Goal: Task Accomplishment & Management: Manage account settings

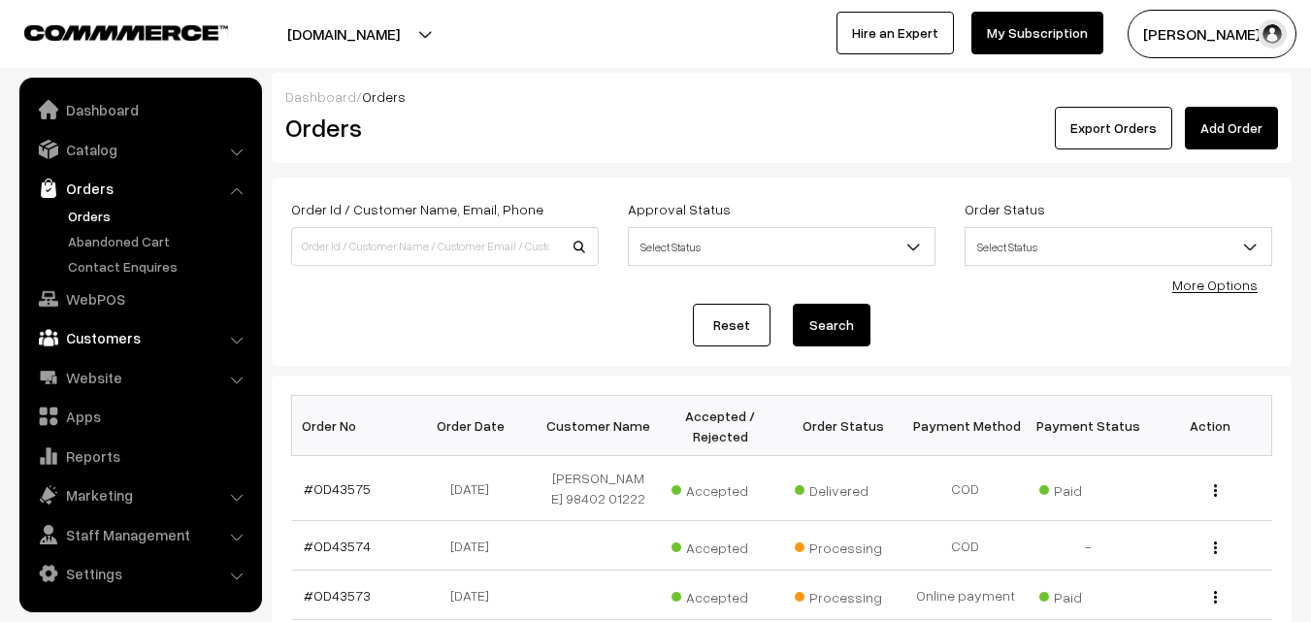
click at [115, 338] on link "Customers" at bounding box center [139, 337] width 231 height 35
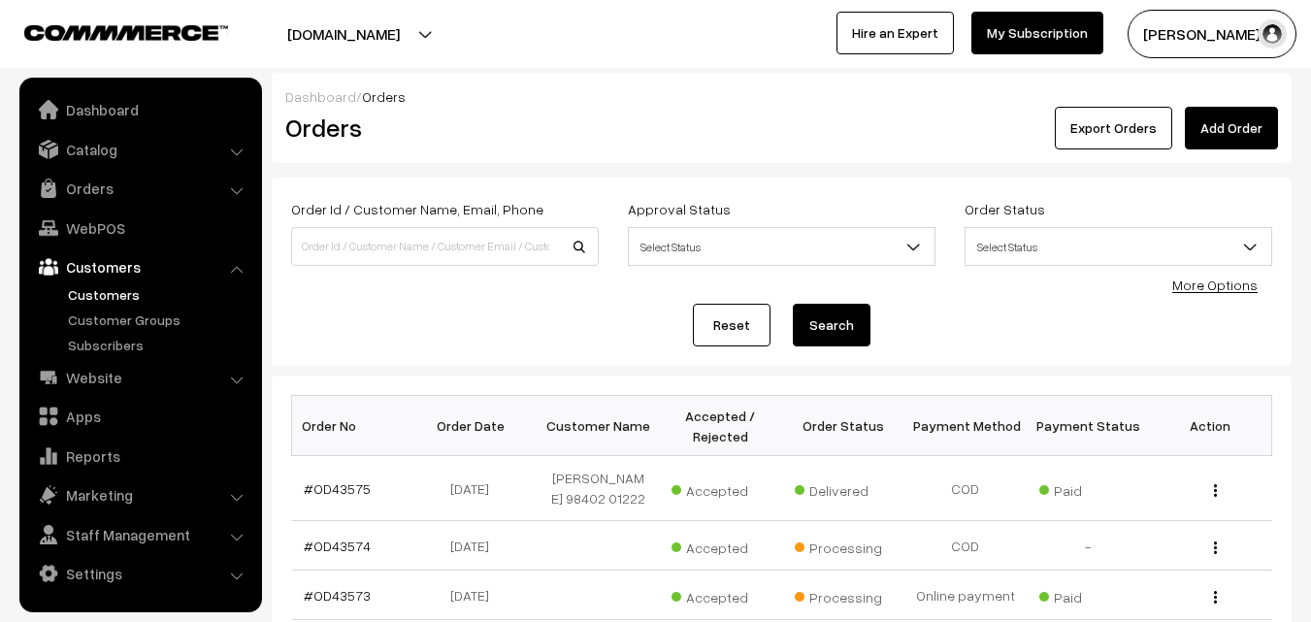
click at [91, 290] on link "Customers" at bounding box center [159, 294] width 192 height 20
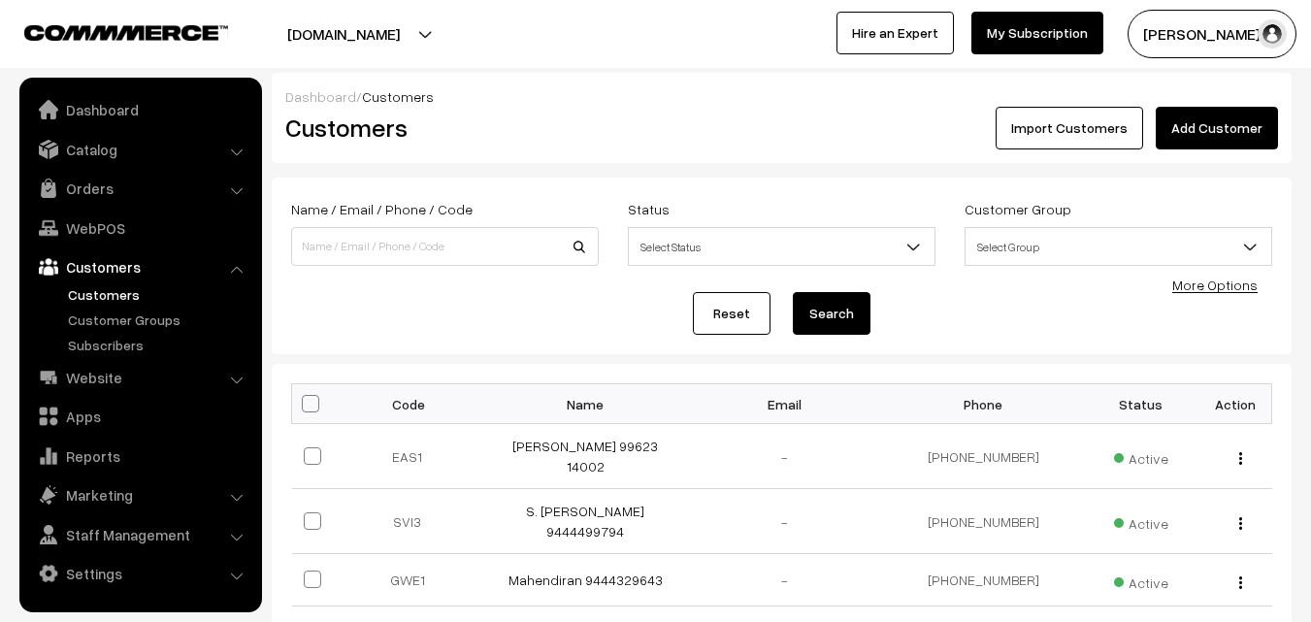
click at [475, 239] on input at bounding box center [445, 246] width 308 height 39
type input "9382836668"
click at [793, 292] on button "Search" at bounding box center [832, 313] width 78 height 43
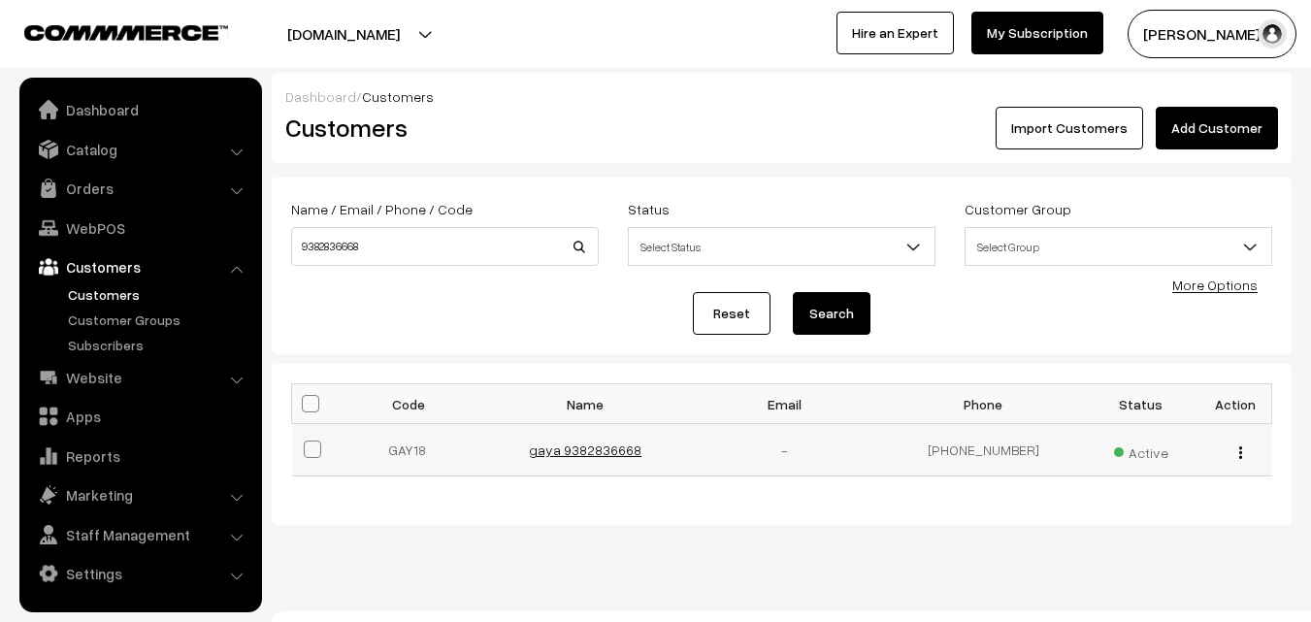
click at [557, 454] on link "gaya 9382836668" at bounding box center [585, 450] width 113 height 17
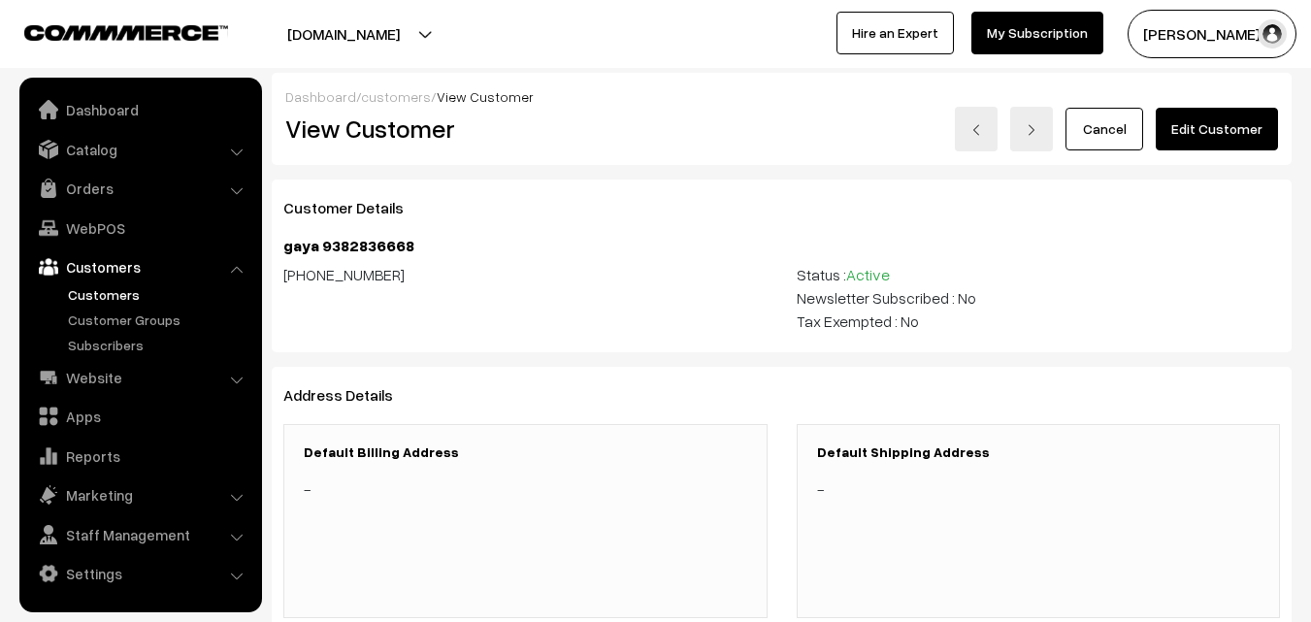
click at [915, 455] on h3 "Default Shipping Address" at bounding box center [1039, 453] width 444 height 17
click at [111, 224] on link "WebPOS" at bounding box center [139, 228] width 231 height 35
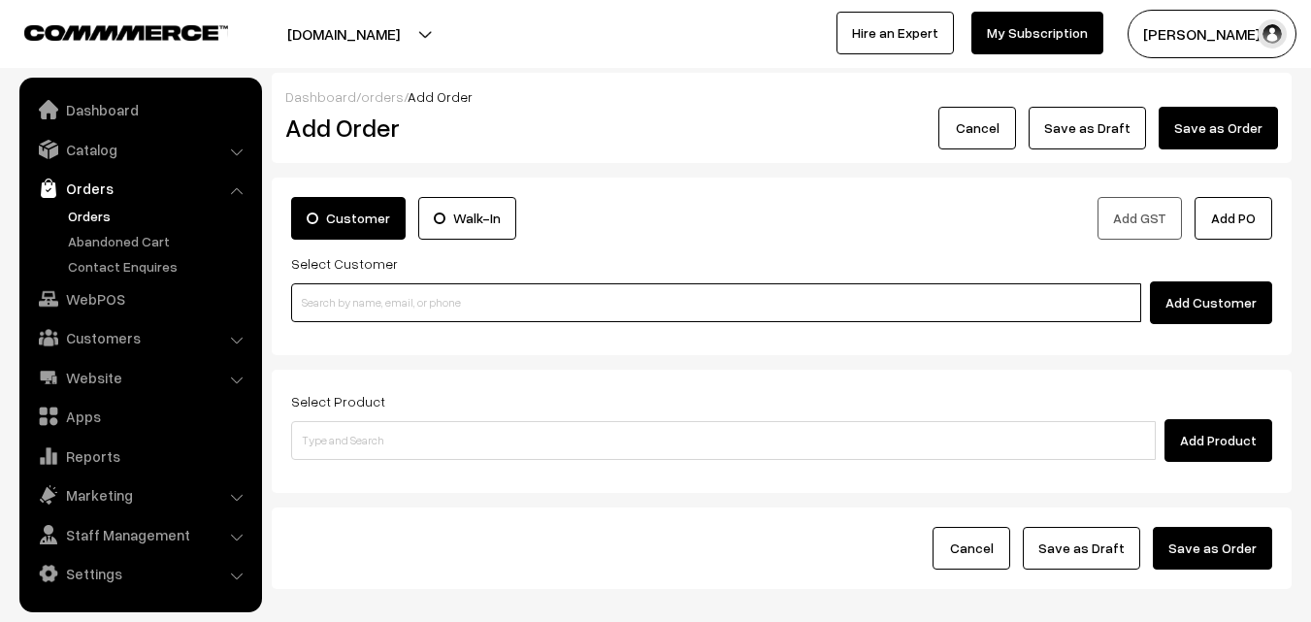
click at [381, 295] on input at bounding box center [716, 302] width 850 height 39
paste input "+91 98419 57091"
type input "No customers found."
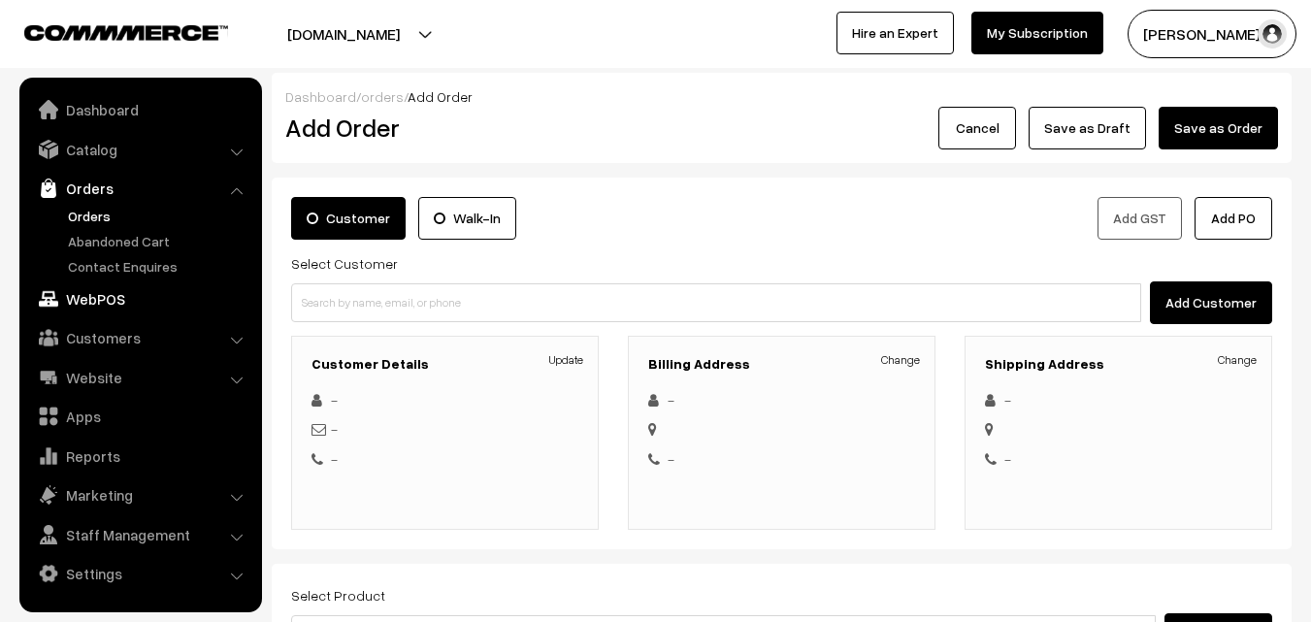
click at [109, 299] on link "WebPOS" at bounding box center [139, 299] width 231 height 35
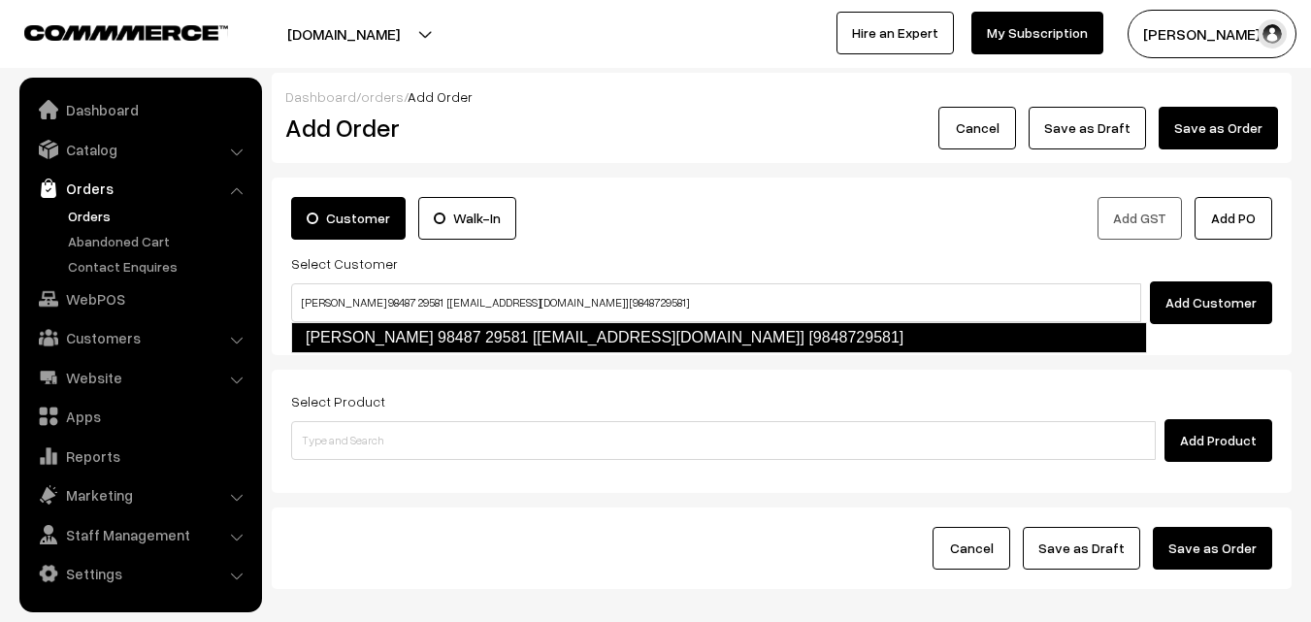
type input "[PERSON_NAME] 98487 29581 [[EMAIL_ADDRESS][DOMAIN_NAME]] [9848729581]"
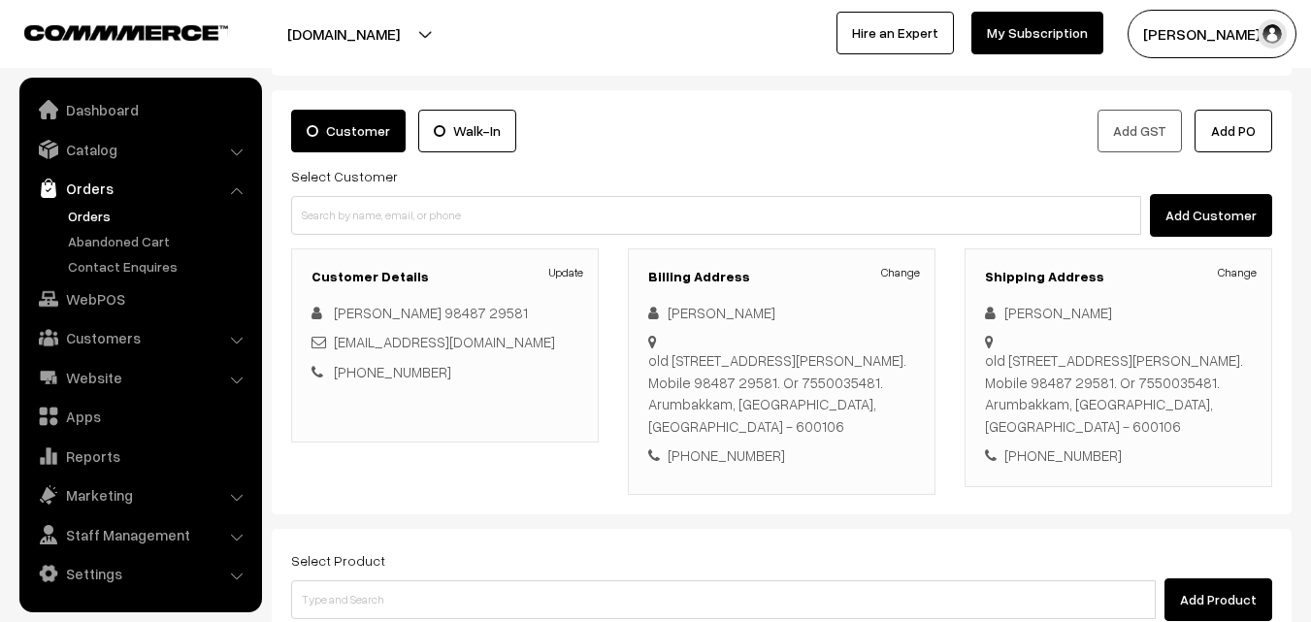
scroll to position [194, 0]
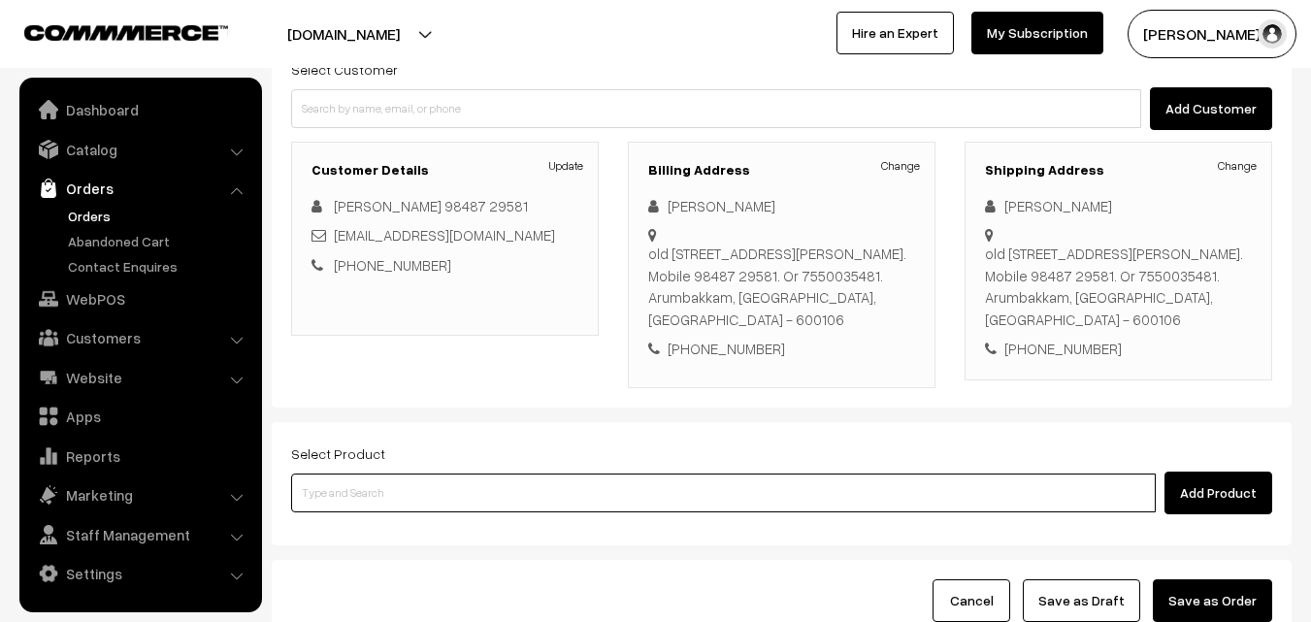
click at [474, 500] on input at bounding box center [723, 493] width 865 height 39
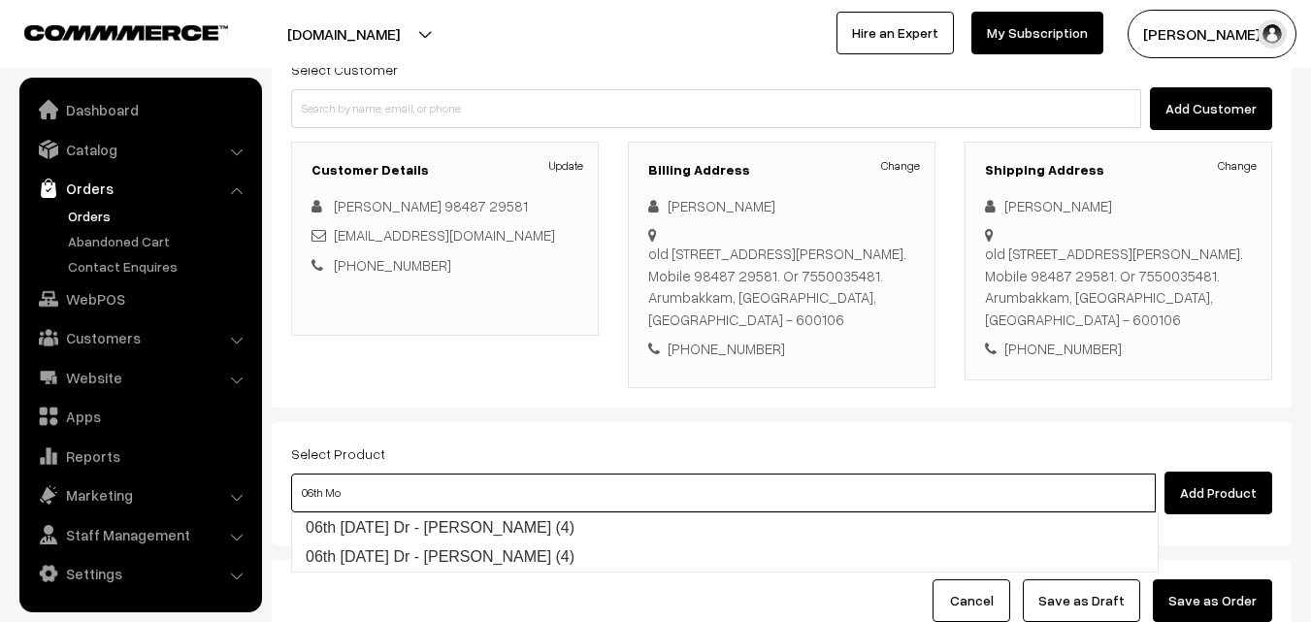
type input "06th Monday Dr - Idly (4)"
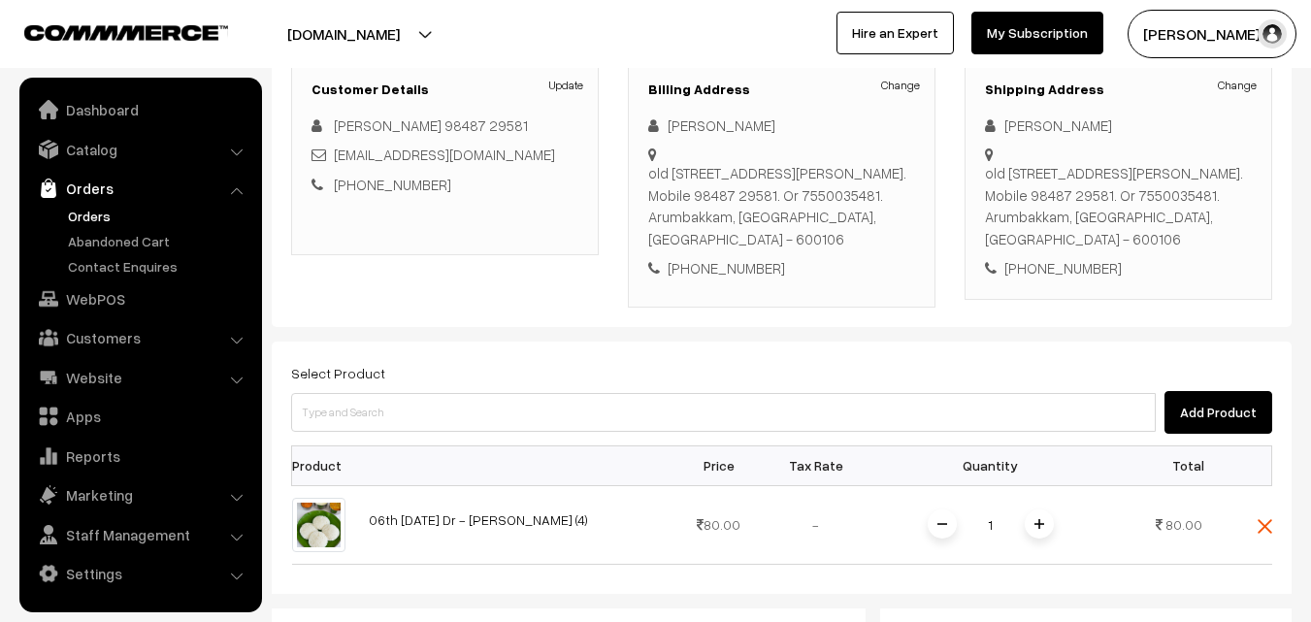
scroll to position [291, 0]
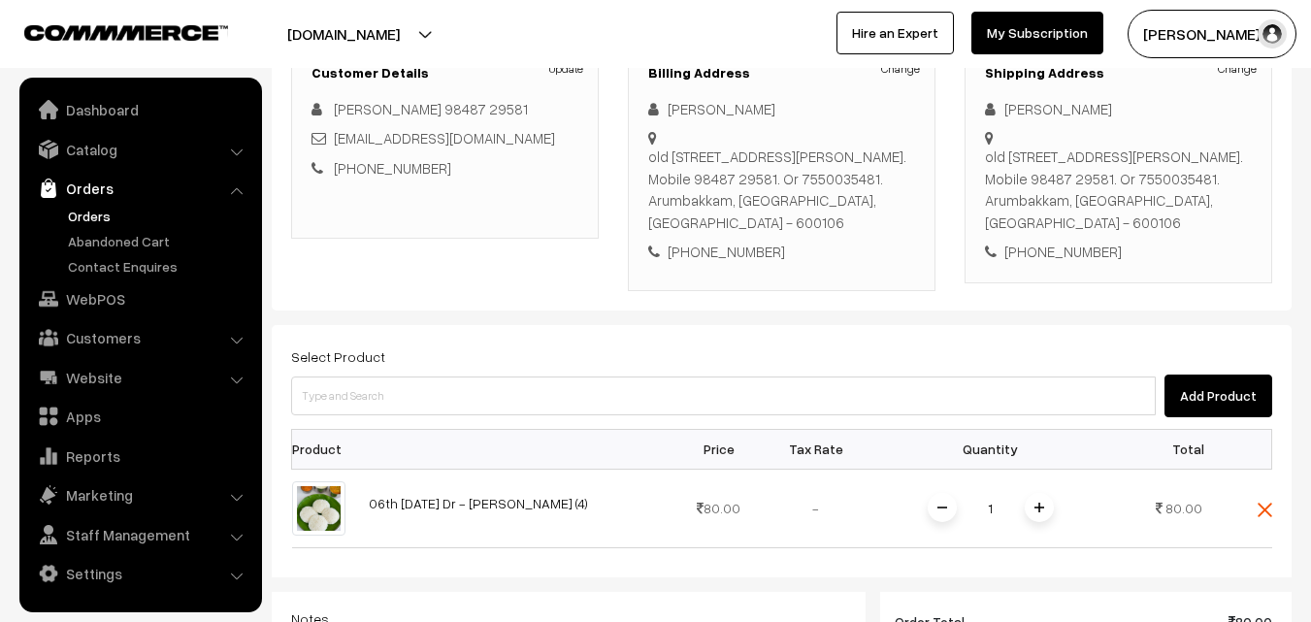
click at [1038, 504] on span at bounding box center [1039, 507] width 29 height 29
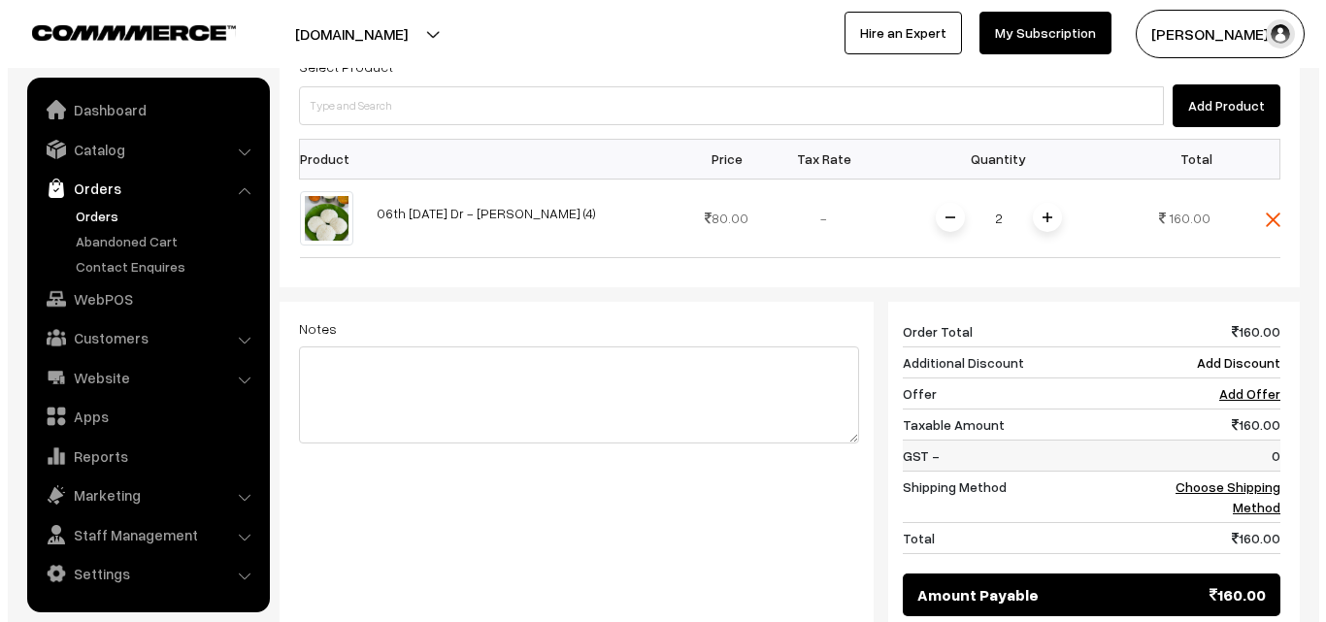
scroll to position [582, 0]
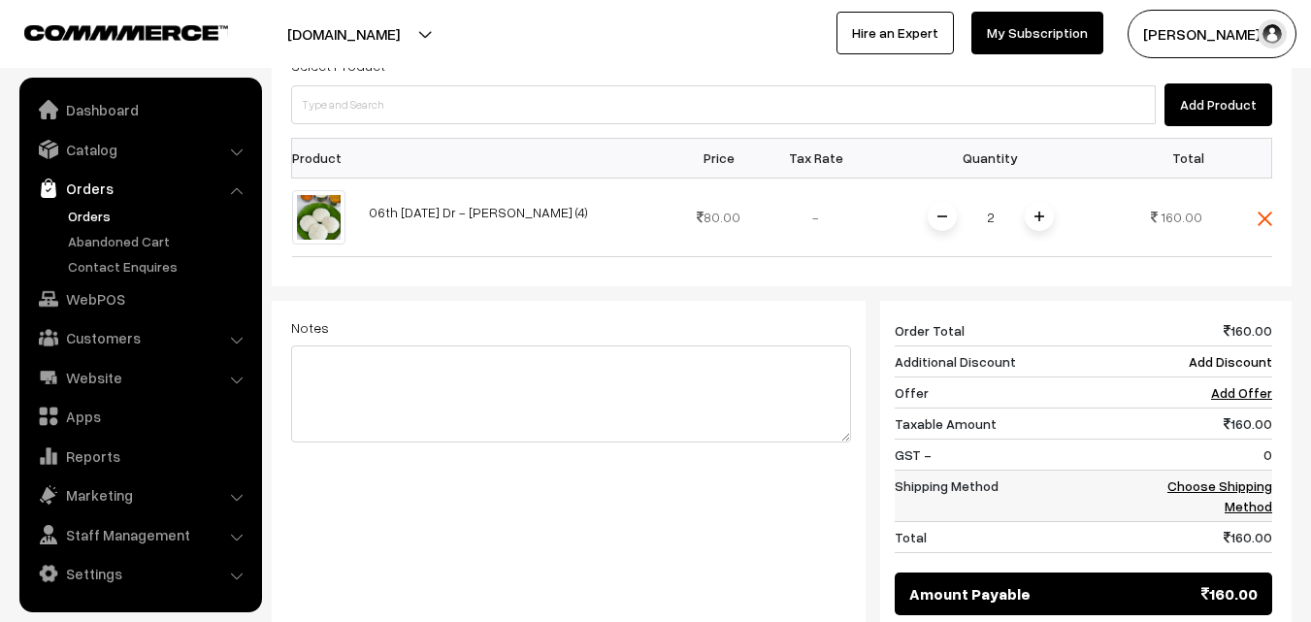
click at [1221, 479] on link "Choose Shipping Method" at bounding box center [1220, 496] width 105 height 37
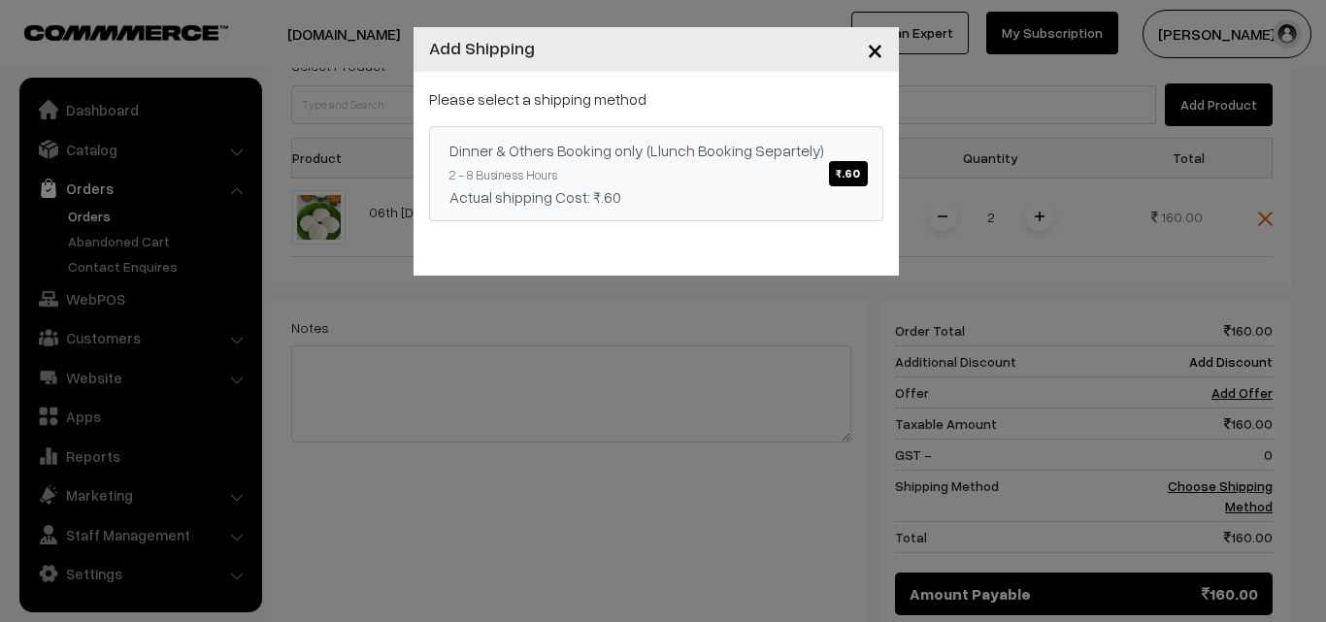
click at [858, 163] on span "₹.60" at bounding box center [848, 173] width 38 height 25
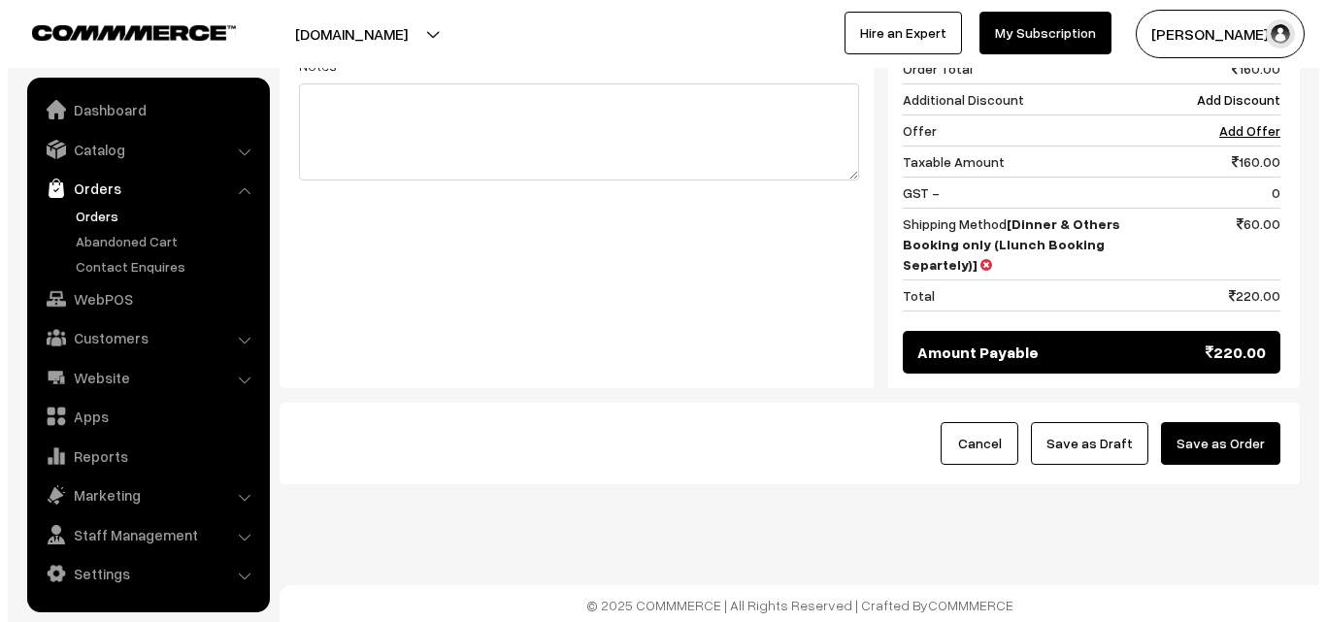
scroll to position [847, 0]
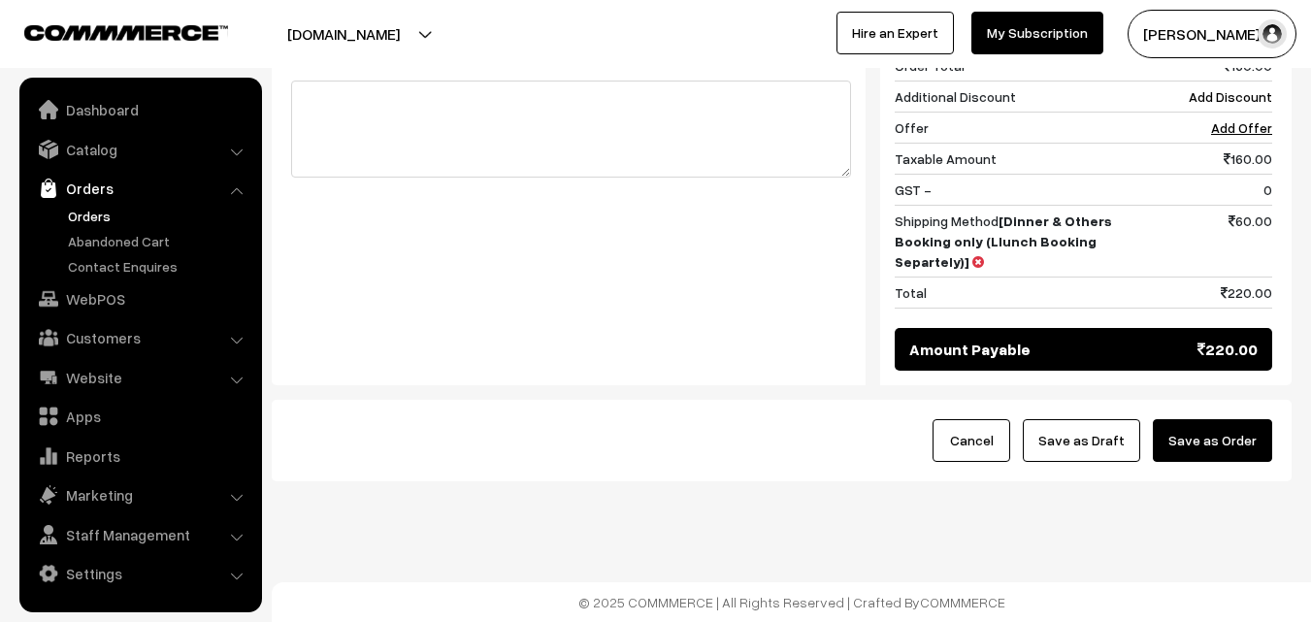
click at [1226, 427] on button "Save as Order" at bounding box center [1212, 440] width 119 height 43
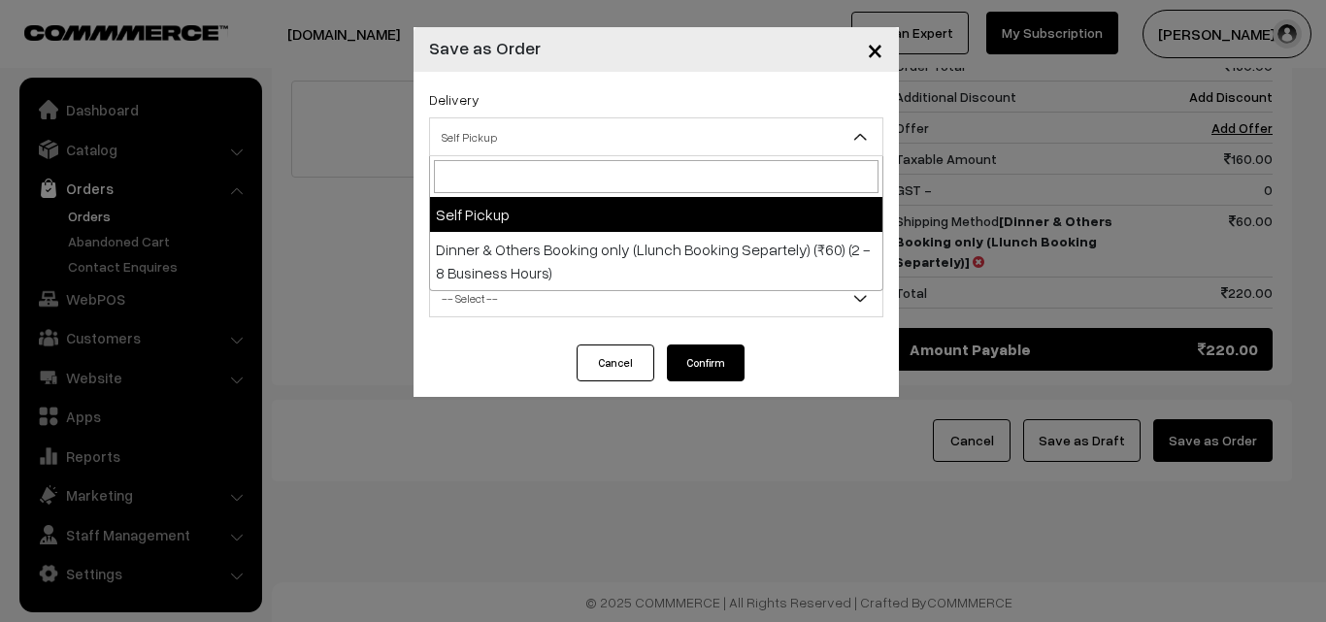
click at [790, 131] on span "Self Pickup" at bounding box center [656, 137] width 452 height 34
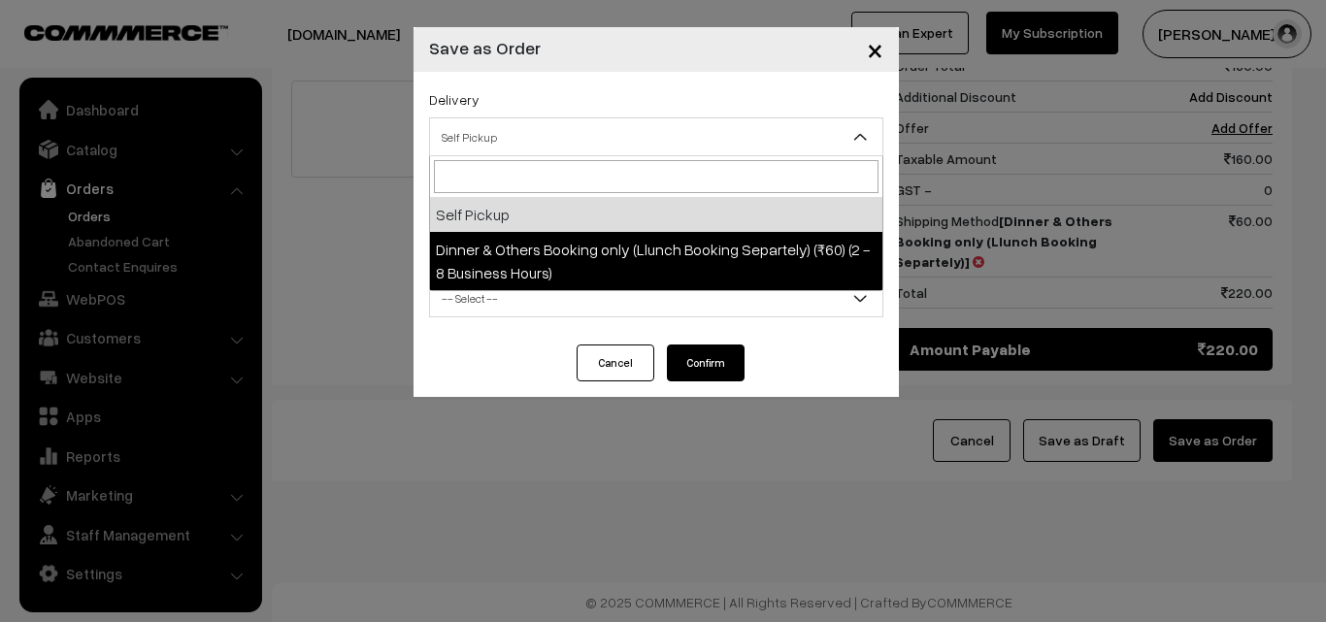
select select "DOB3"
select select "3"
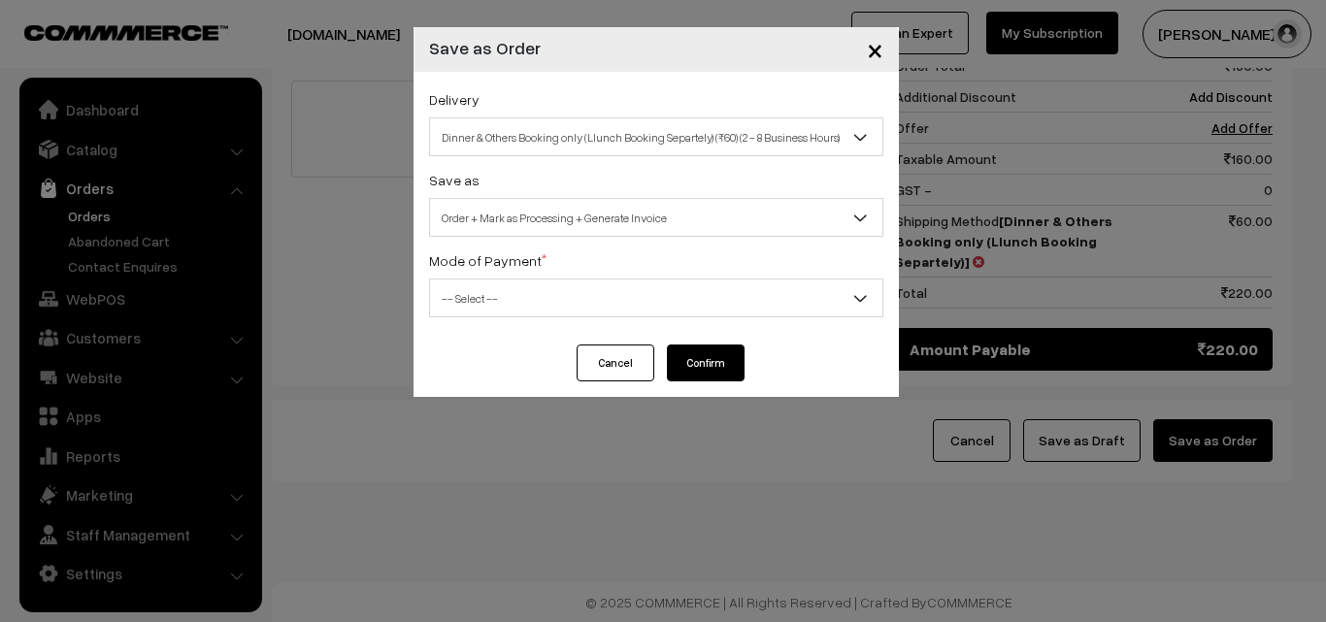
click at [714, 289] on span "-- Select --" at bounding box center [656, 299] width 452 height 34
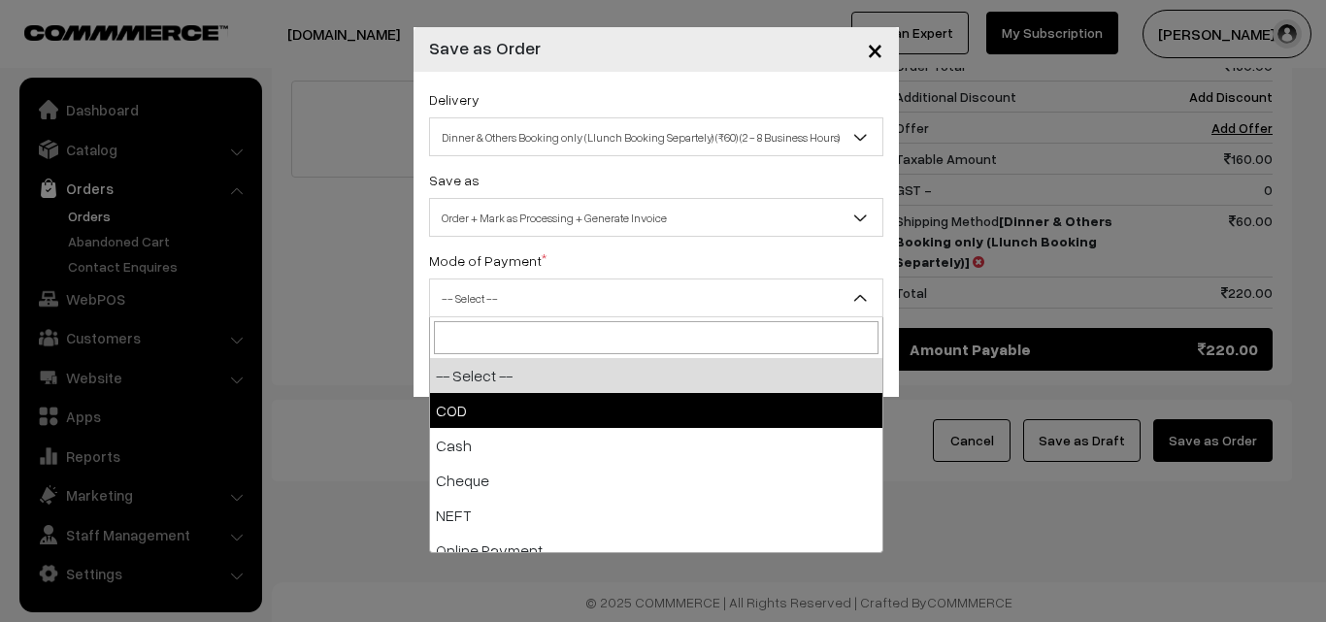
select select "1"
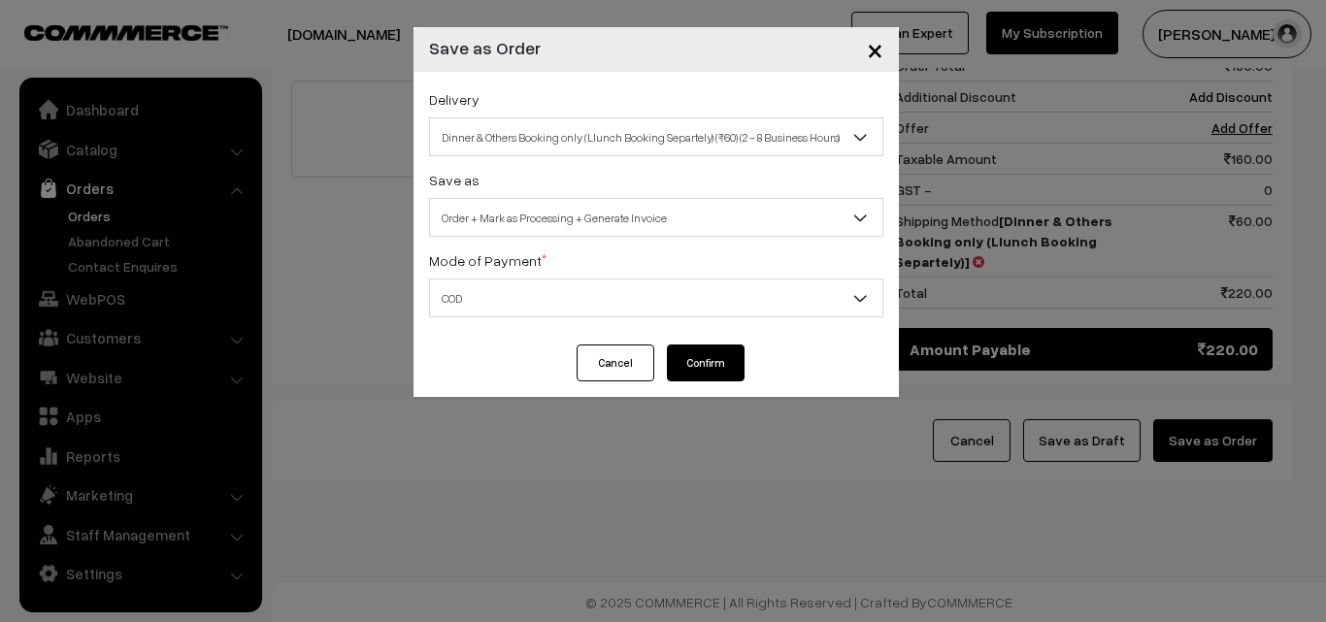
click at [720, 358] on button "Confirm" at bounding box center [706, 363] width 78 height 37
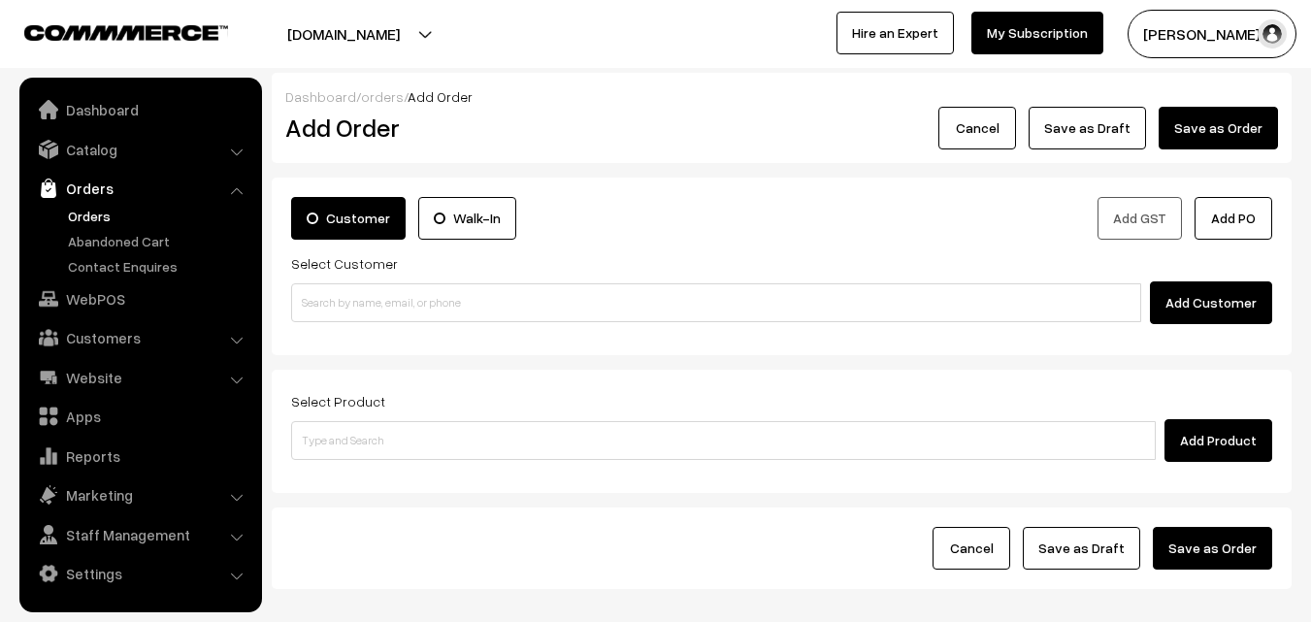
click at [90, 210] on link "Orders" at bounding box center [159, 216] width 192 height 20
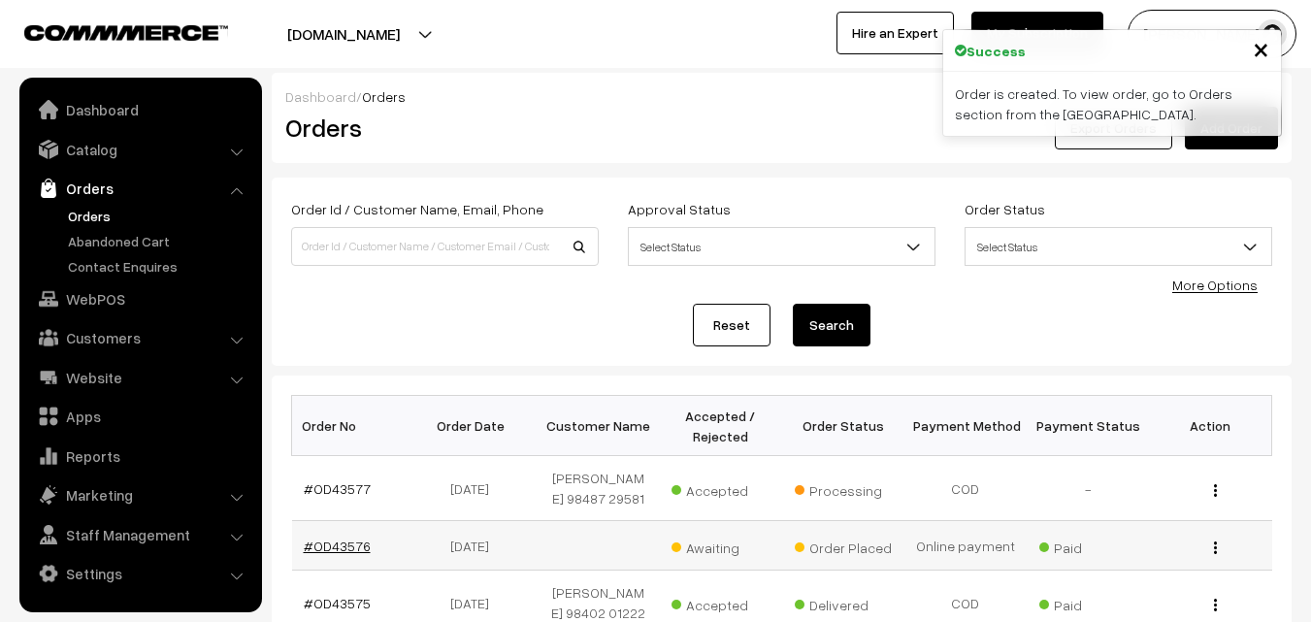
click at [355, 552] on link "#OD43576" at bounding box center [337, 546] width 67 height 17
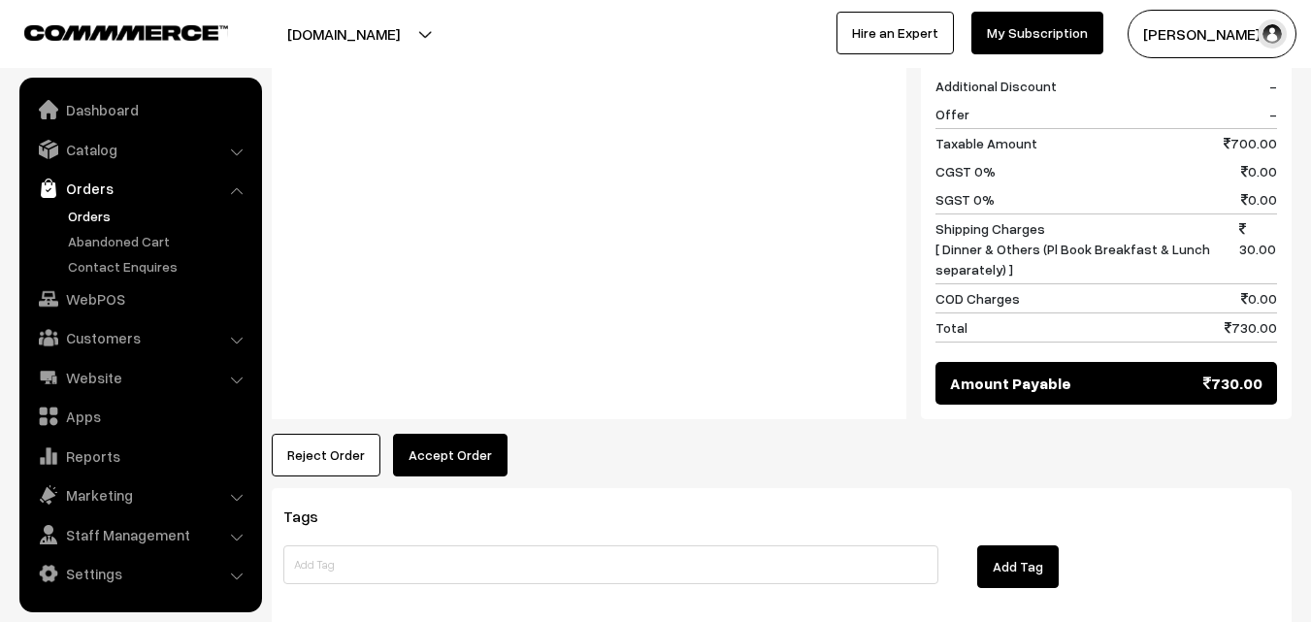
click at [450, 434] on button "Accept Order" at bounding box center [450, 455] width 115 height 43
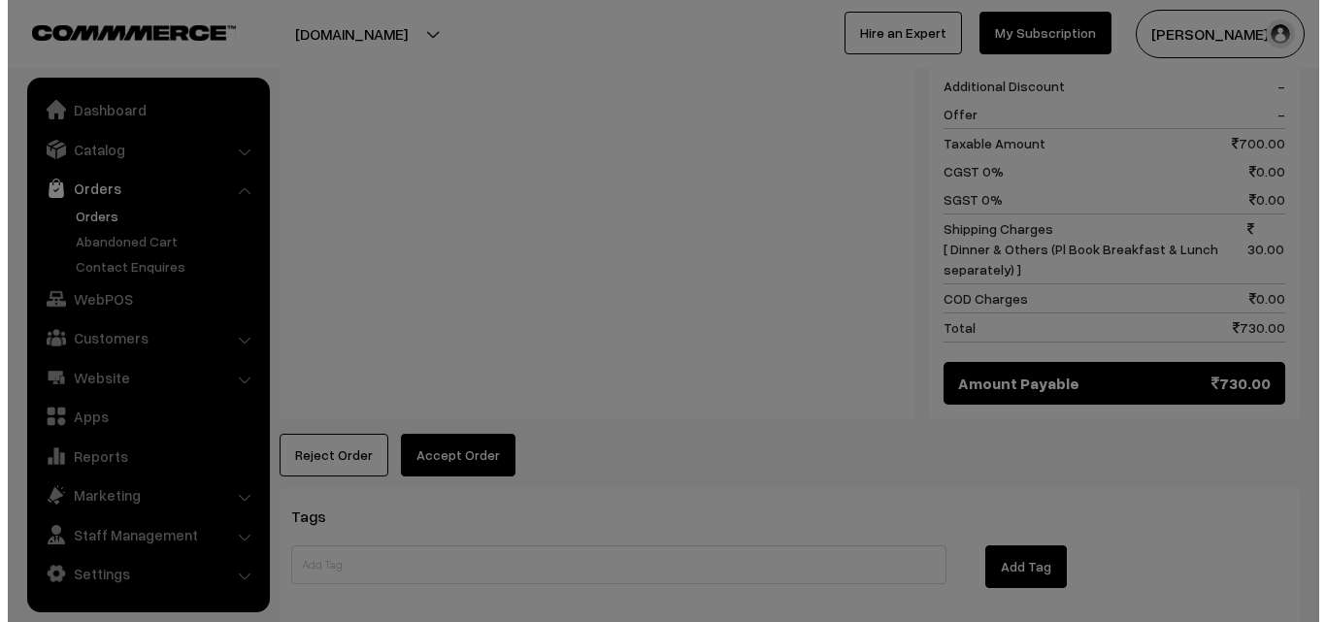
scroll to position [876, 0]
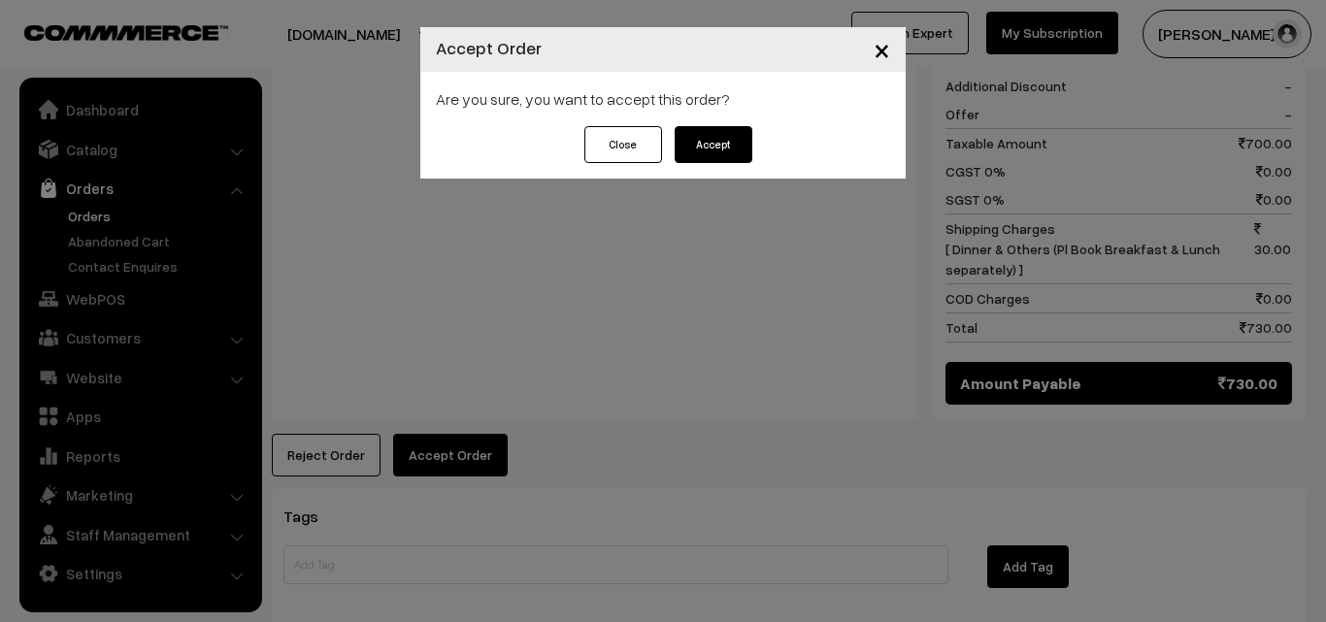
click at [710, 161] on button "Accept" at bounding box center [714, 144] width 78 height 37
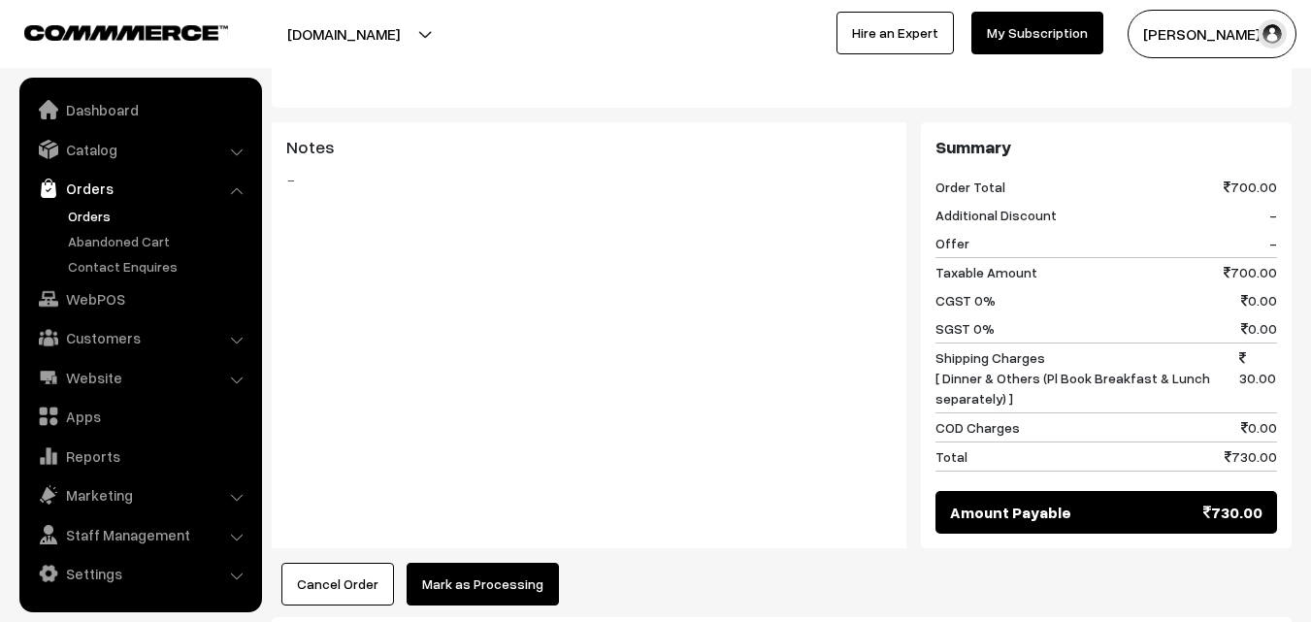
scroll to position [874, 0]
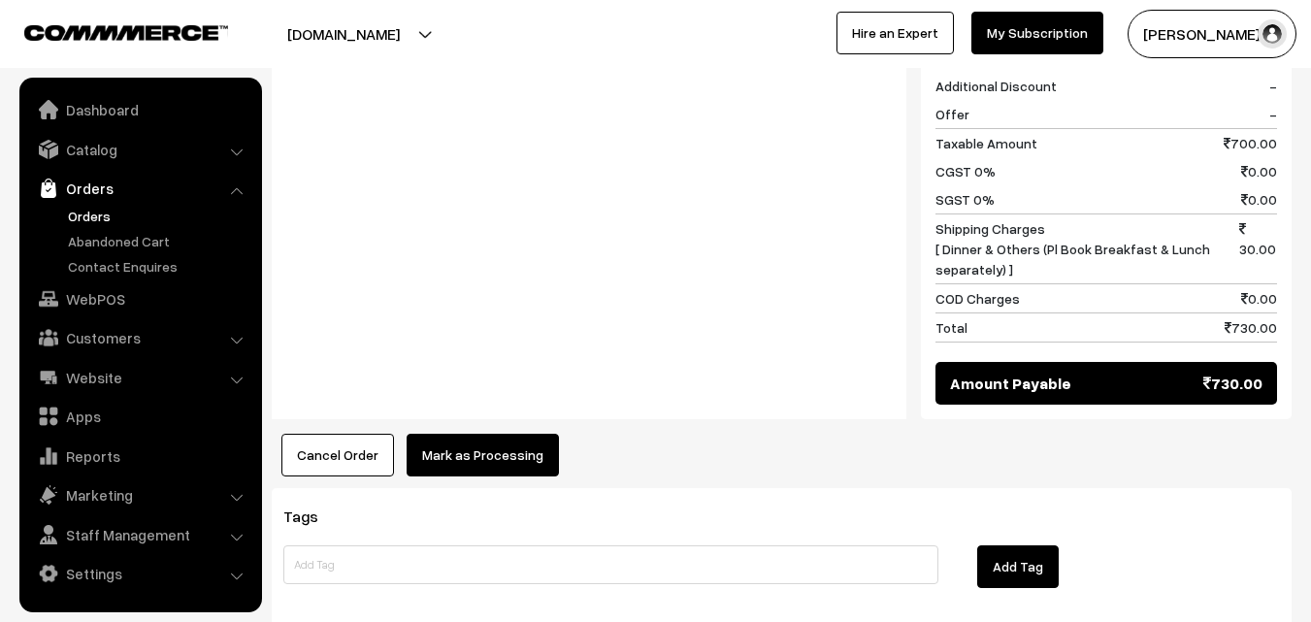
click at [516, 434] on button "Mark as Processing" at bounding box center [483, 455] width 152 height 43
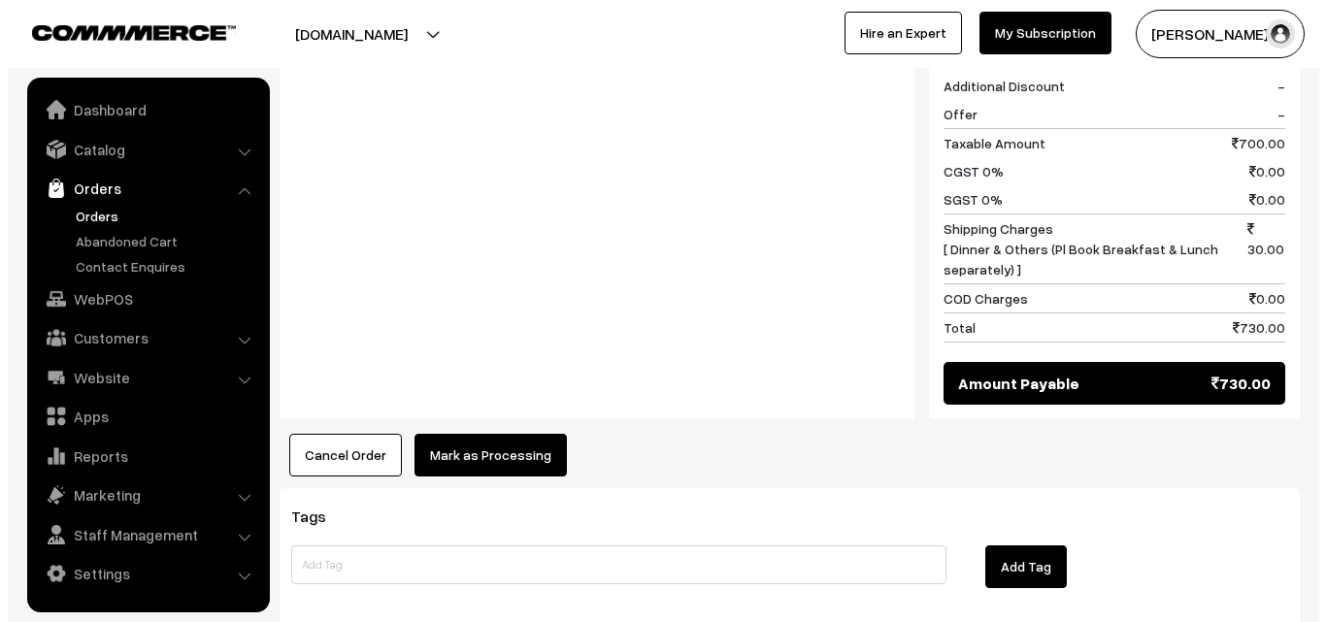
scroll to position [876, 0]
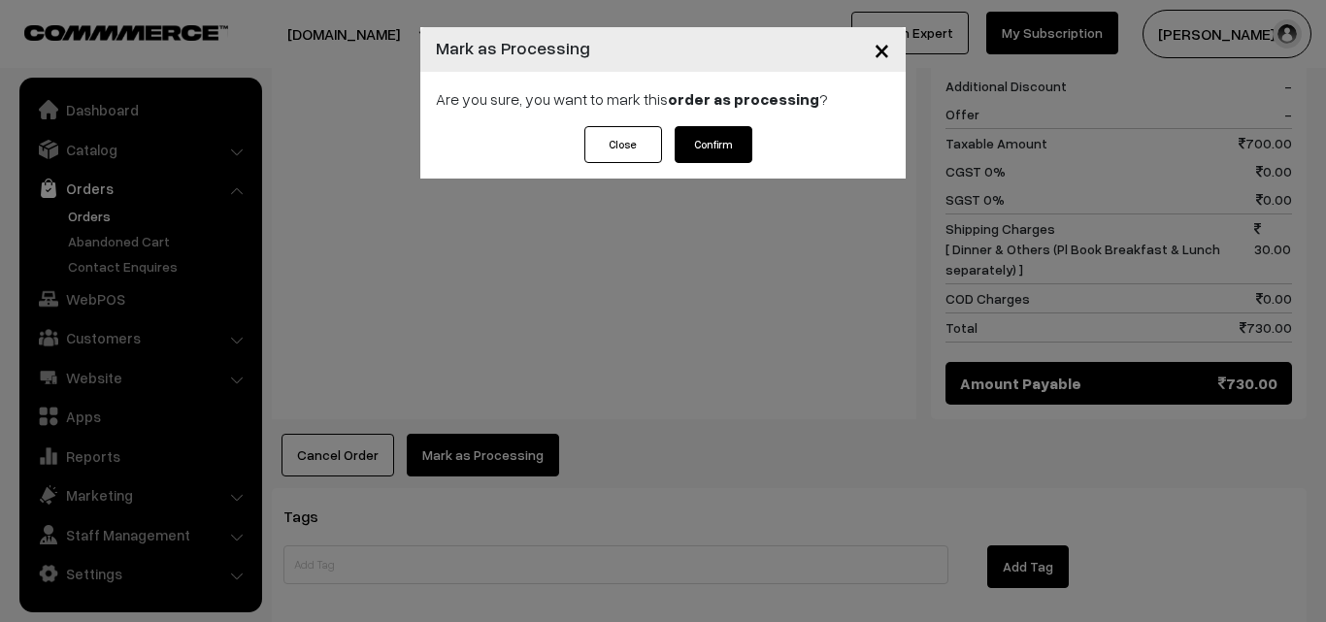
click at [713, 138] on button "Confirm" at bounding box center [714, 144] width 78 height 37
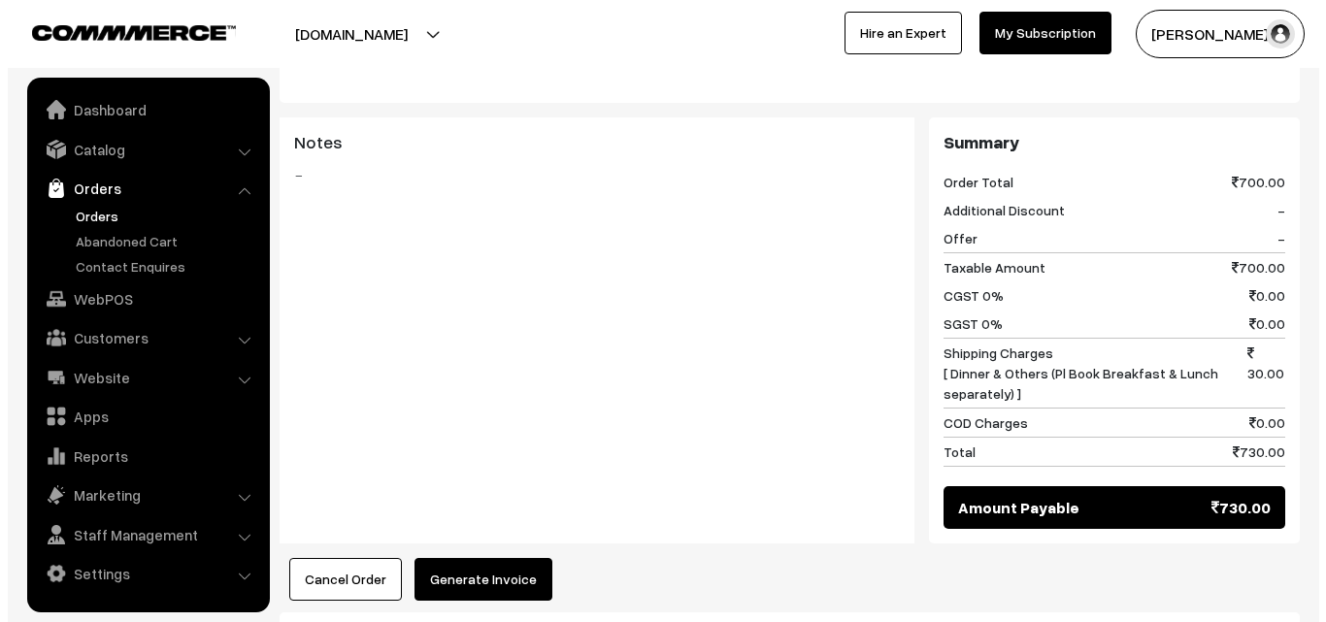
scroll to position [777, 0]
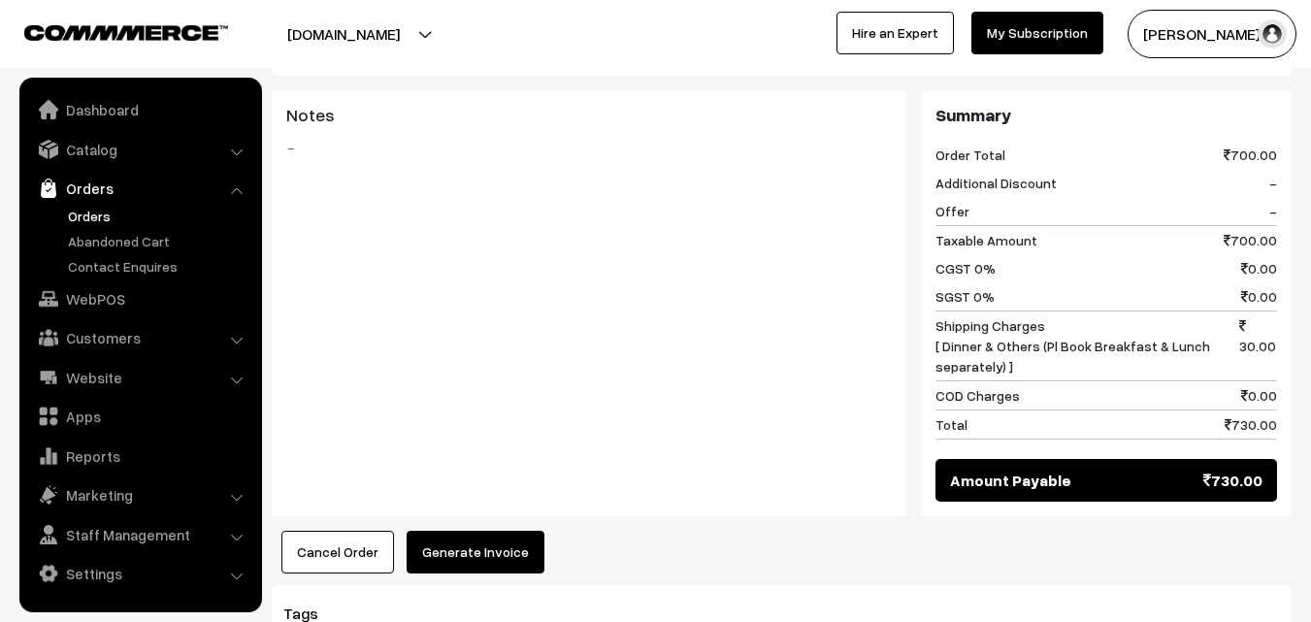
click at [443, 531] on button "Generate Invoice" at bounding box center [476, 552] width 138 height 43
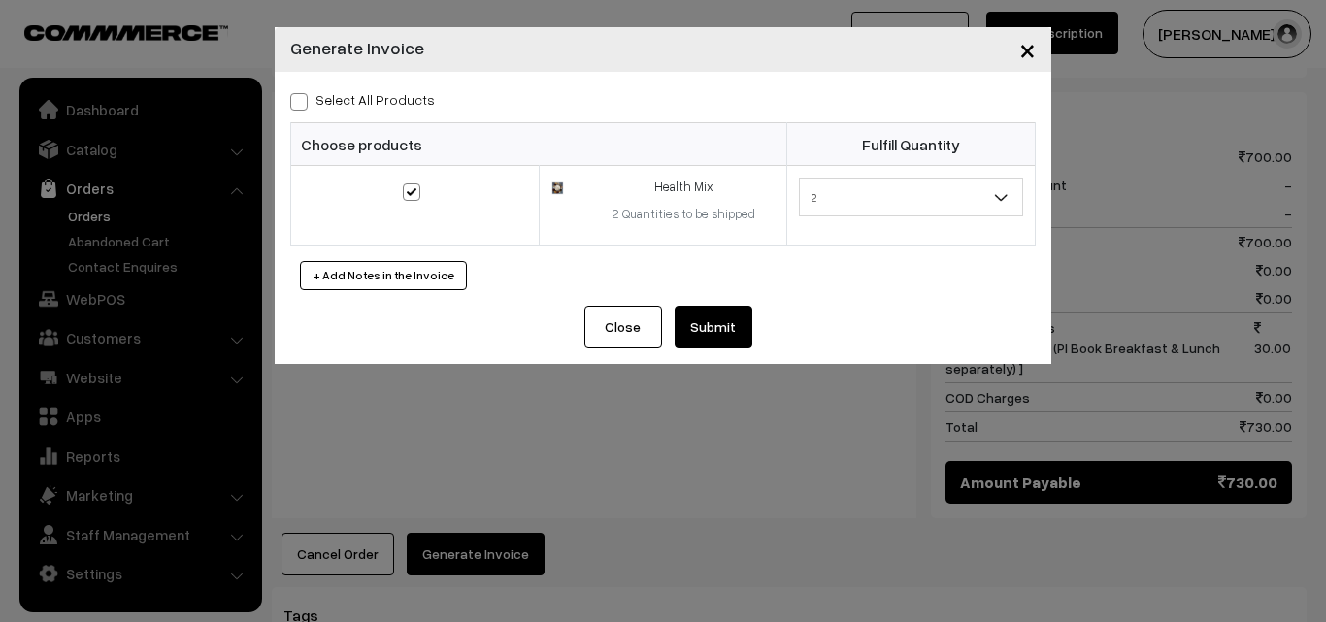
click at [301, 96] on span at bounding box center [298, 101] width 17 height 17
click at [301, 96] on input "Select All Products" at bounding box center [296, 98] width 13 height 13
checkbox input "true"
click at [715, 328] on button "Submit" at bounding box center [714, 327] width 78 height 43
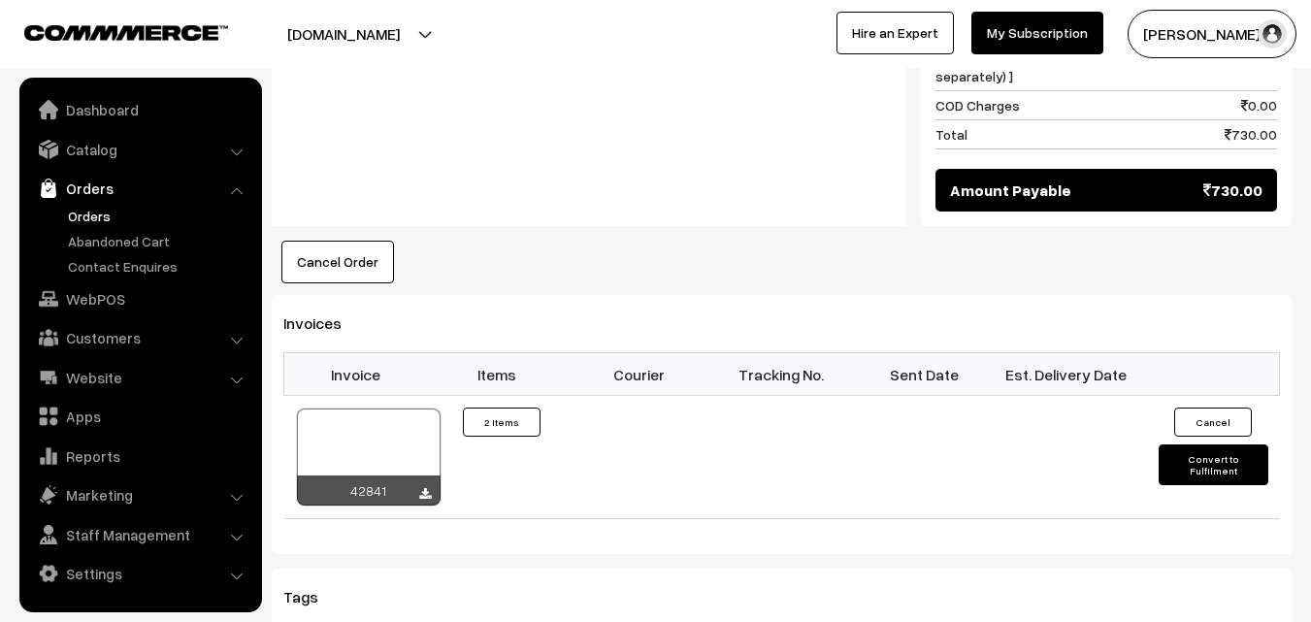
scroll to position [1165, 0]
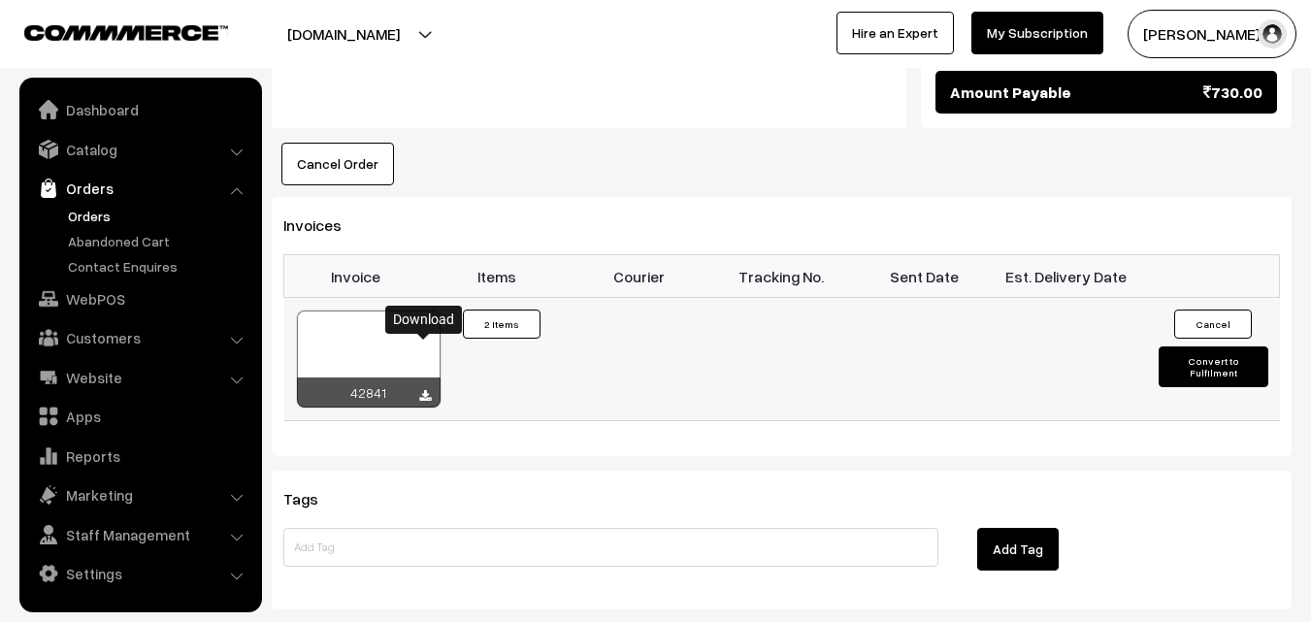
click at [426, 390] on icon at bounding box center [425, 396] width 12 height 13
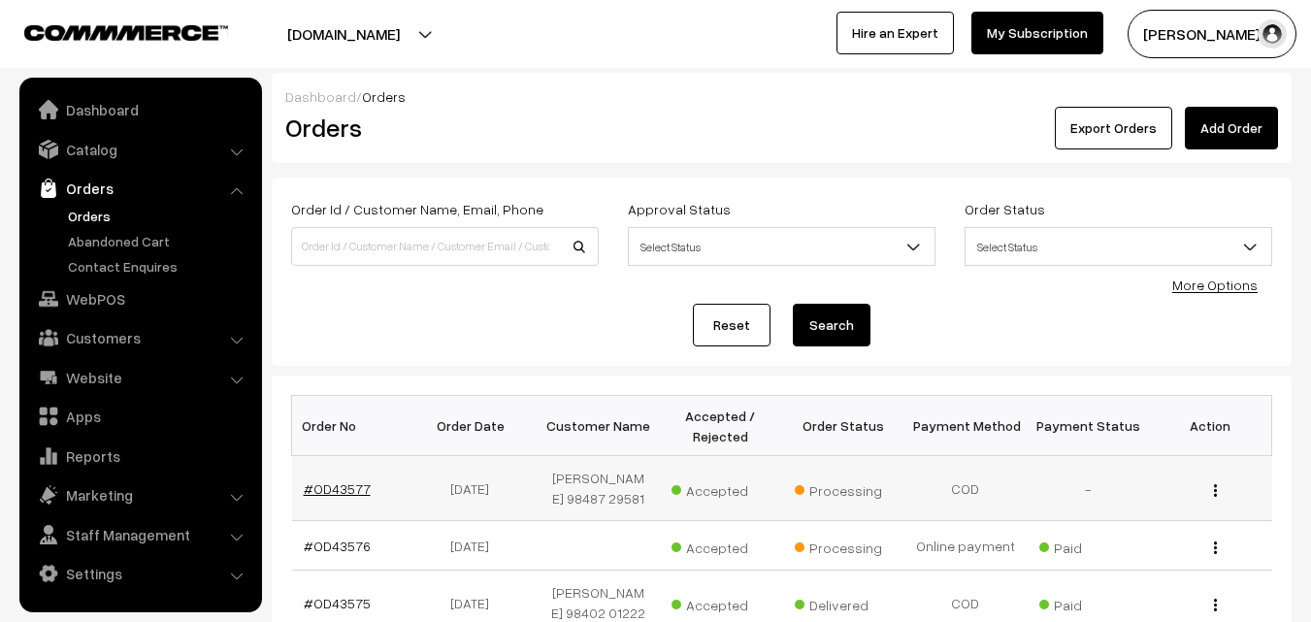
click at [332, 486] on link "#OD43577" at bounding box center [337, 489] width 67 height 17
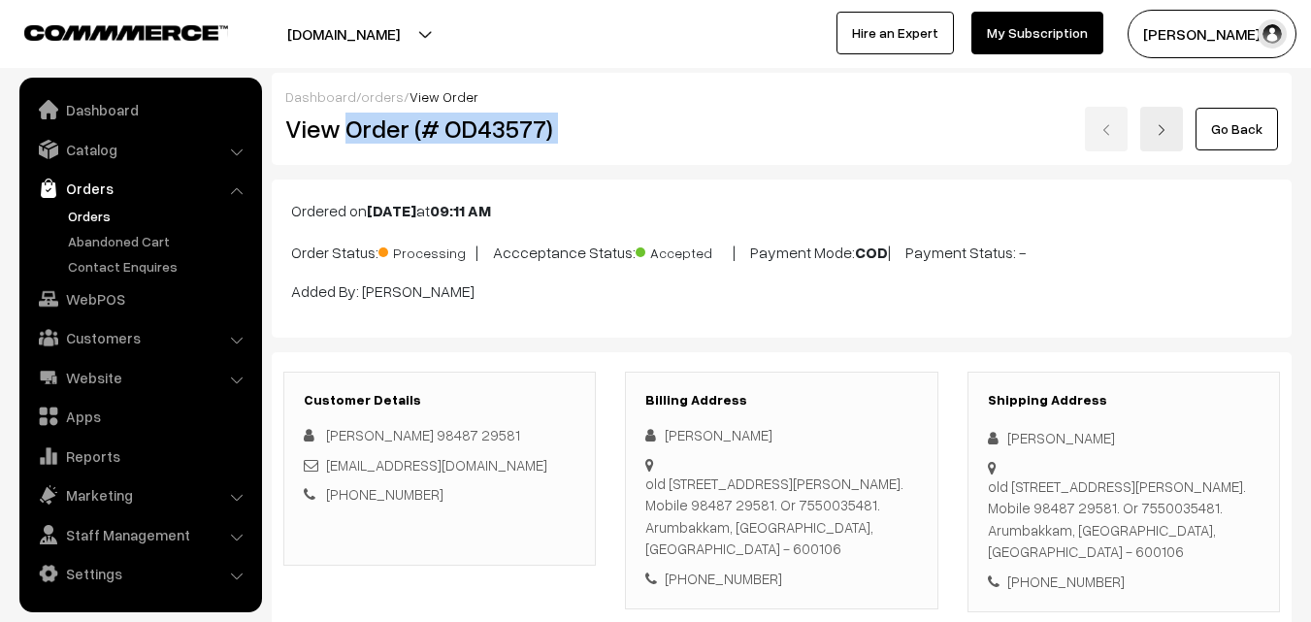
drag, startPoint x: 345, startPoint y: 127, endPoint x: 950, endPoint y: 145, distance: 606.0
click at [958, 133] on div "View Order (# OD43577) Go Back" at bounding box center [782, 129] width 1022 height 45
copy div "Order (# OD43577)"
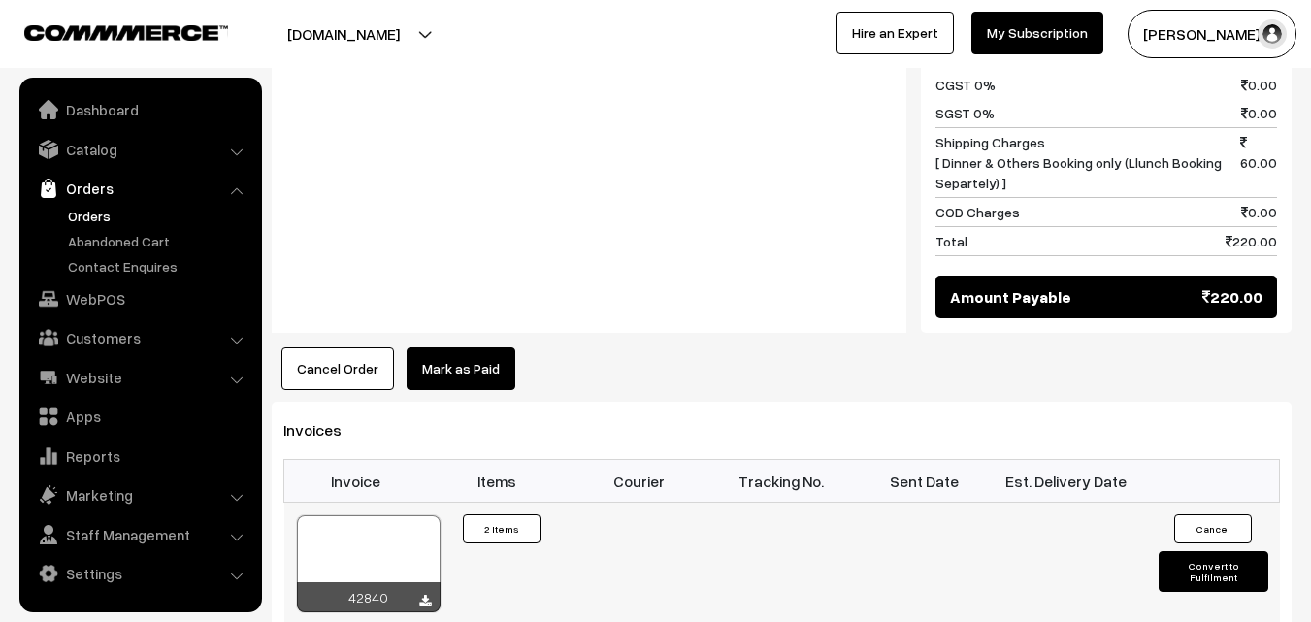
scroll to position [1068, 0]
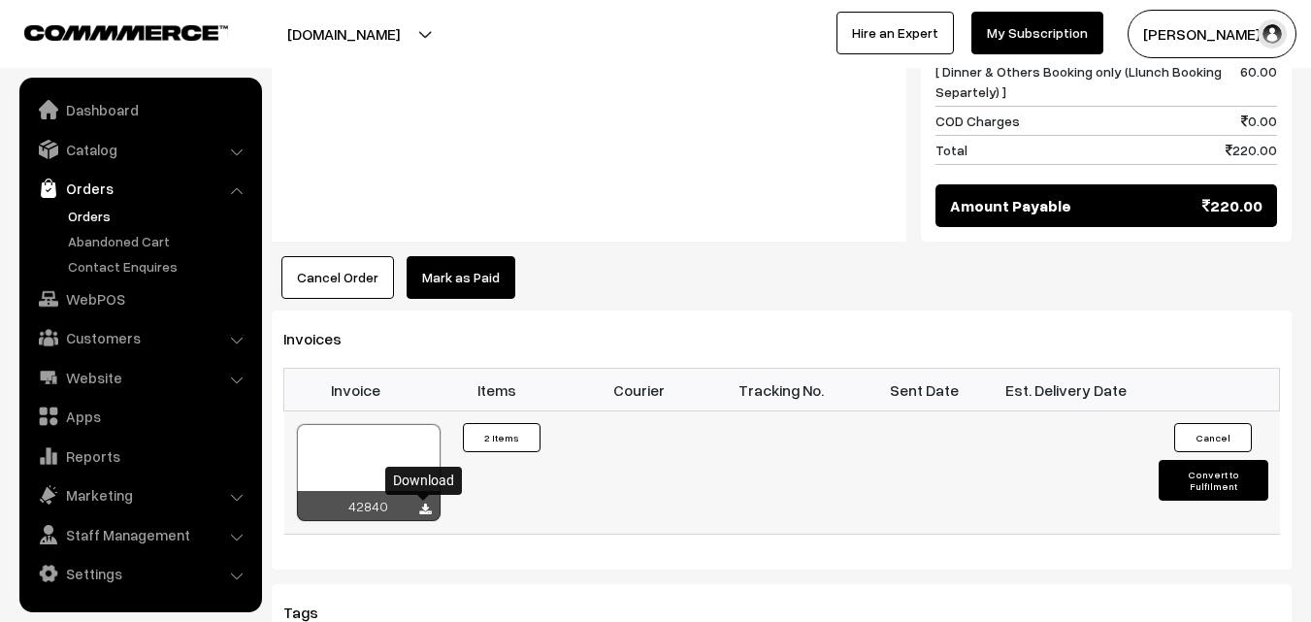
click at [422, 508] on icon at bounding box center [425, 510] width 12 height 13
click at [114, 295] on link "WebPOS" at bounding box center [139, 299] width 231 height 35
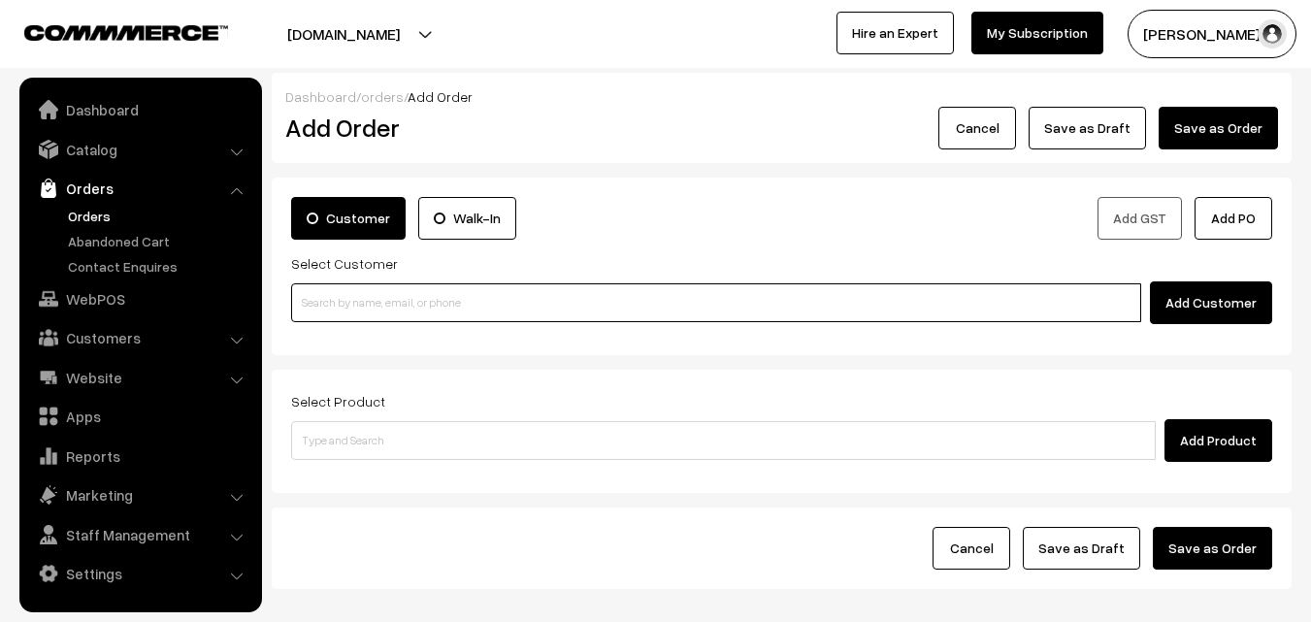
click at [470, 302] on input at bounding box center [716, 302] width 850 height 39
paste input "97013 85004"
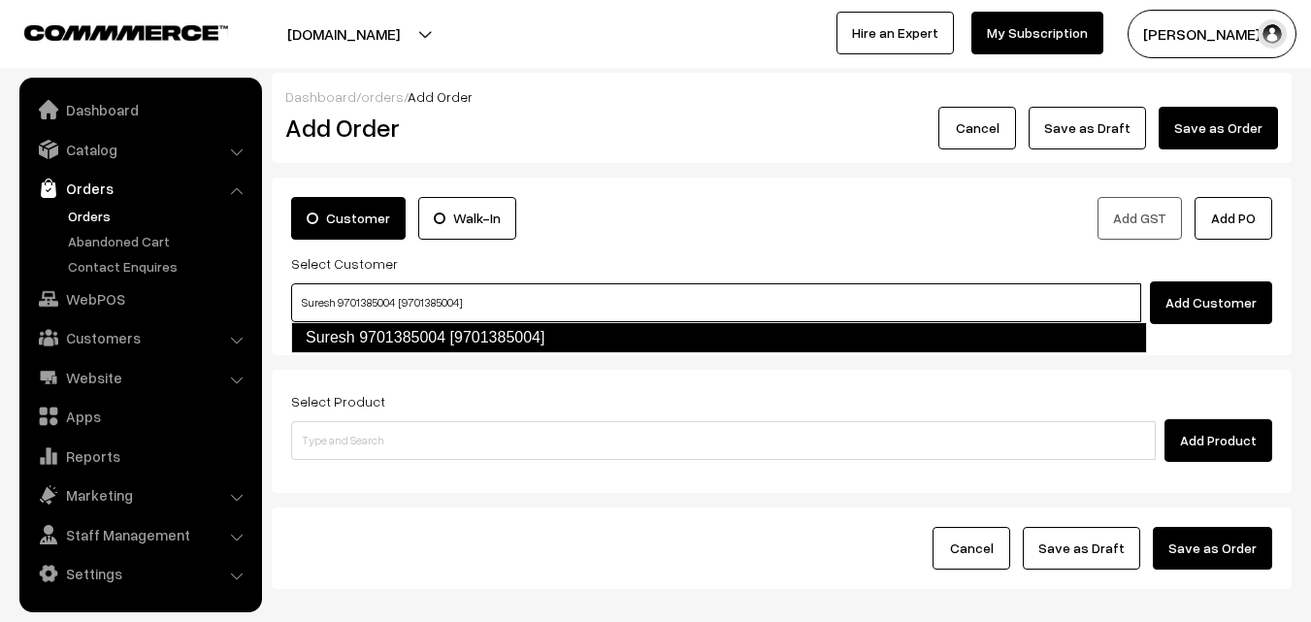
type input "Suresh 9701385004 [9701385004]"
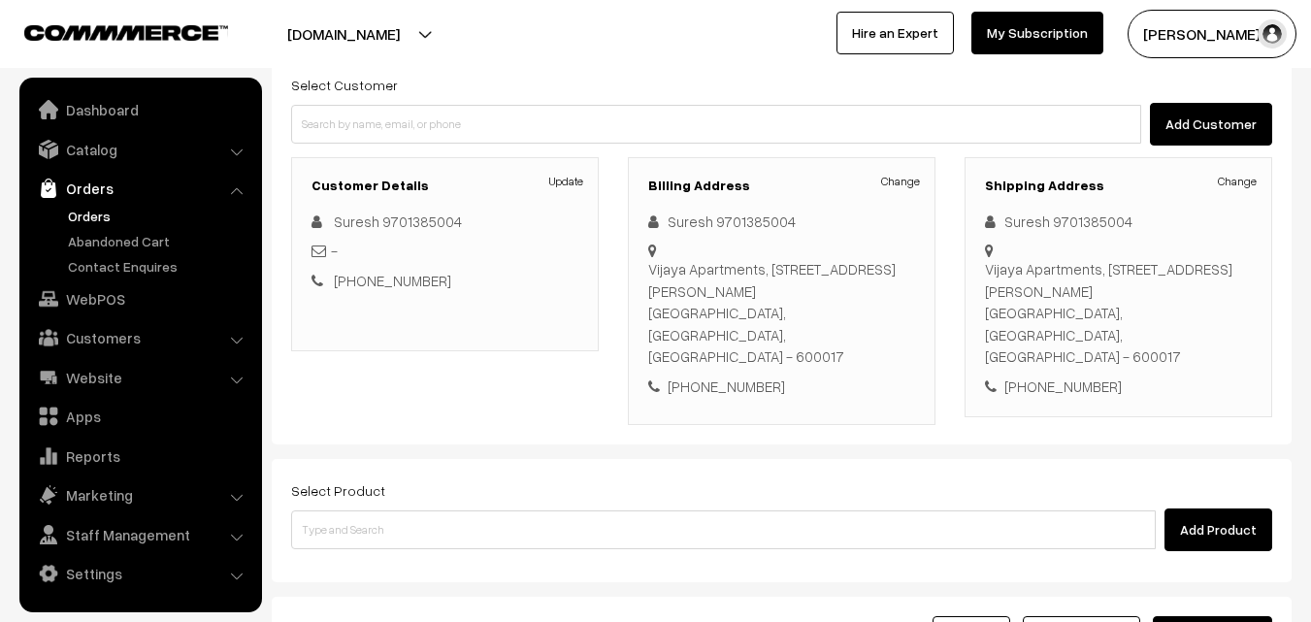
scroll to position [194, 0]
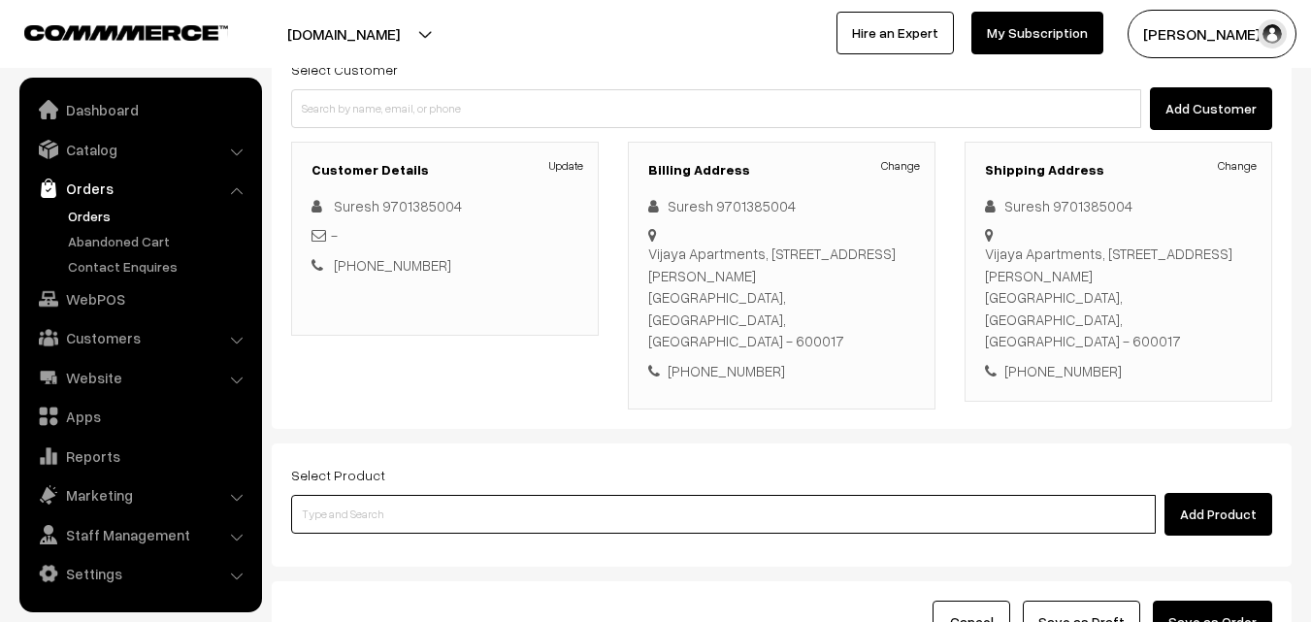
click at [425, 495] on input at bounding box center [723, 514] width 865 height 39
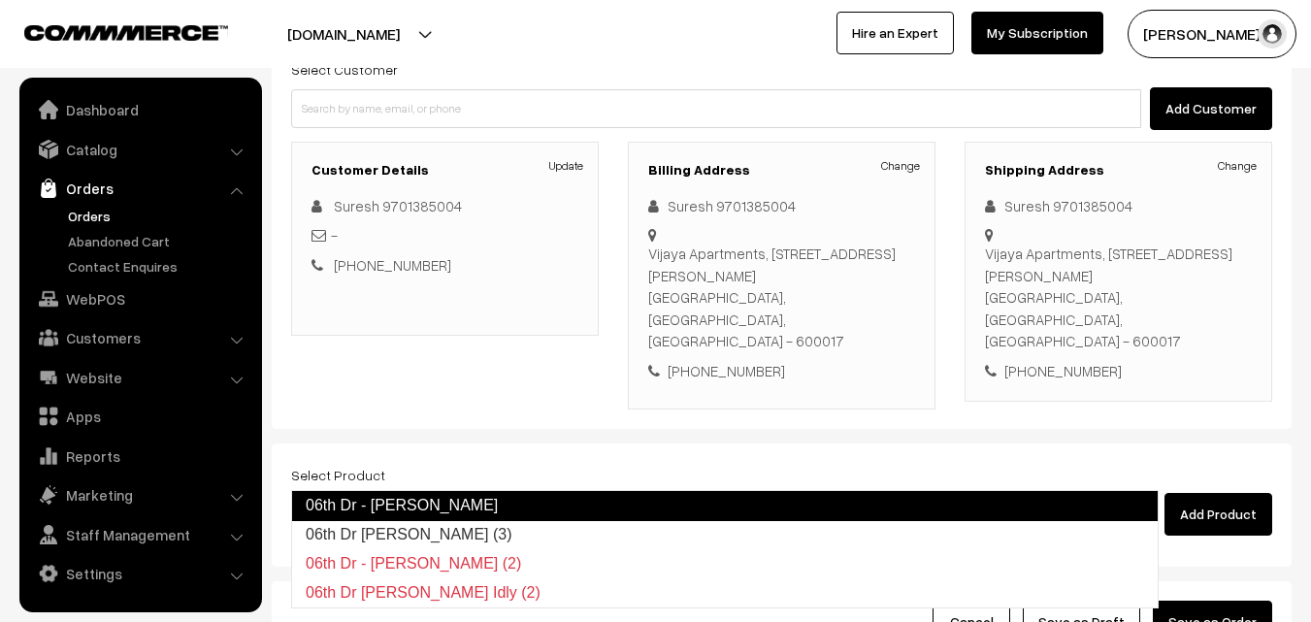
type input "06th Dr Chappathi (3)"
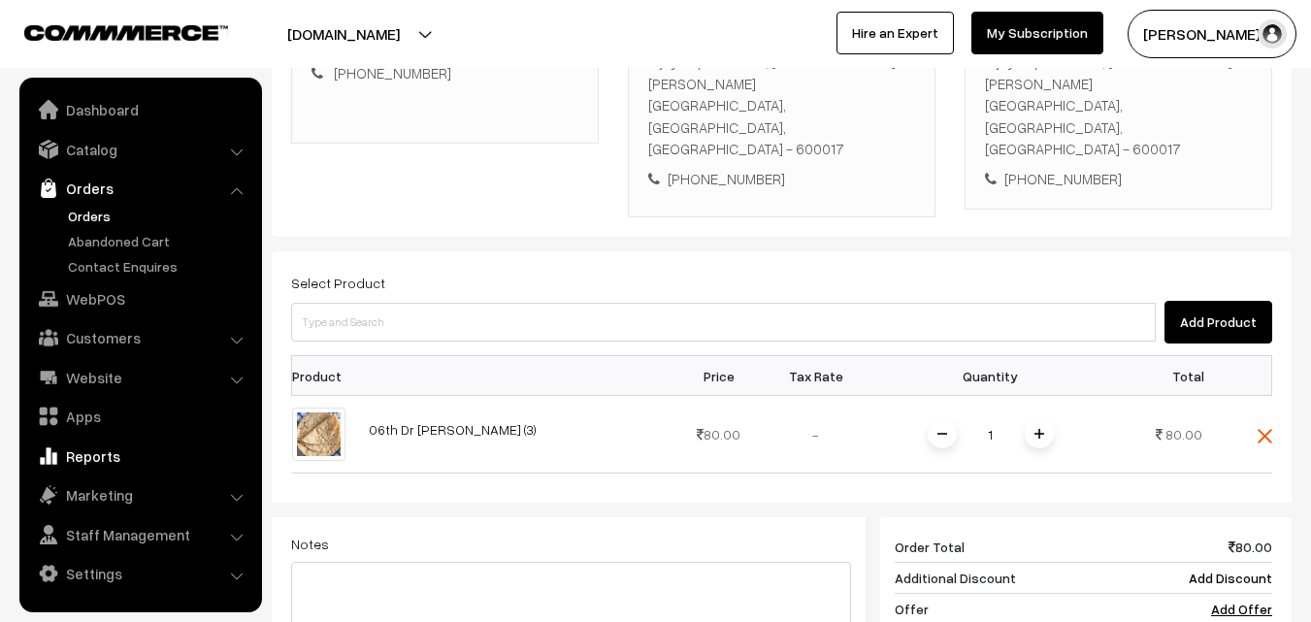
scroll to position [388, 0]
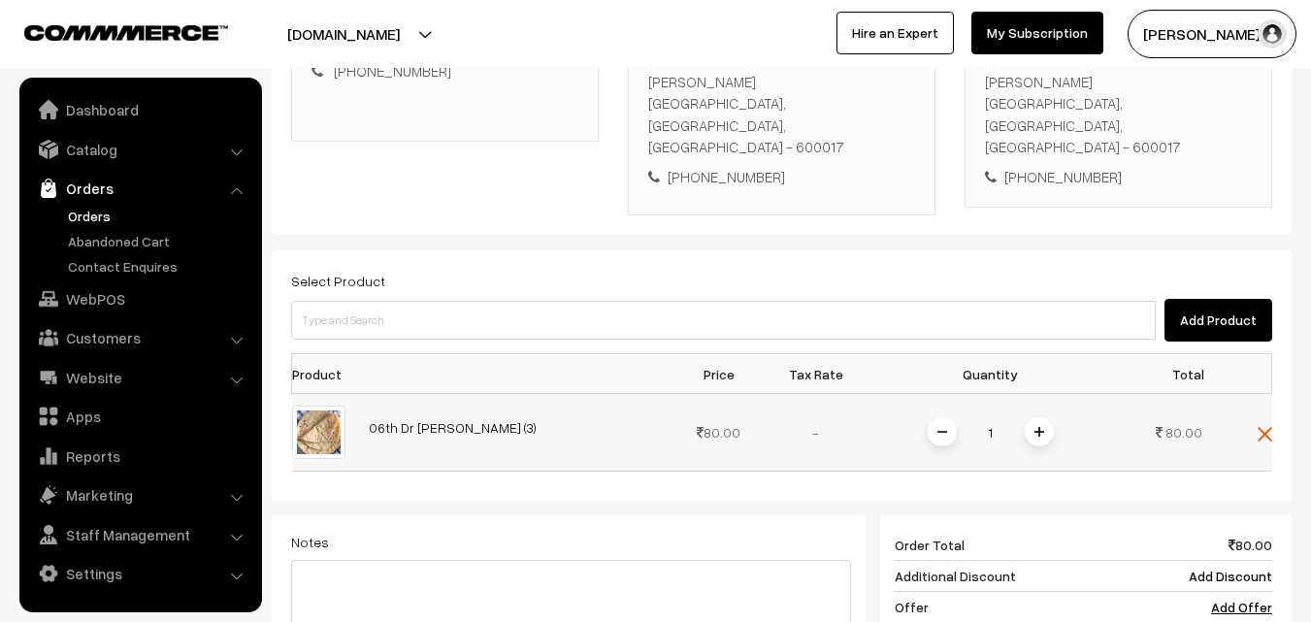
click at [1034, 417] on span at bounding box center [1039, 431] width 29 height 29
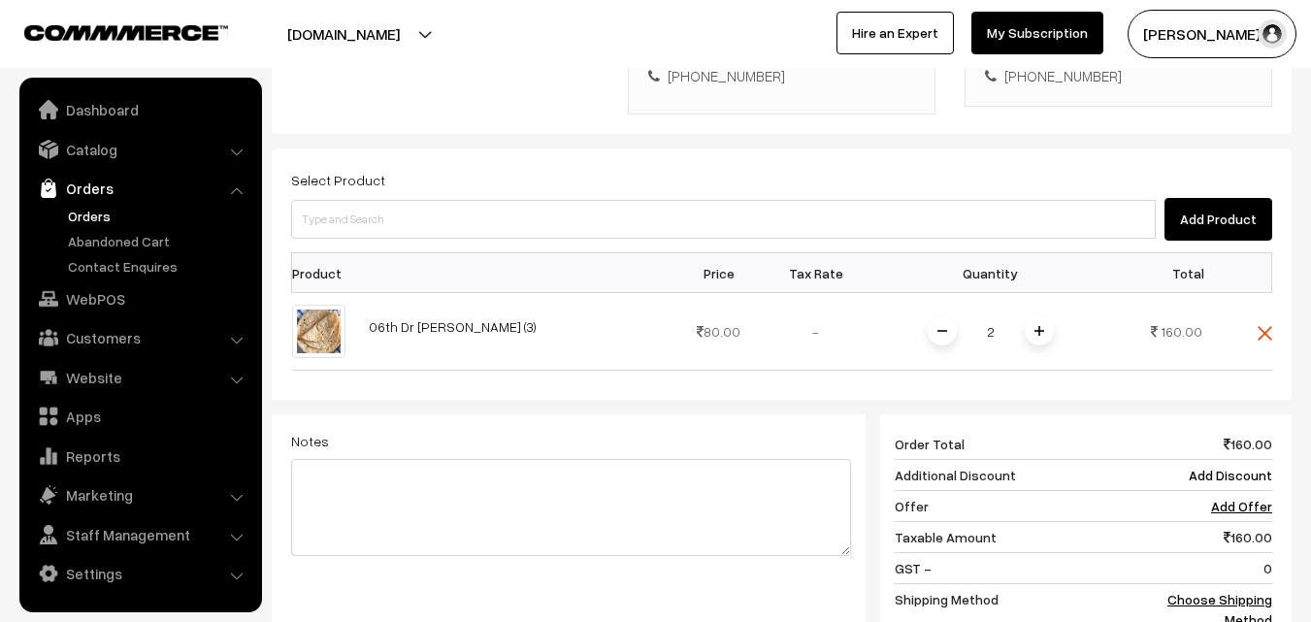
scroll to position [582, 0]
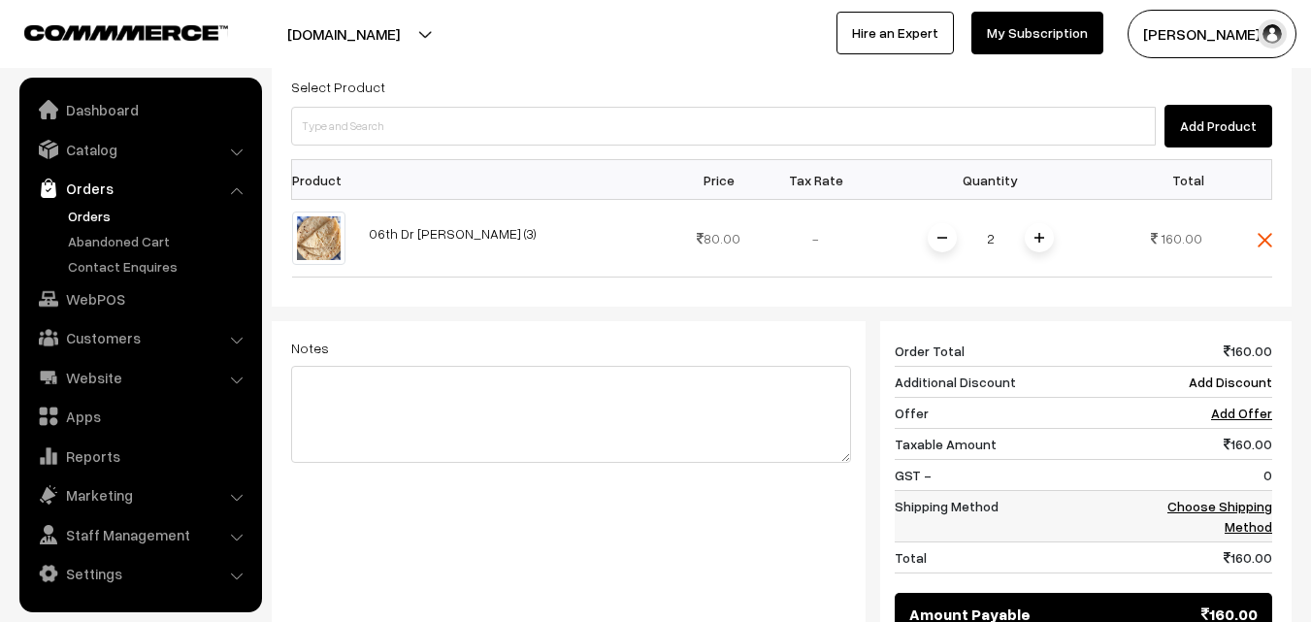
click at [1257, 498] on link "Choose Shipping Method" at bounding box center [1220, 516] width 105 height 37
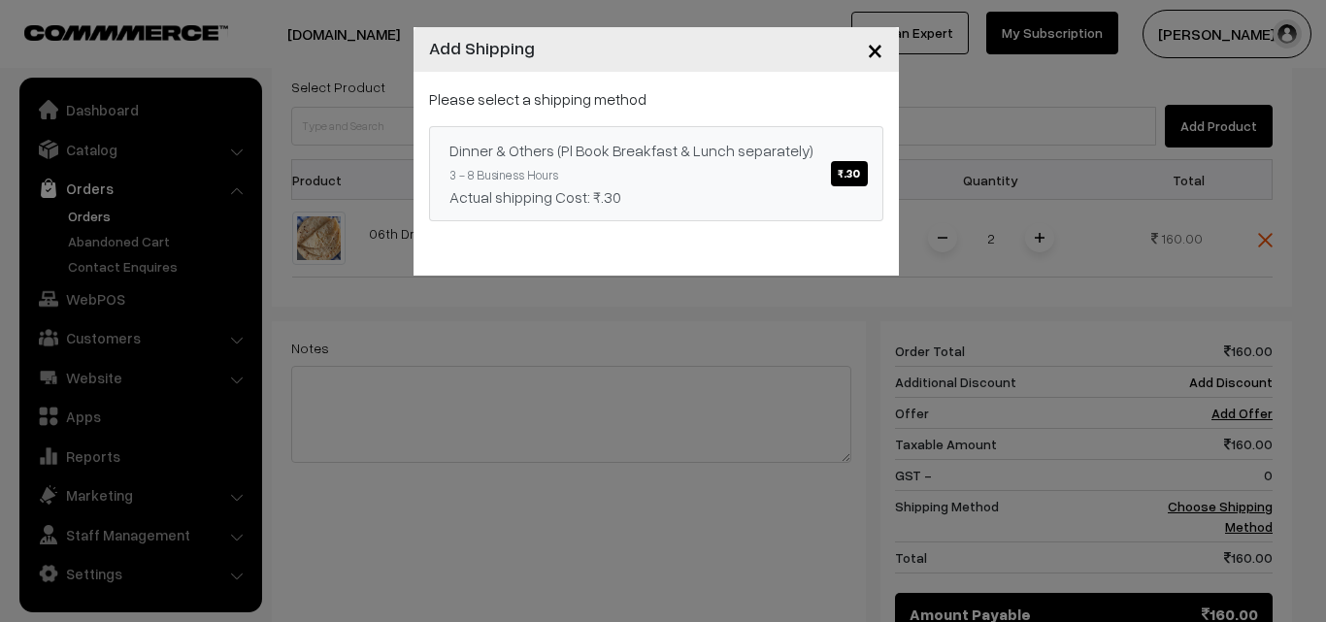
click at [856, 166] on span "₹.30" at bounding box center [849, 173] width 36 height 25
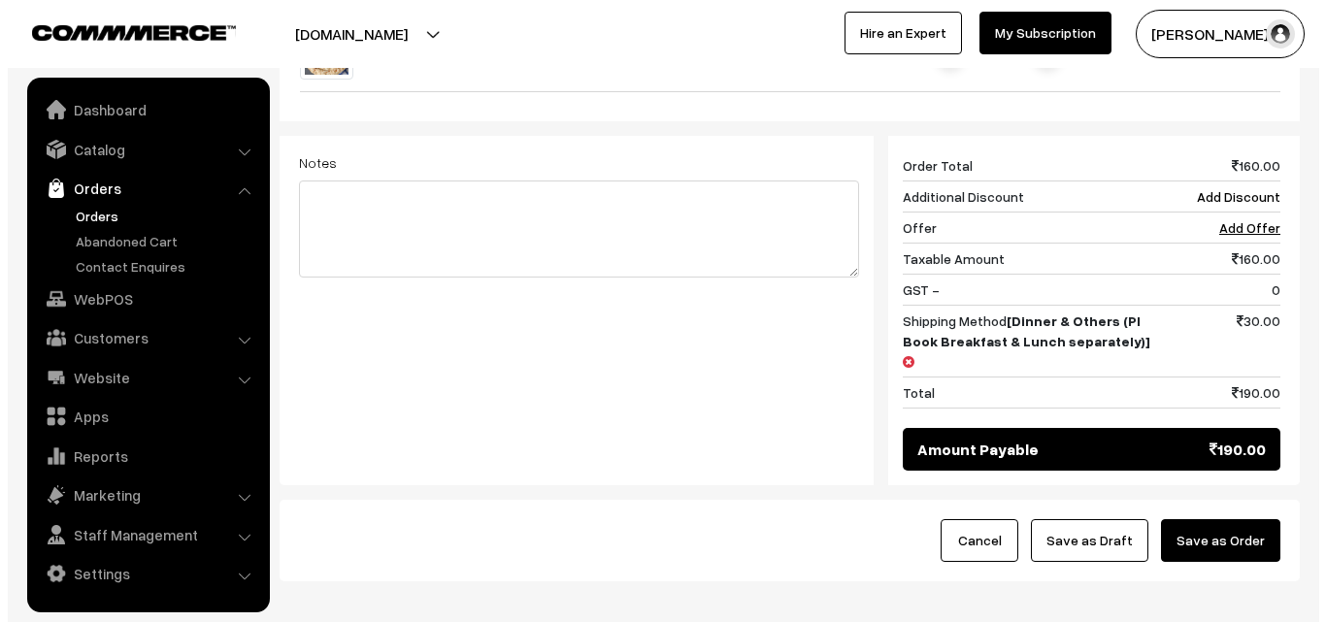
scroll to position [777, 0]
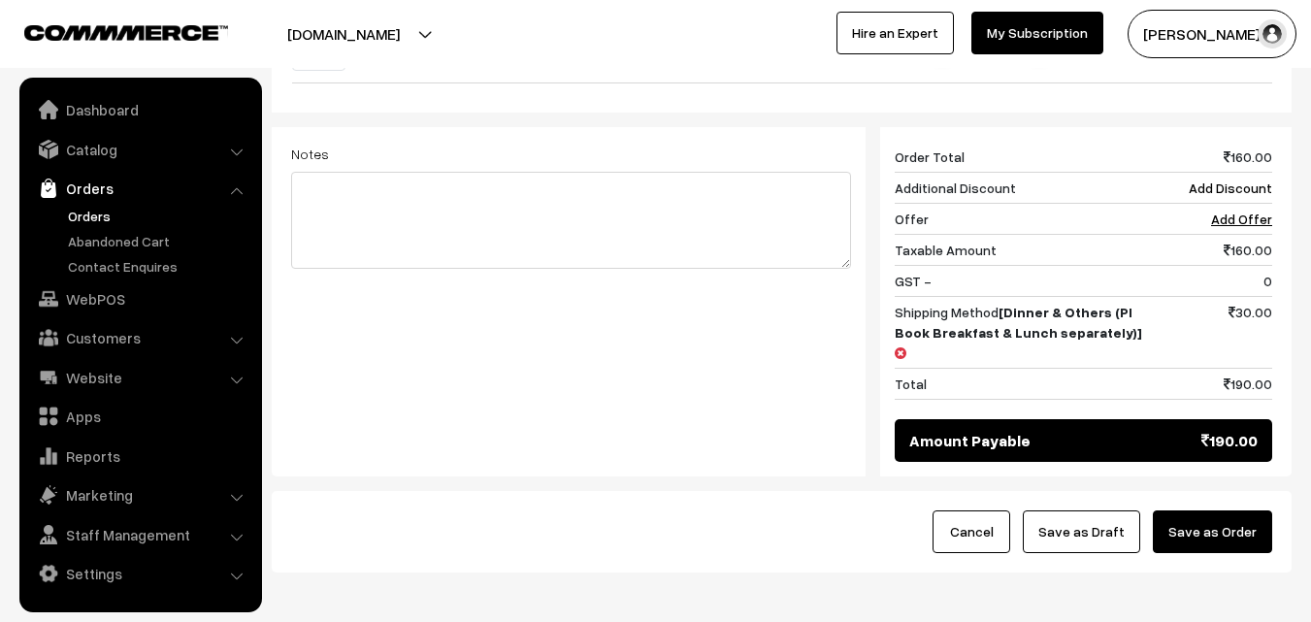
click at [1231, 511] on button "Save as Order" at bounding box center [1212, 532] width 119 height 43
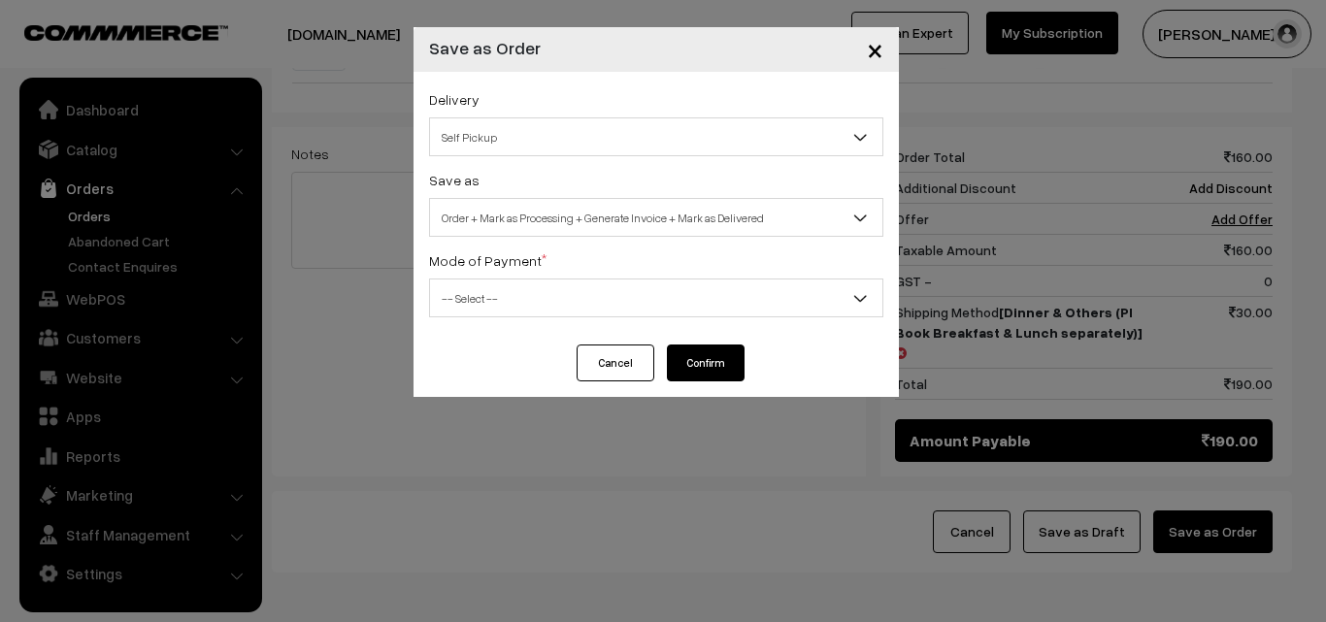
click at [728, 136] on span "Self Pickup" at bounding box center [656, 137] width 452 height 34
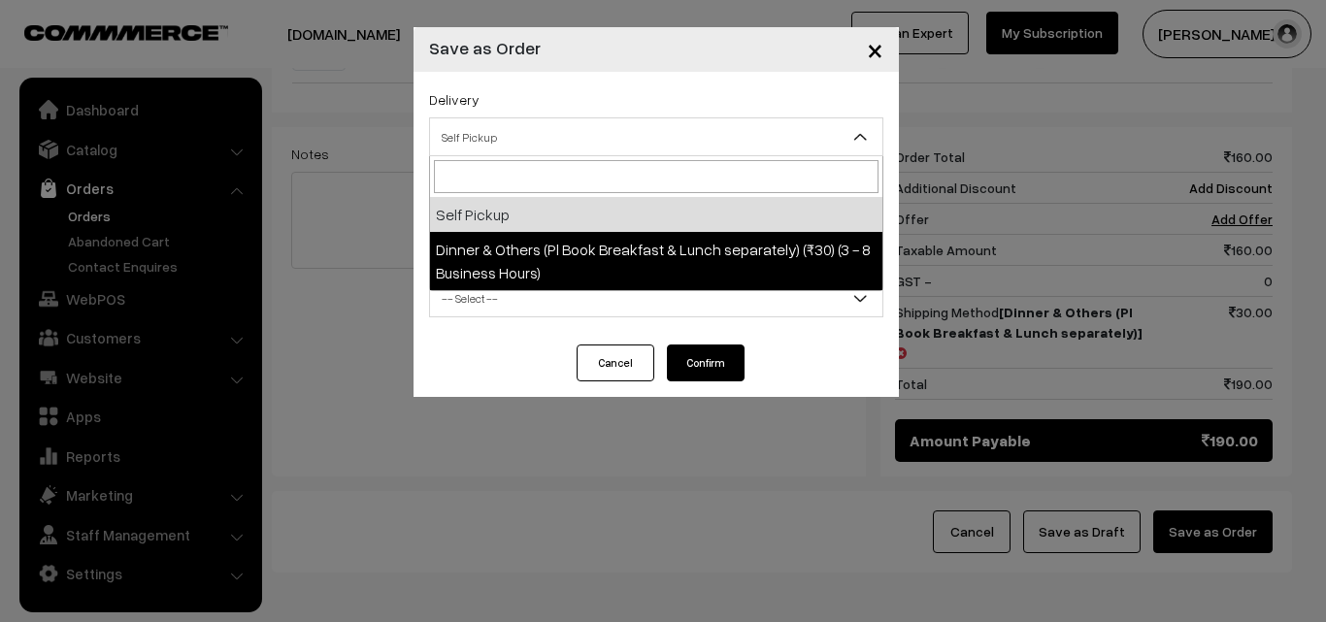
select select "DOP1"
select select "3"
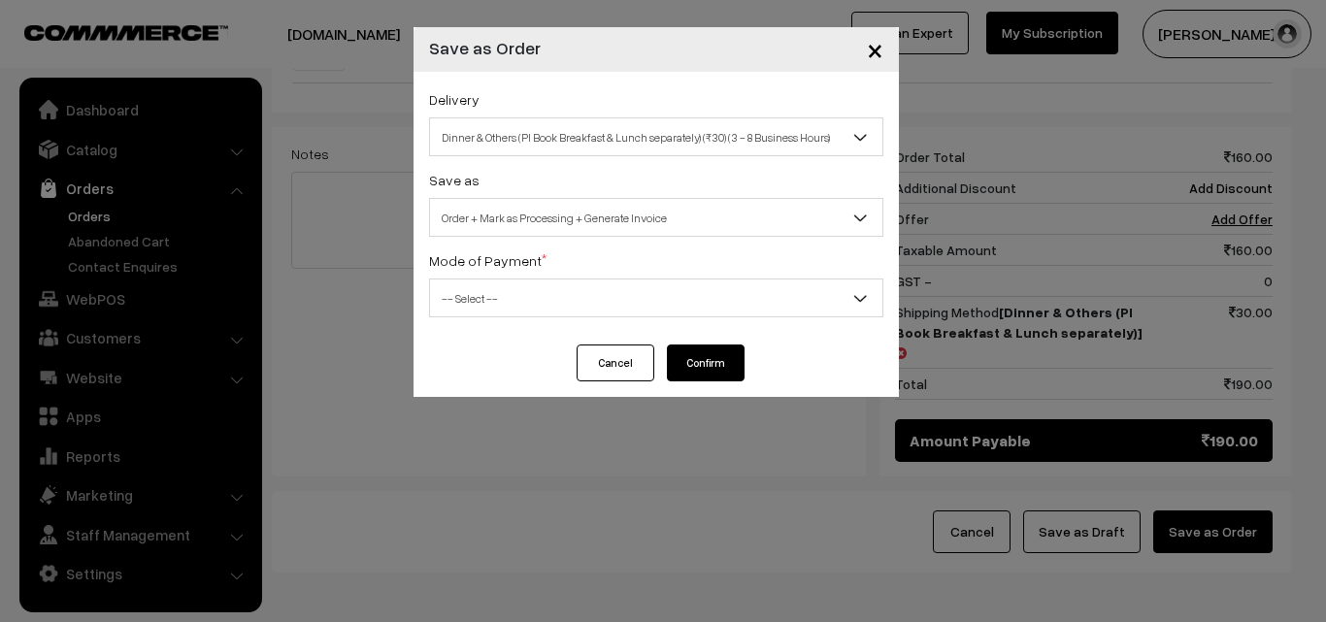
click at [665, 287] on span "-- Select --" at bounding box center [656, 299] width 452 height 34
select select "1"
click at [710, 352] on button "Confirm" at bounding box center [706, 363] width 78 height 37
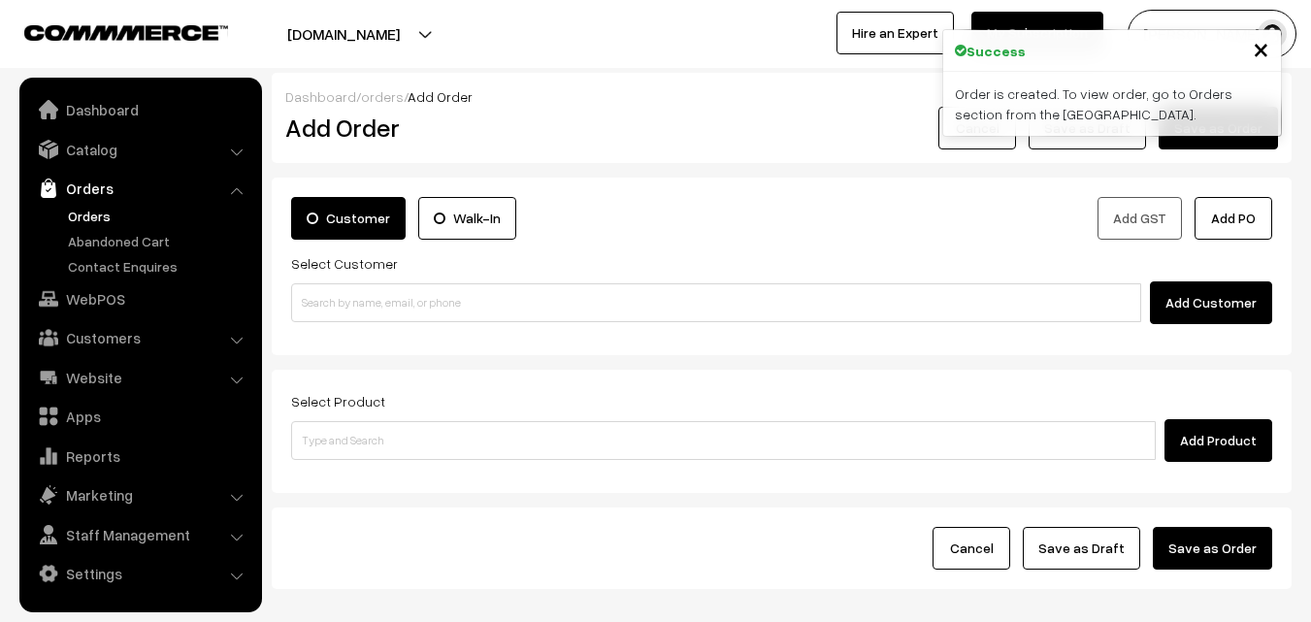
click at [85, 219] on link "Orders" at bounding box center [159, 216] width 192 height 20
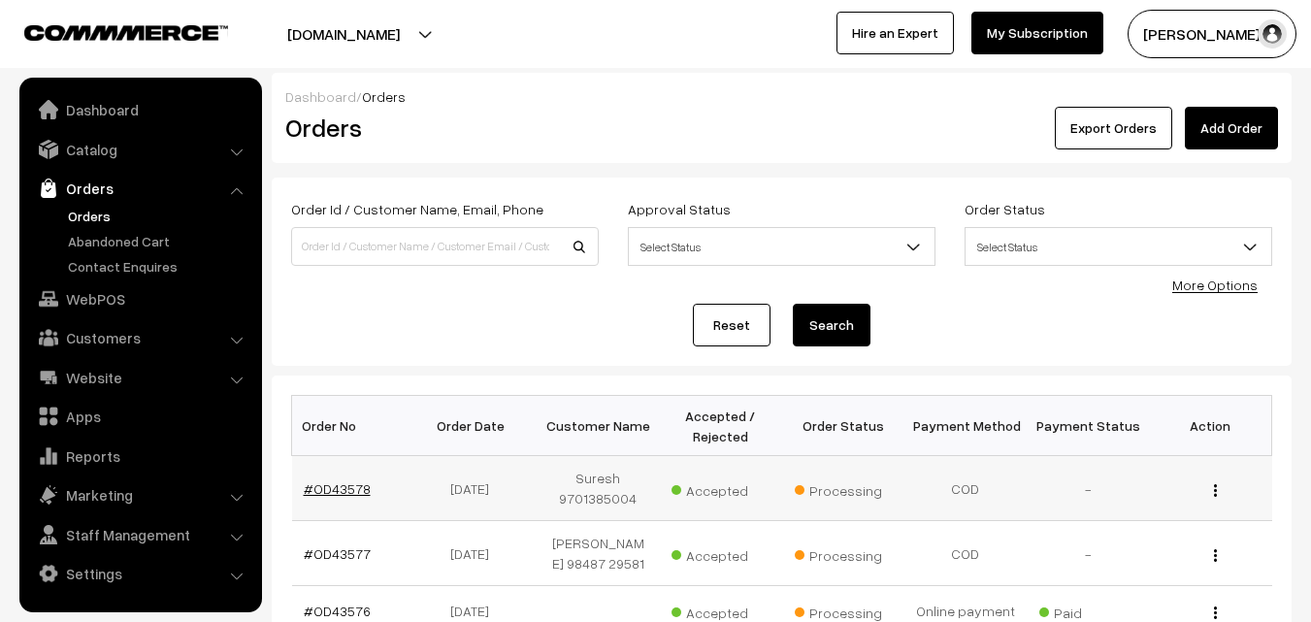
click at [341, 485] on link "#OD43578" at bounding box center [337, 489] width 67 height 17
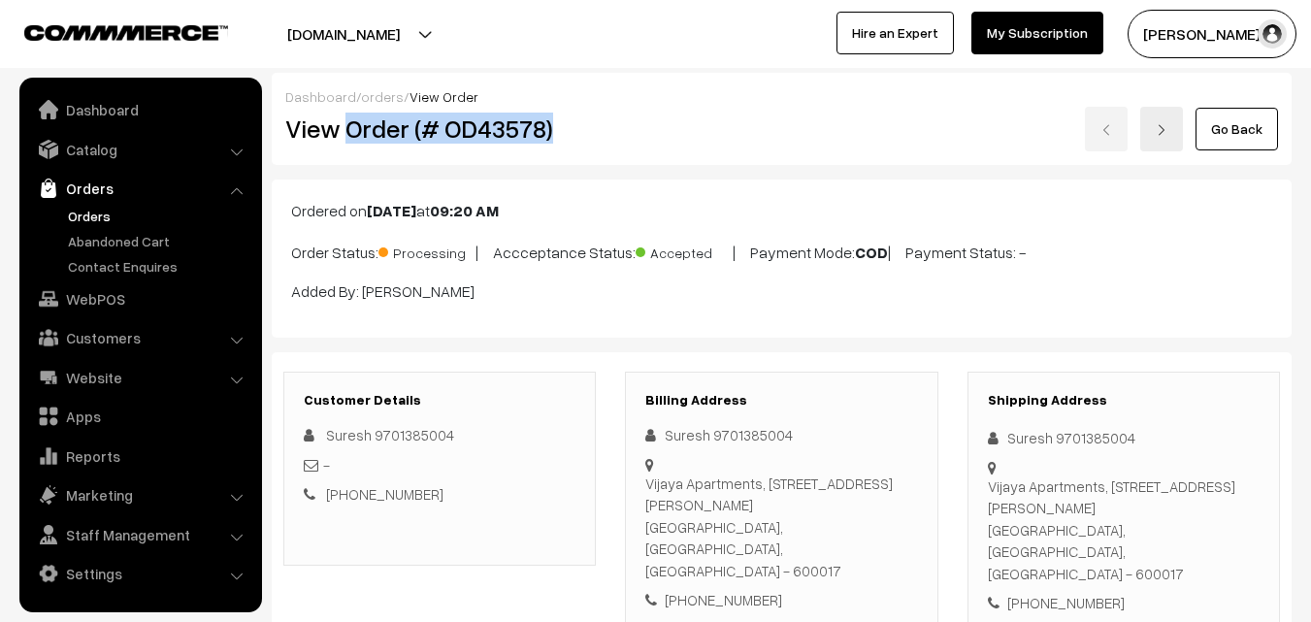
drag, startPoint x: 345, startPoint y: 127, endPoint x: 608, endPoint y: 139, distance: 263.3
click at [608, 139] on div "View Order (# OD43578)" at bounding box center [441, 129] width 341 height 45
copy h2 "Order (# OD43578)"
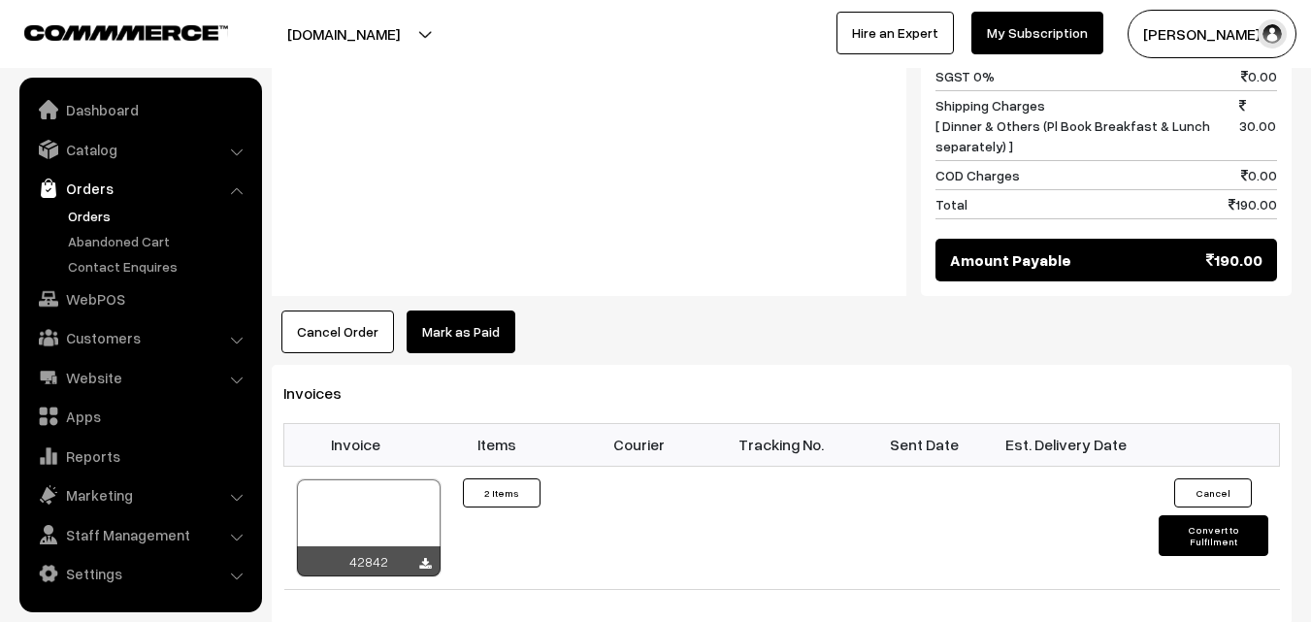
scroll to position [1068, 0]
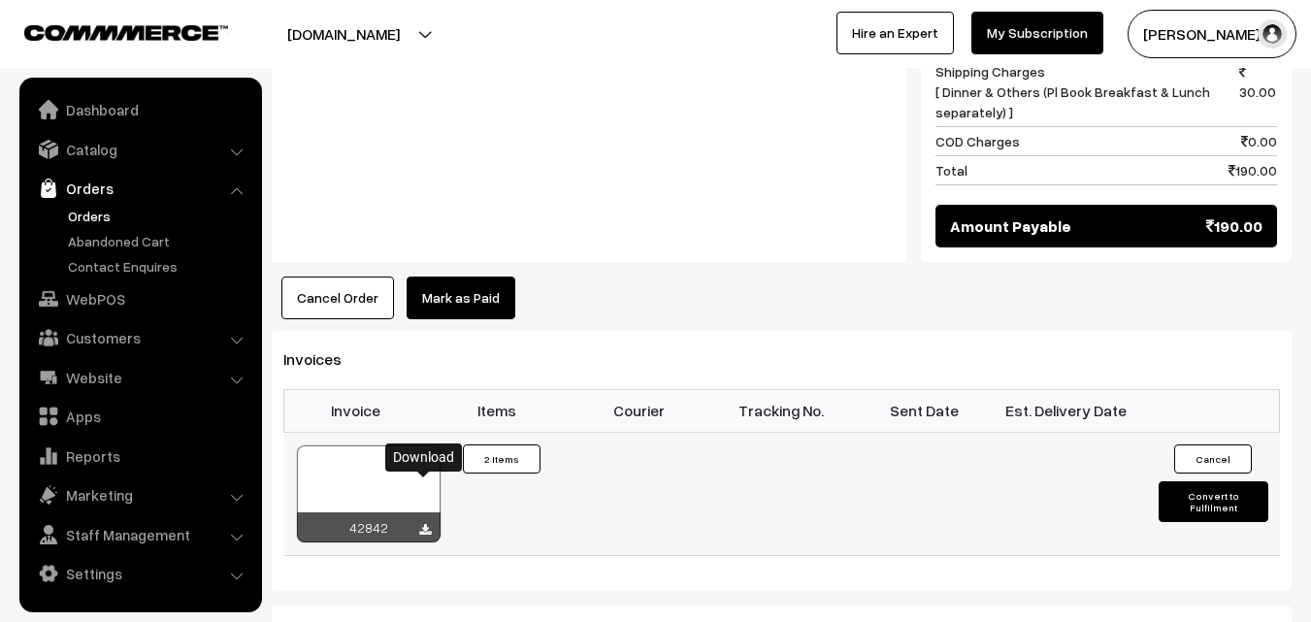
click at [423, 524] on icon at bounding box center [425, 530] width 12 height 13
click at [88, 299] on link "WebPOS" at bounding box center [139, 299] width 231 height 35
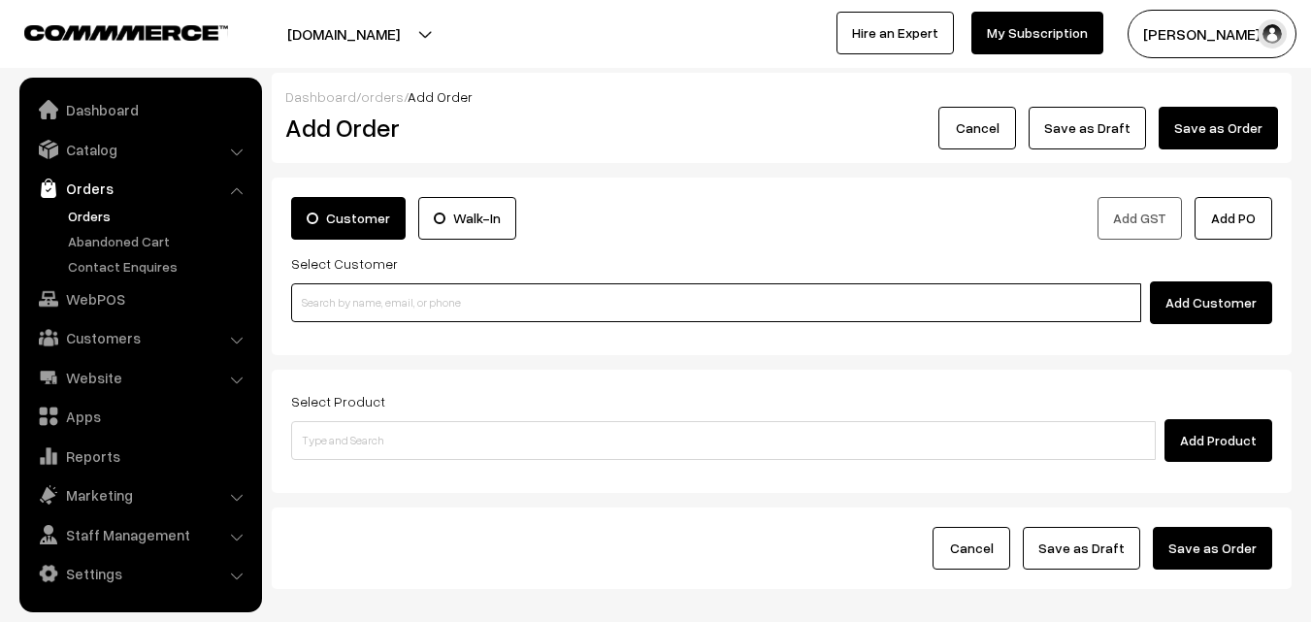
click at [530, 300] on input at bounding box center [716, 302] width 850 height 39
paste input "[PHONE_NUMBER]"
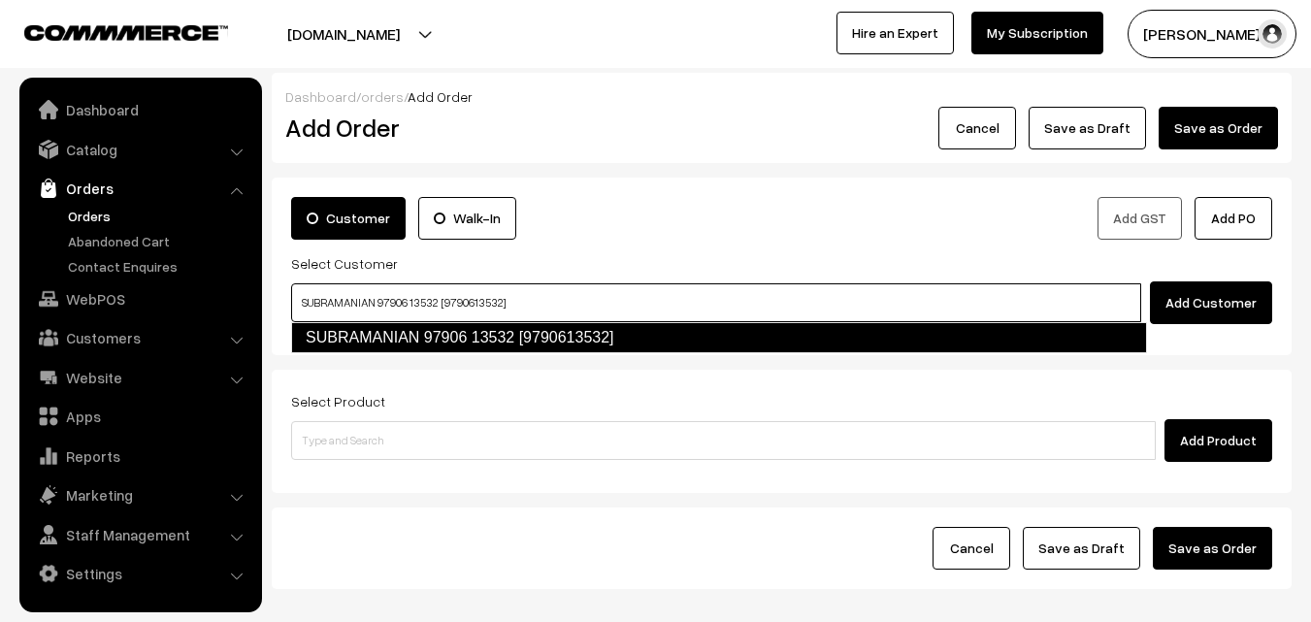
type input "SUBRAMANIAN 97906 13532 [9790613532]"
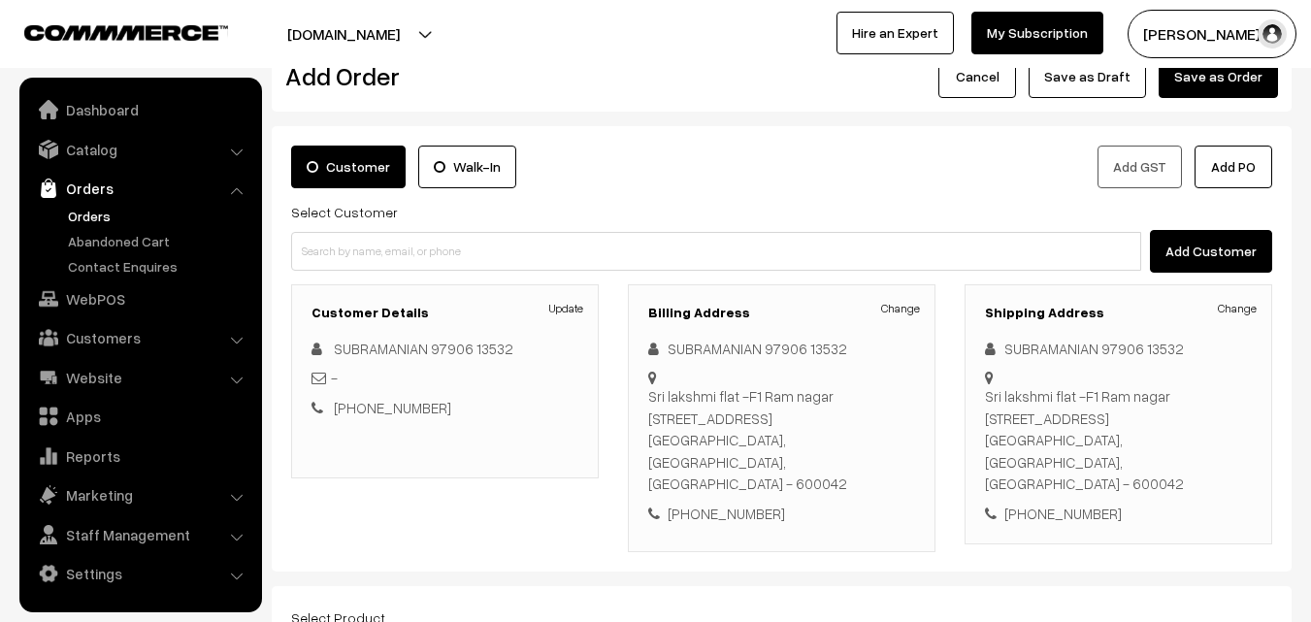
scroll to position [97, 0]
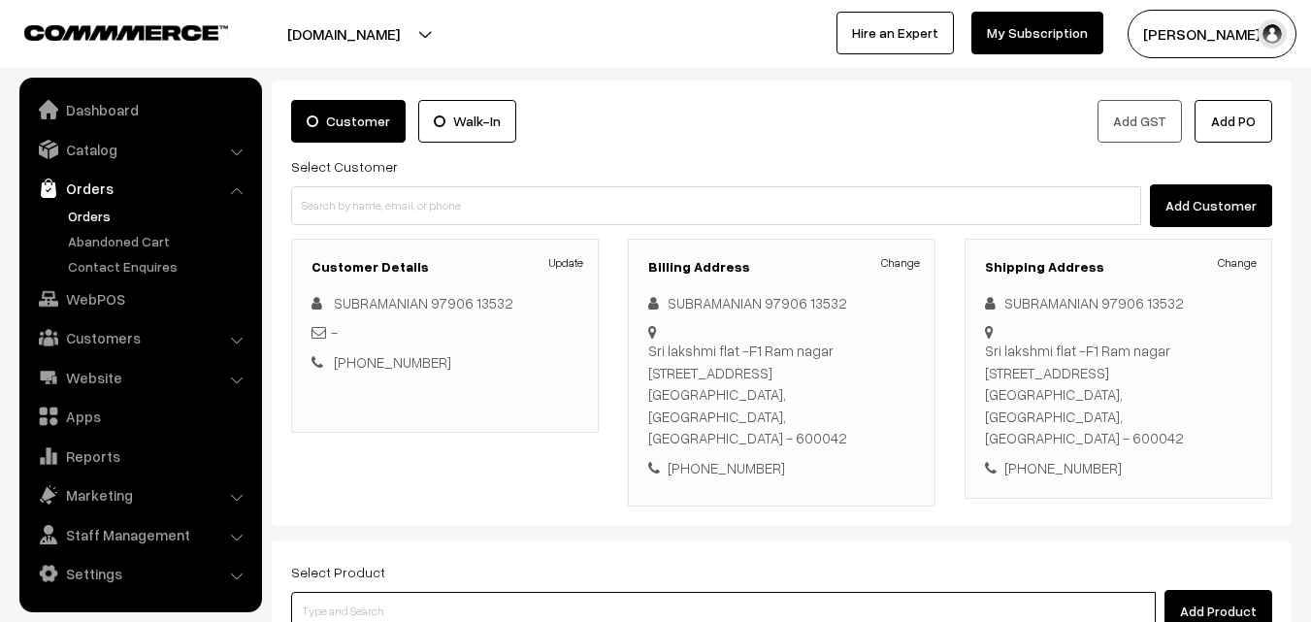
click at [554, 592] on input at bounding box center [723, 611] width 865 height 39
click at [491, 592] on input at bounding box center [723, 611] width 865 height 39
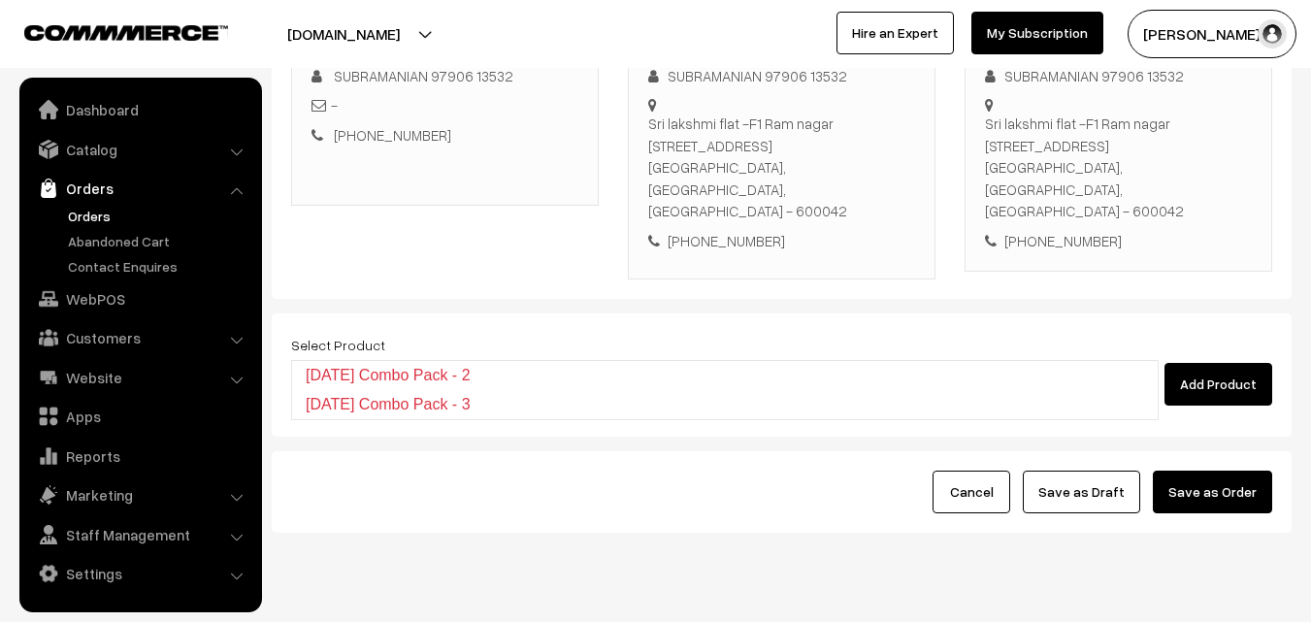
scroll to position [332, 0]
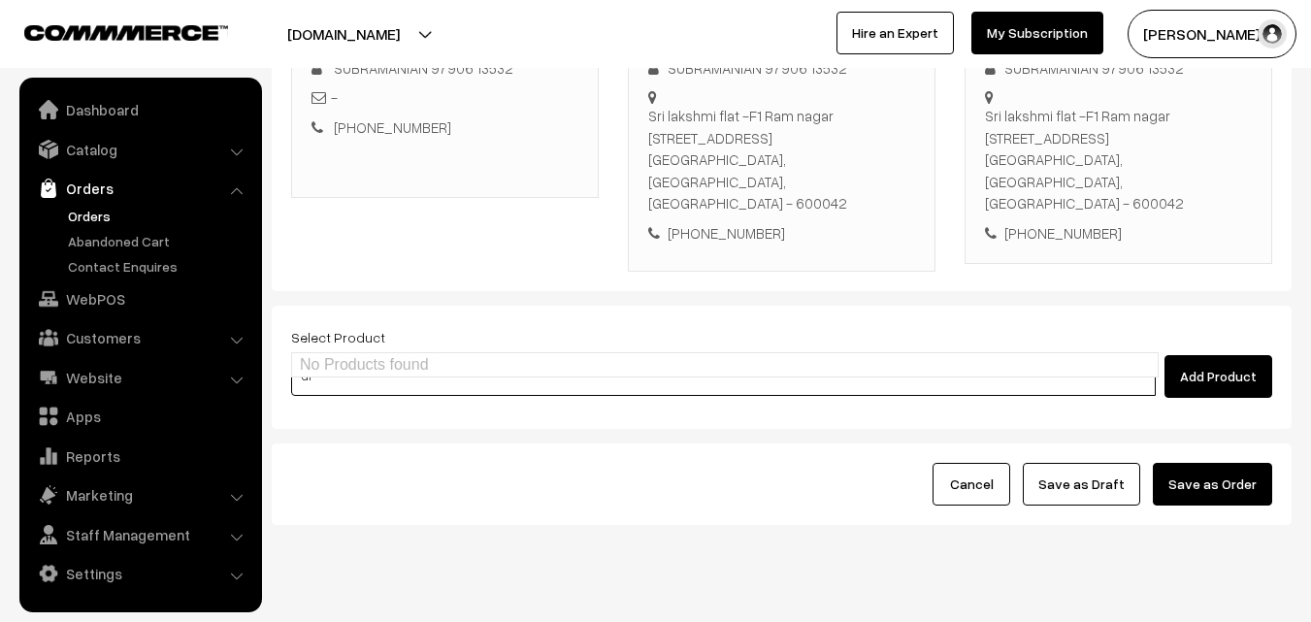
type input "d"
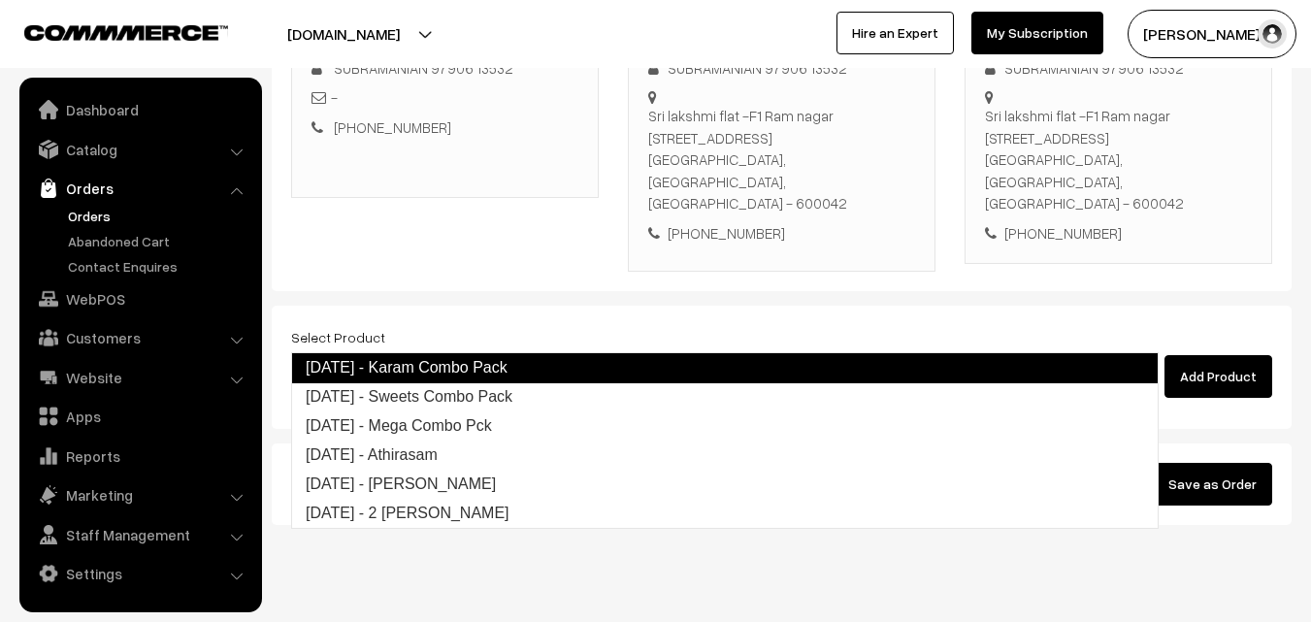
type input "Diwali - Mega Combo Pck"
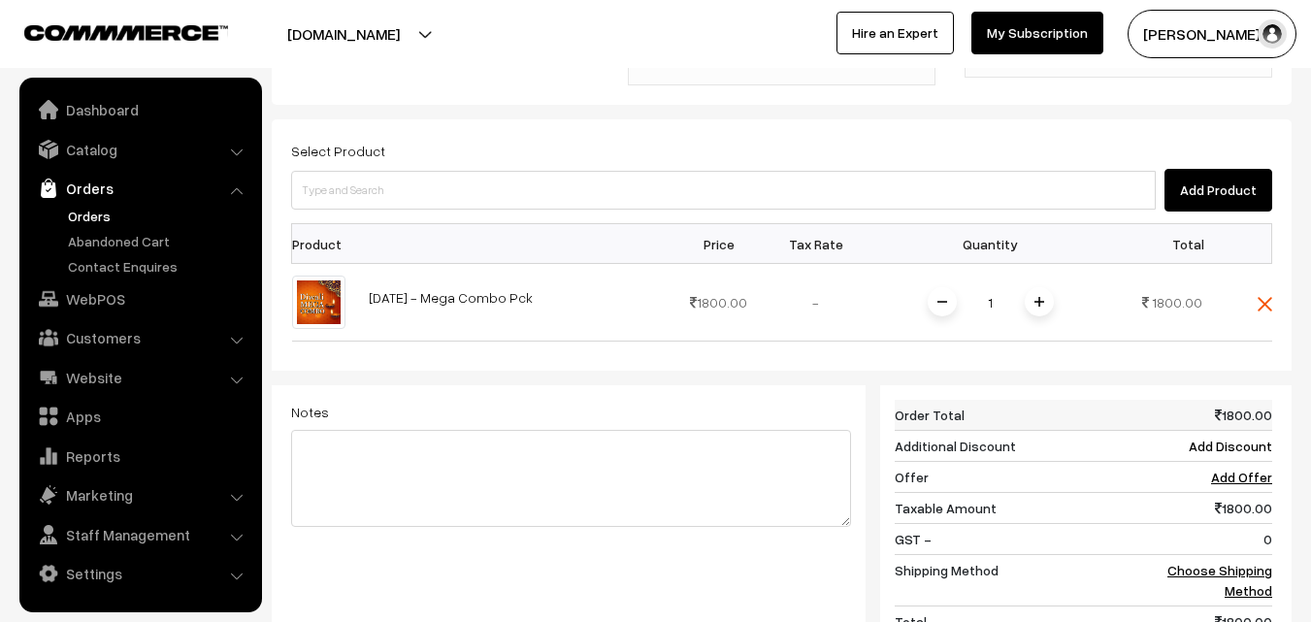
scroll to position [526, 0]
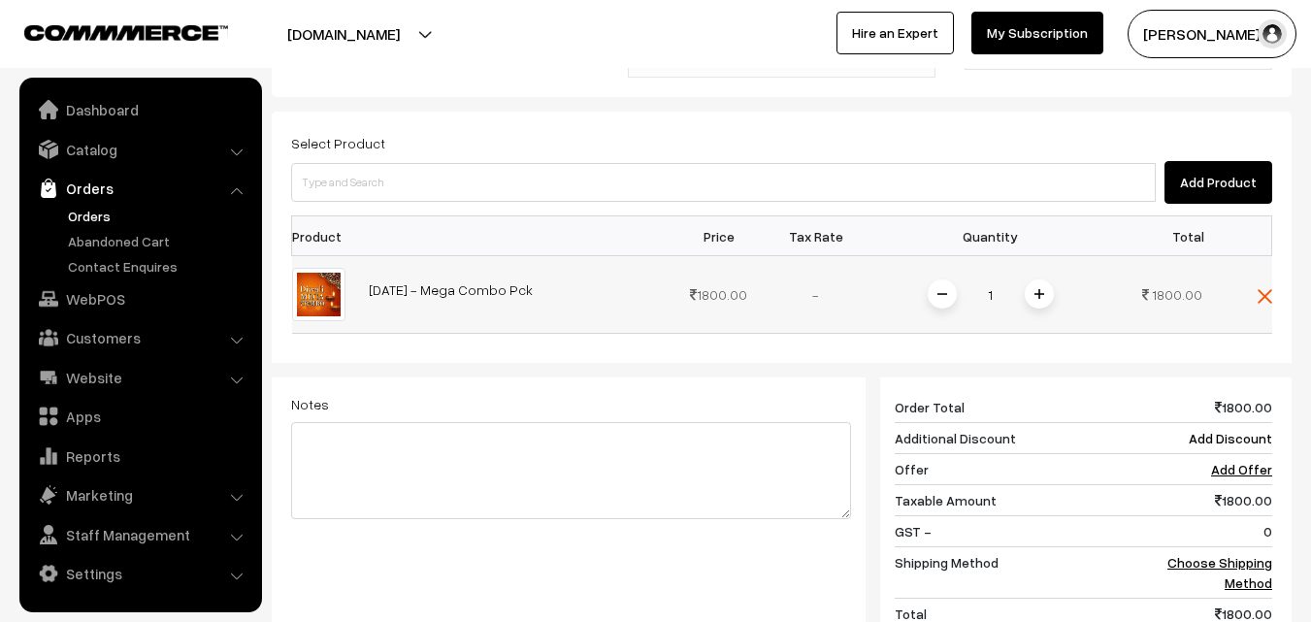
click at [1037, 280] on span at bounding box center [1039, 294] width 29 height 29
click at [1037, 289] on img at bounding box center [1040, 294] width 10 height 10
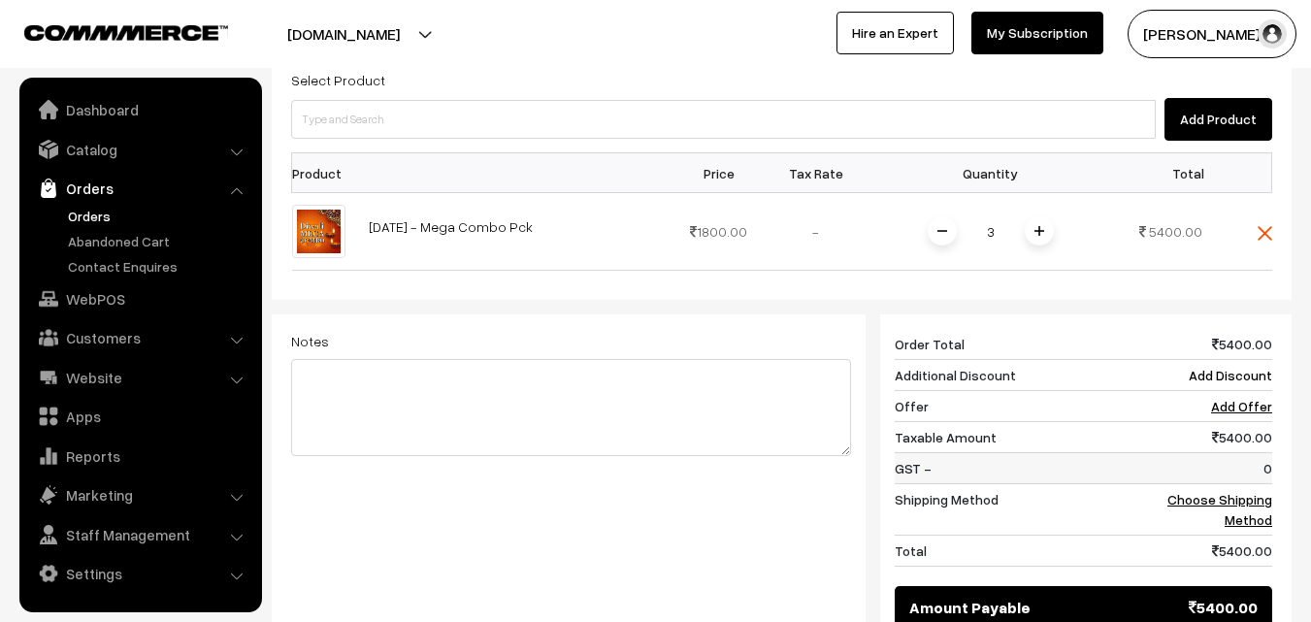
scroll to position [623, 0]
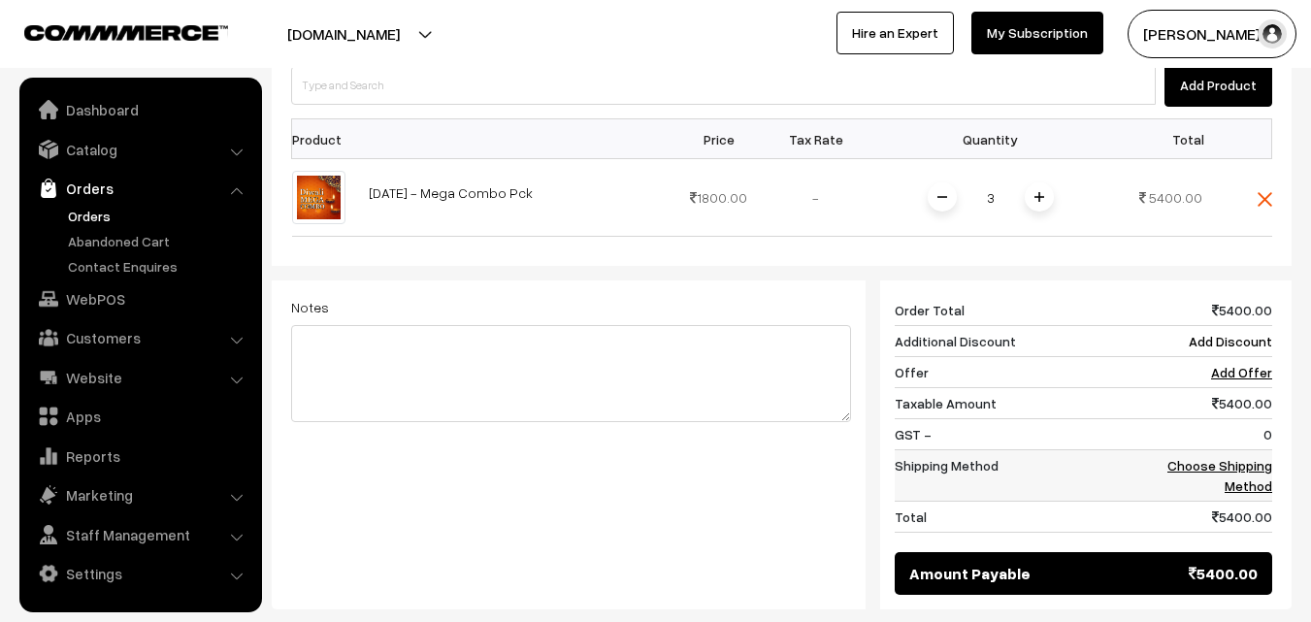
click at [1250, 457] on link "Choose Shipping Method" at bounding box center [1220, 475] width 105 height 37
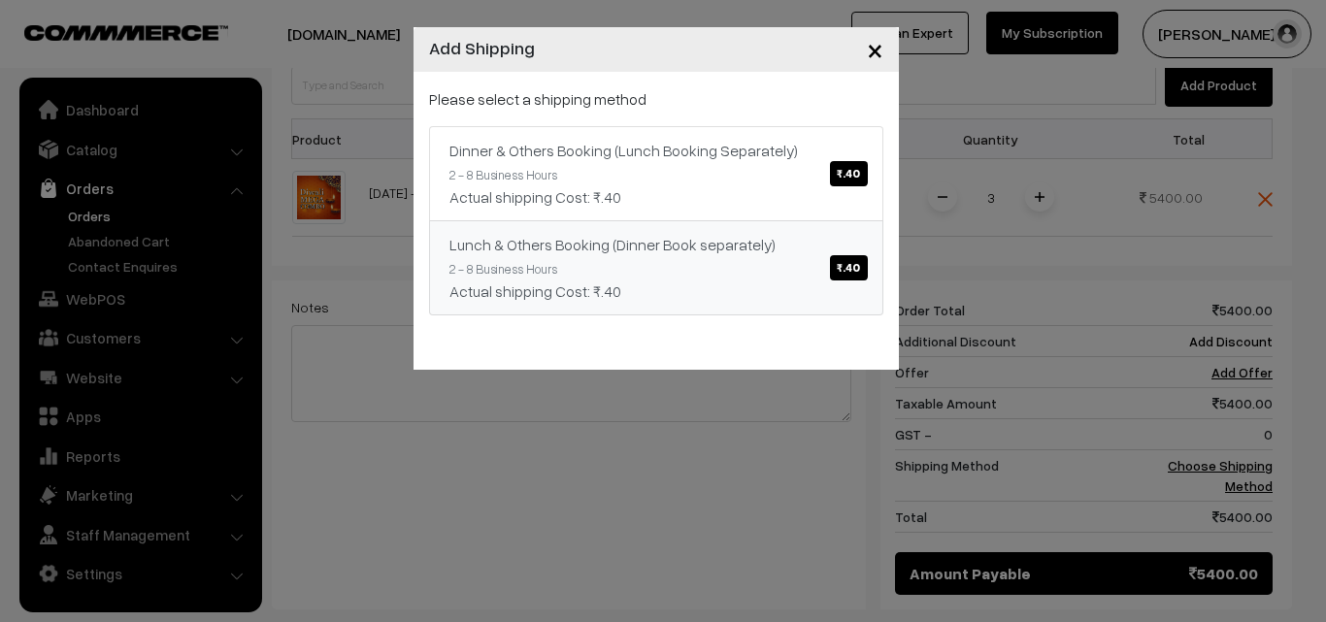
click at [854, 271] on span "₹.40" at bounding box center [848, 267] width 37 height 25
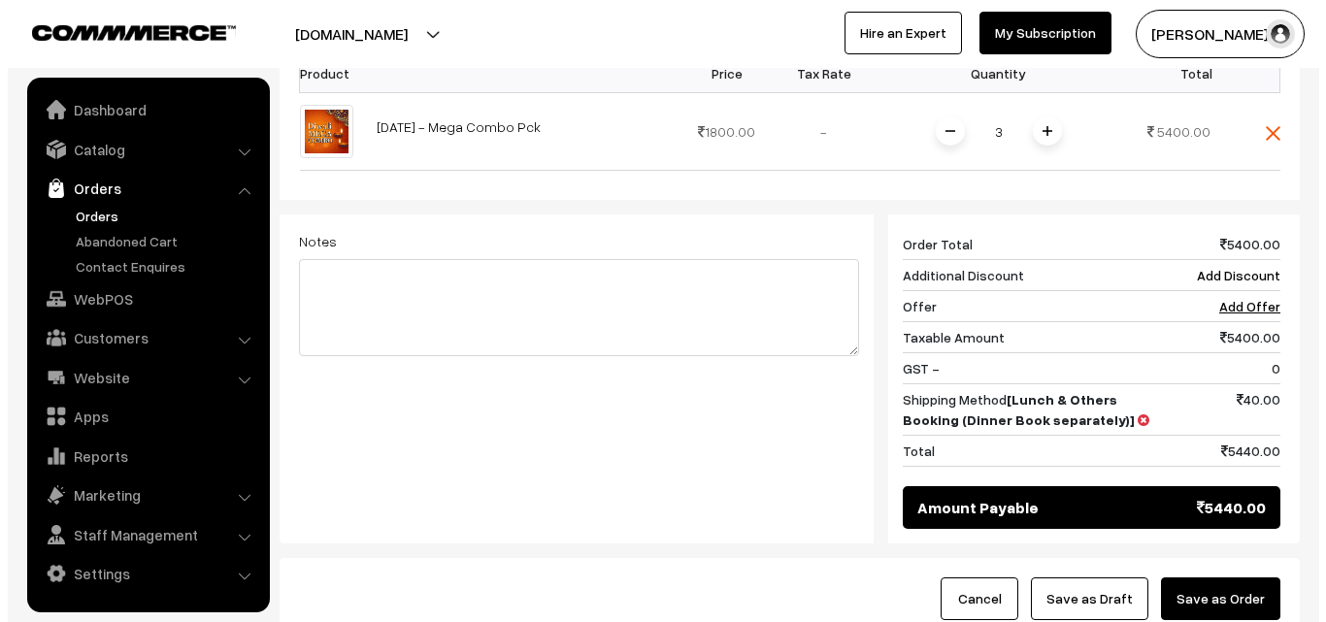
scroll to position [720, 0]
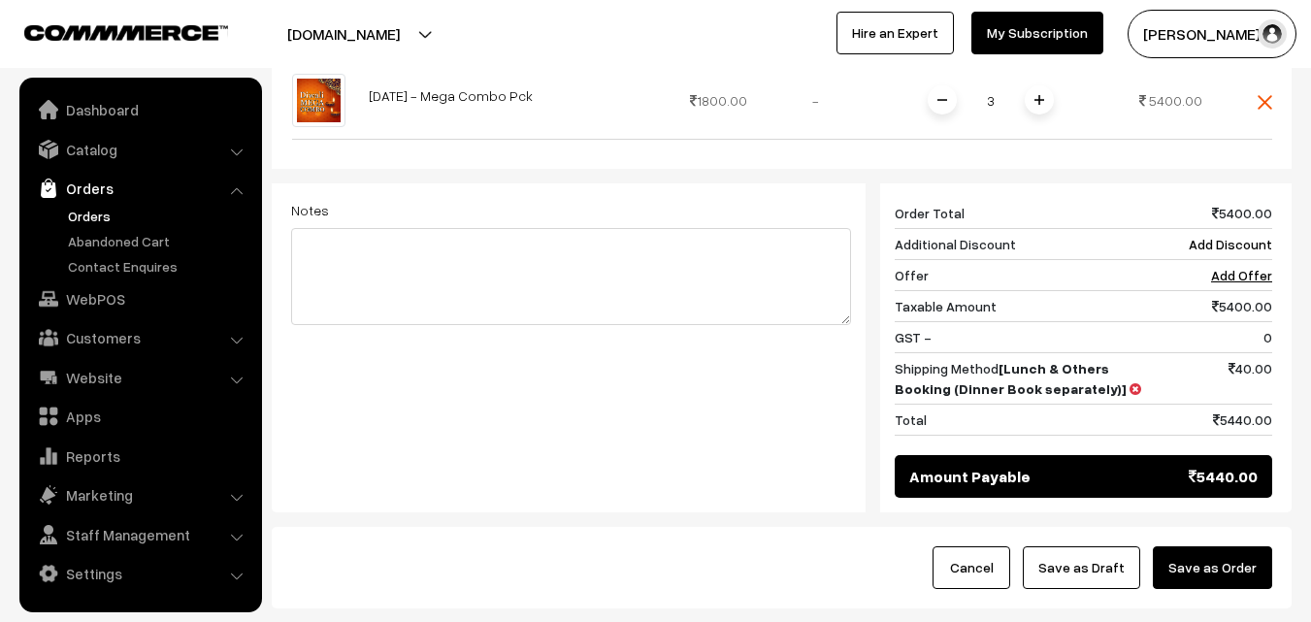
click at [1228, 547] on button "Save as Order" at bounding box center [1212, 568] width 119 height 43
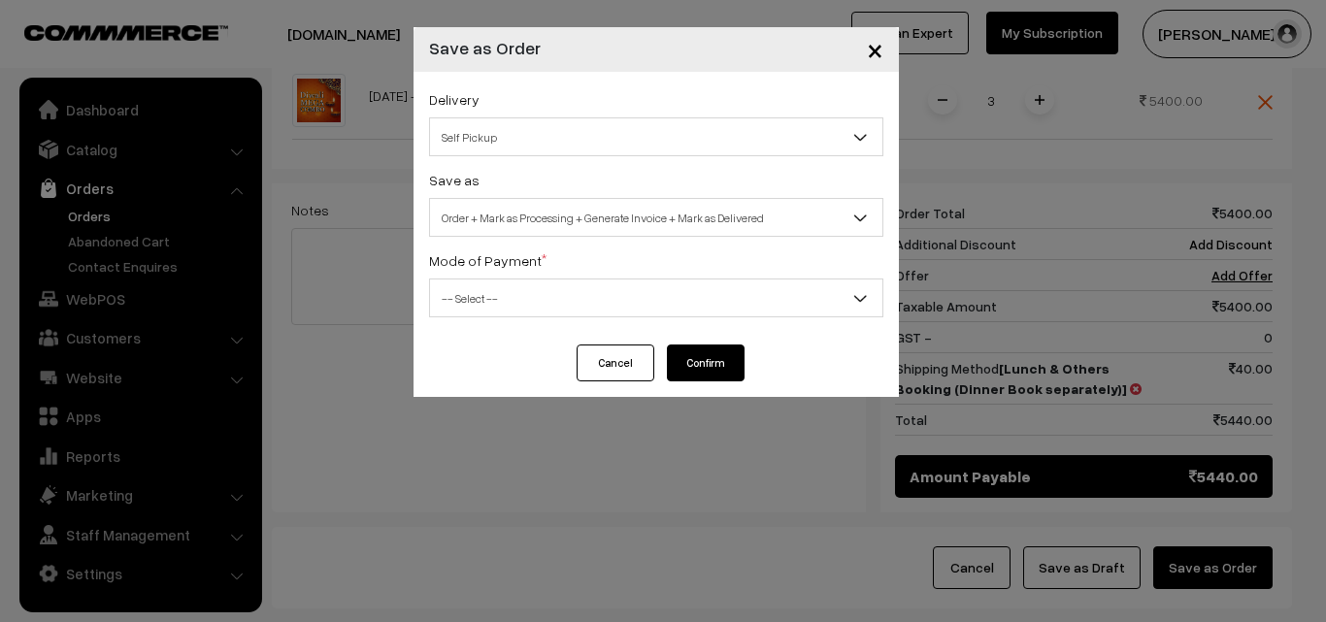
click at [646, 128] on span "Self Pickup" at bounding box center [656, 137] width 452 height 34
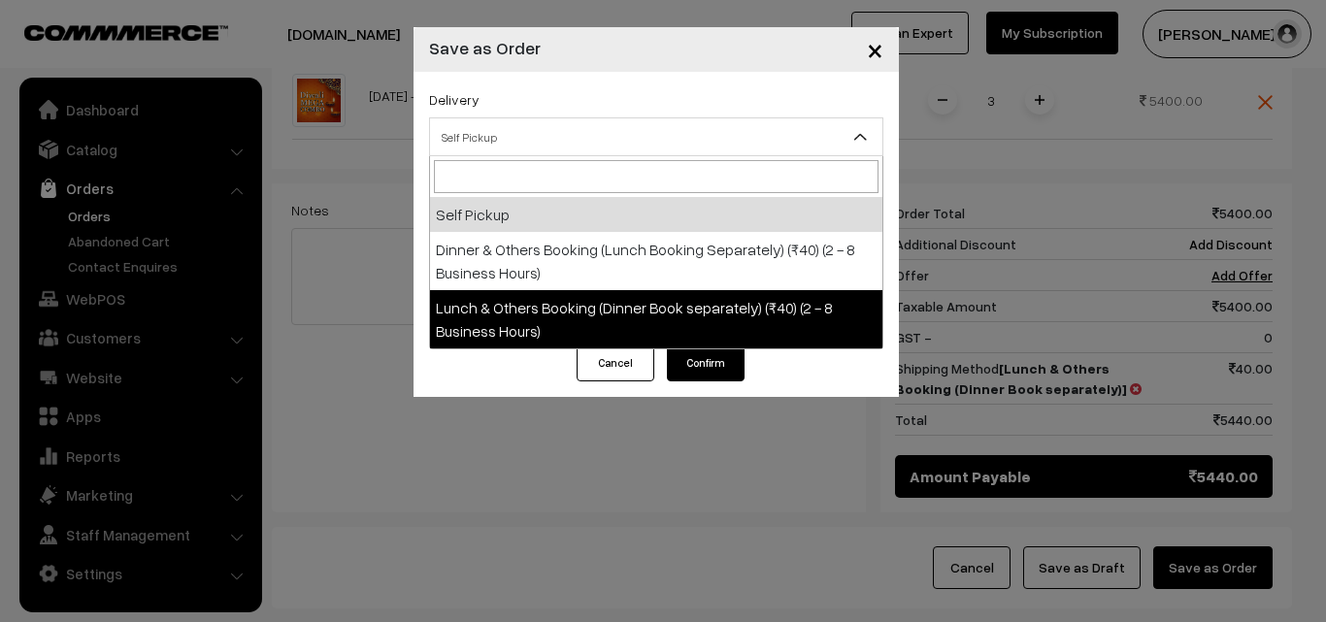
select select "LOB1"
select select "3"
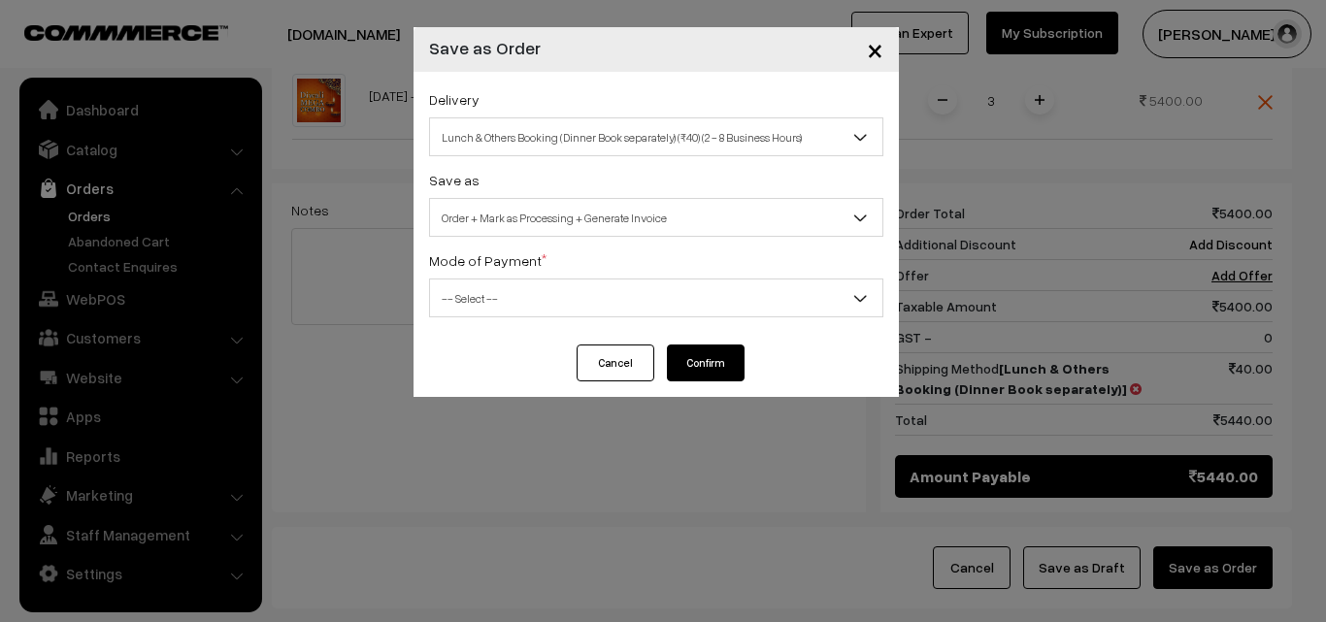
click at [614, 296] on span "-- Select --" at bounding box center [656, 299] width 452 height 34
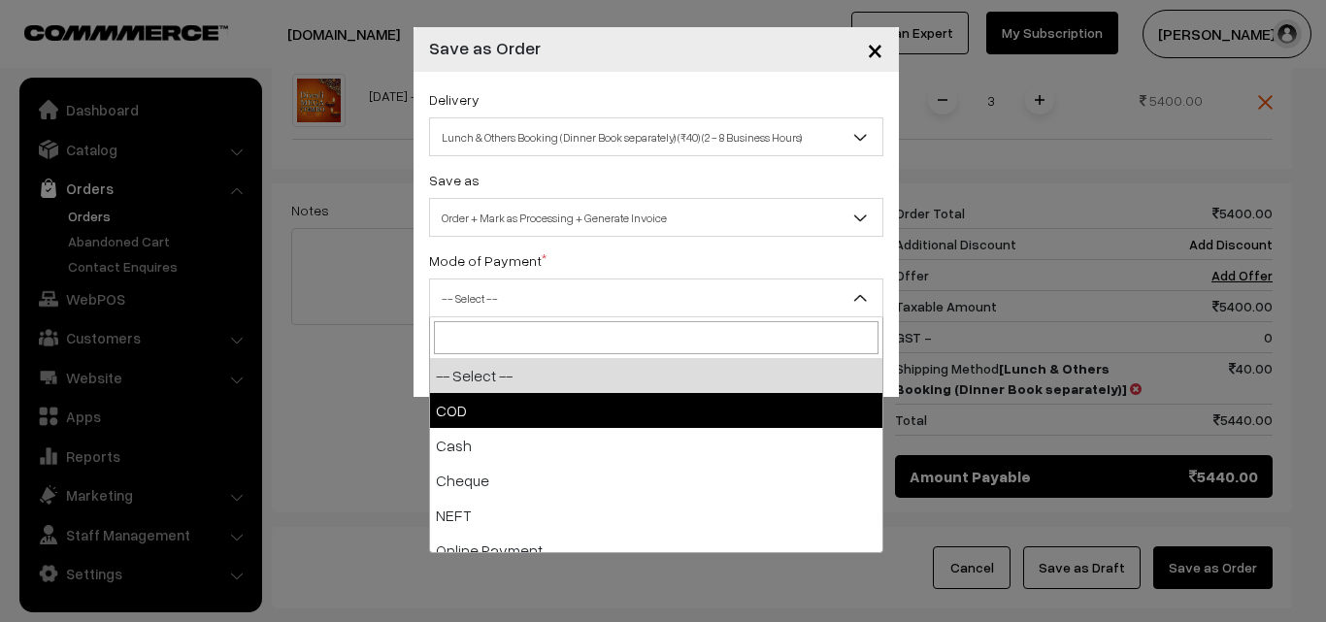
select select "1"
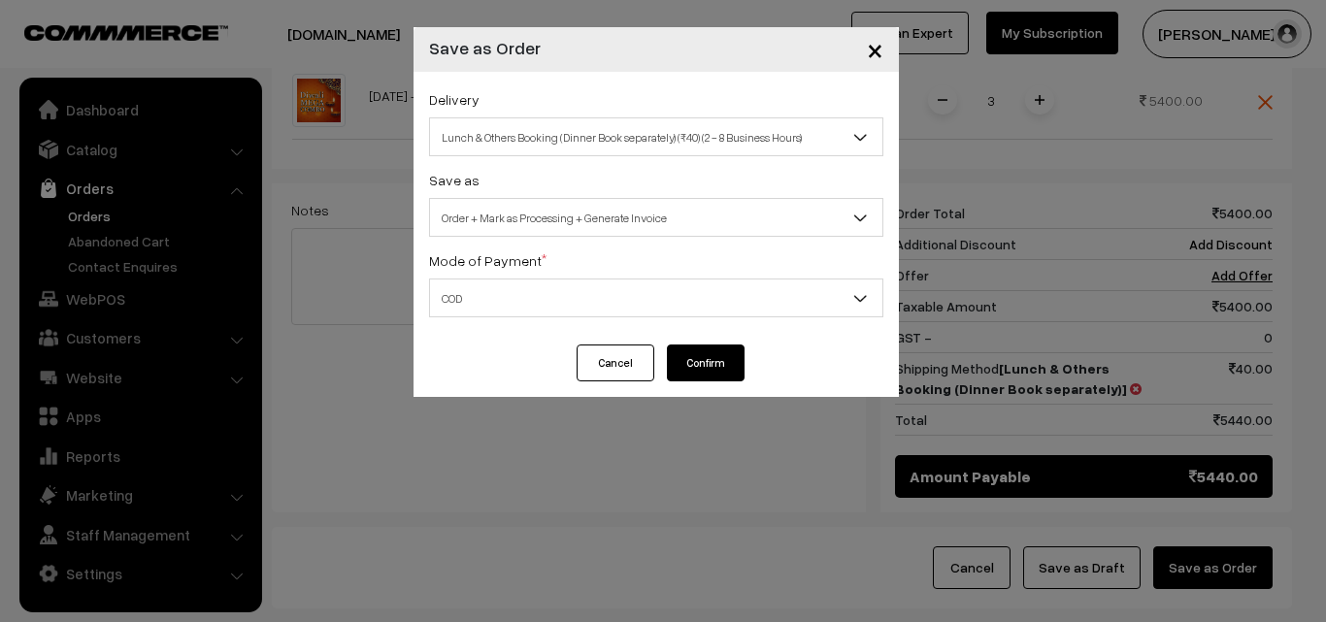
click at [717, 355] on button "Confirm" at bounding box center [706, 363] width 78 height 37
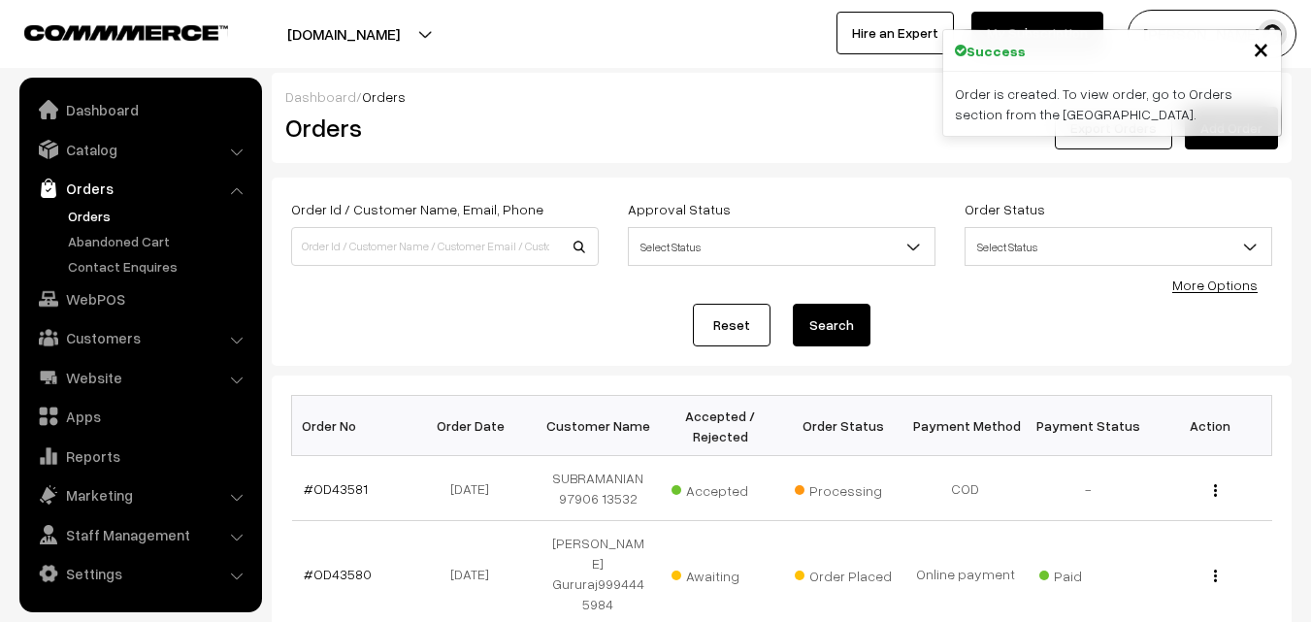
scroll to position [194, 0]
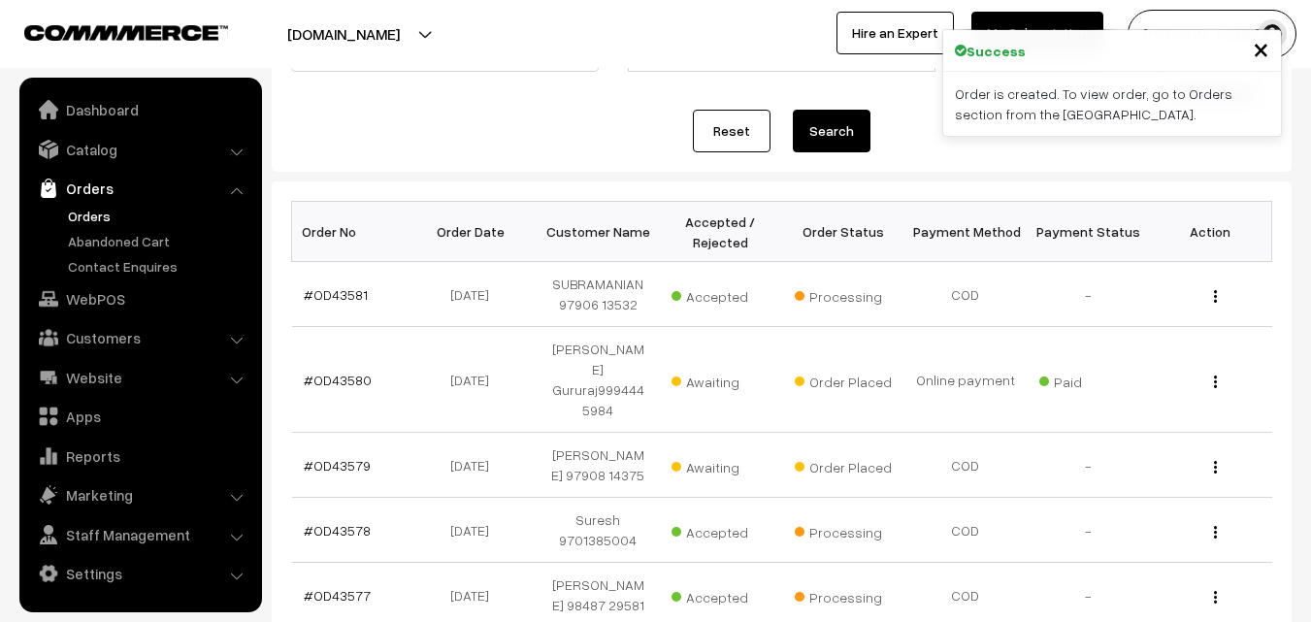
click at [350, 457] on link "#OD43579" at bounding box center [337, 465] width 67 height 17
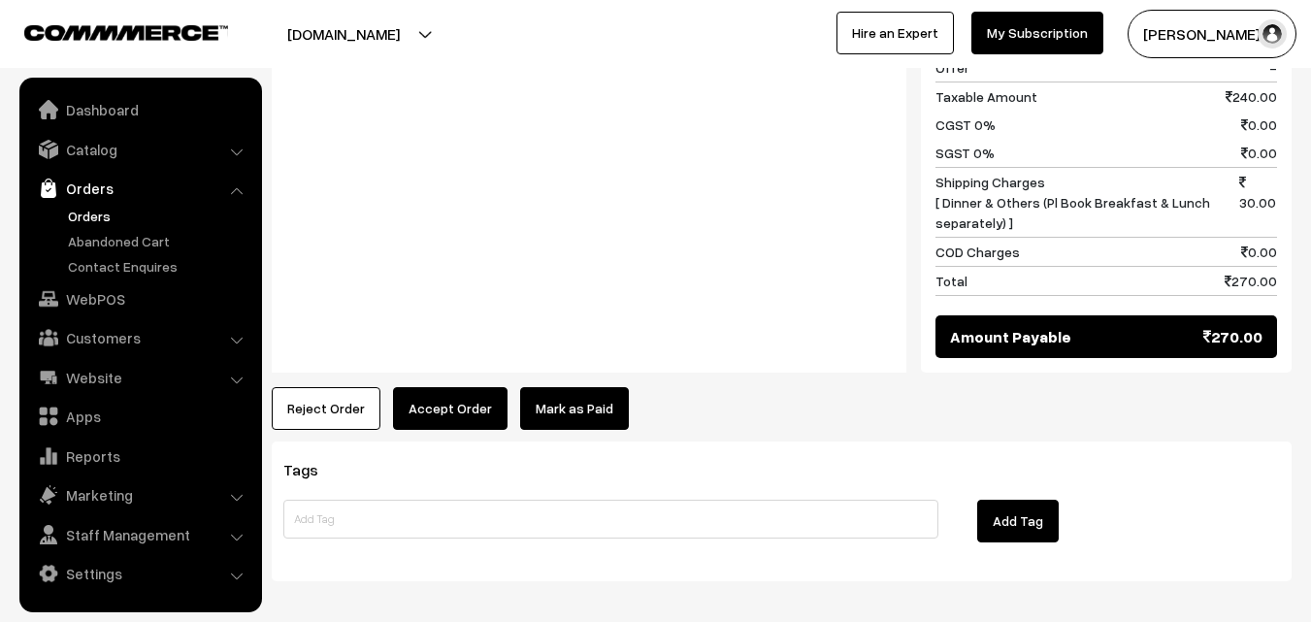
click at [457, 387] on button "Accept Order" at bounding box center [450, 408] width 115 height 43
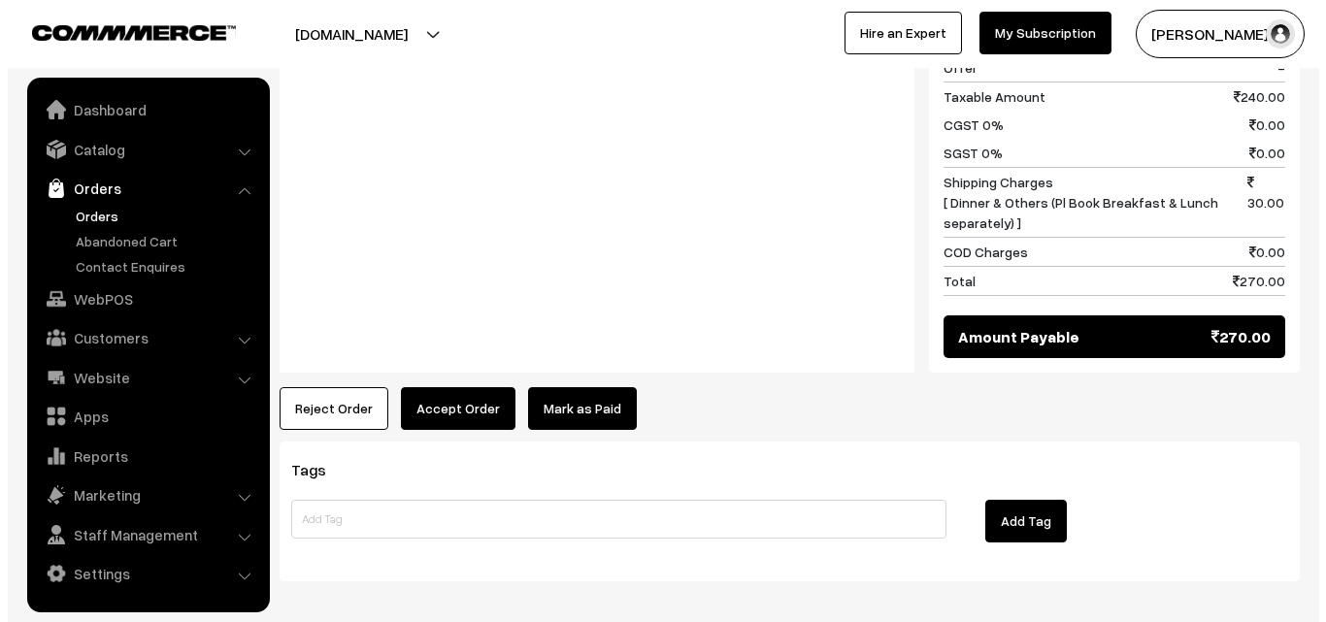
scroll to position [1170, 0]
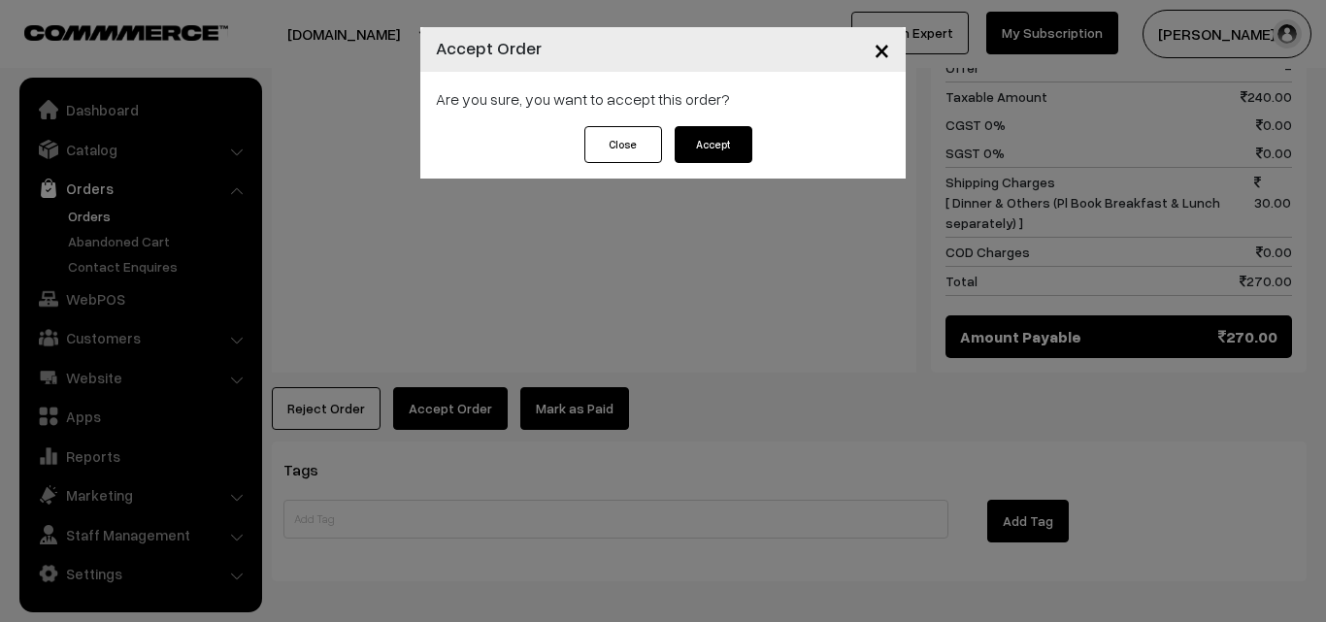
click at [738, 138] on button "Accept" at bounding box center [714, 144] width 78 height 37
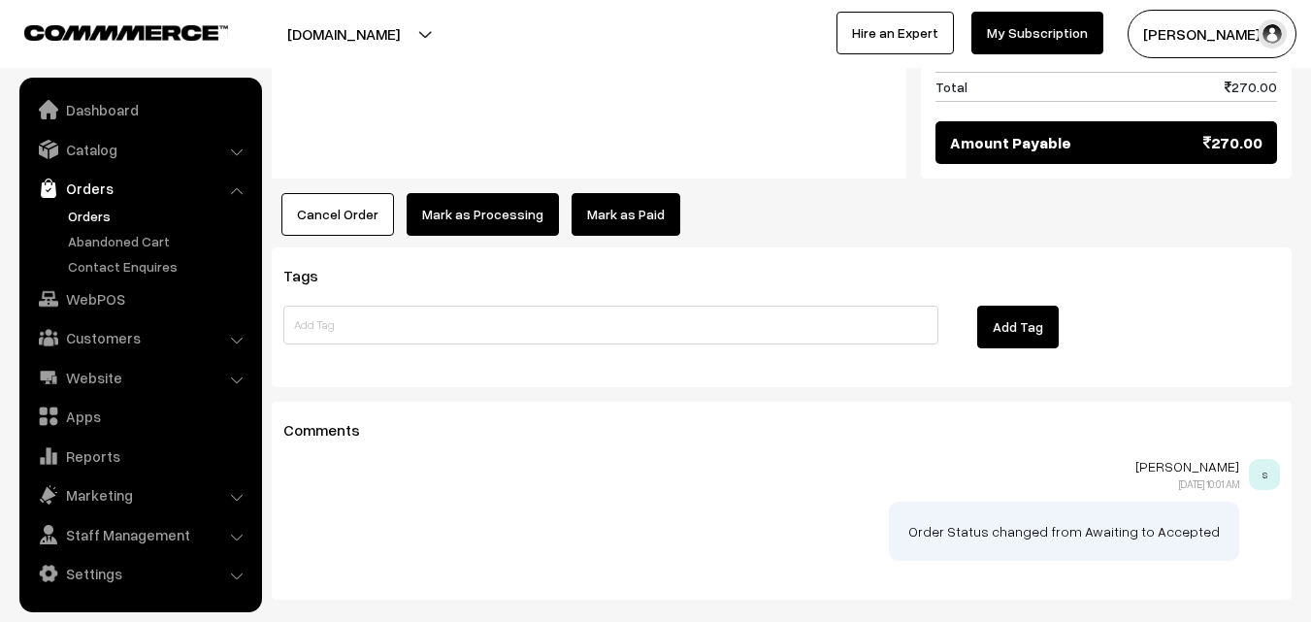
click at [515, 193] on button "Mark as Processing" at bounding box center [483, 214] width 152 height 43
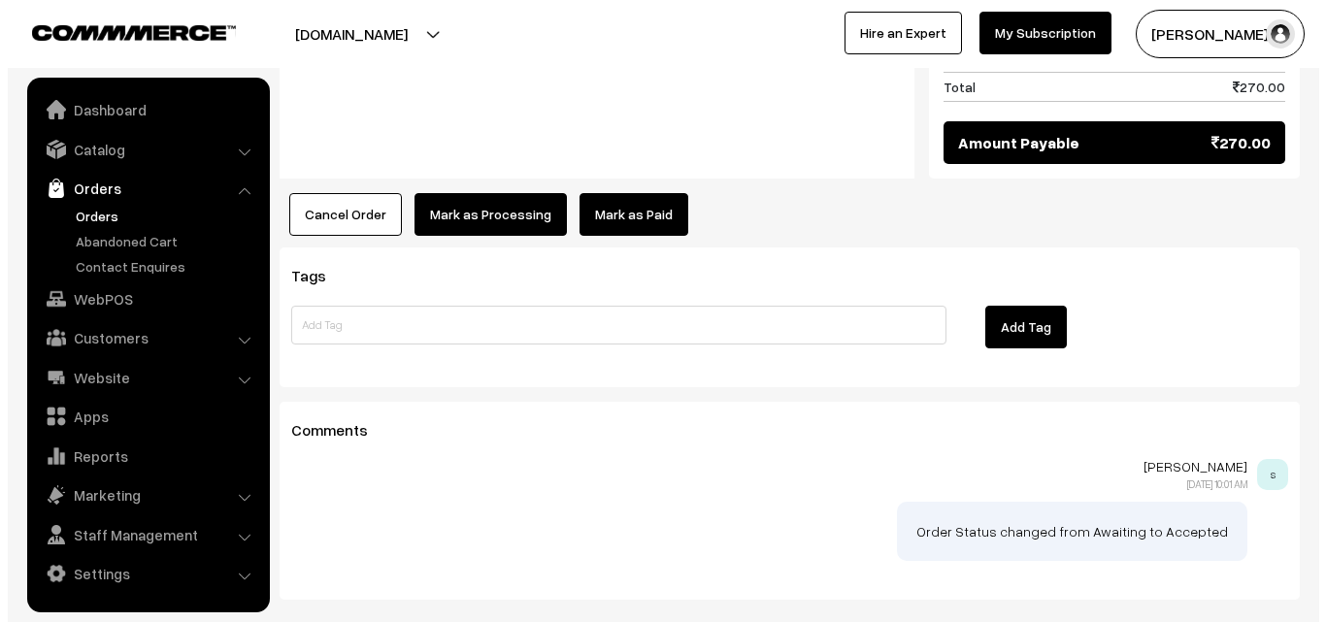
scroll to position [1364, 0]
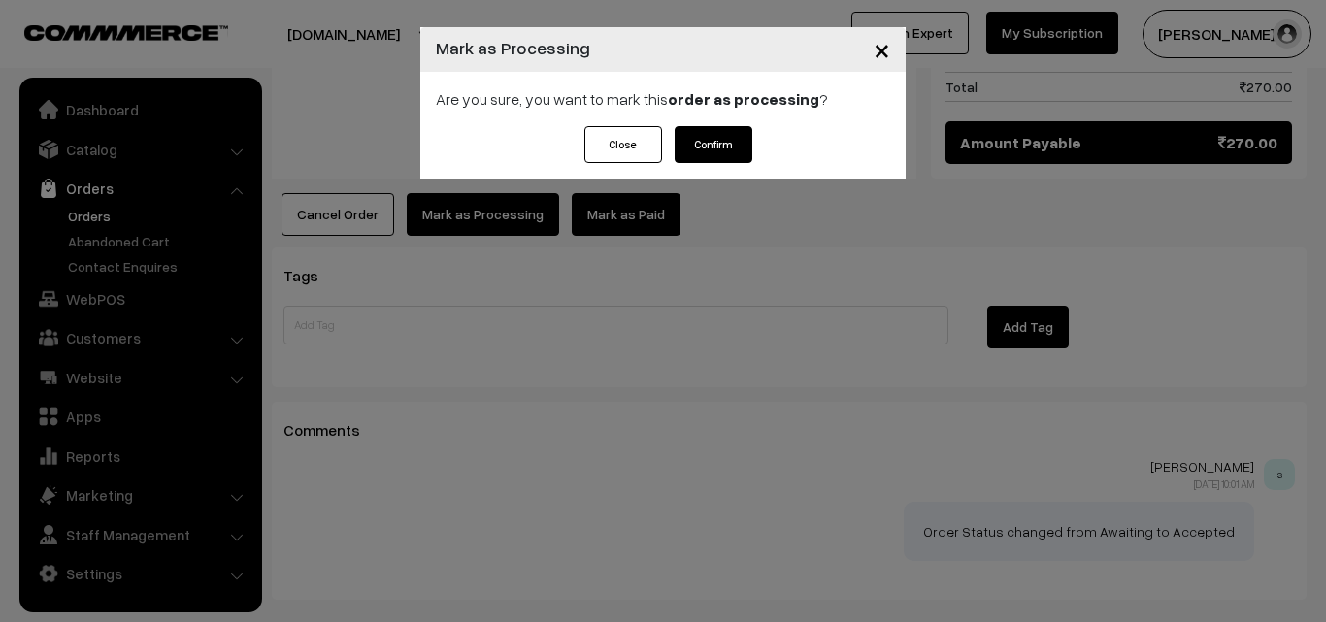
click at [733, 149] on button "Confirm" at bounding box center [714, 144] width 78 height 37
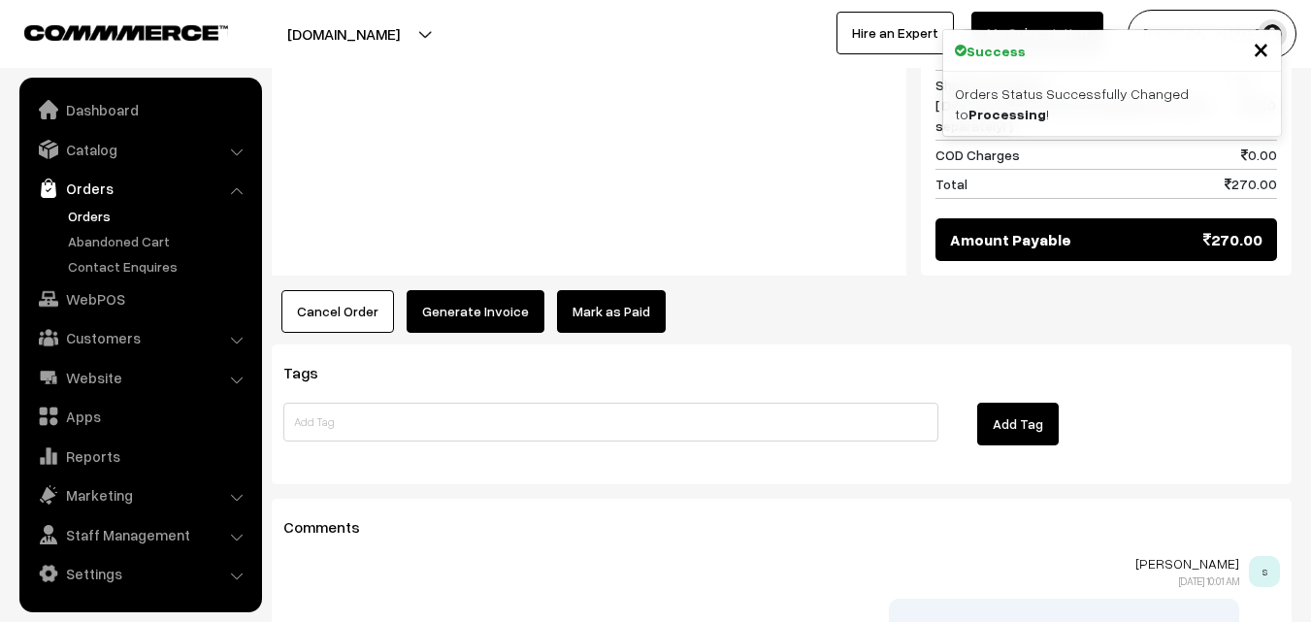
click at [474, 290] on button "Generate Invoice" at bounding box center [476, 311] width 138 height 43
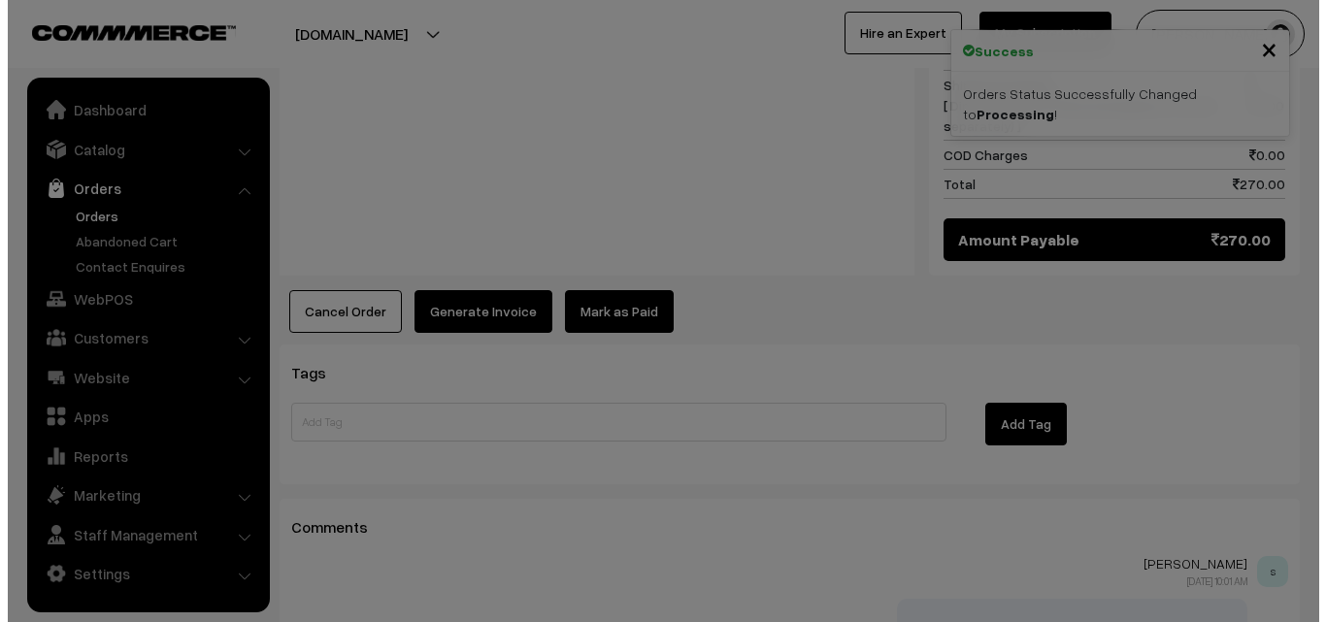
scroll to position [1267, 0]
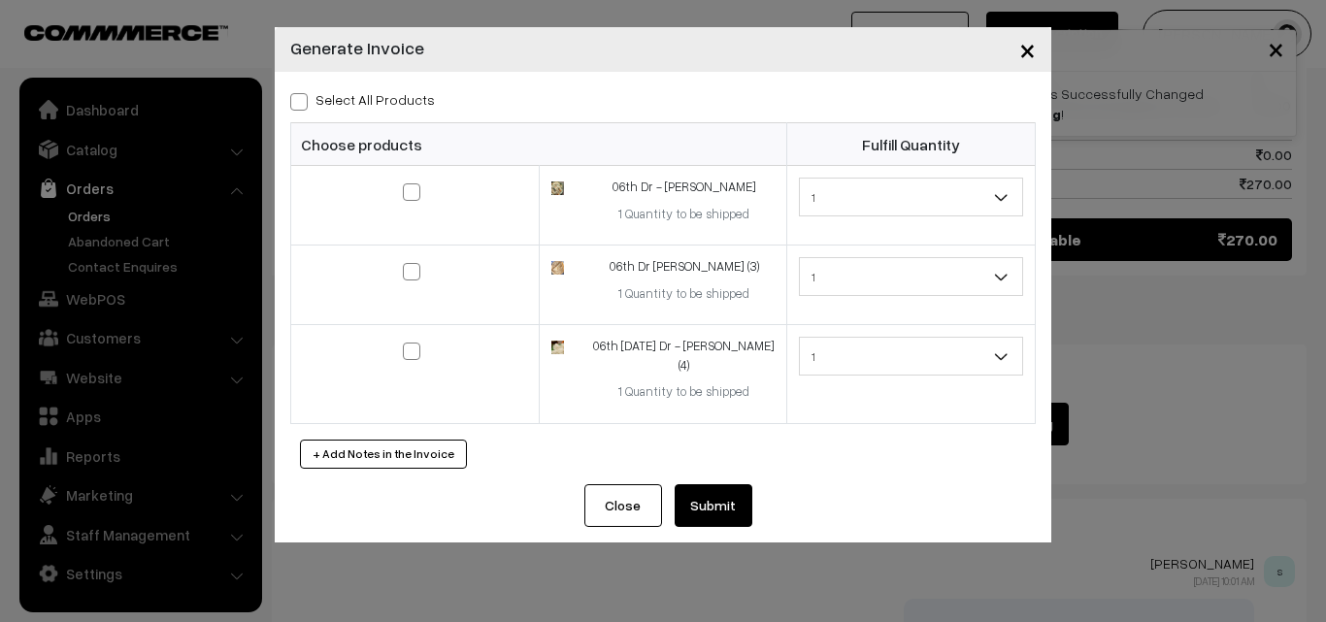
click at [306, 97] on span at bounding box center [298, 101] width 17 height 17
click at [303, 97] on input "Select All Products" at bounding box center [296, 98] width 13 height 13
checkbox input "true"
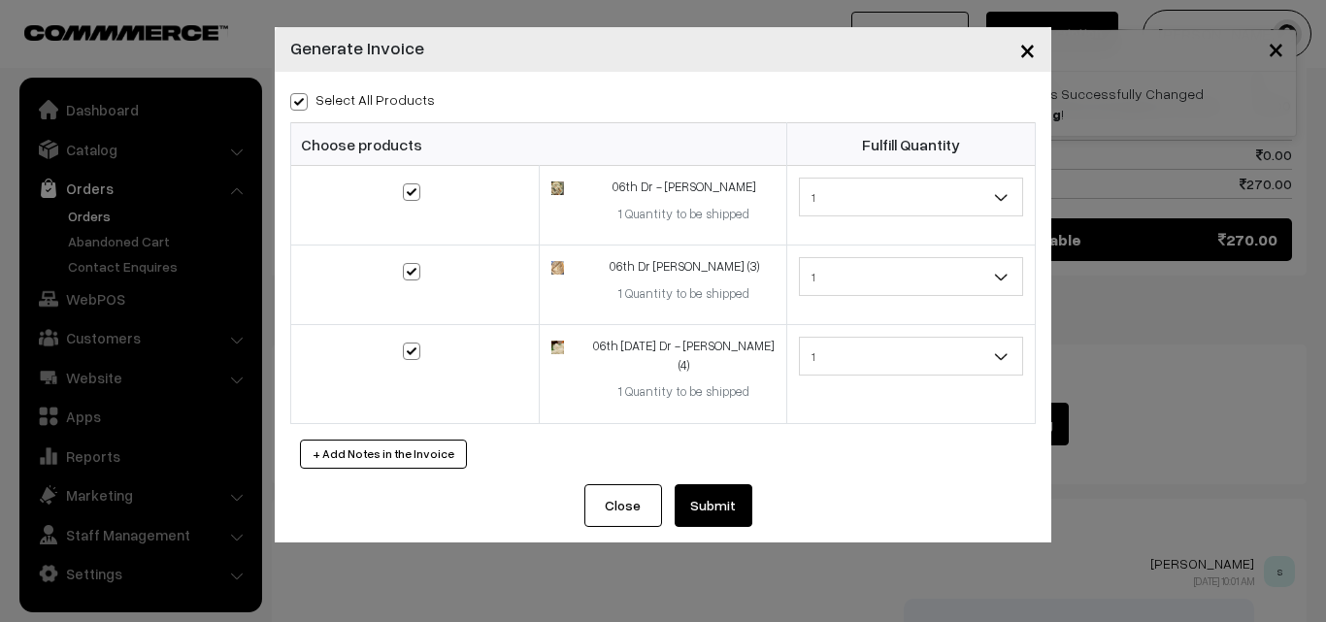
checkbox input "true"
click at [698, 484] on button "Submit" at bounding box center [714, 505] width 78 height 43
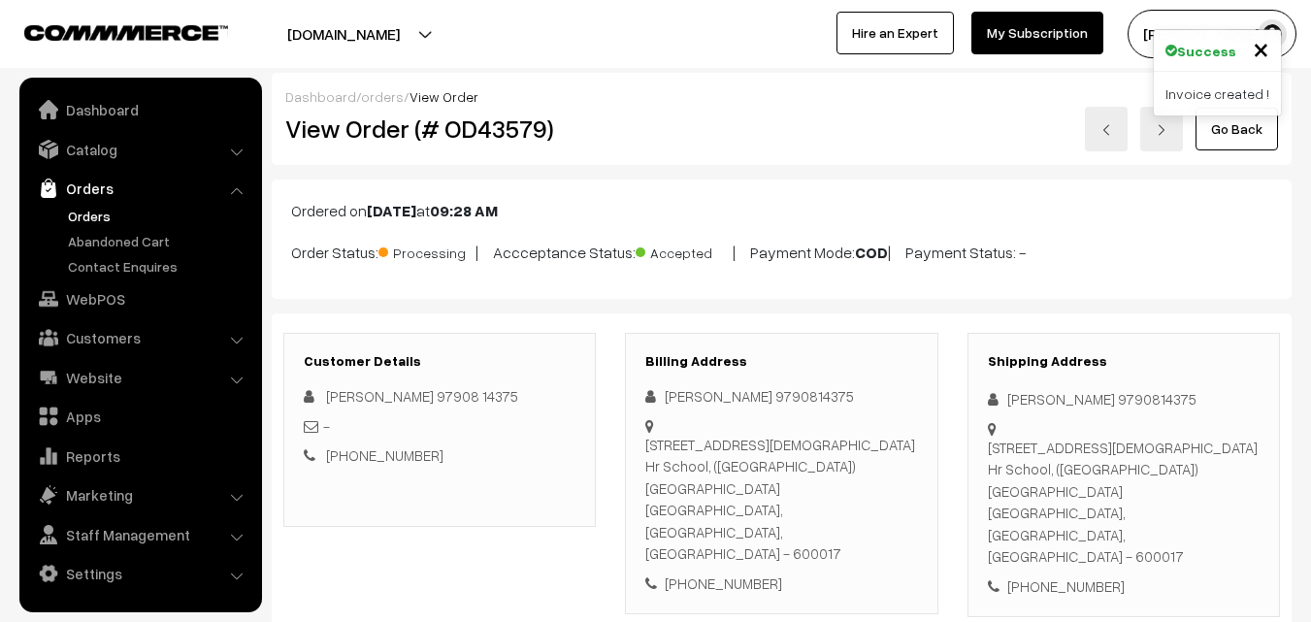
scroll to position [1262, 0]
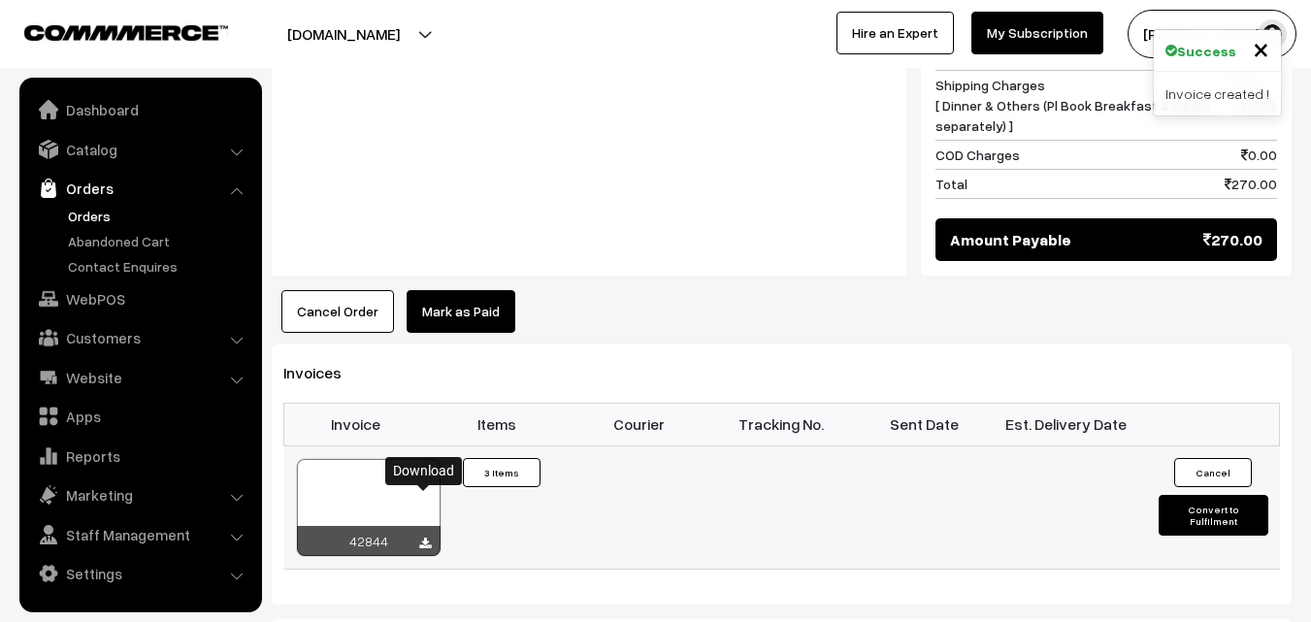
click at [419, 538] on icon at bounding box center [425, 544] width 12 height 13
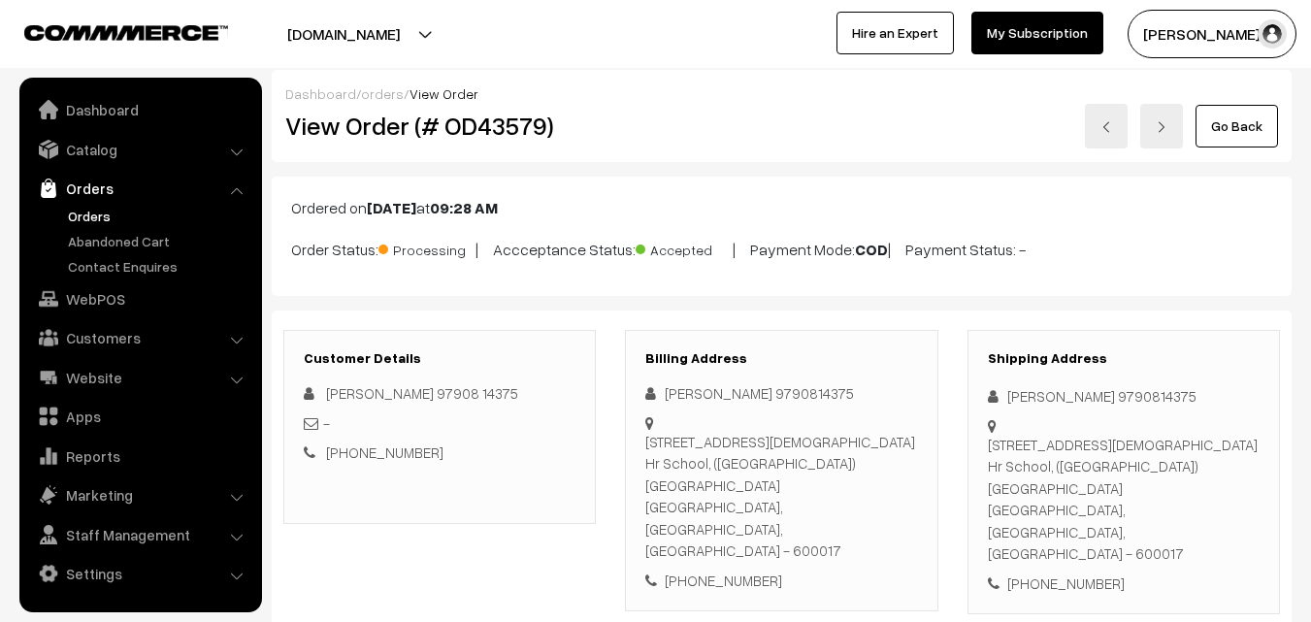
scroll to position [0, 0]
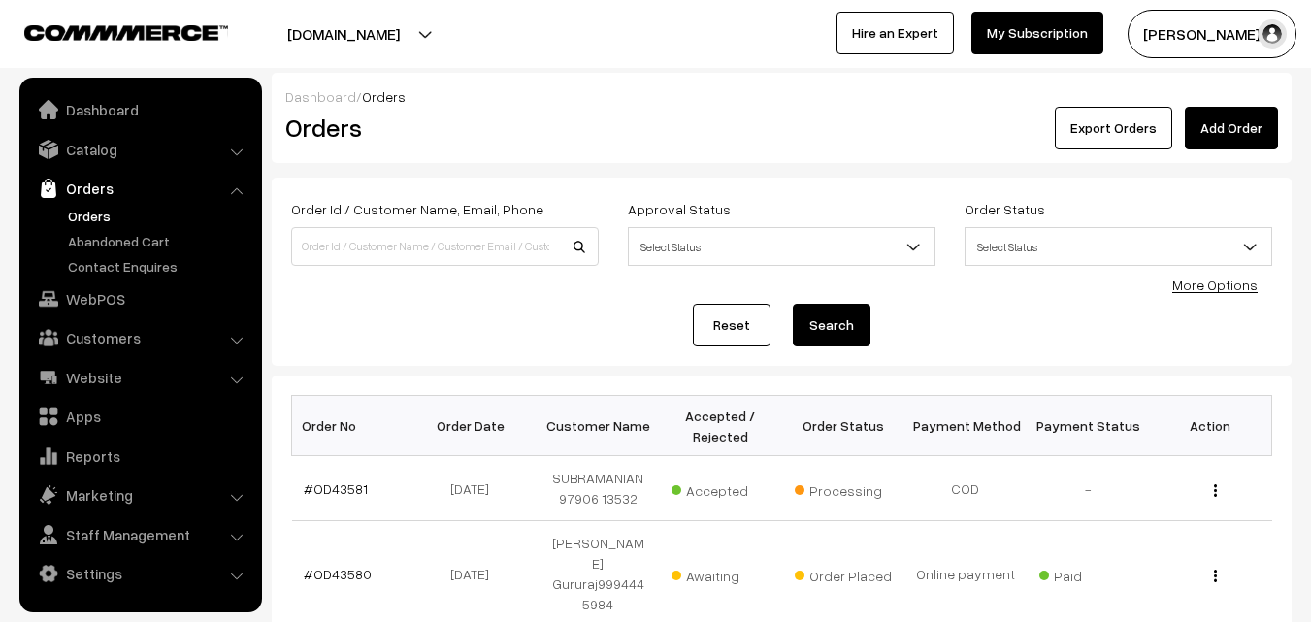
scroll to position [194, 0]
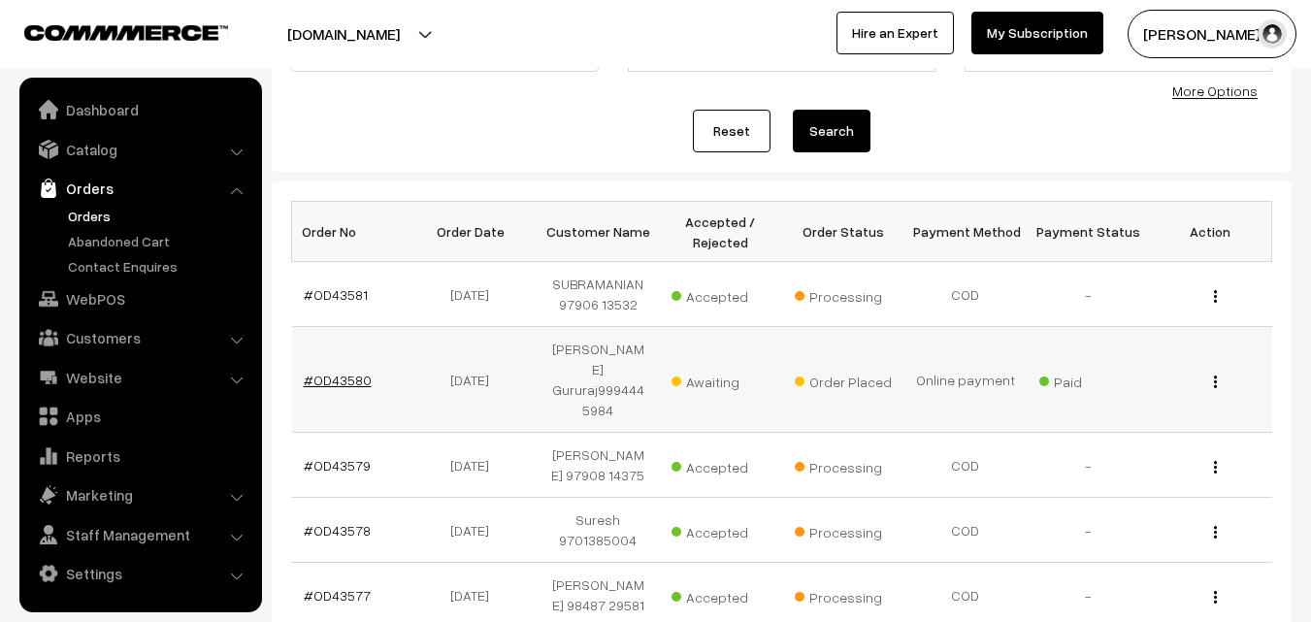
click at [354, 373] on link "#OD43580" at bounding box center [338, 380] width 68 height 17
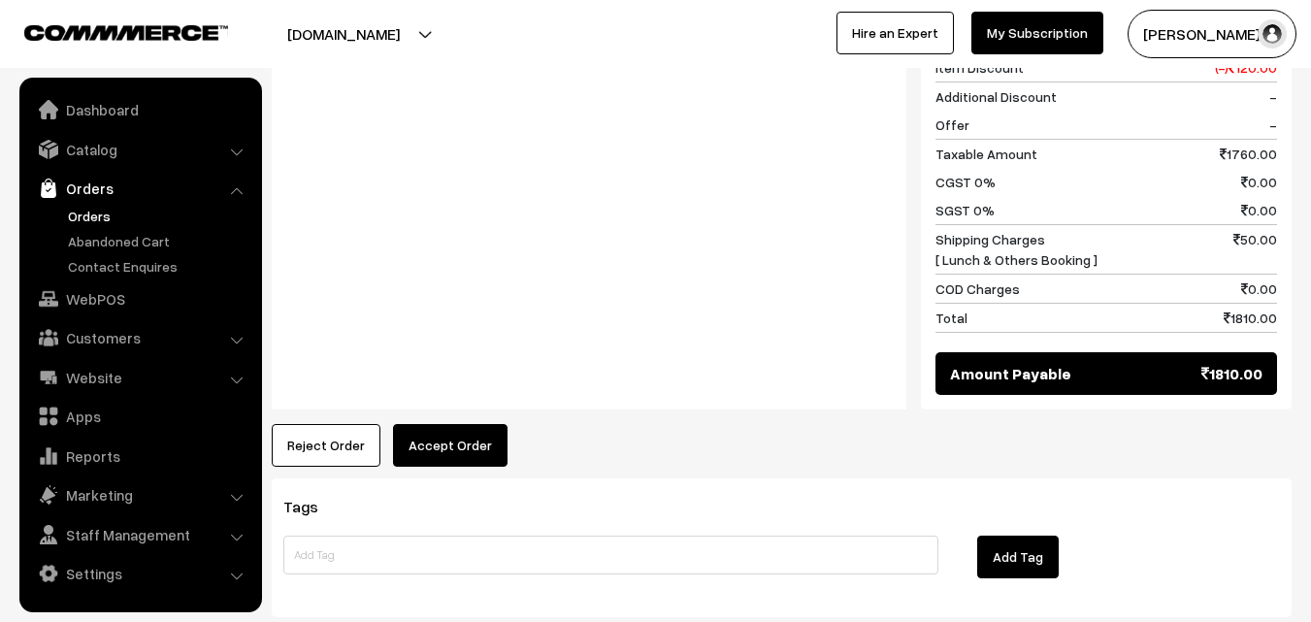
scroll to position [1359, 0]
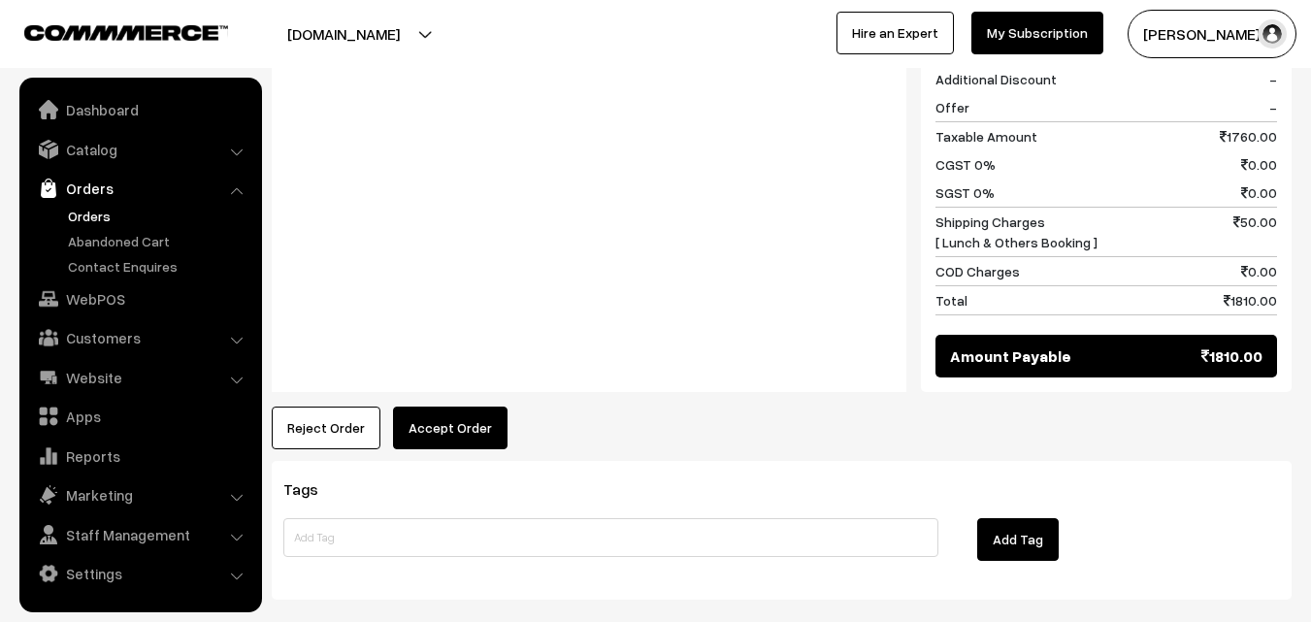
click at [435, 407] on button "Accept Order" at bounding box center [450, 428] width 115 height 43
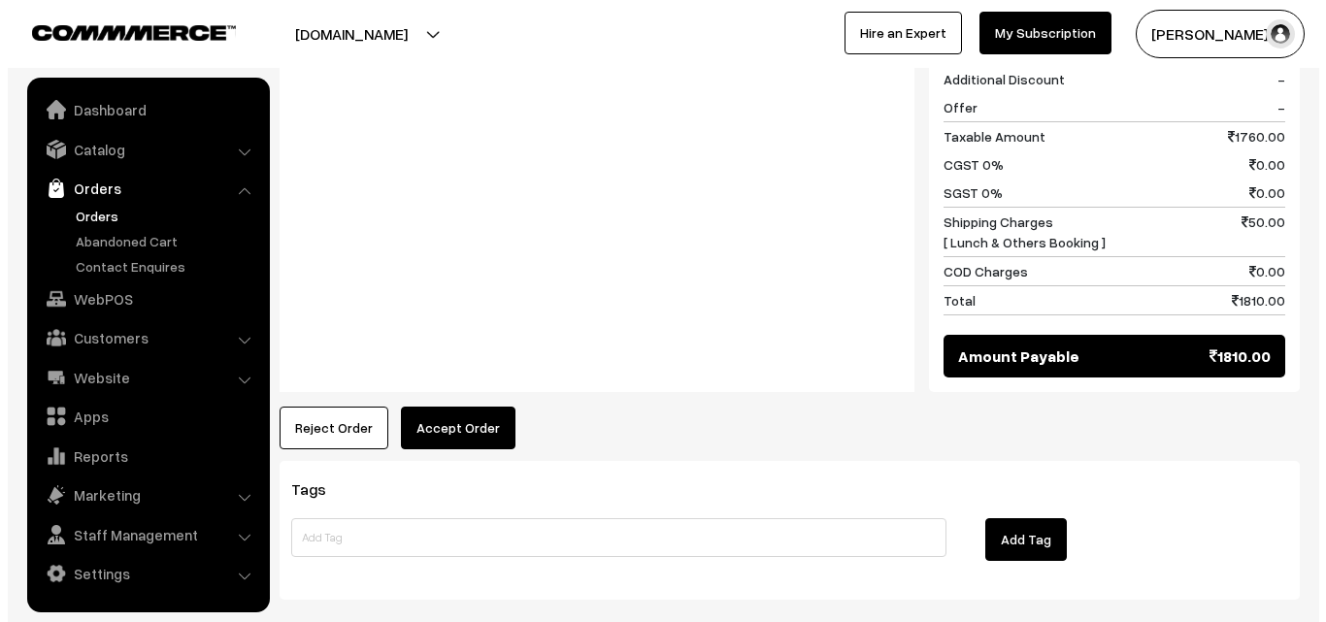
scroll to position [1368, 0]
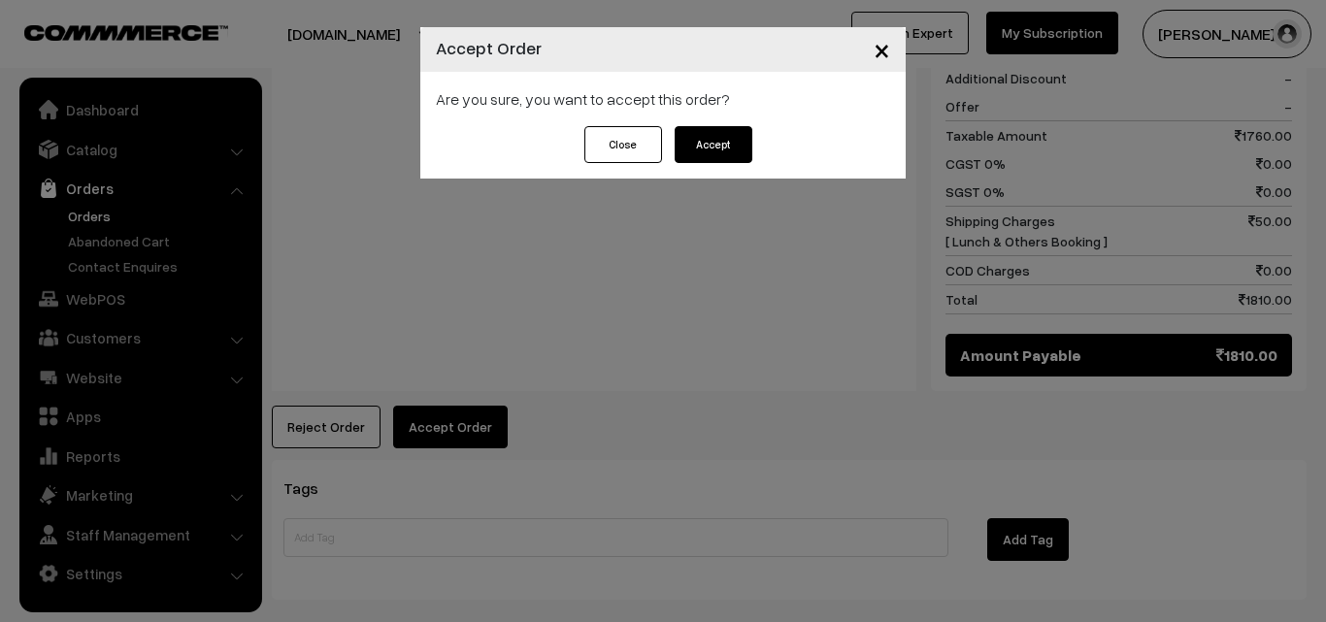
click at [727, 149] on button "Accept" at bounding box center [714, 144] width 78 height 37
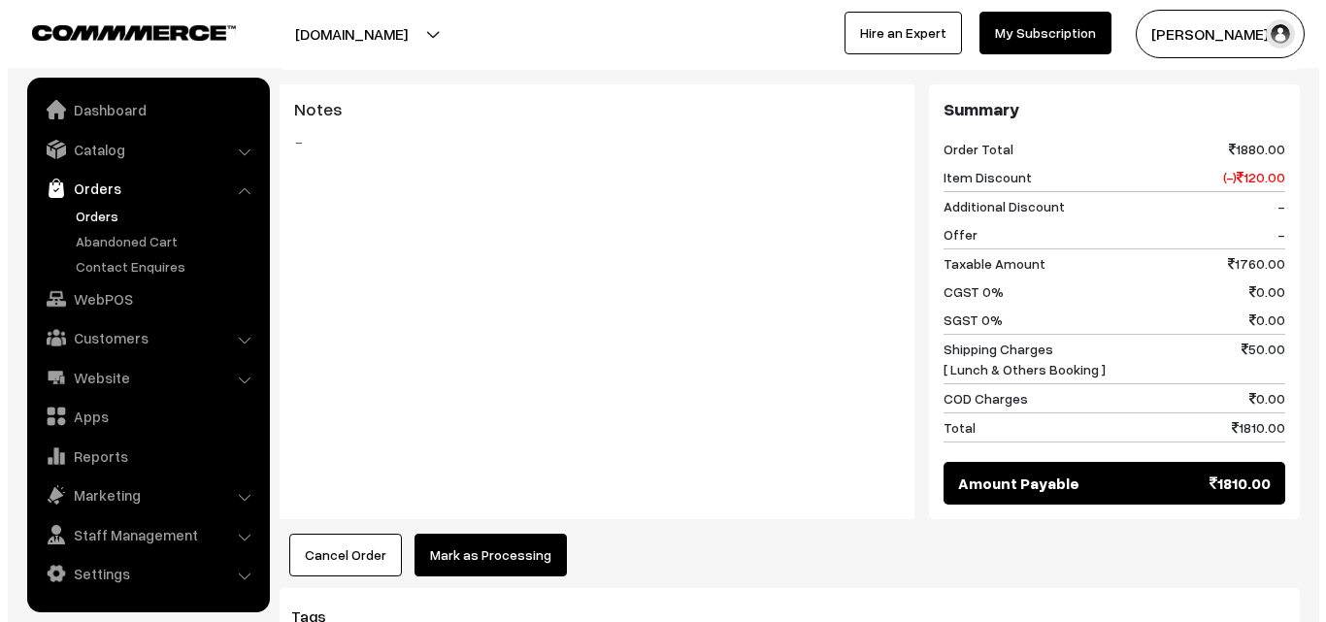
scroll to position [1262, 0]
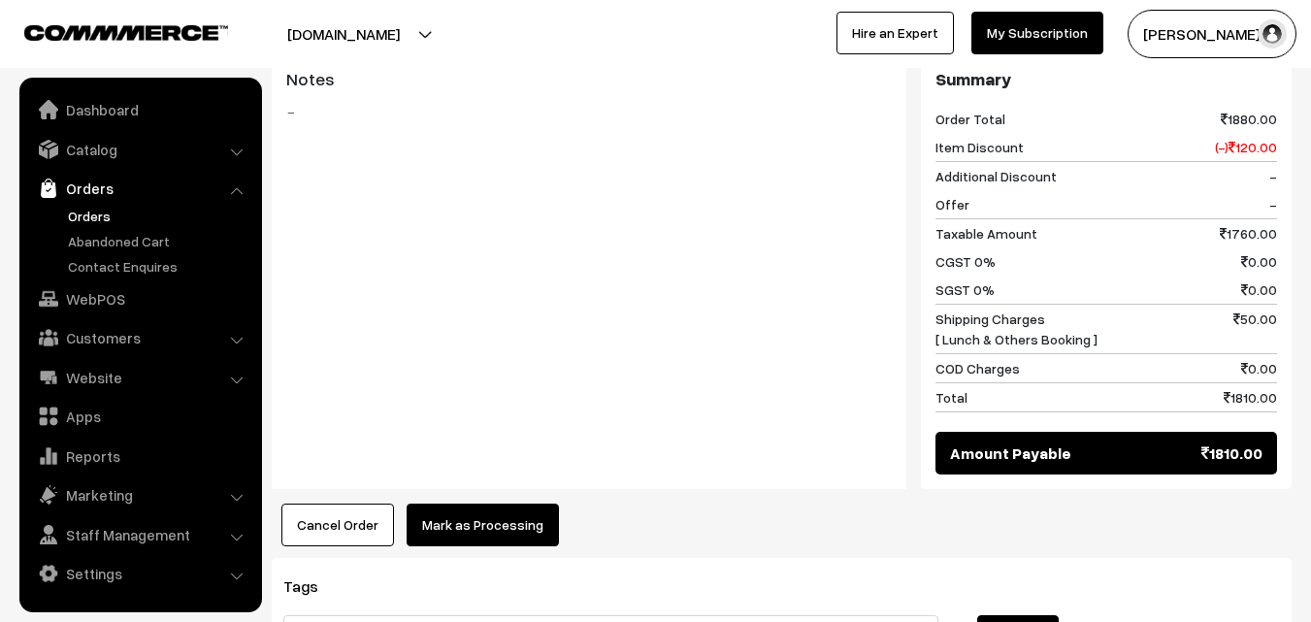
click at [499, 504] on button "Mark as Processing" at bounding box center [483, 525] width 152 height 43
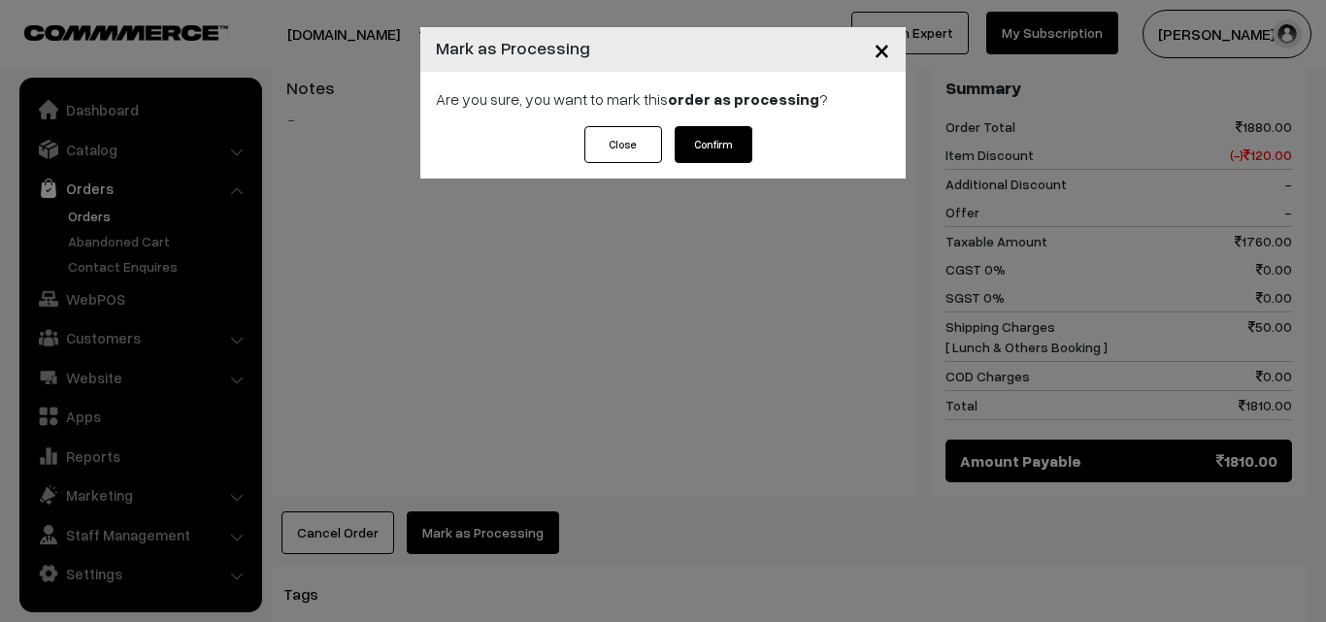
click at [725, 130] on button "Confirm" at bounding box center [714, 144] width 78 height 37
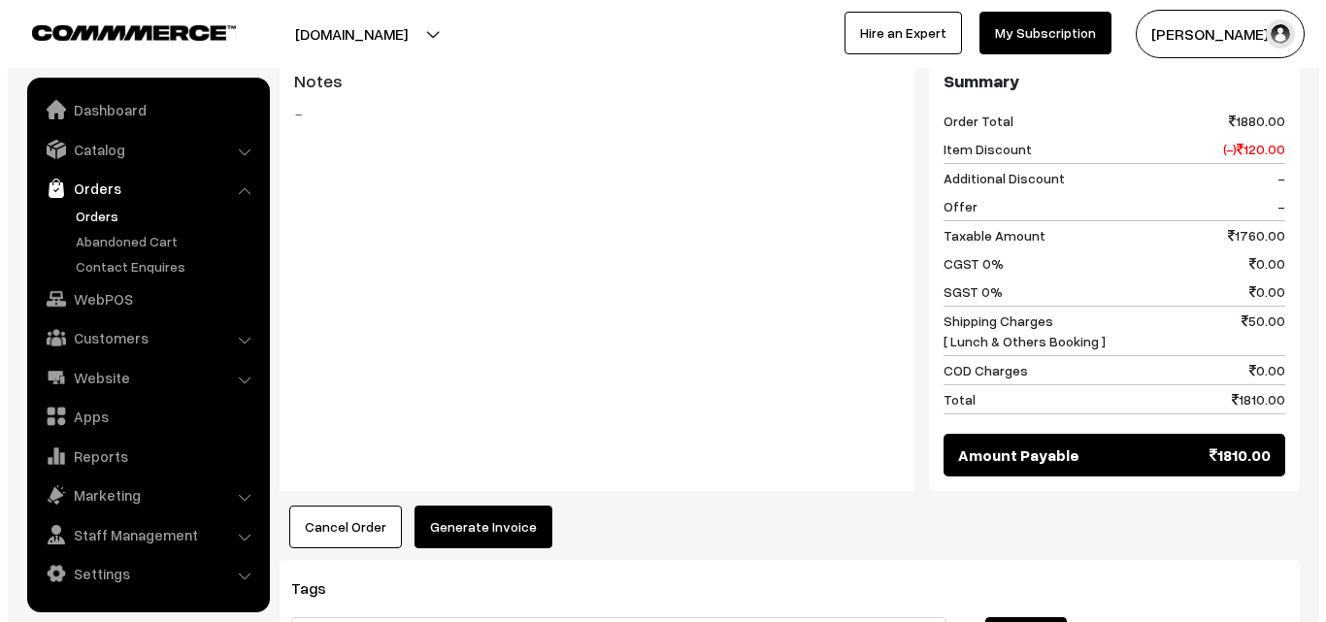
scroll to position [1262, 0]
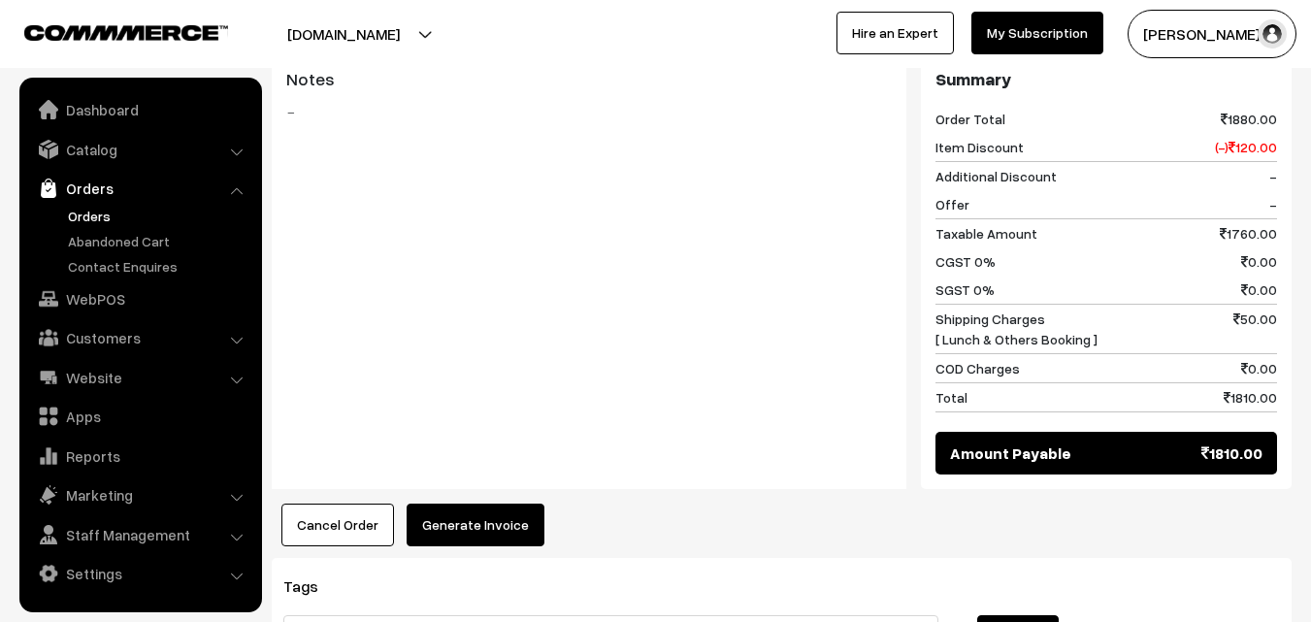
click at [456, 510] on button "Generate Invoice" at bounding box center [476, 525] width 138 height 43
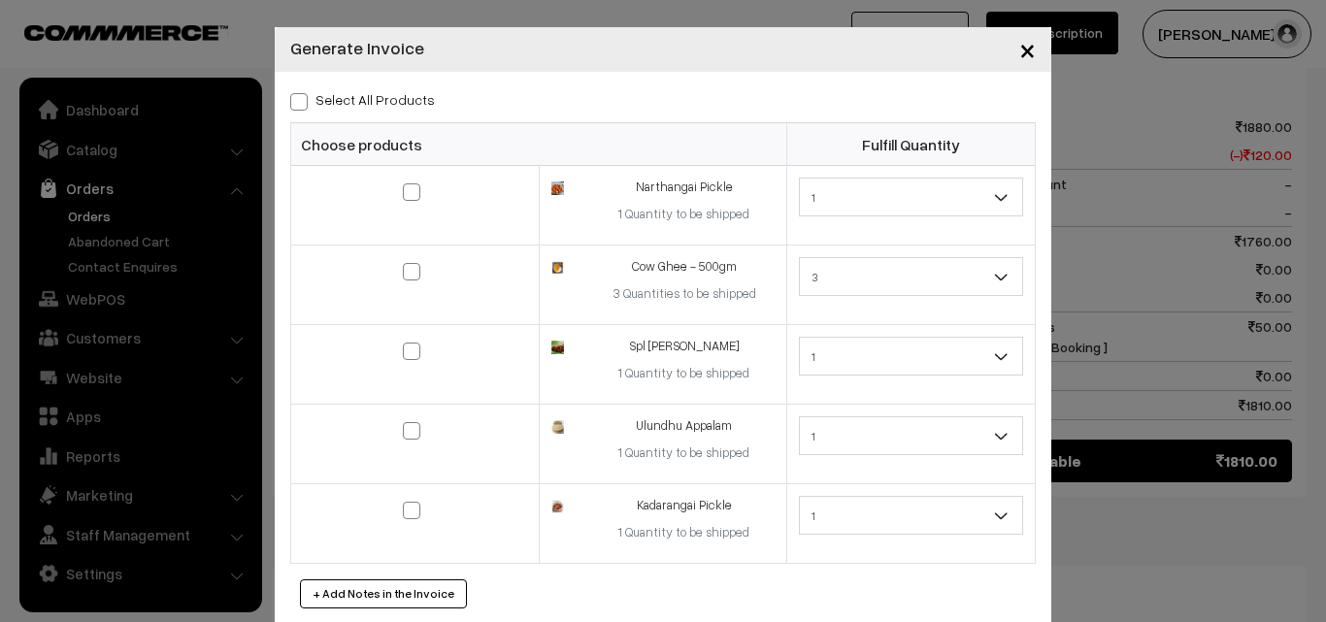
click at [290, 99] on span at bounding box center [298, 101] width 17 height 17
click at [290, 99] on input "Select All Products" at bounding box center [296, 98] width 13 height 13
checkbox input "true"
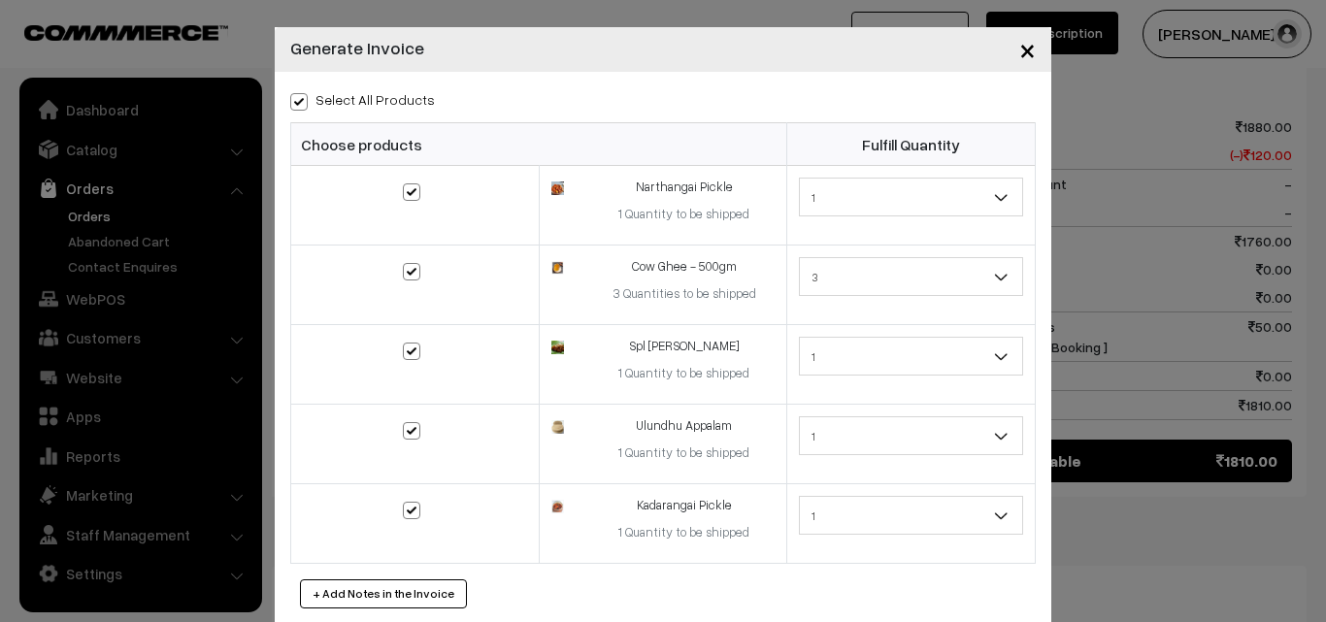
checkbox input "true"
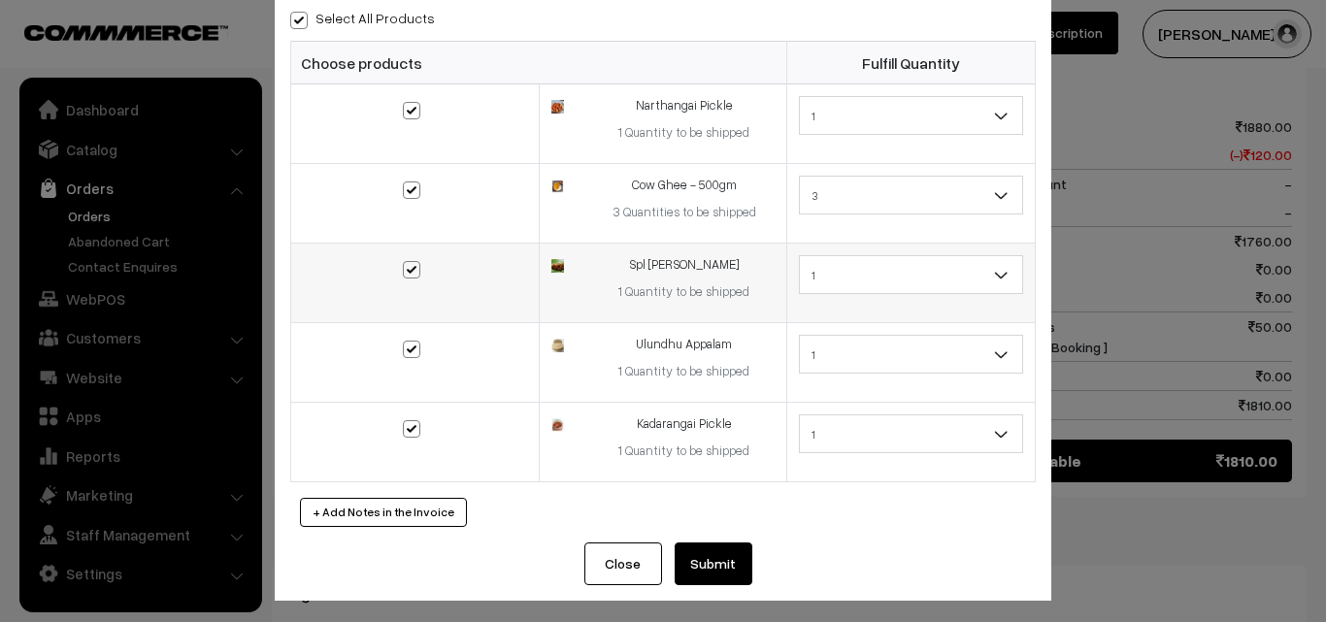
scroll to position [87, 0]
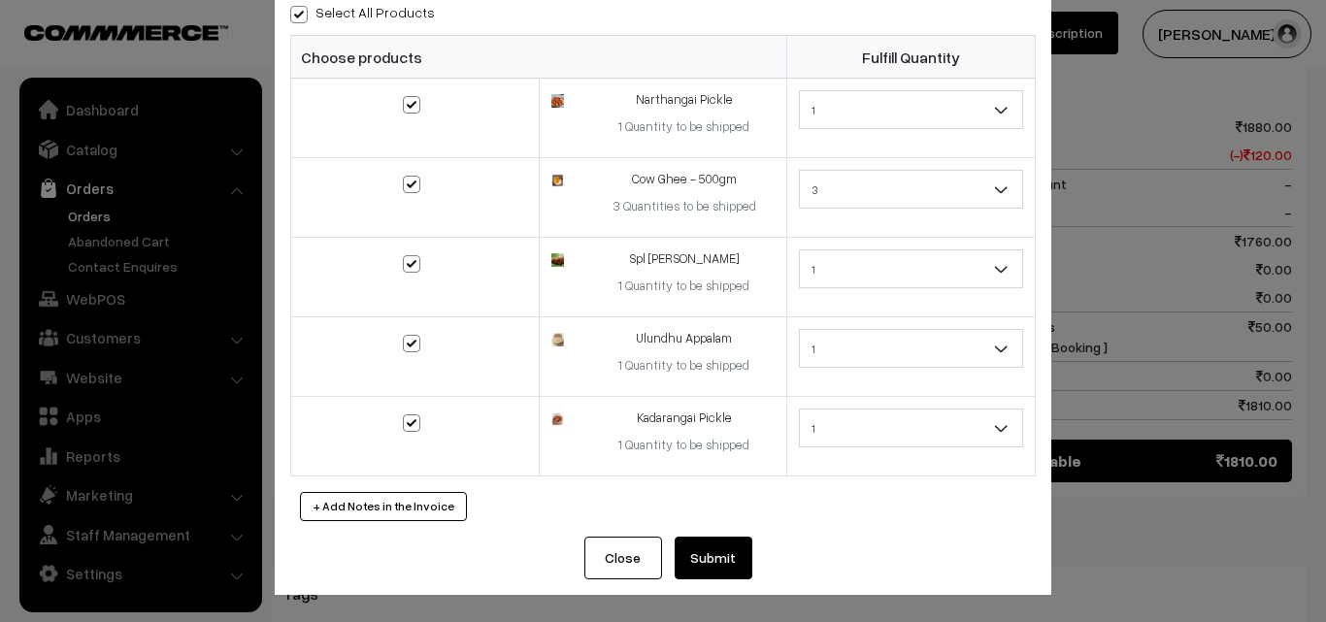
click at [721, 547] on button "Submit" at bounding box center [714, 558] width 78 height 43
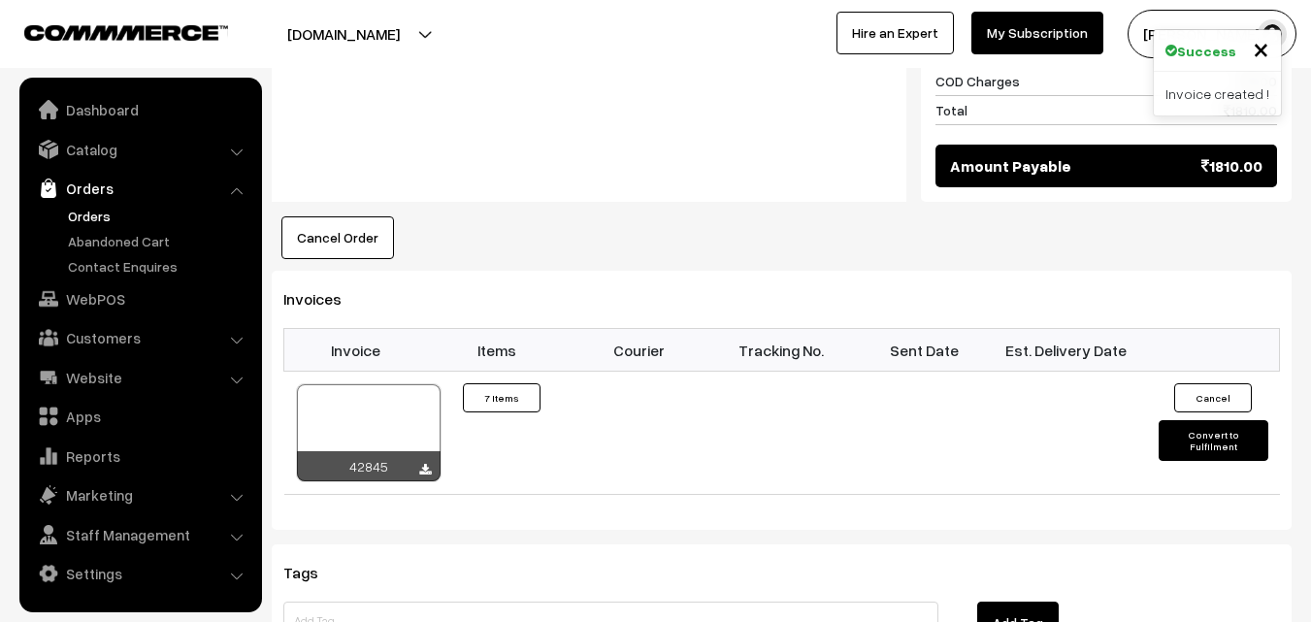
scroll to position [1553, 0]
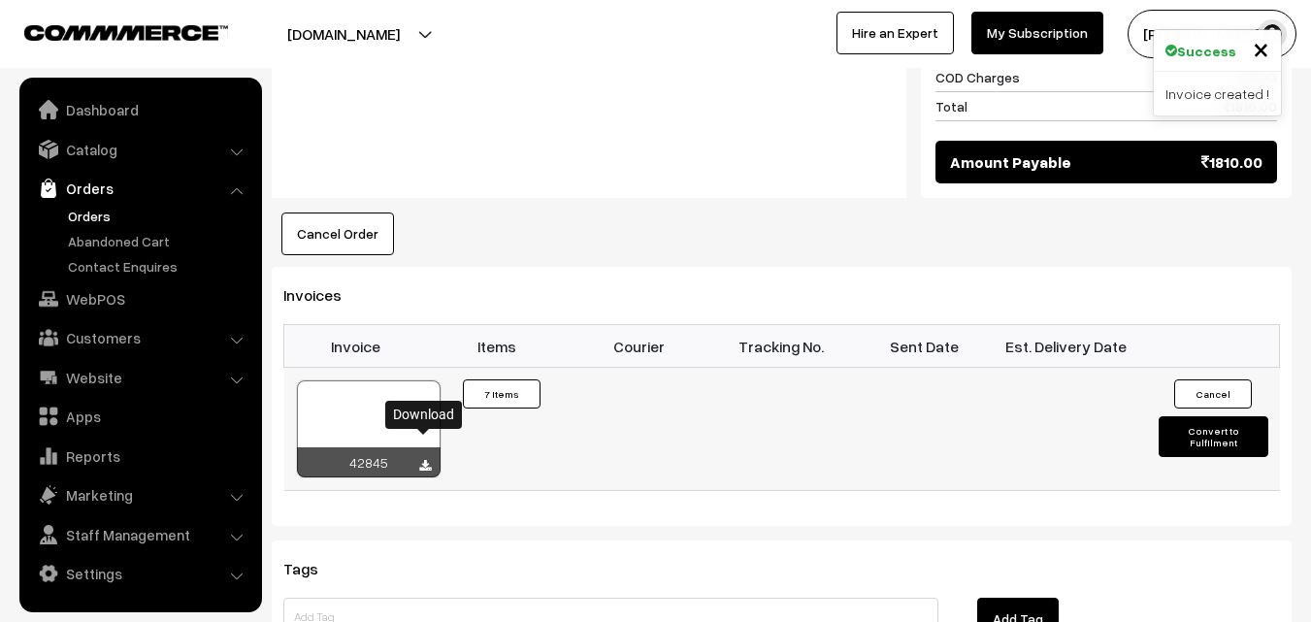
click at [428, 460] on icon at bounding box center [425, 466] width 12 height 13
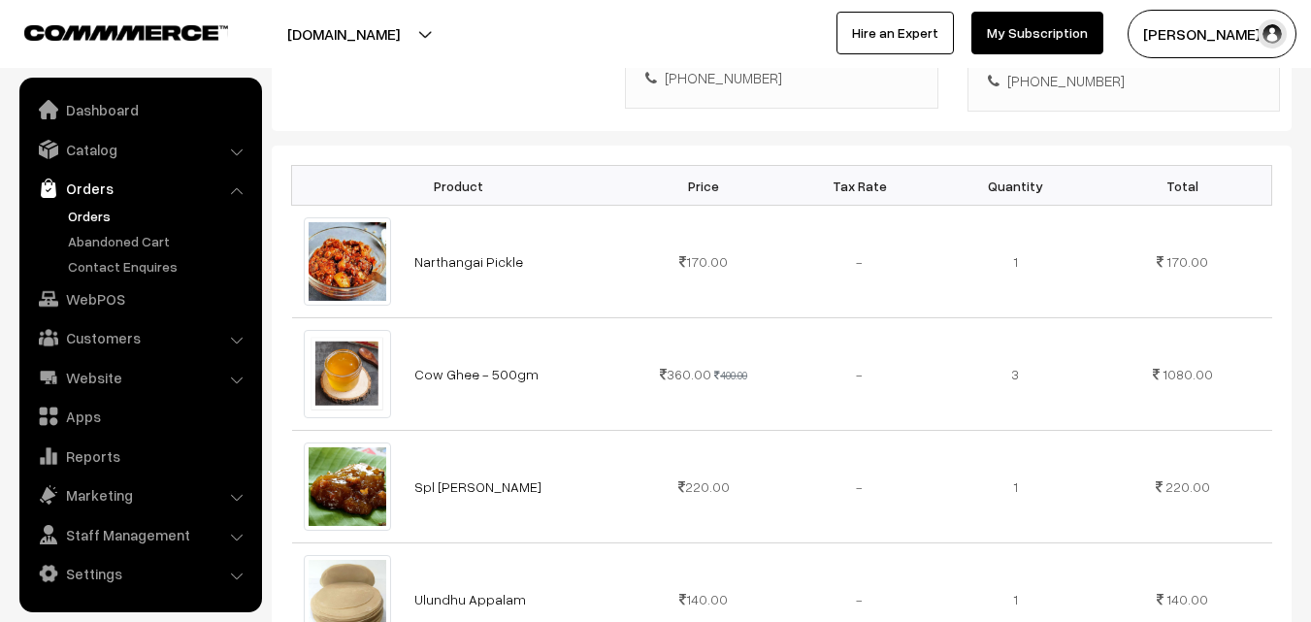
scroll to position [0, 0]
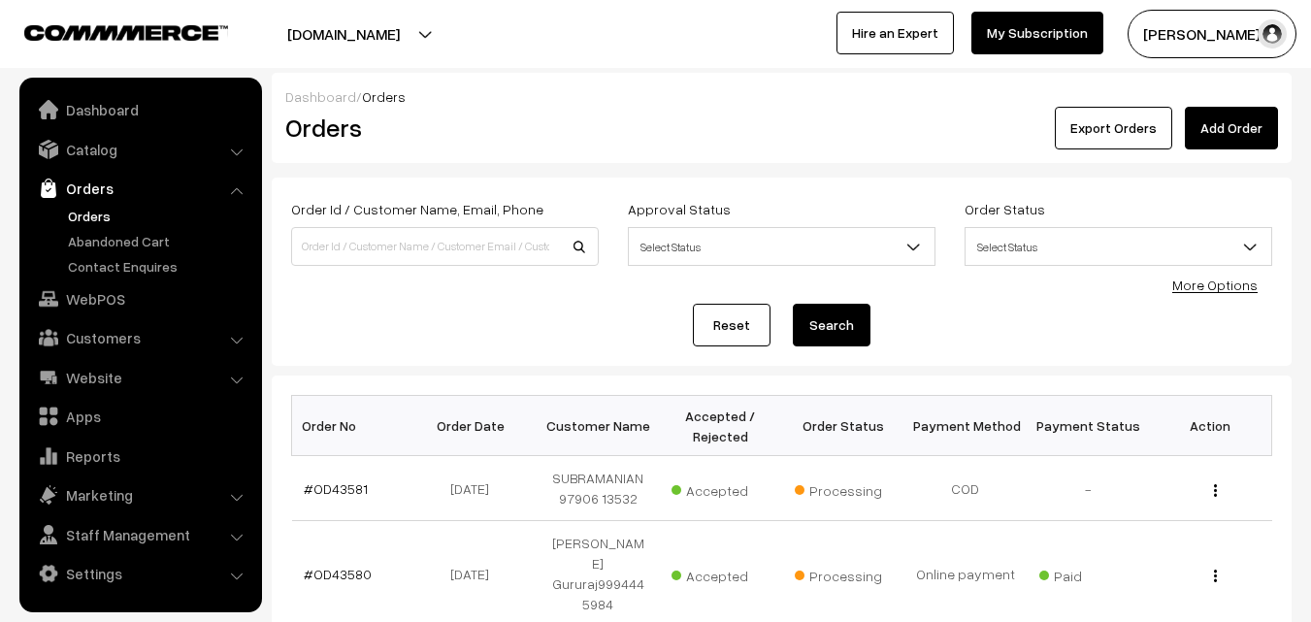
scroll to position [194, 0]
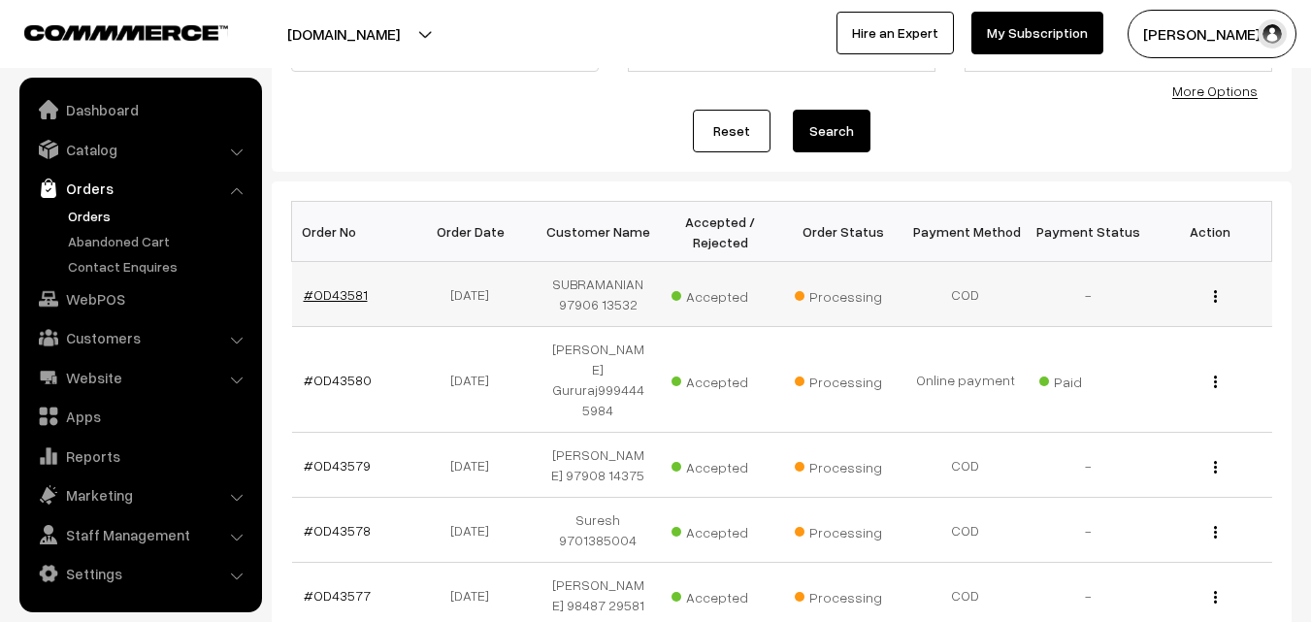
click at [348, 293] on link "#OD43581" at bounding box center [336, 294] width 64 height 17
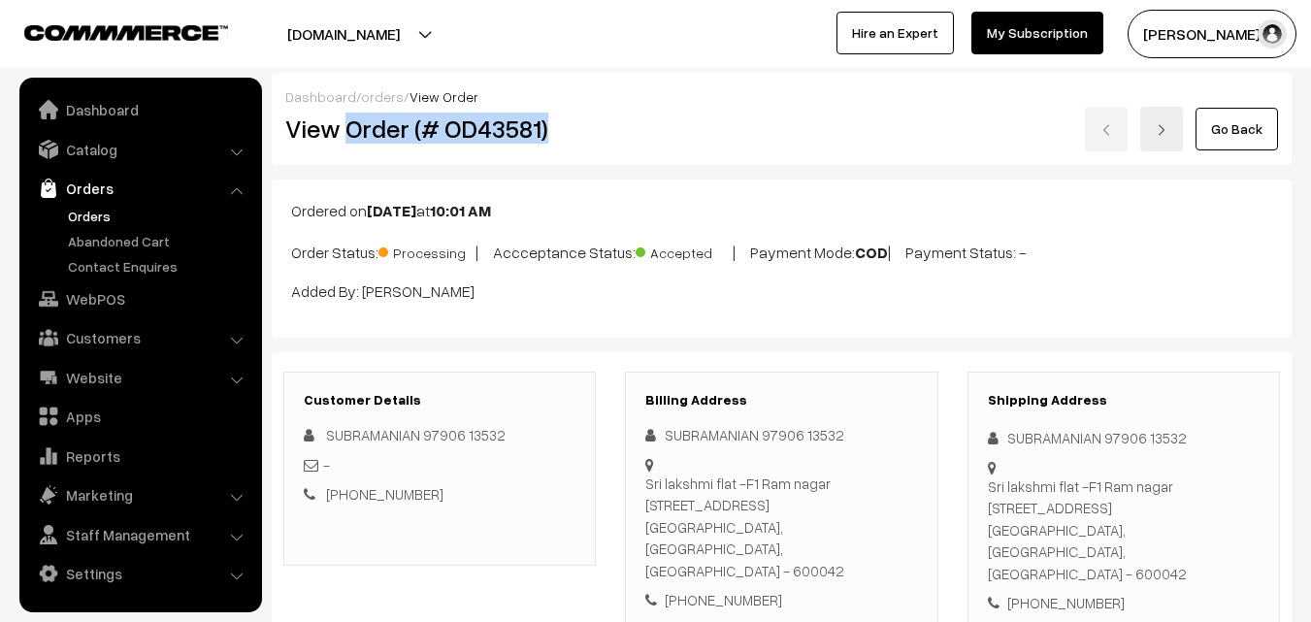
drag, startPoint x: 344, startPoint y: 129, endPoint x: 560, endPoint y: 127, distance: 216.5
click at [560, 127] on h2 "View Order (# OD43581)" at bounding box center [441, 129] width 312 height 30
copy h2 "Order (# OD43581)"
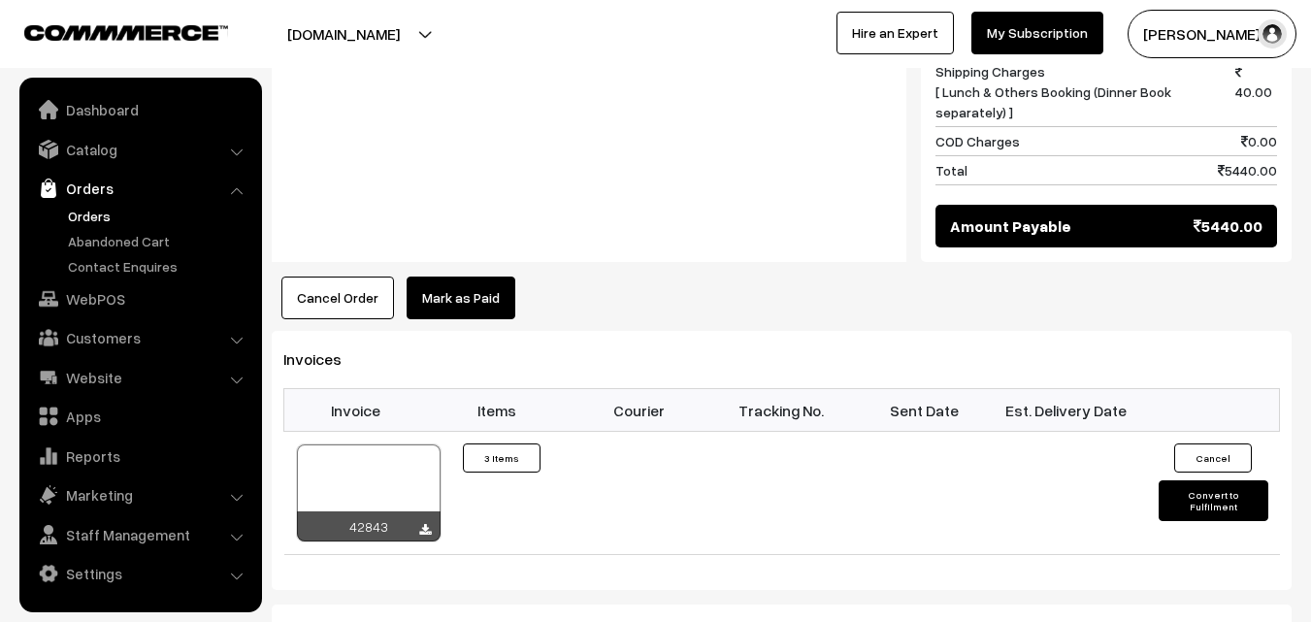
scroll to position [971, 0]
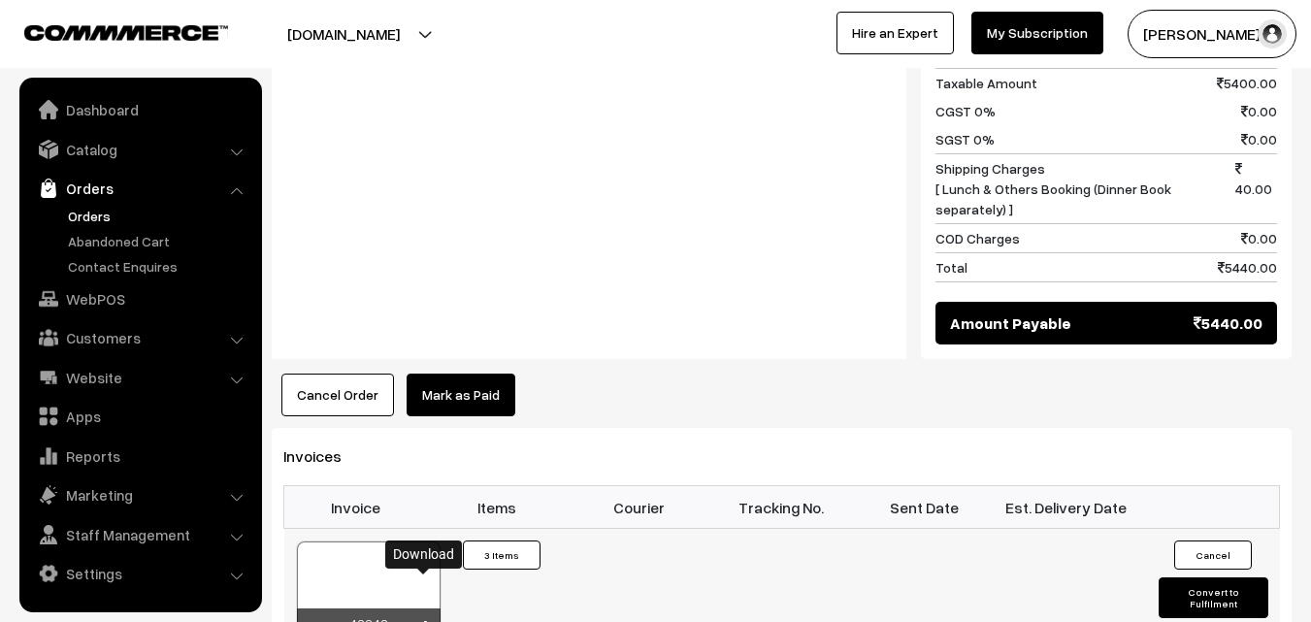
click at [428, 621] on icon at bounding box center [425, 627] width 12 height 13
click at [105, 307] on link "WebPOS" at bounding box center [139, 299] width 231 height 35
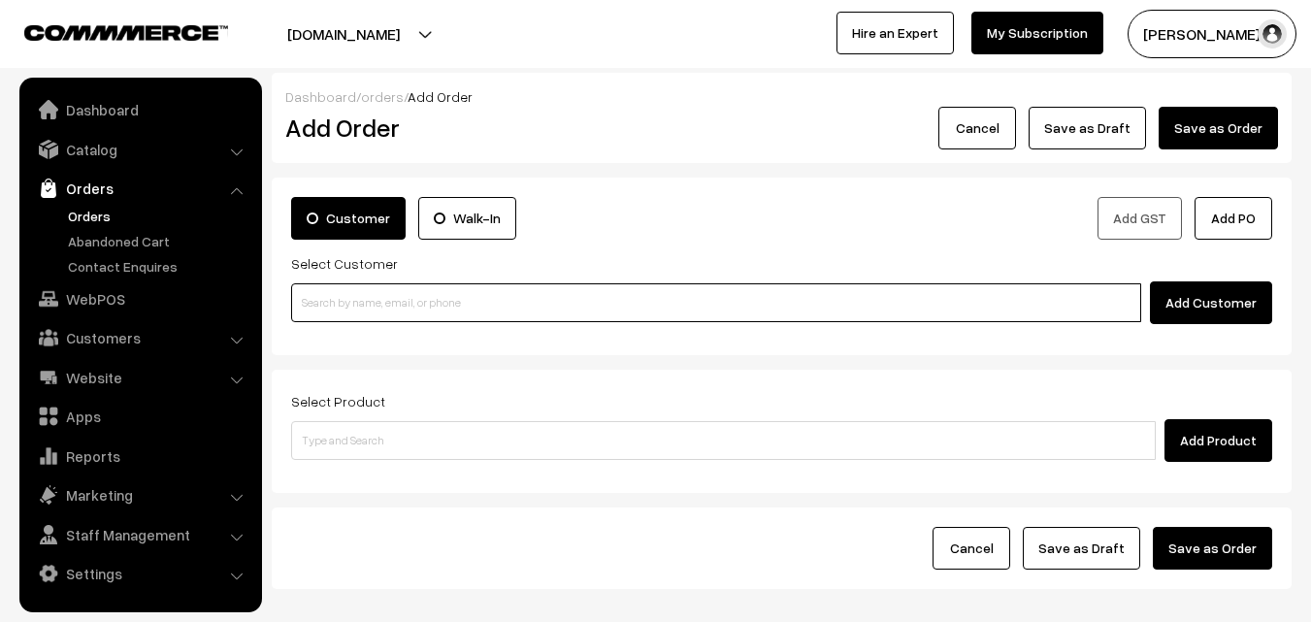
click at [380, 320] on input at bounding box center [716, 302] width 850 height 39
paste input "[PHONE_NUMBER]"
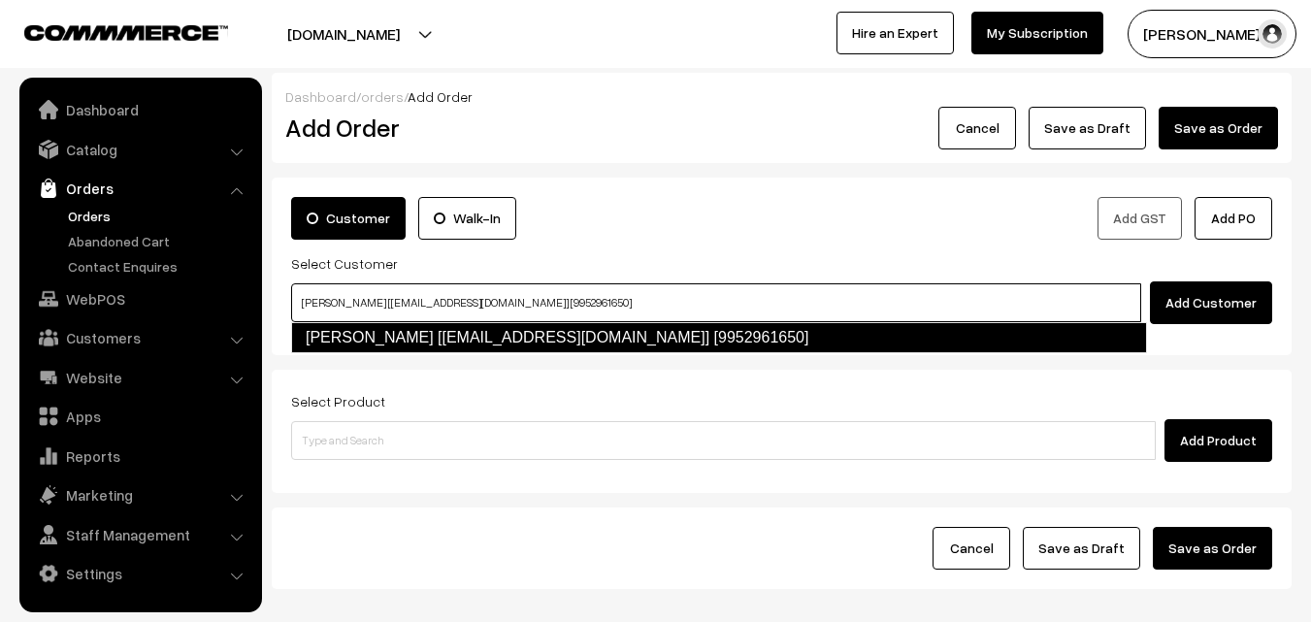
type input "[PERSON_NAME] [[EMAIL_ADDRESS][DOMAIN_NAME]] [9952961650]"
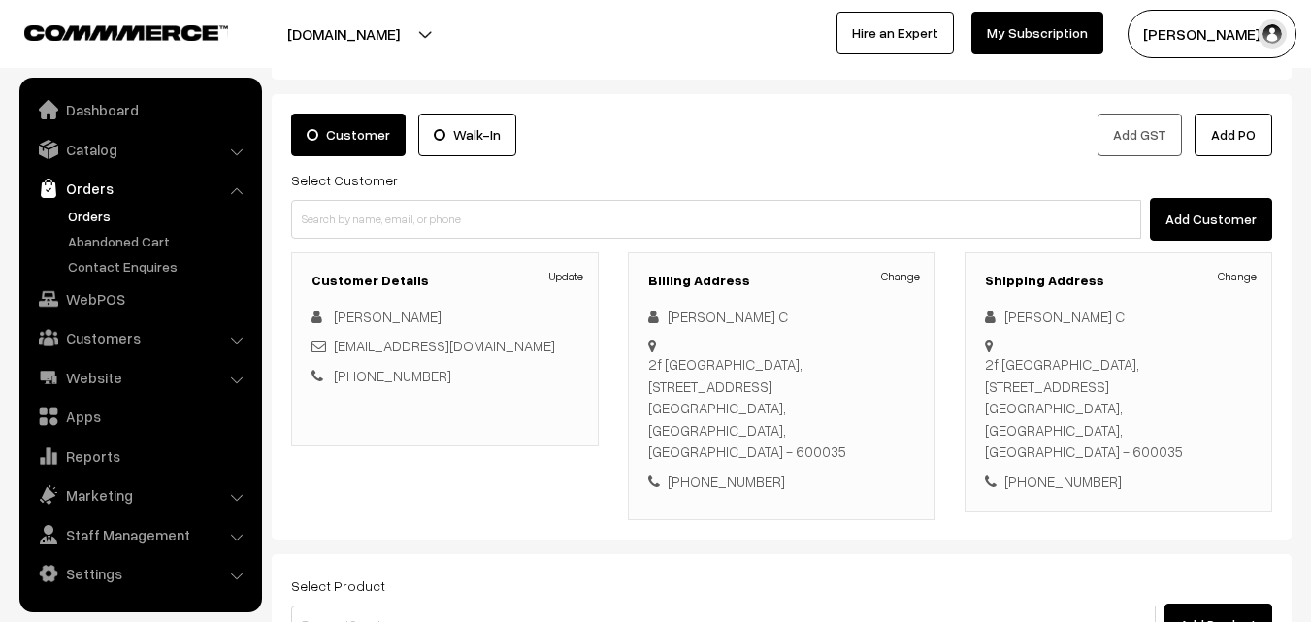
scroll to position [194, 0]
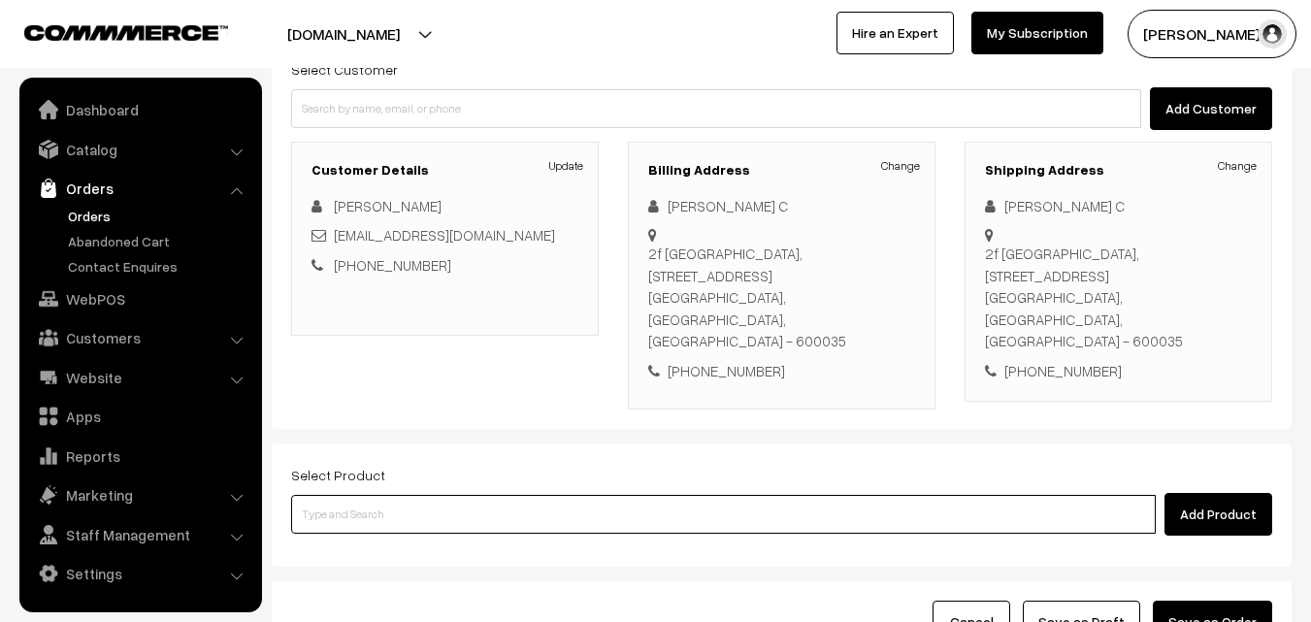
click at [574, 495] on input at bounding box center [723, 514] width 865 height 39
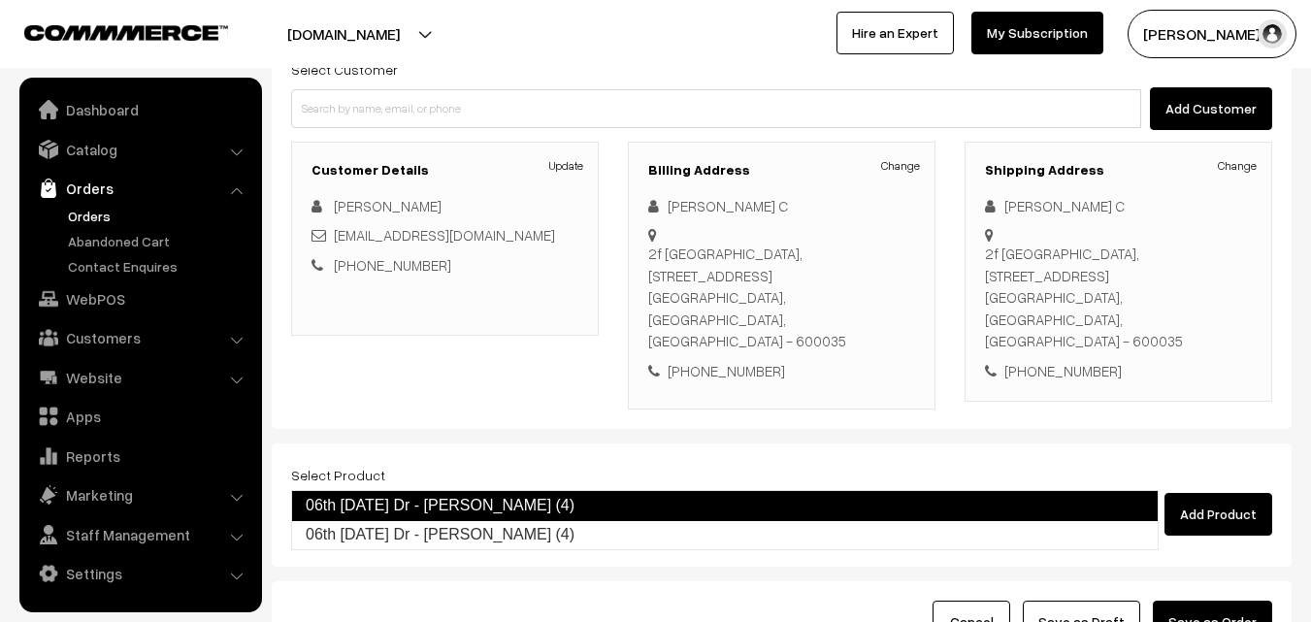
type input "06th Monday Dr - Idiyappam (4)"
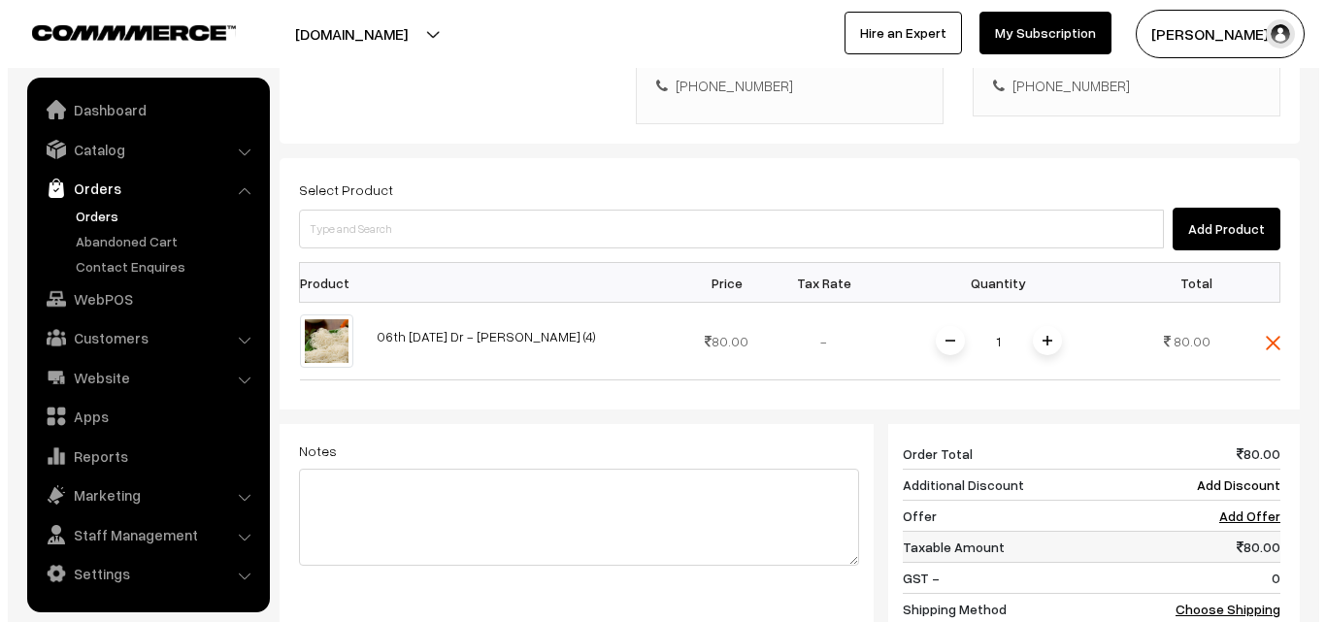
scroll to position [485, 0]
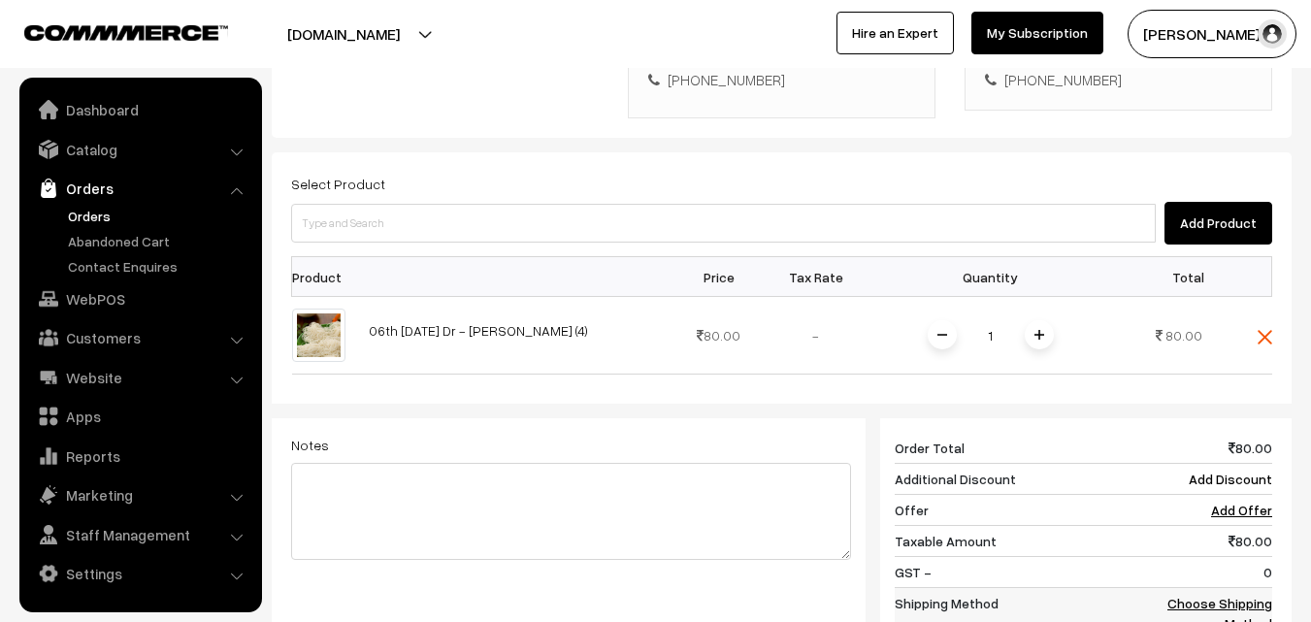
click at [1252, 595] on link "Choose Shipping Method" at bounding box center [1220, 613] width 105 height 37
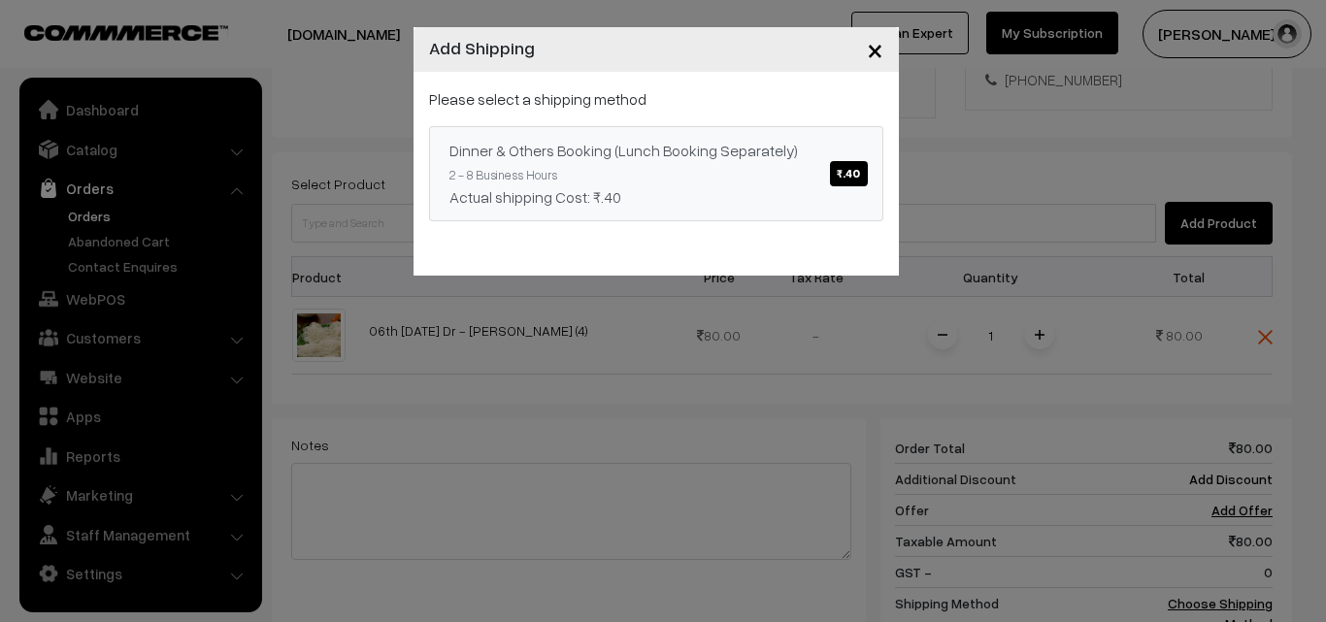
click at [843, 169] on span "₹.40" at bounding box center [848, 173] width 37 height 25
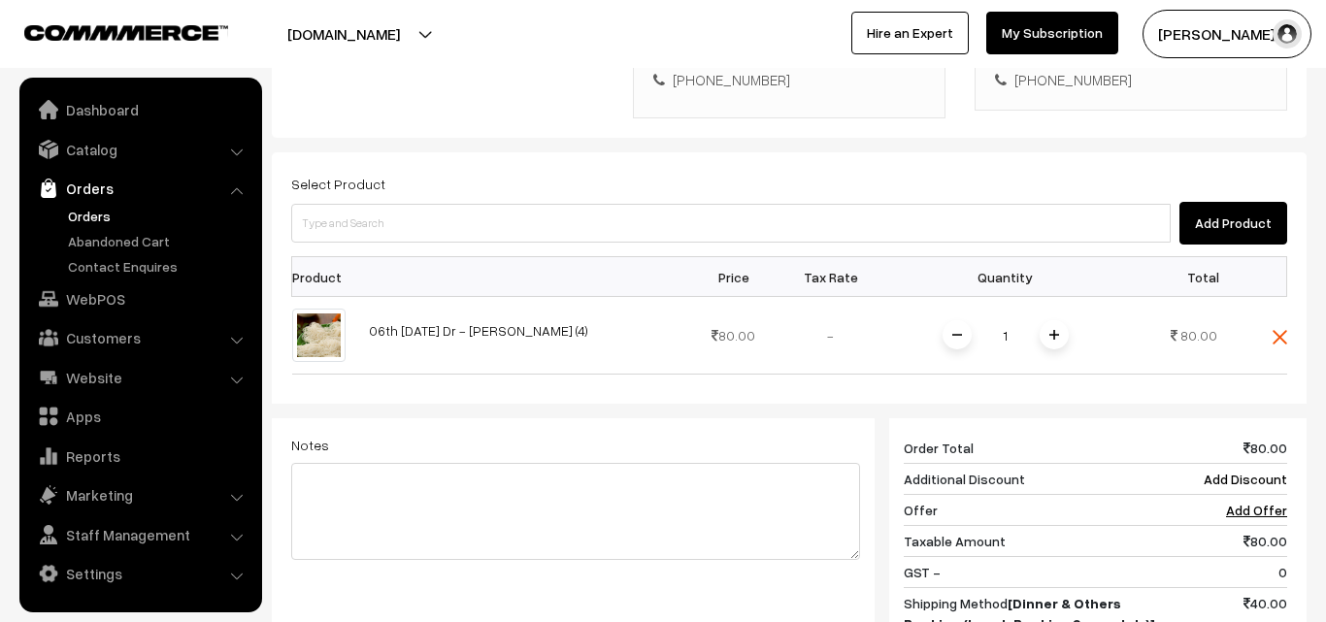
scroll to position [679, 0]
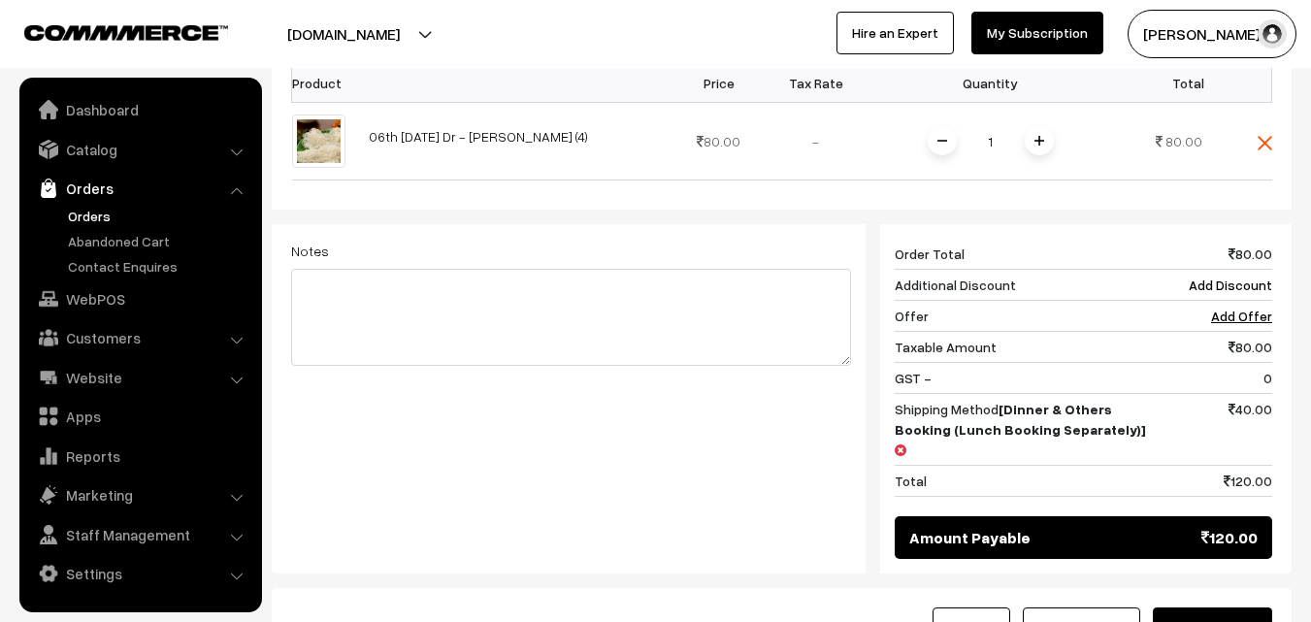
click at [1219, 608] on button "Save as Order" at bounding box center [1212, 629] width 119 height 43
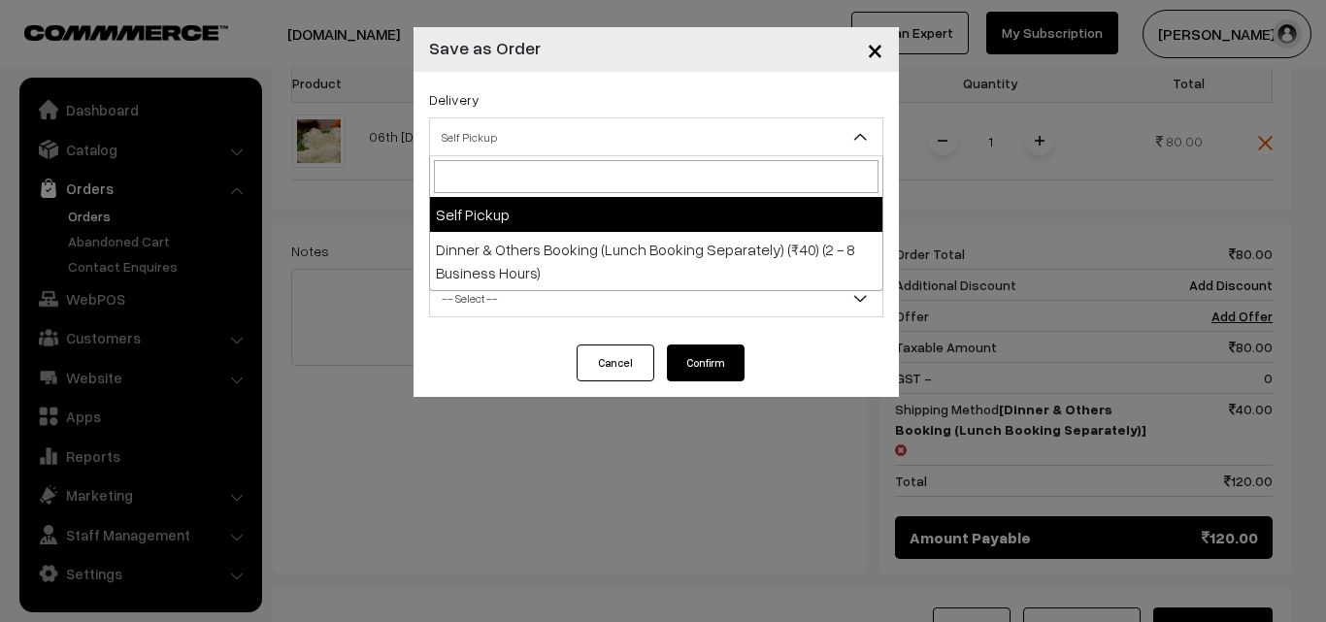
click at [736, 133] on span "Self Pickup" at bounding box center [656, 137] width 452 height 34
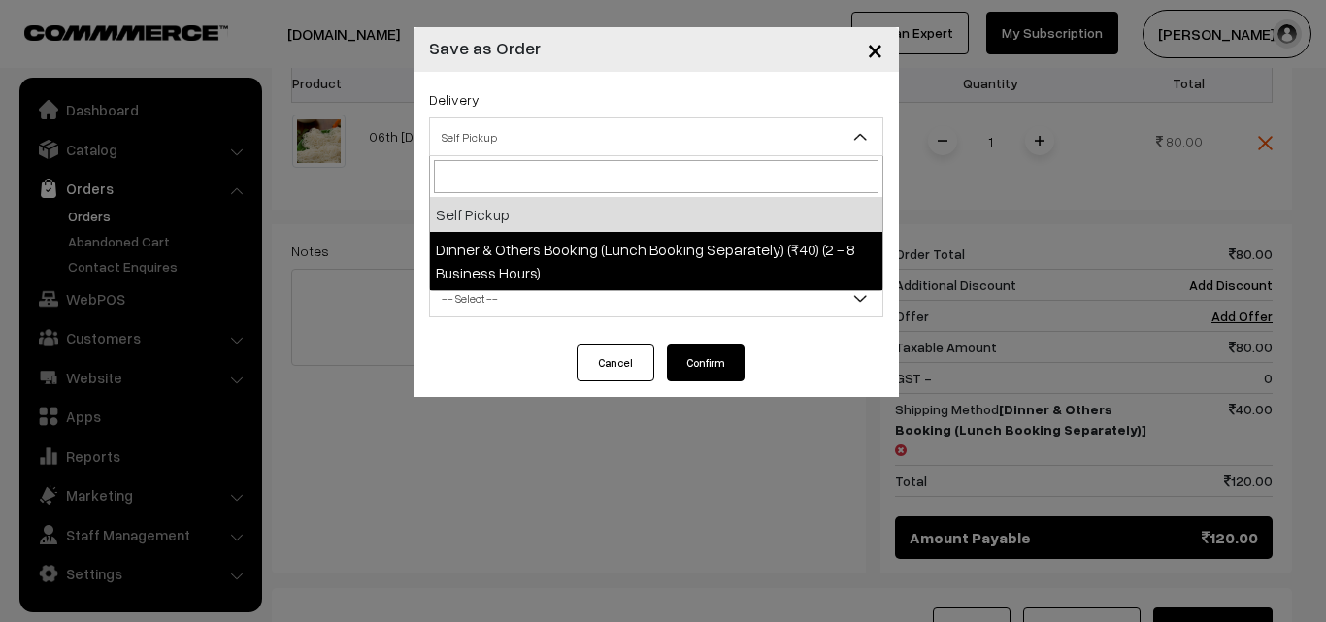
select select "DOB1"
select select "3"
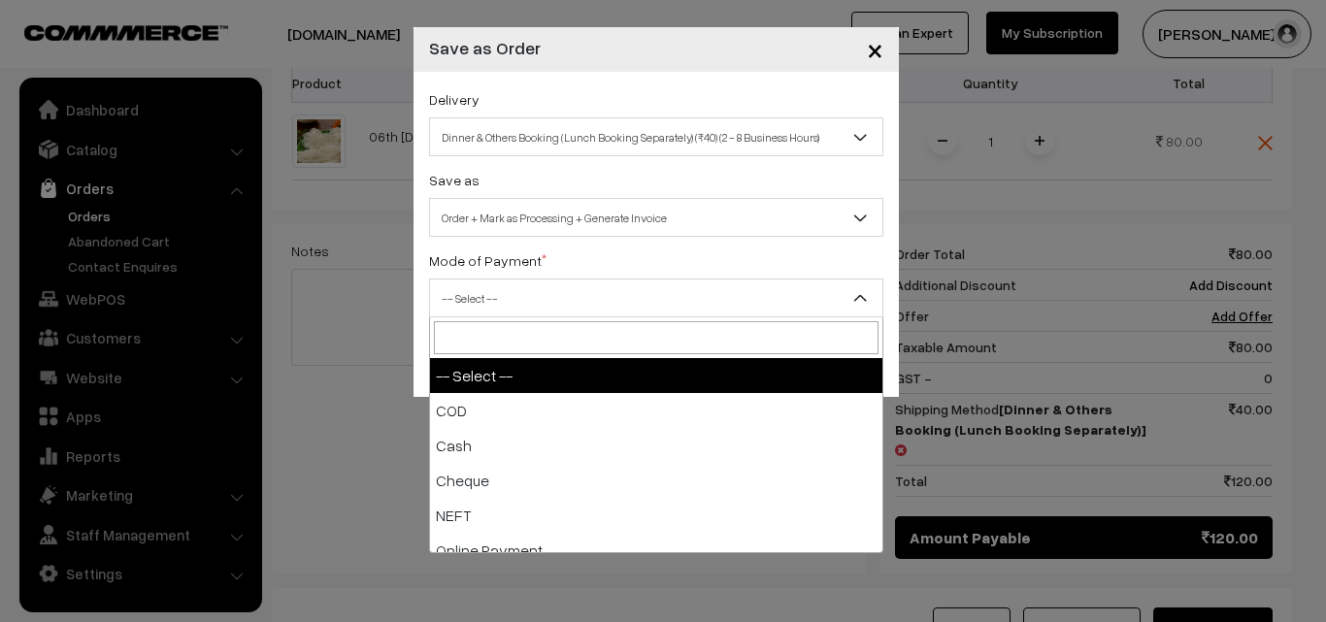
click at [716, 297] on span "-- Select --" at bounding box center [656, 299] width 452 height 34
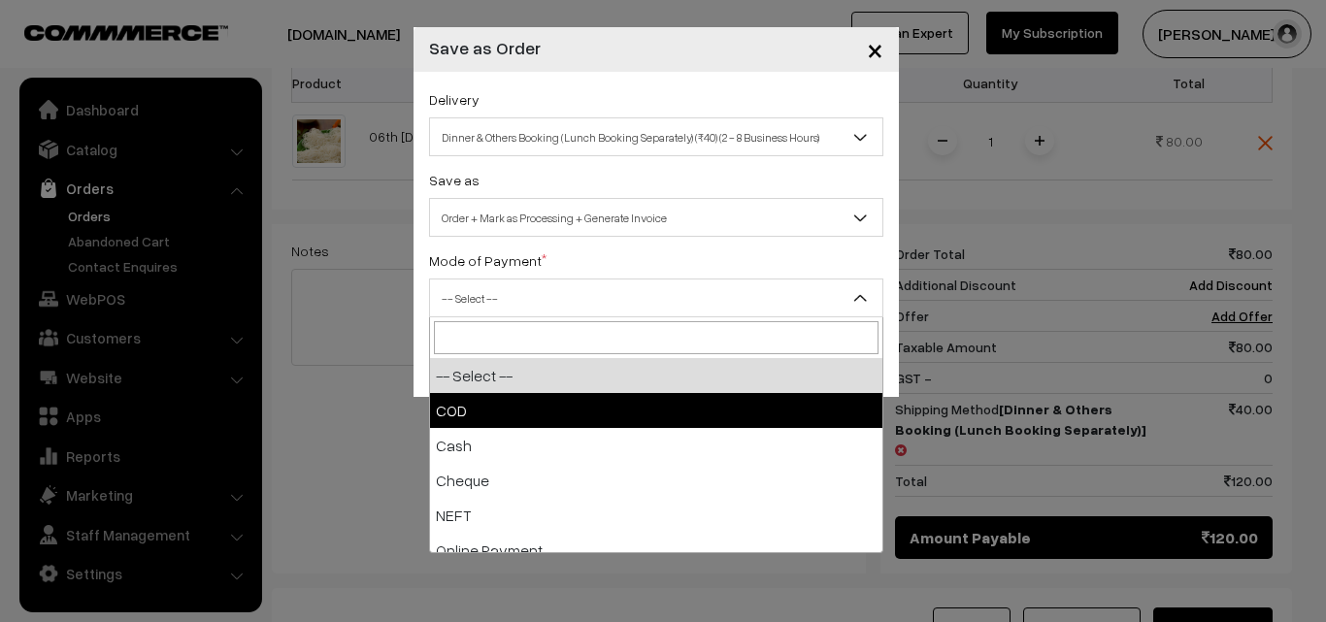
select select "1"
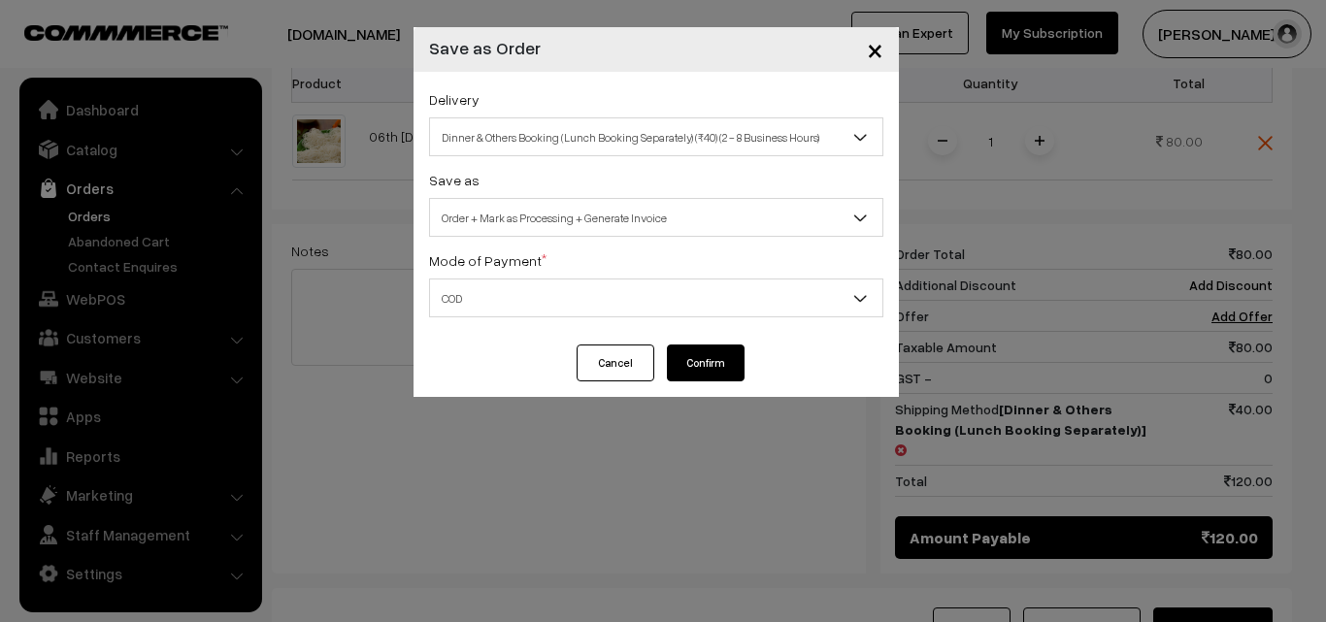
click at [713, 372] on button "Confirm" at bounding box center [706, 363] width 78 height 37
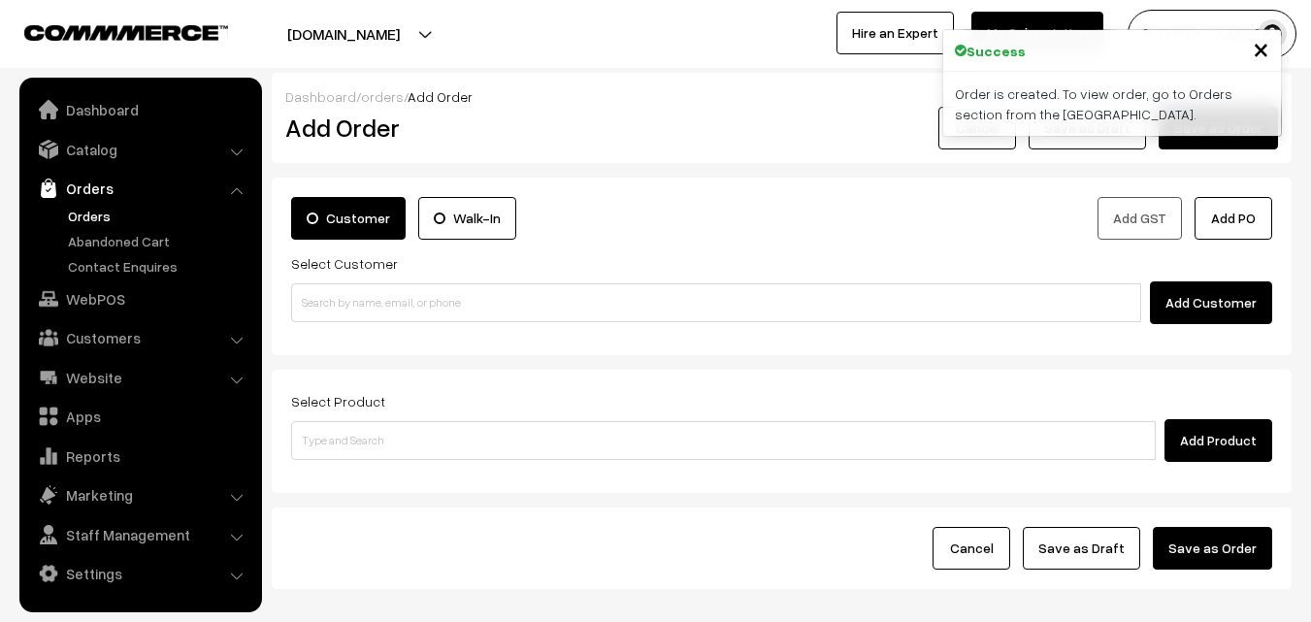
click at [112, 217] on link "Orders" at bounding box center [159, 216] width 192 height 20
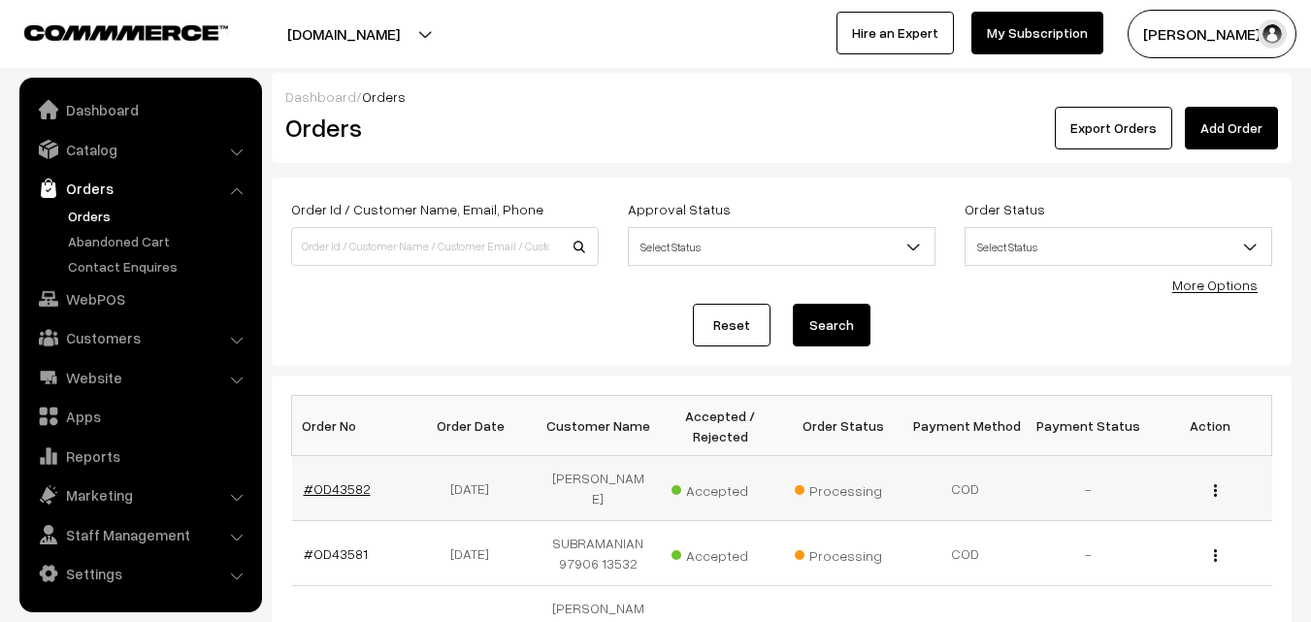
click at [361, 488] on link "#OD43582" at bounding box center [337, 489] width 67 height 17
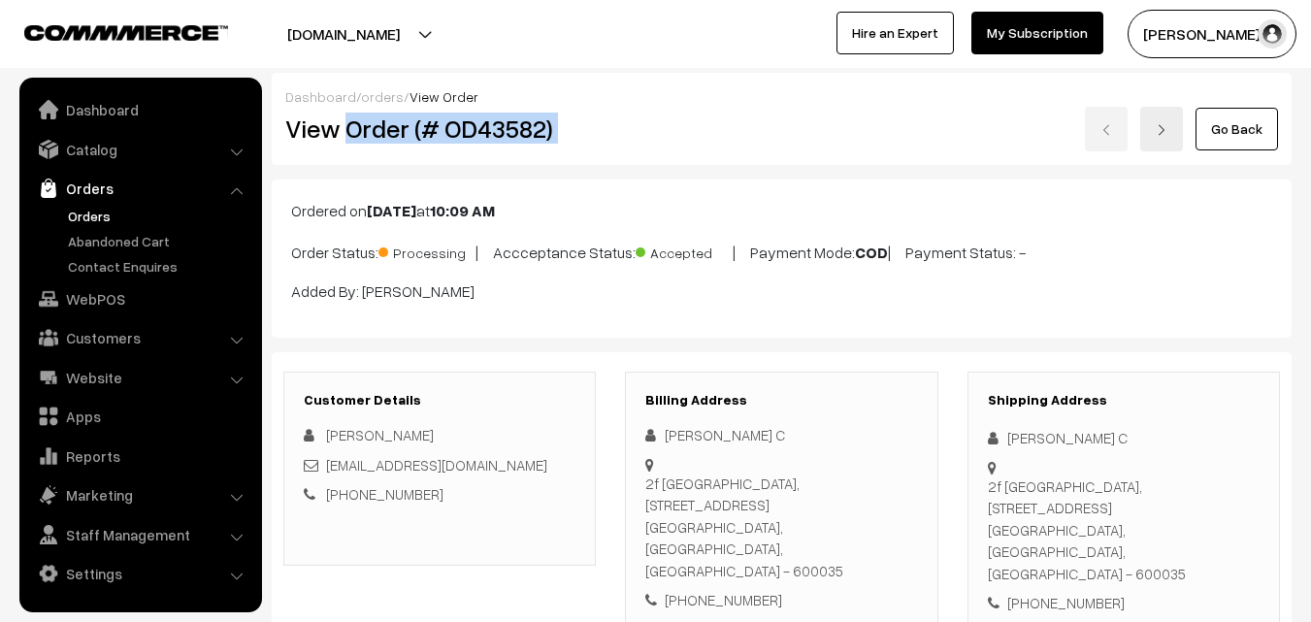
drag, startPoint x: 348, startPoint y: 126, endPoint x: 713, endPoint y: 129, distance: 365.0
click at [713, 129] on div "View Order (# OD43582) Go Back" at bounding box center [782, 129] width 1022 height 45
copy div "Order (# OD43582)"
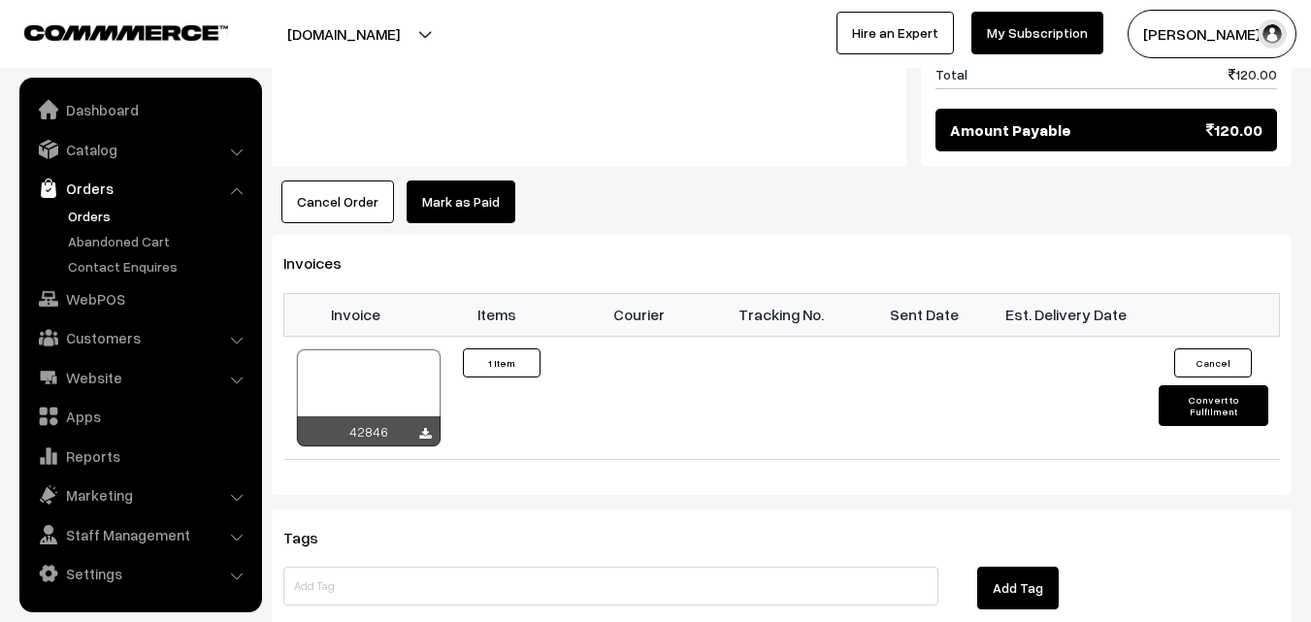
scroll to position [1165, 0]
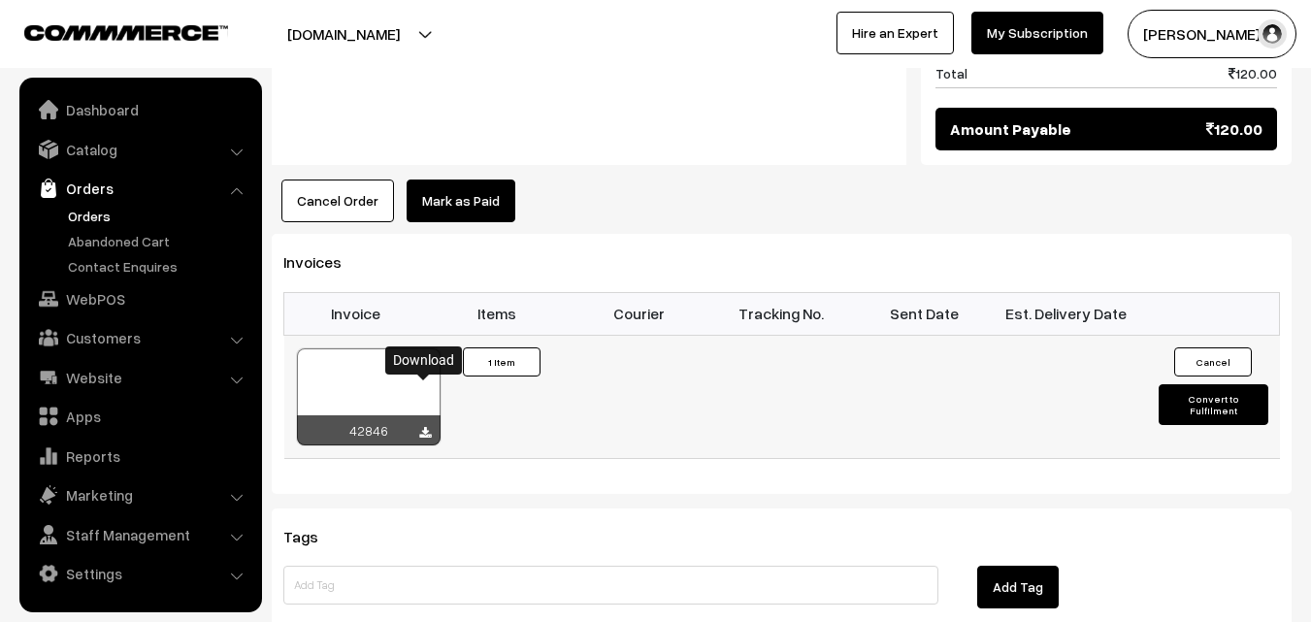
click at [429, 427] on icon at bounding box center [425, 433] width 12 height 13
click at [87, 296] on link "WebPOS" at bounding box center [139, 299] width 231 height 35
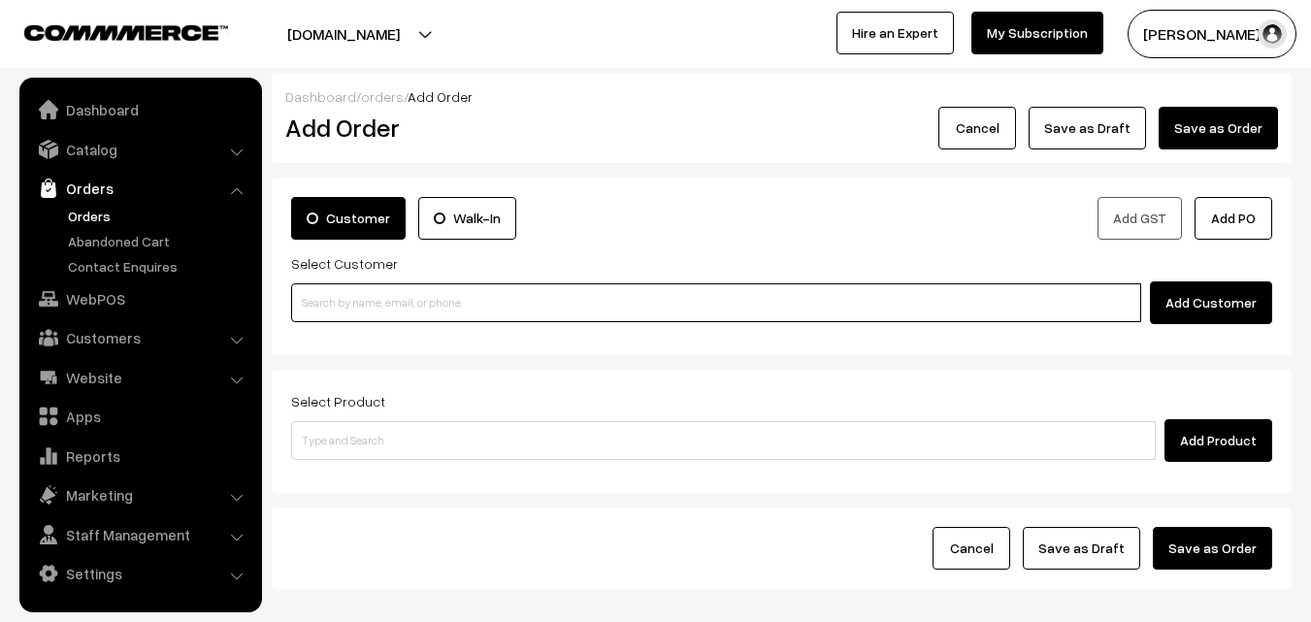
click at [494, 312] on input at bounding box center [716, 302] width 850 height 39
paste input "+91 98419 57091"
type input "No customers found."
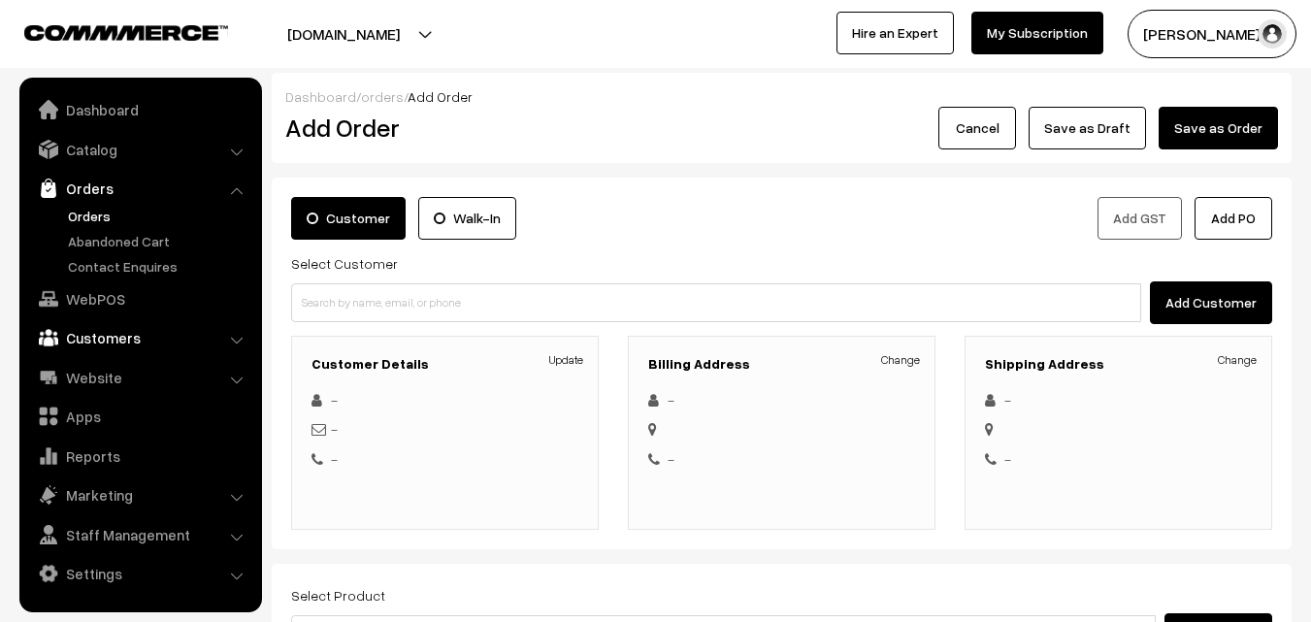
click at [125, 338] on link "Customers" at bounding box center [139, 337] width 231 height 35
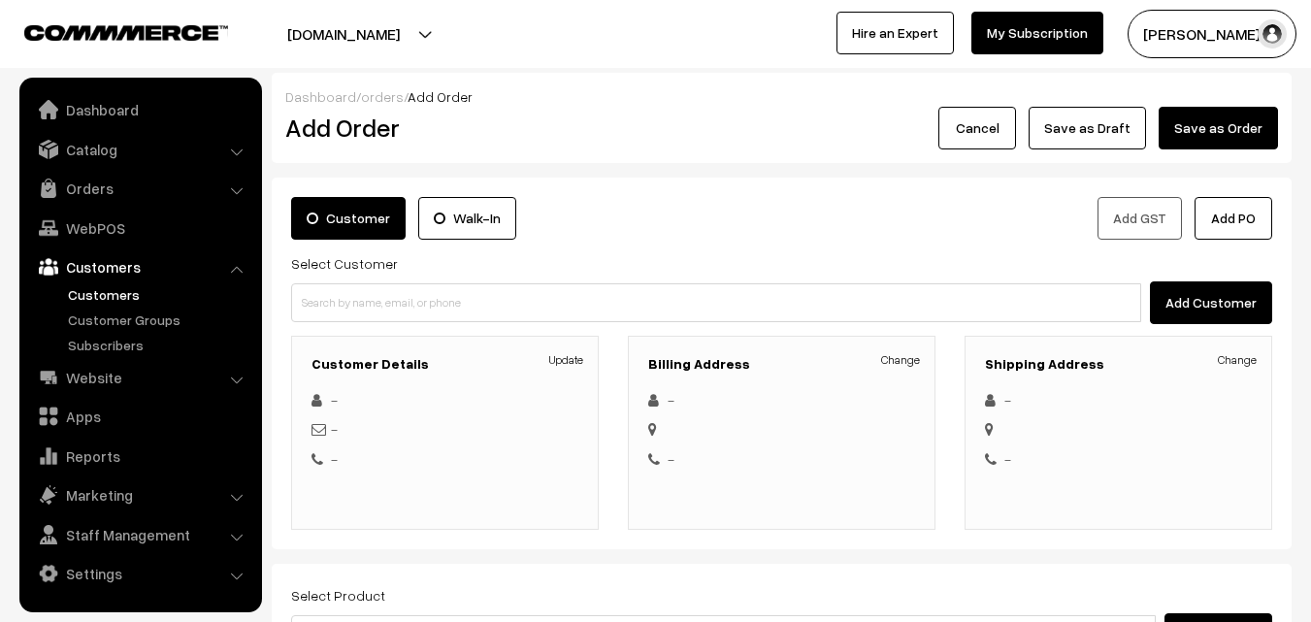
click at [119, 284] on link "Customers" at bounding box center [159, 294] width 192 height 20
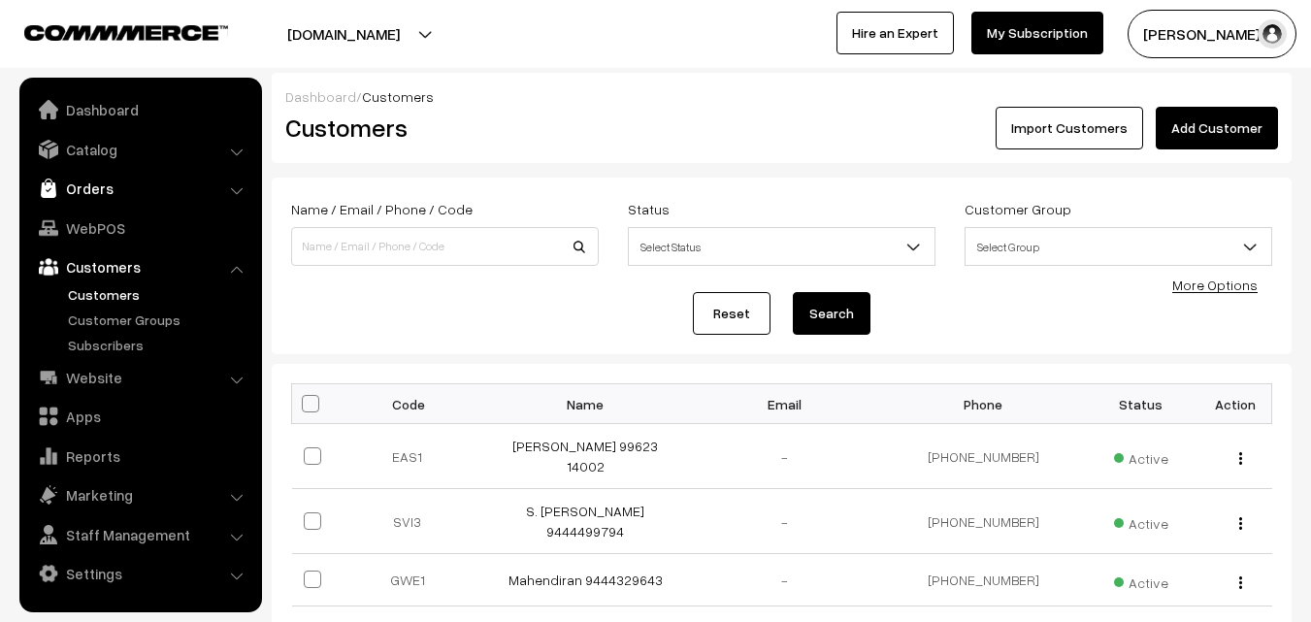
click at [88, 185] on link "Orders" at bounding box center [139, 188] width 231 height 35
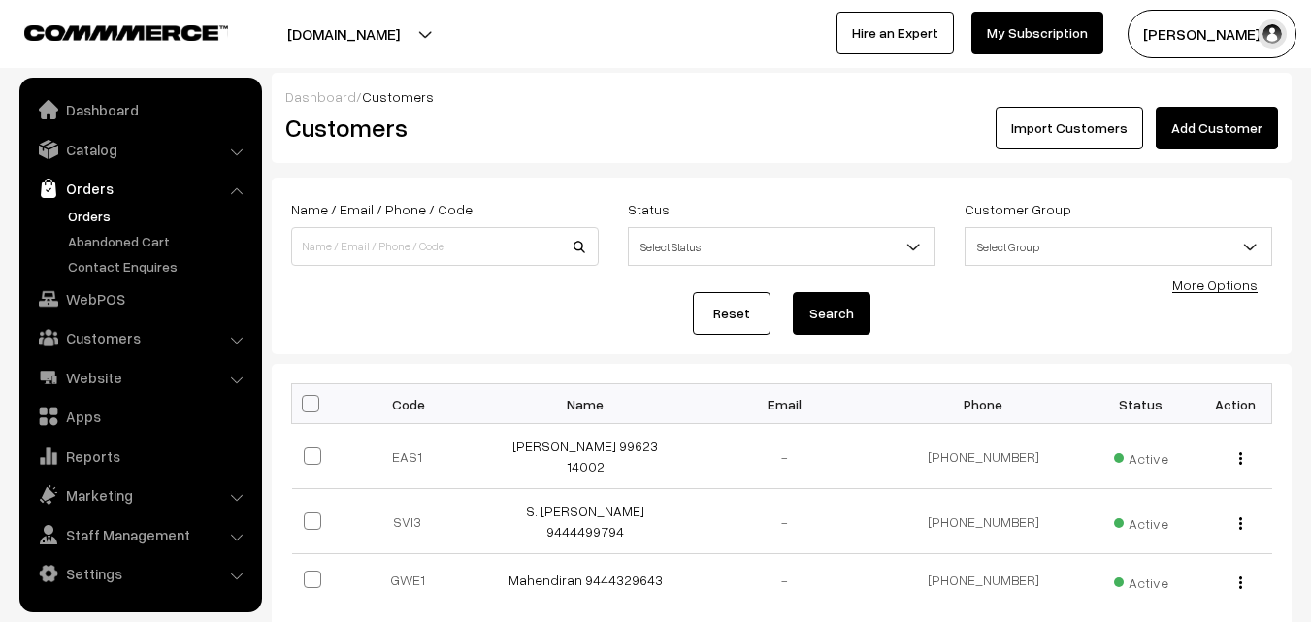
click at [72, 211] on link "Orders" at bounding box center [159, 216] width 192 height 20
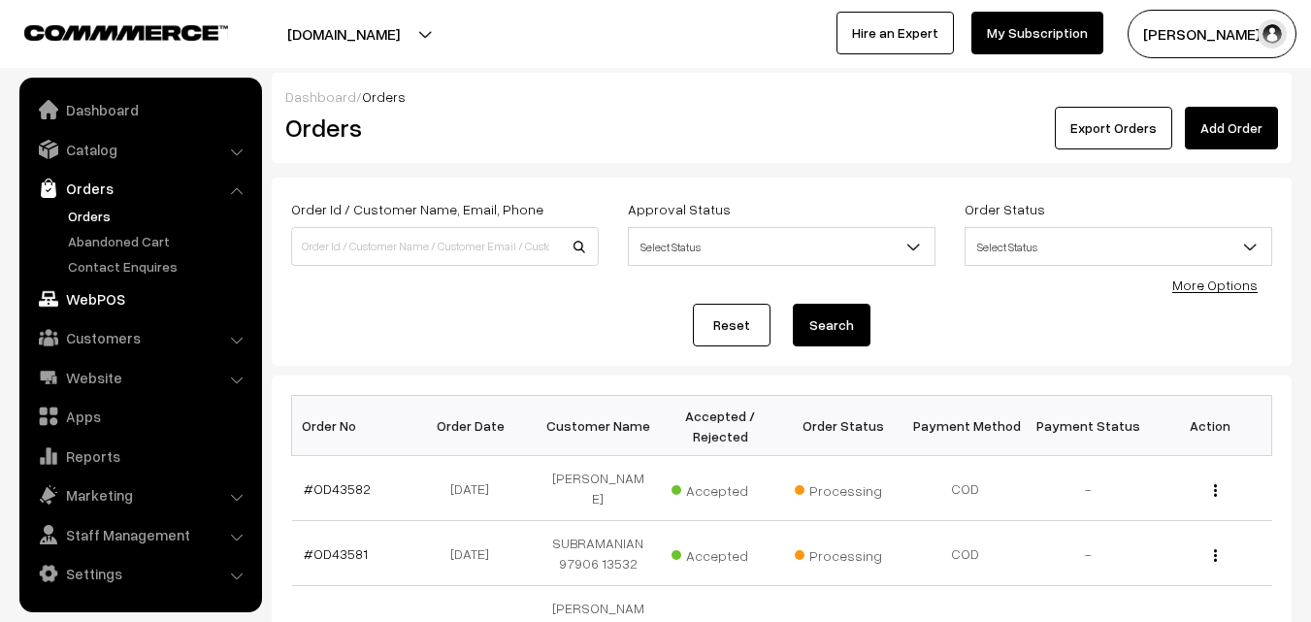
click at [98, 284] on link "WebPOS" at bounding box center [139, 299] width 231 height 35
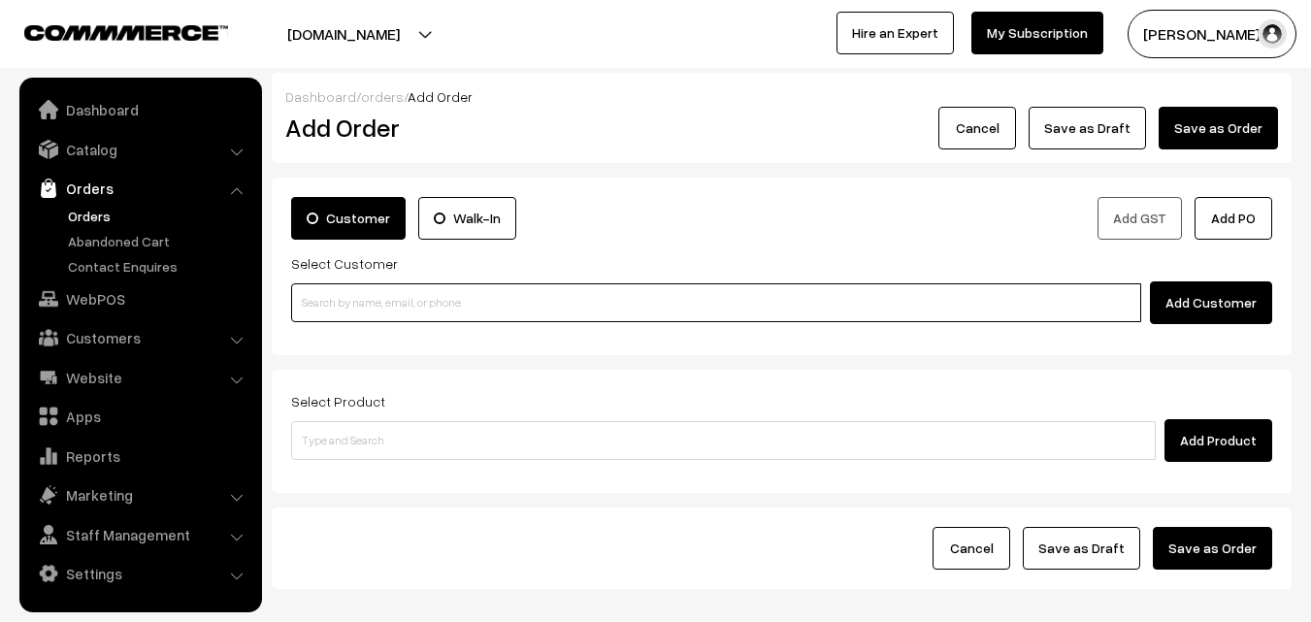
click at [399, 294] on input at bounding box center [716, 302] width 850 height 39
paste input "+91 98401 02573"
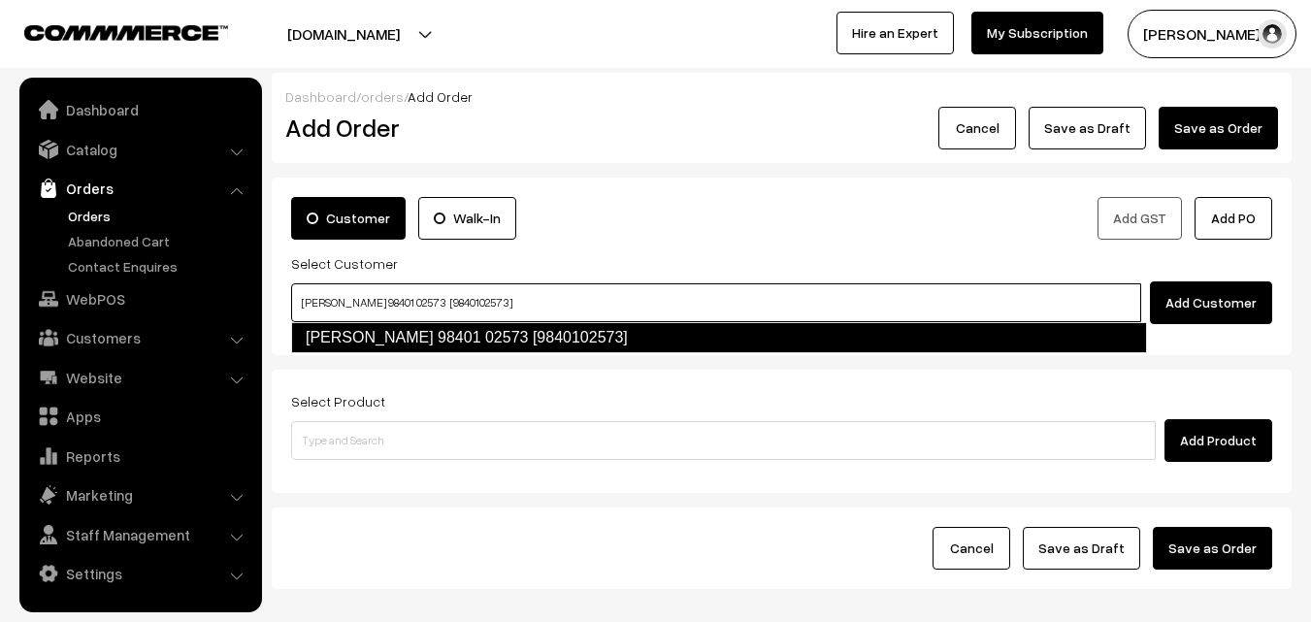
type input "K Jayakumar 98401 02573 [9840102573]"
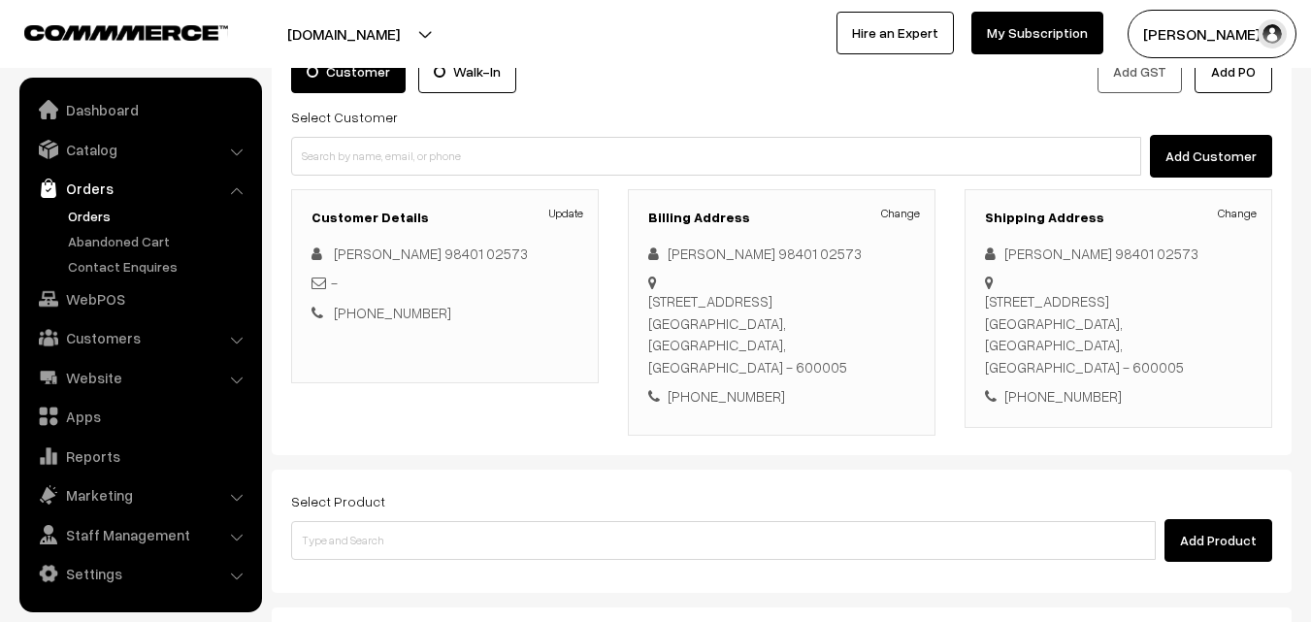
scroll to position [291, 0]
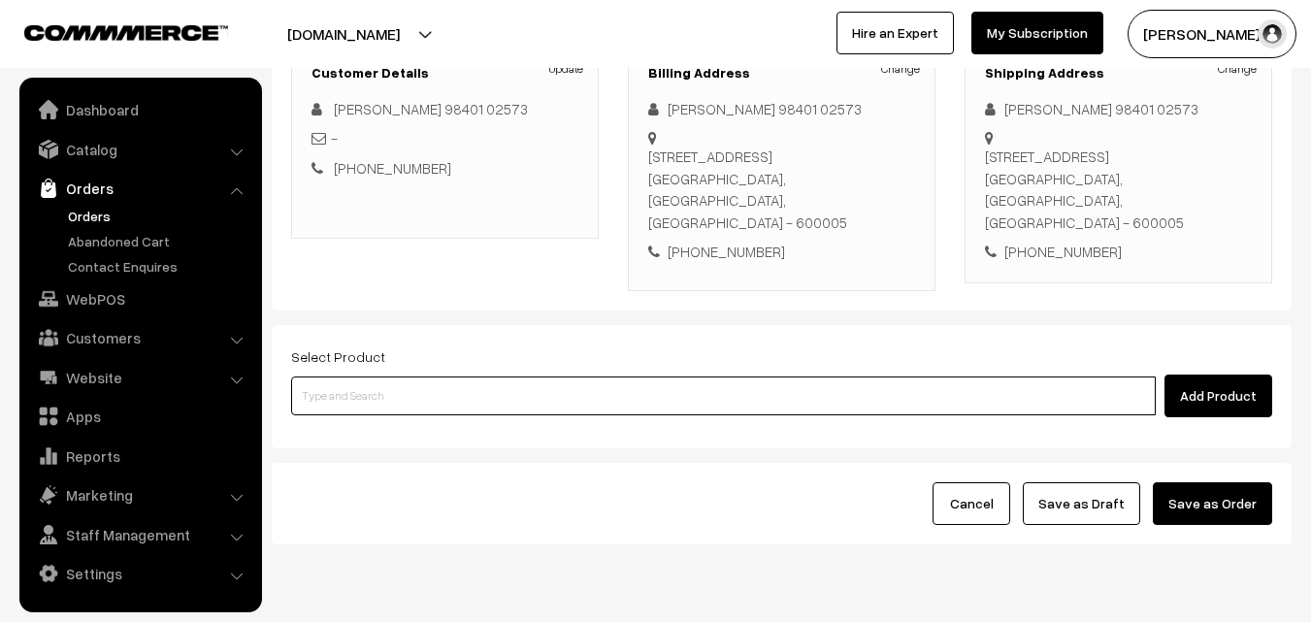
click at [458, 381] on input at bounding box center [723, 396] width 865 height 39
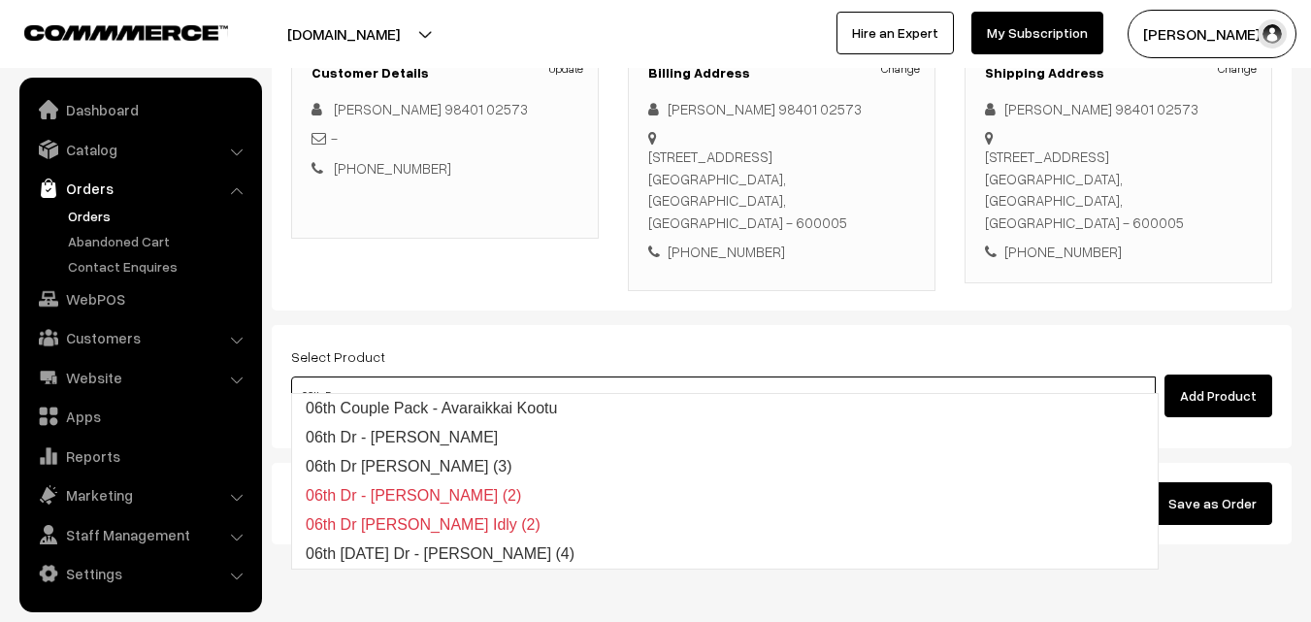
type input "06th Dr"
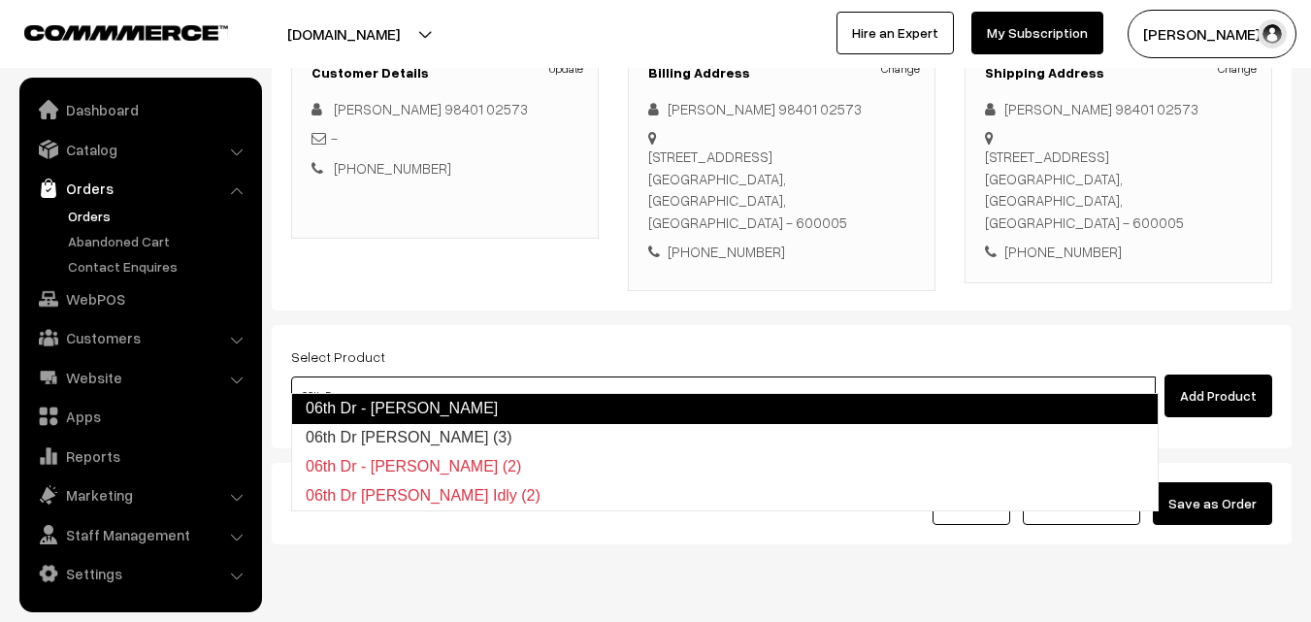
click at [538, 414] on link "06th Dr - Semiya Kichadi" at bounding box center [725, 408] width 868 height 31
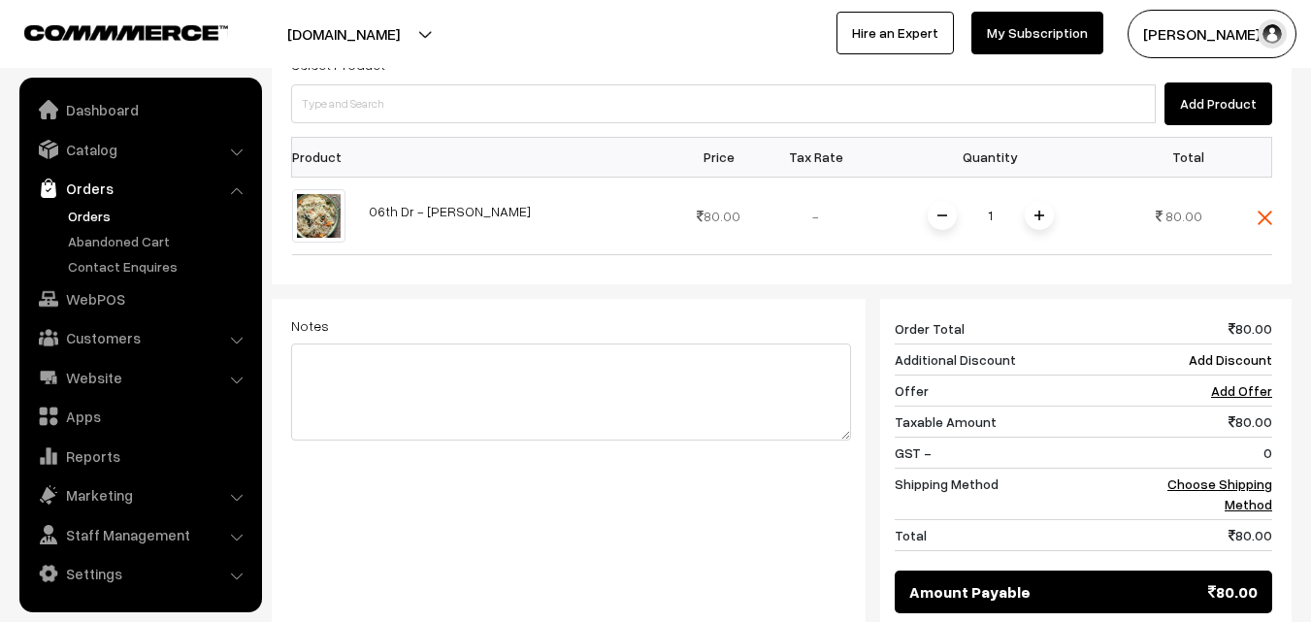
scroll to position [777, 0]
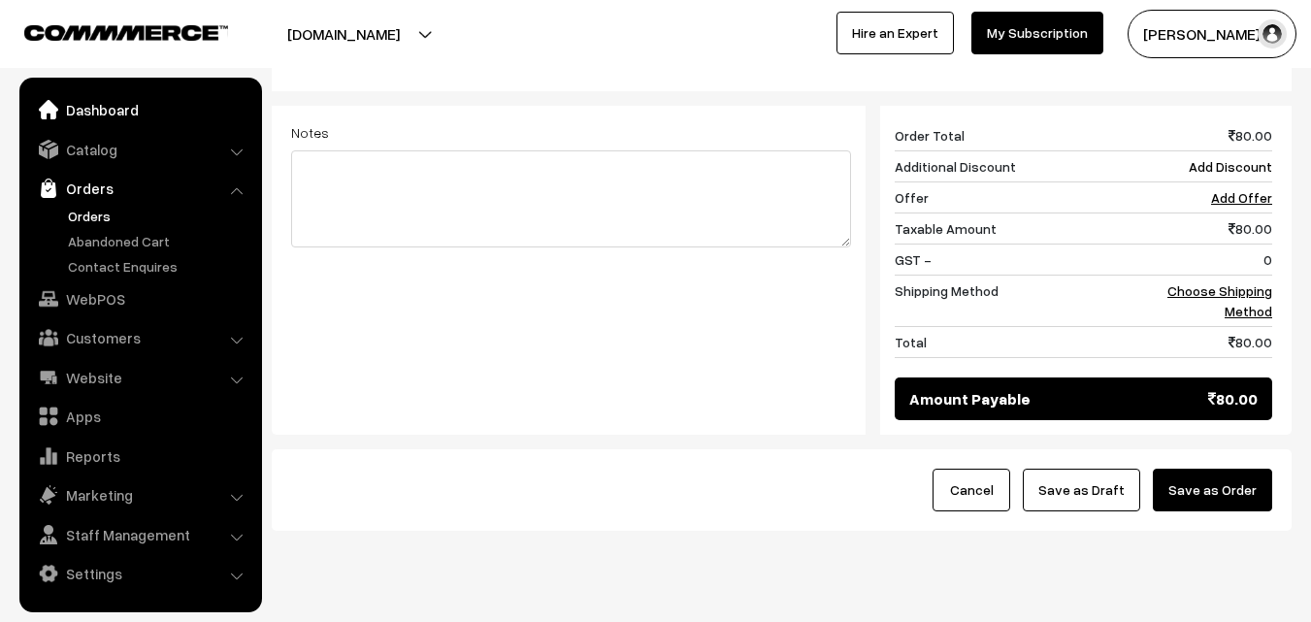
click at [133, 104] on nav "Dashboard Catalog" at bounding box center [131, 389] width 262 height 622
click at [611, 491] on div "Cancel Save as Draft Save as Order" at bounding box center [782, 490] width 1020 height 82
click at [1208, 282] on link "Choose Shipping Method" at bounding box center [1220, 300] width 105 height 37
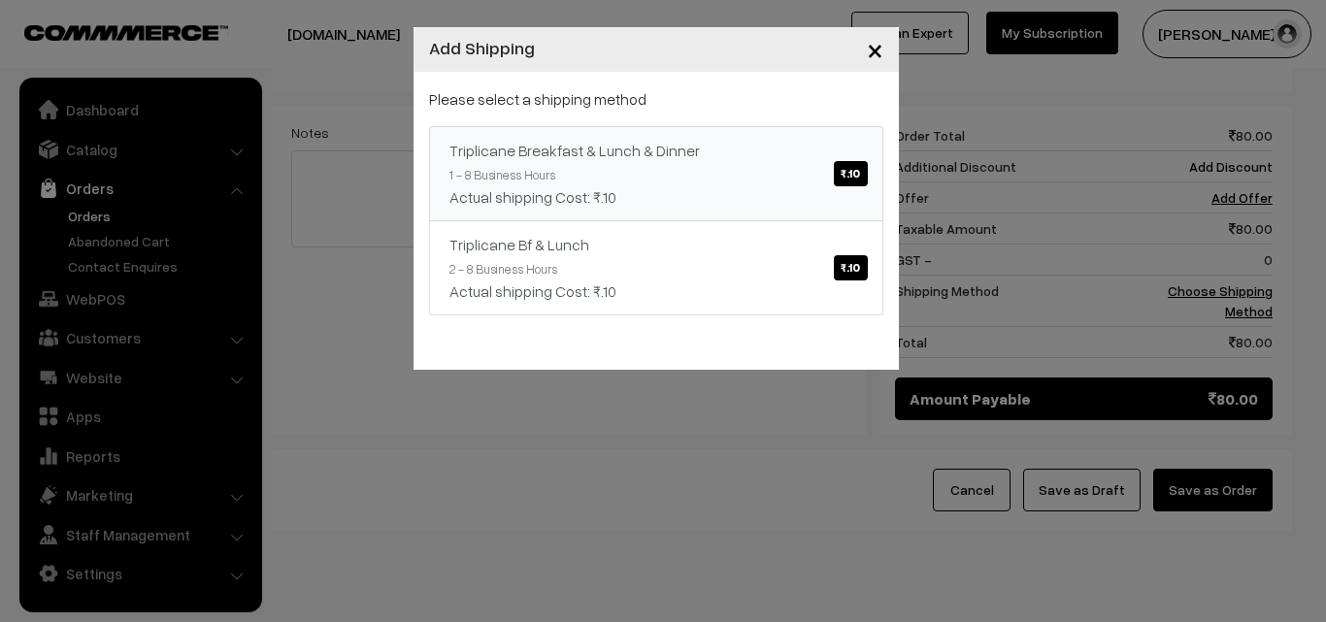
click at [848, 172] on span "₹.10" at bounding box center [850, 173] width 33 height 25
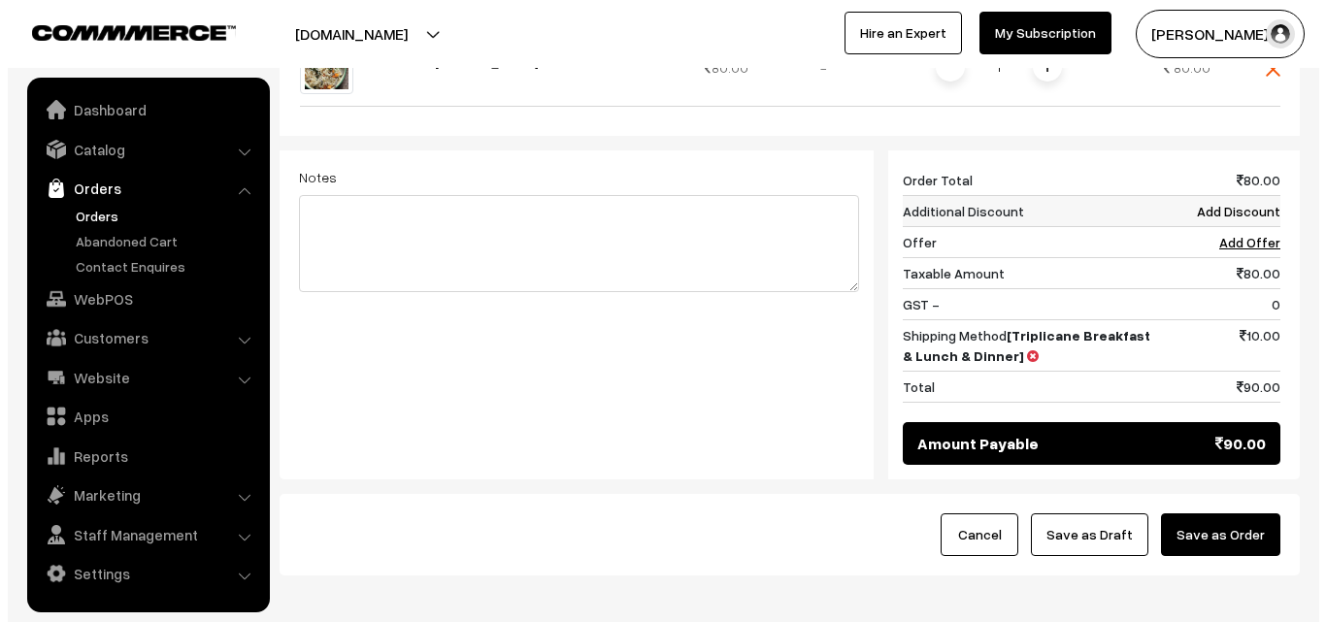
scroll to position [804, 0]
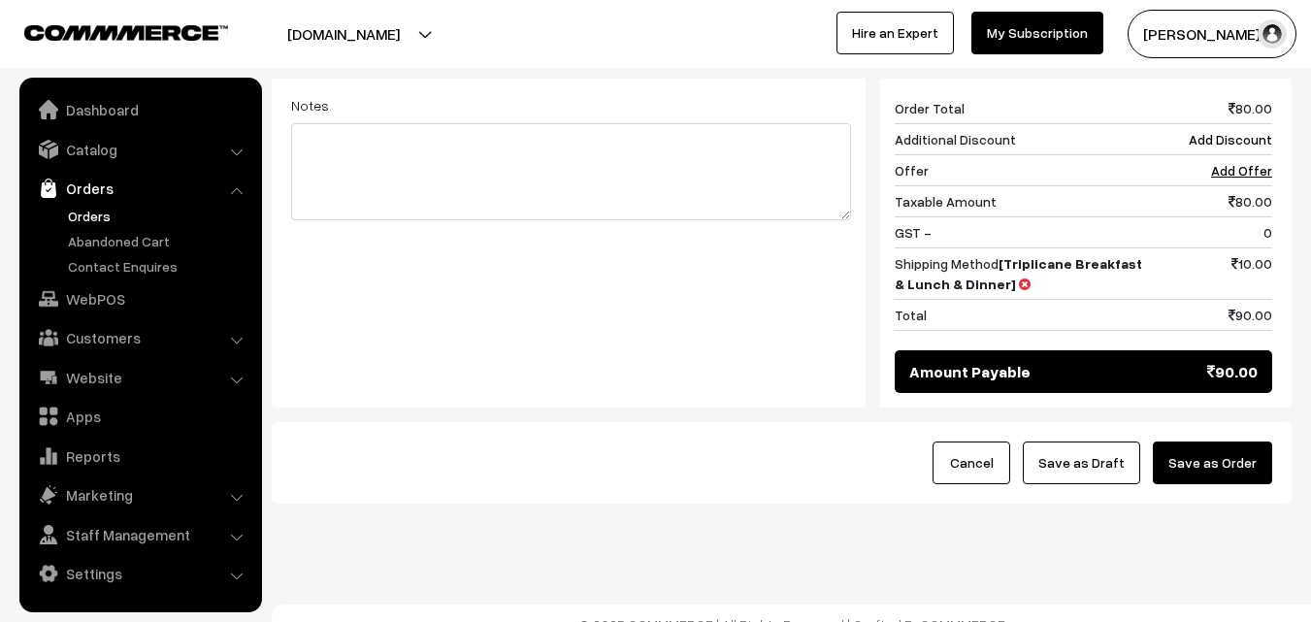
click at [1195, 444] on button "Save as Order" at bounding box center [1212, 463] width 119 height 43
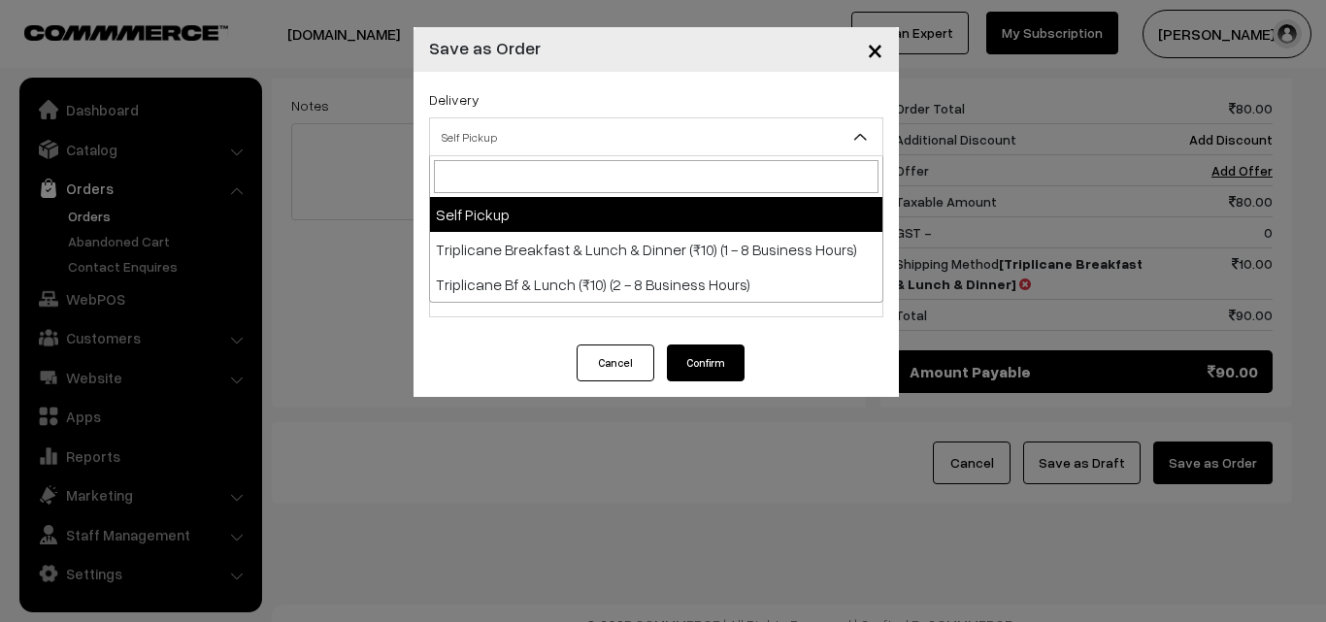
click at [629, 137] on span "Self Pickup" at bounding box center [656, 137] width 452 height 34
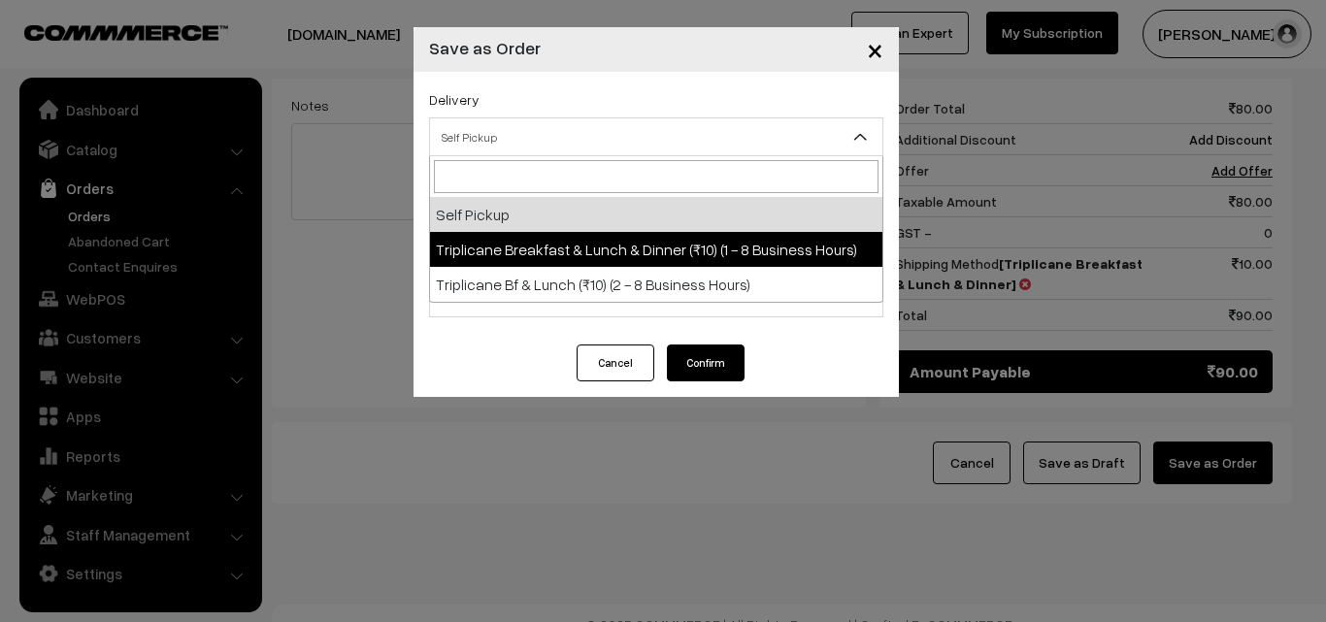
select select "TBL1"
select select "3"
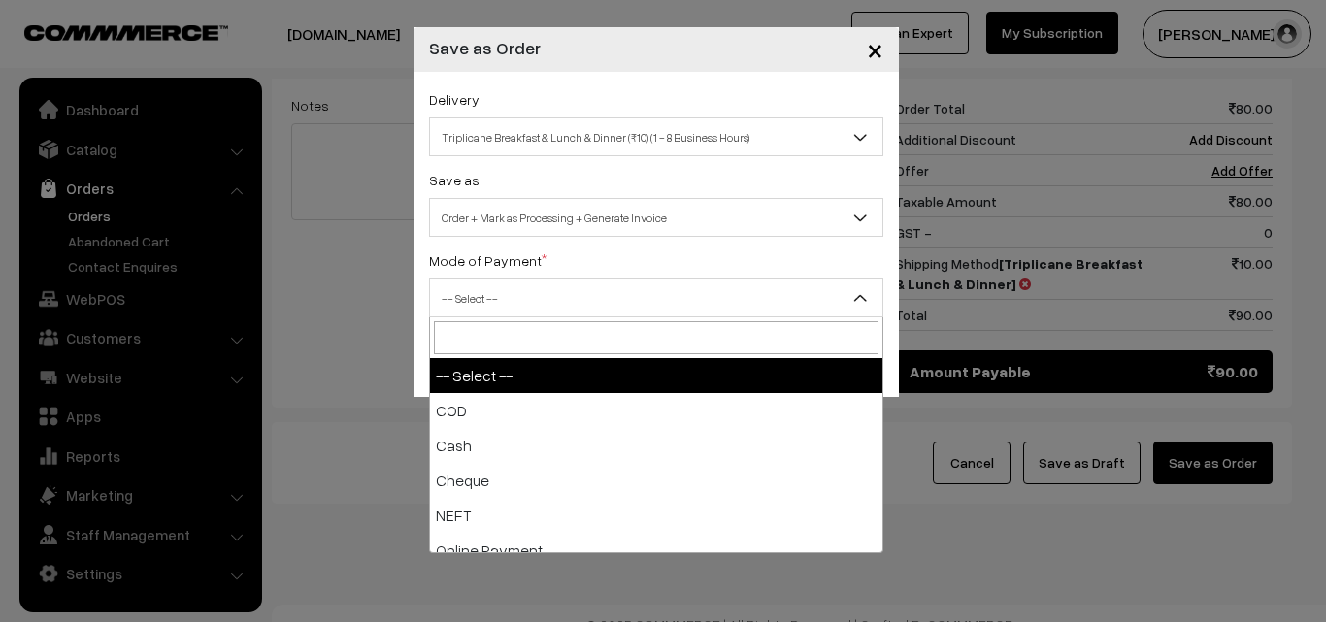
click at [574, 299] on span "-- Select --" at bounding box center [656, 299] width 452 height 34
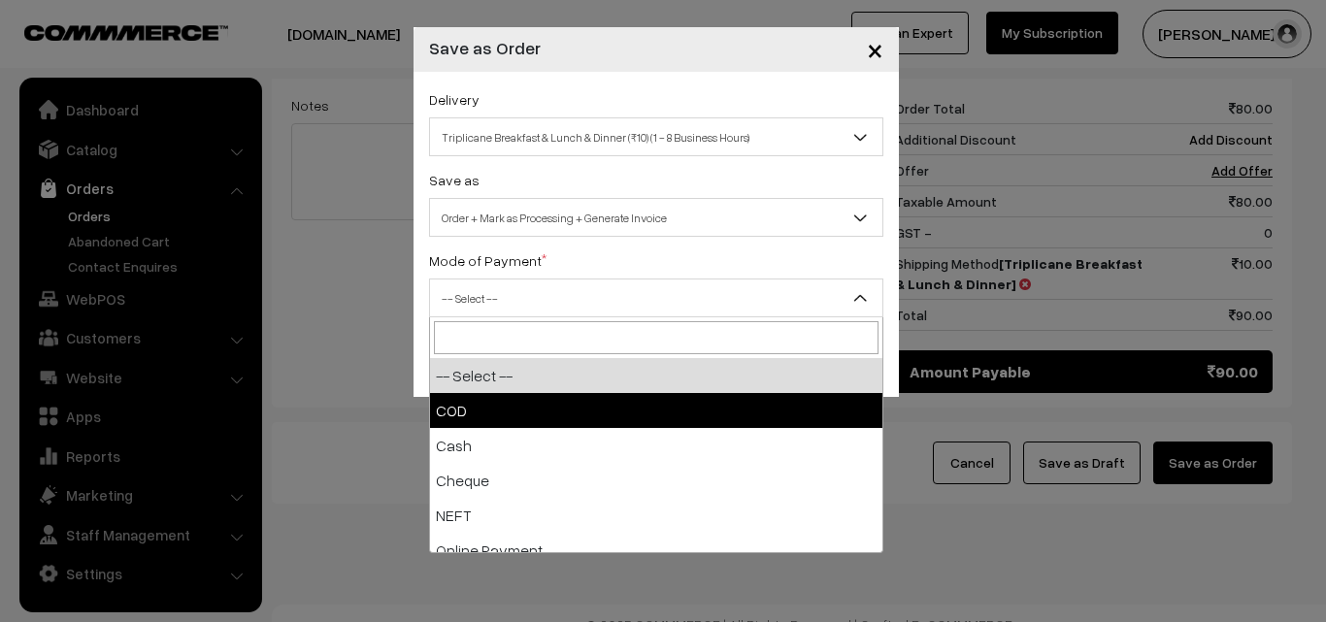
select select "1"
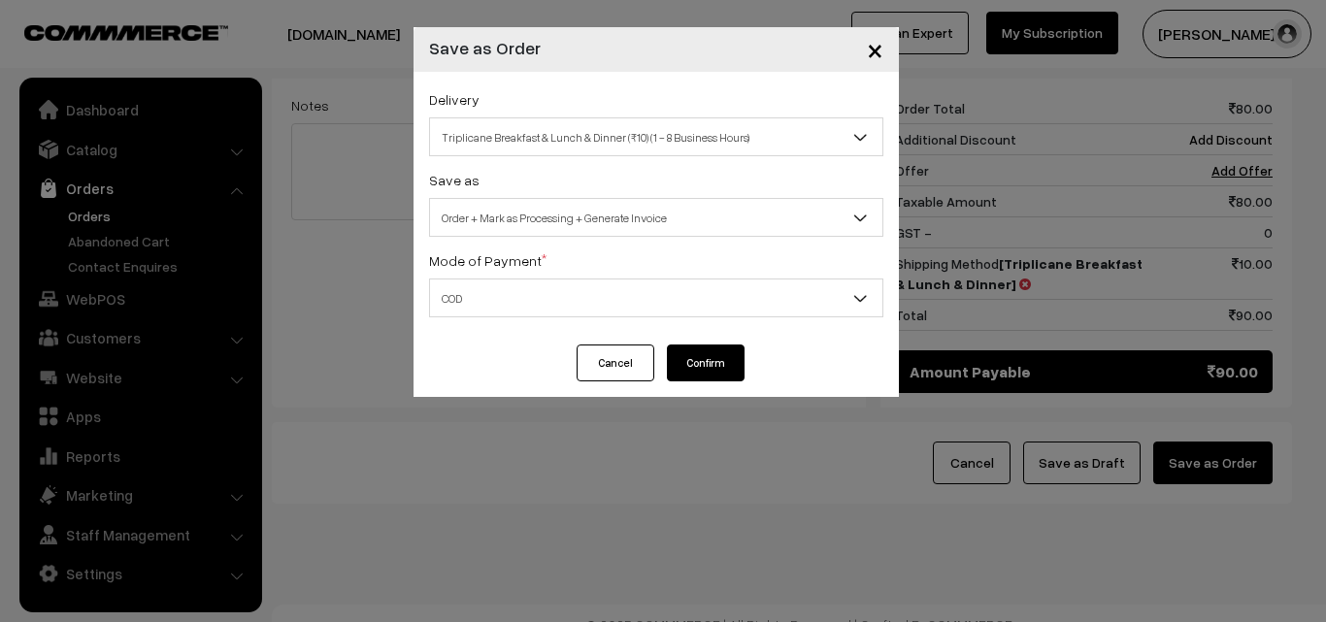
click at [691, 368] on button "Confirm" at bounding box center [706, 363] width 78 height 37
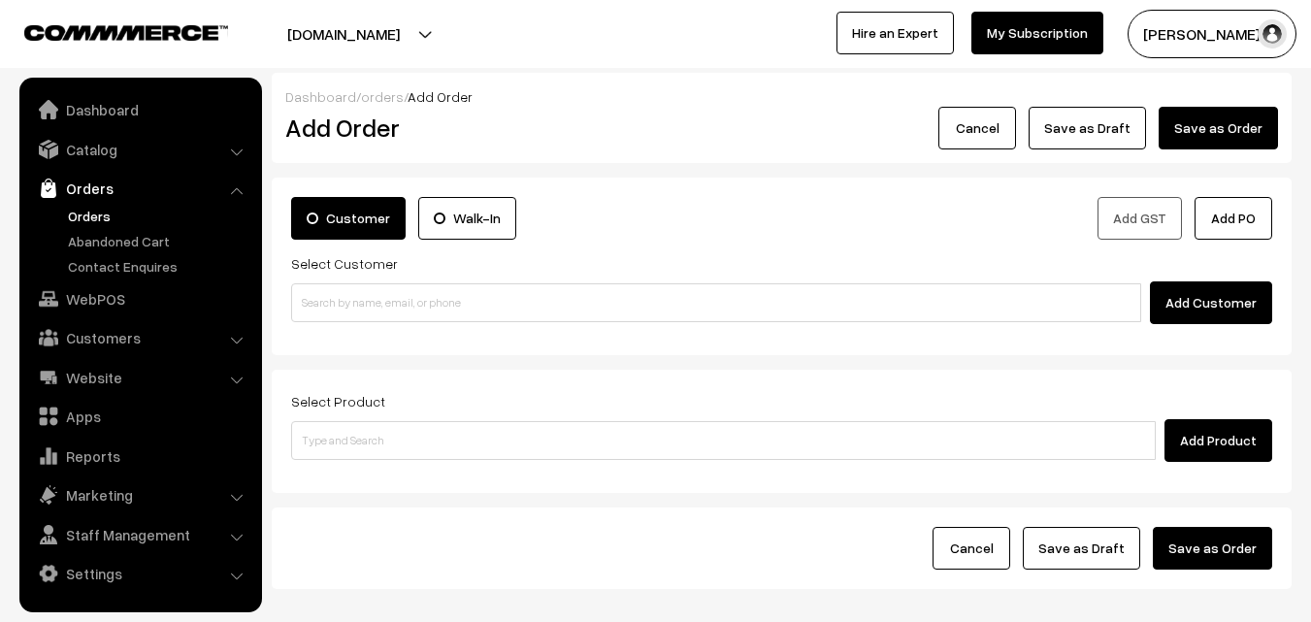
click at [99, 213] on link "Orders" at bounding box center [159, 216] width 192 height 20
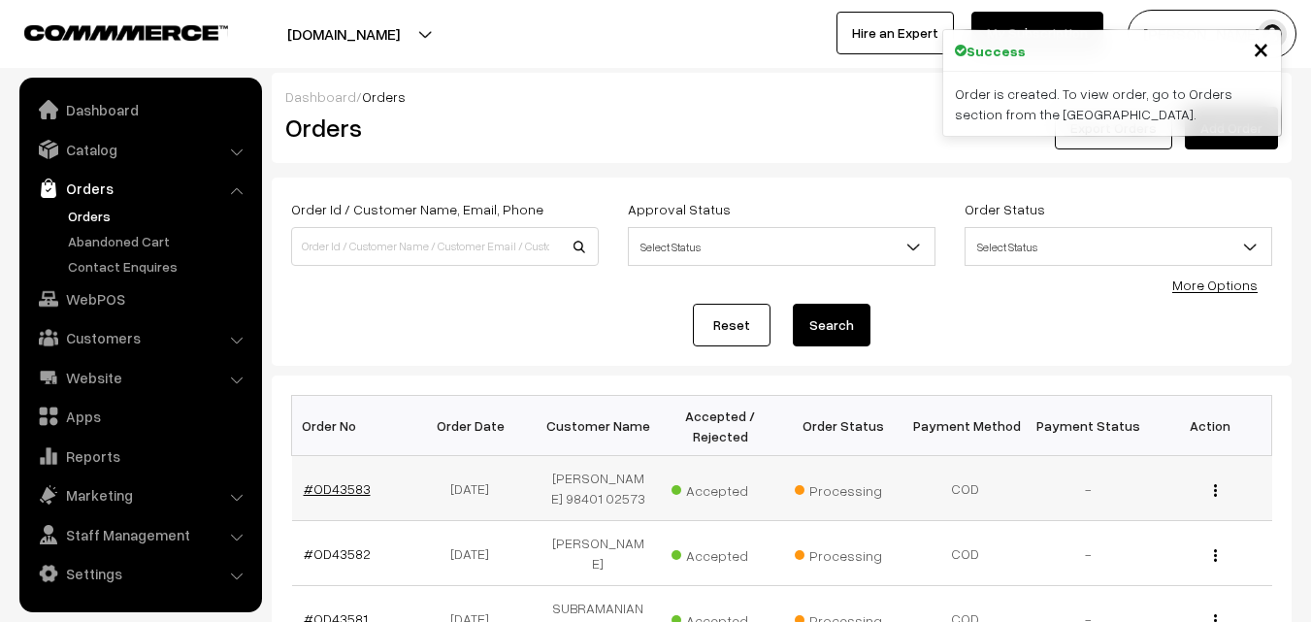
click at [348, 490] on link "#OD43583" at bounding box center [337, 489] width 67 height 17
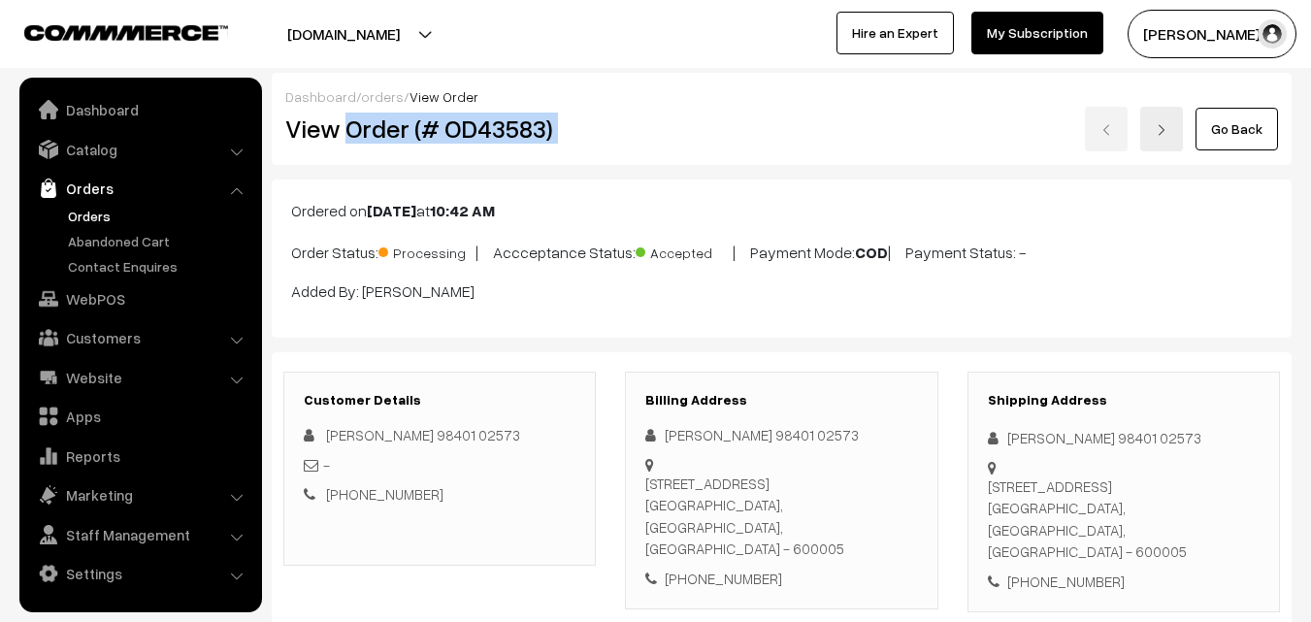
drag, startPoint x: 348, startPoint y: 126, endPoint x: 736, endPoint y: 120, distance: 388.3
click at [736, 120] on div "View Order (# OD43583) Go Back" at bounding box center [782, 129] width 1022 height 45
copy div "Order (# OD43583)"
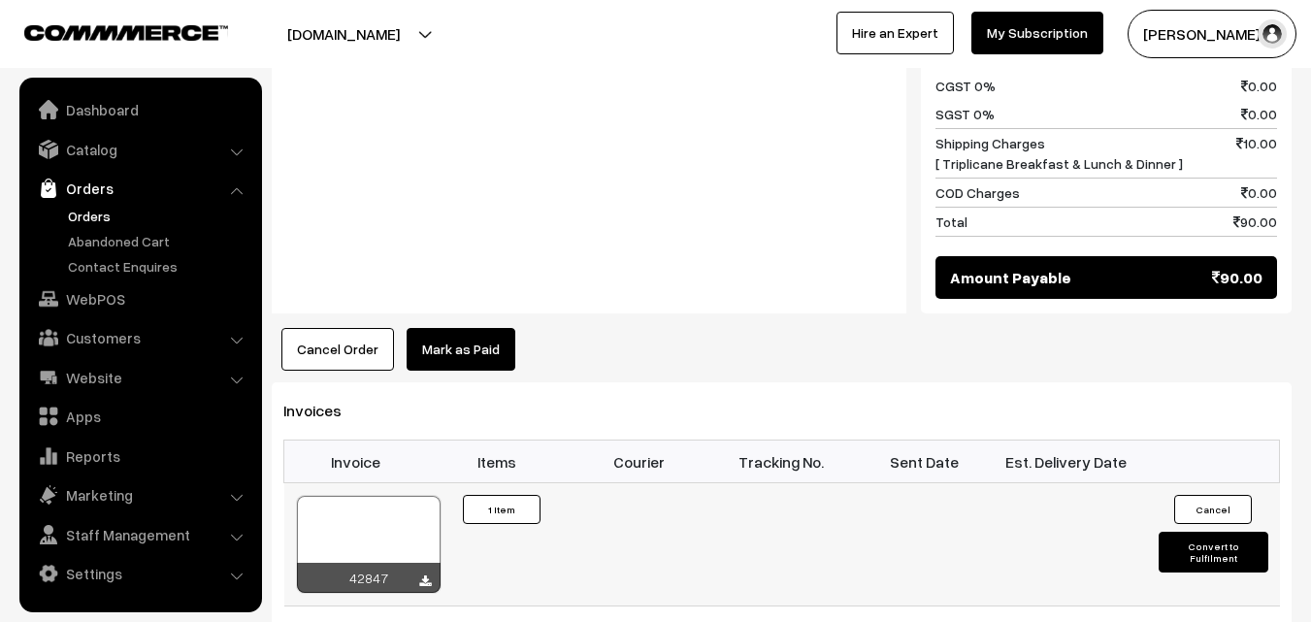
scroll to position [1068, 0]
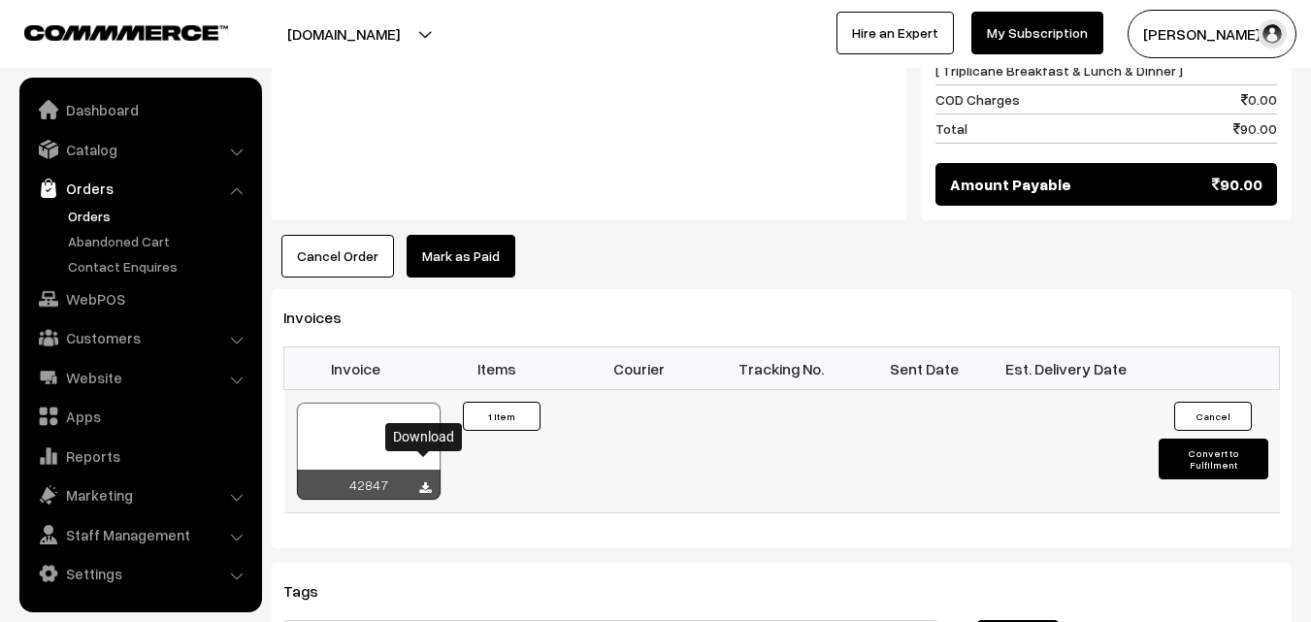
click at [425, 482] on icon at bounding box center [425, 488] width 12 height 13
click at [105, 306] on link "WebPOS" at bounding box center [139, 299] width 231 height 35
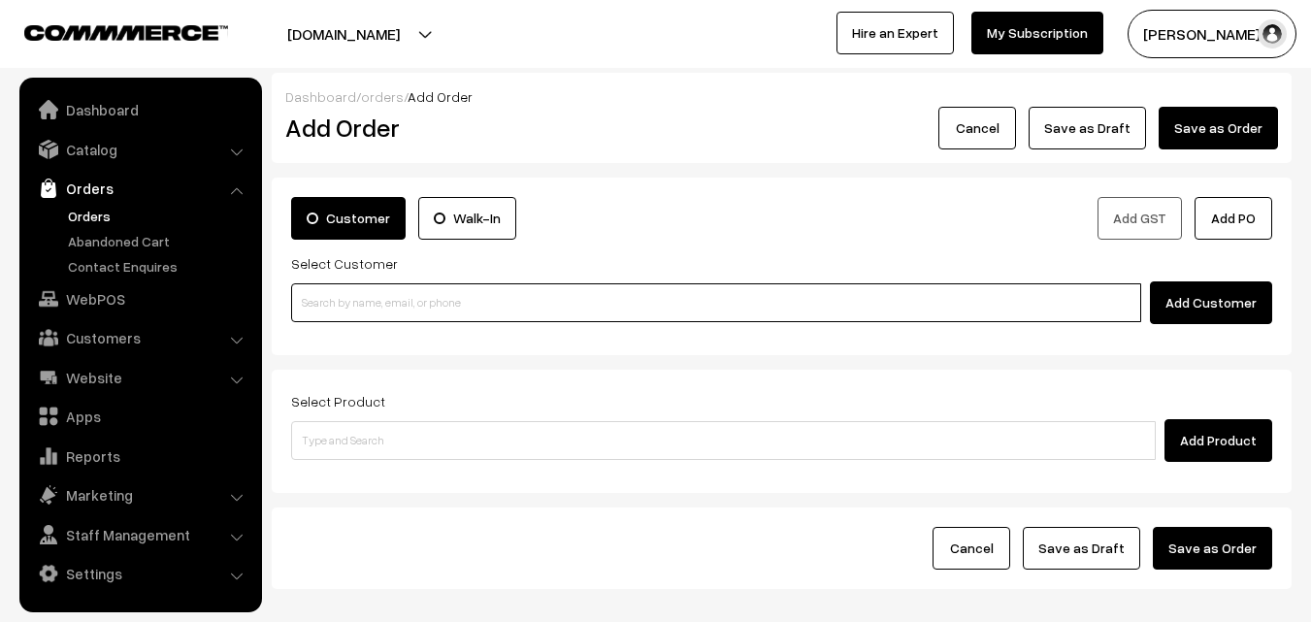
click at [464, 307] on input at bounding box center [716, 302] width 850 height 39
paste input "[PHONE_NUMBER]"
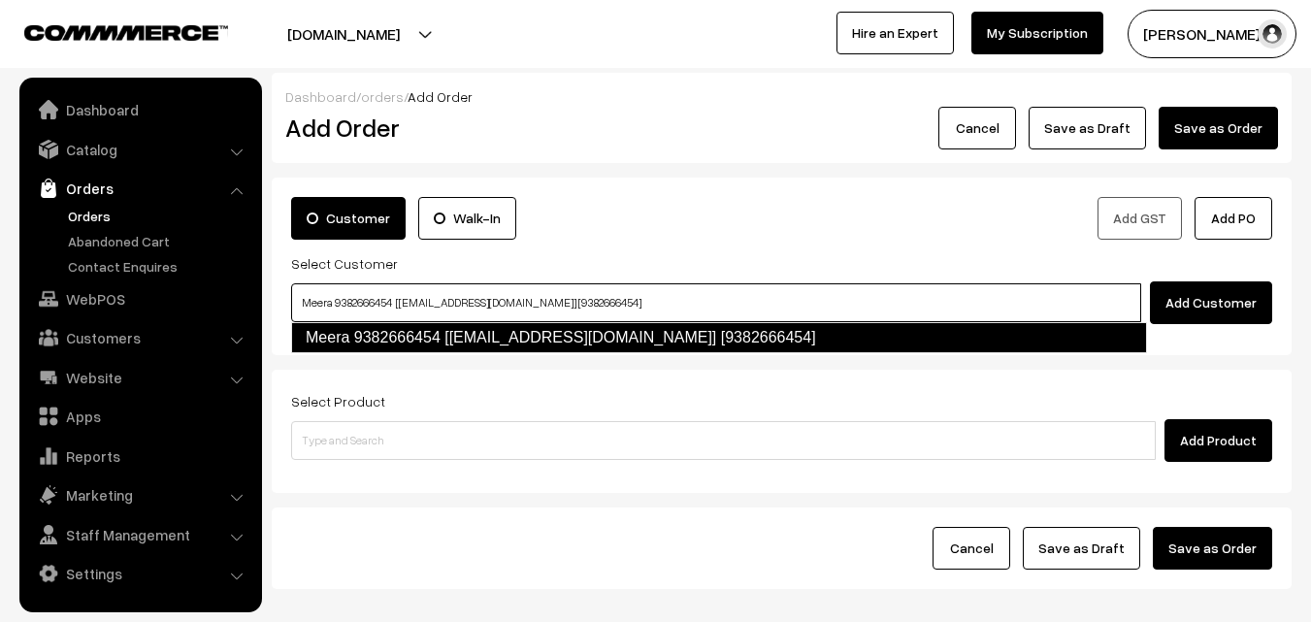
type input "Meera 9382666454 [[EMAIL_ADDRESS][DOMAIN_NAME]] [9382666454]"
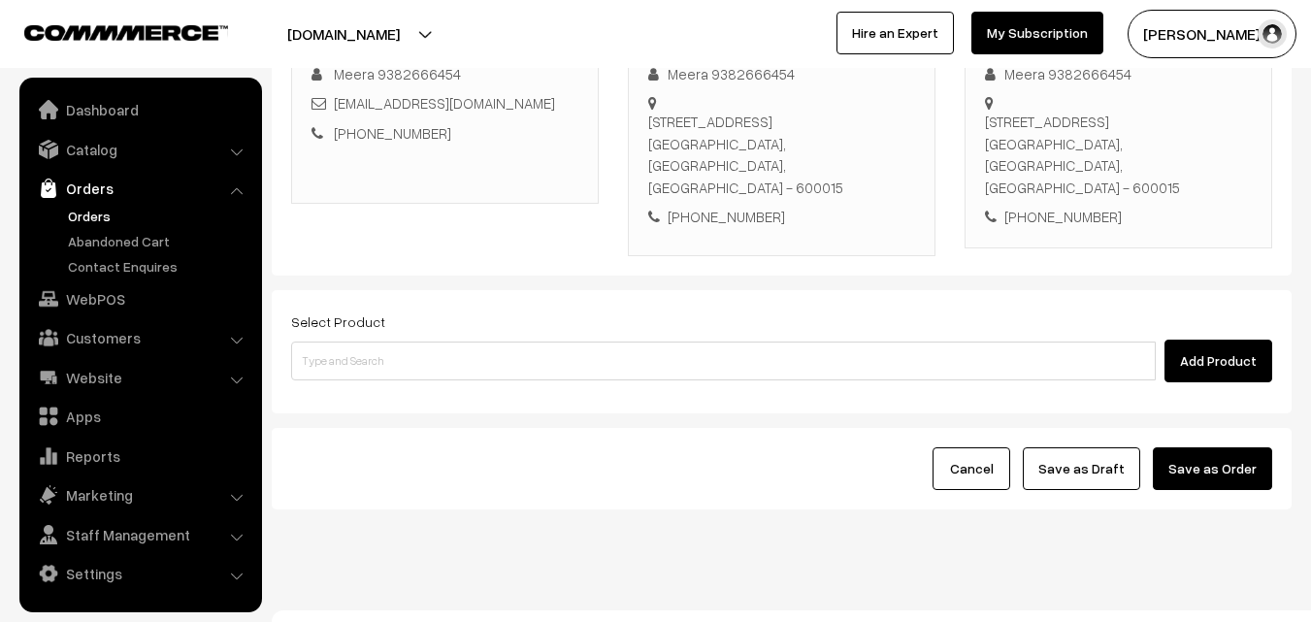
scroll to position [332, 0]
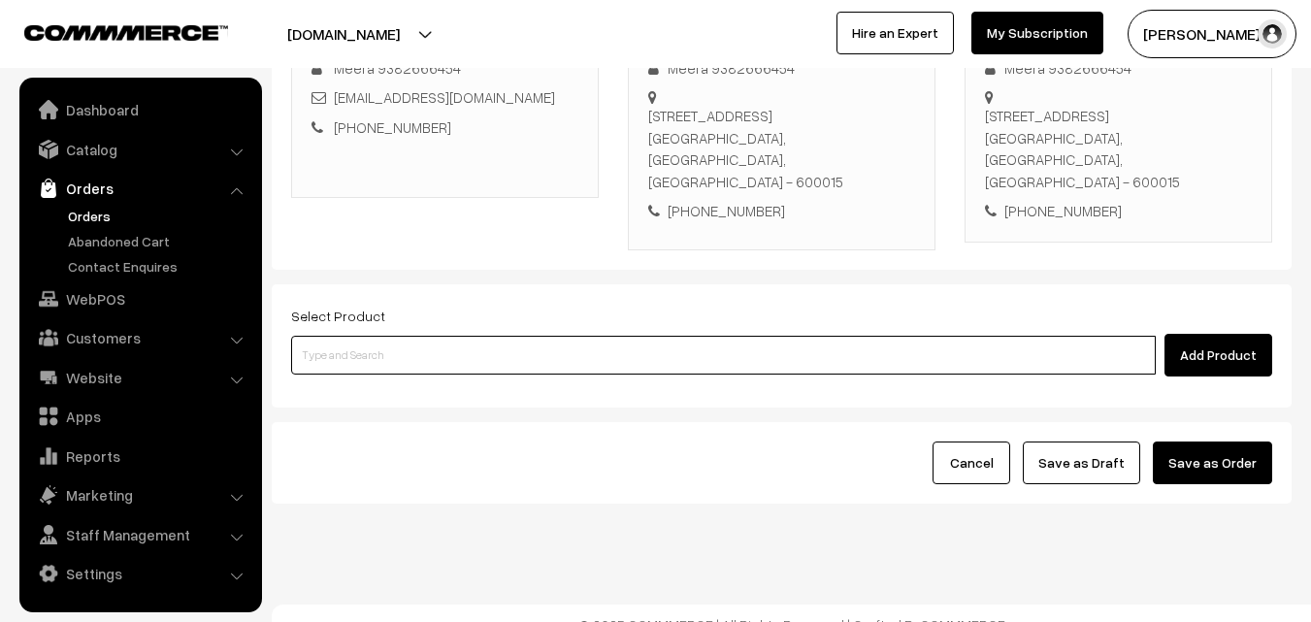
click at [552, 349] on input at bounding box center [723, 355] width 865 height 39
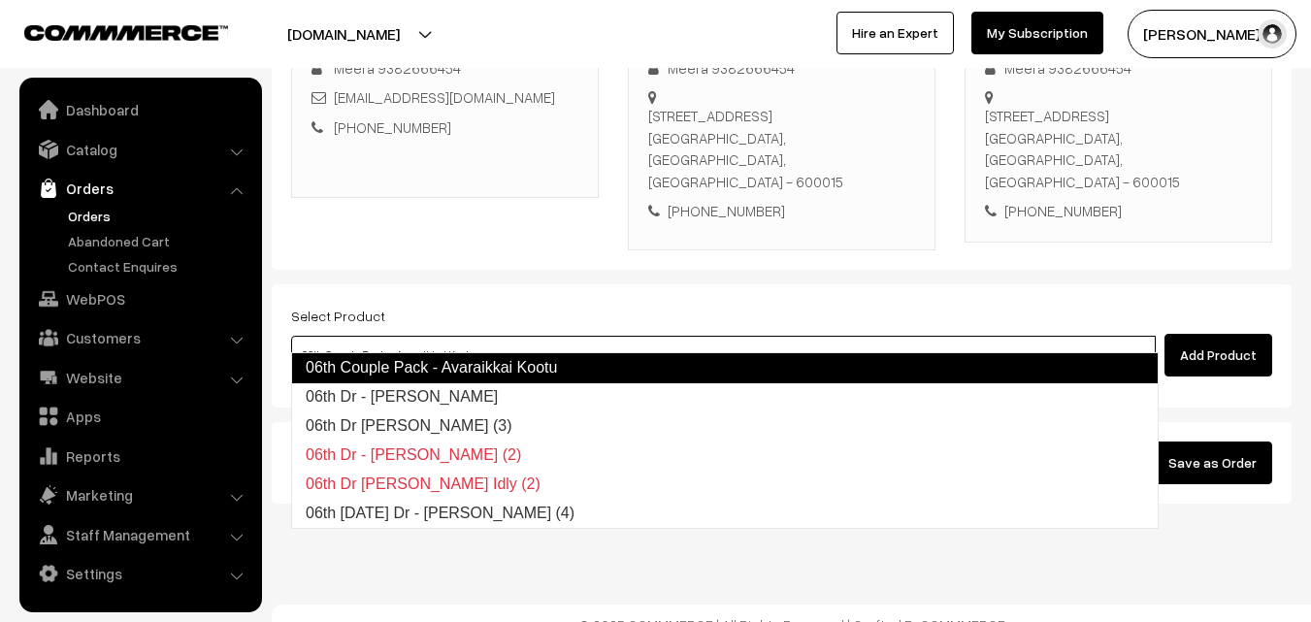
type input "06th Couple Pack - Avaraikkai Kootu"
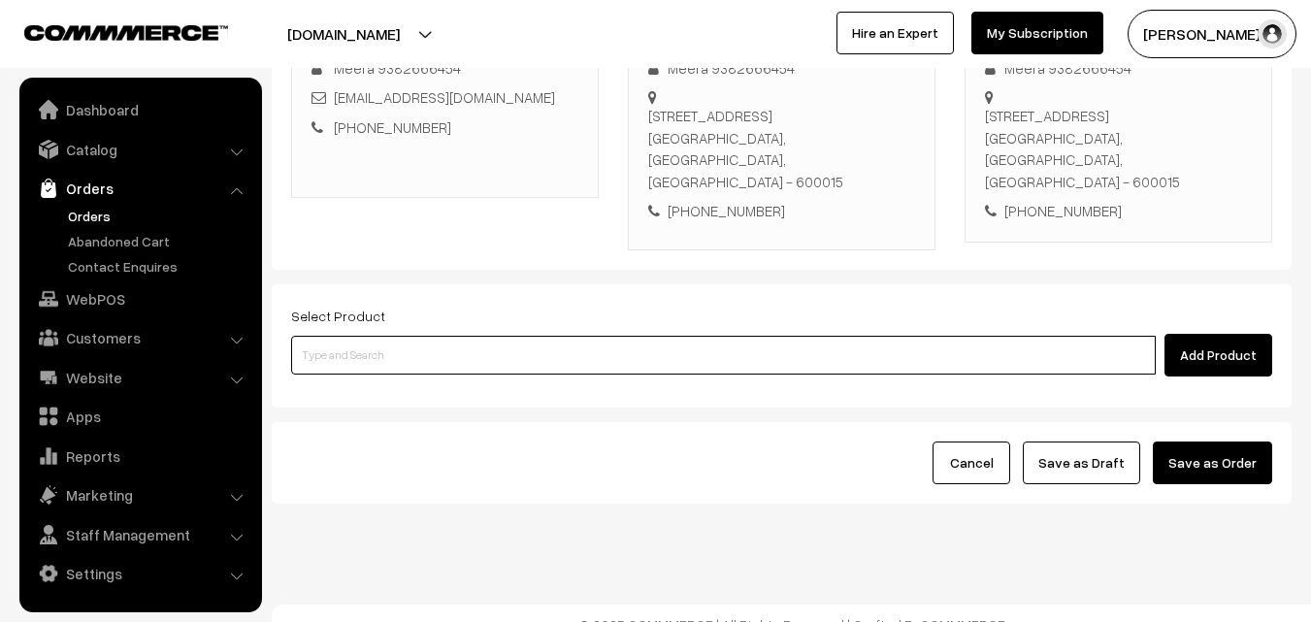
click at [488, 338] on input at bounding box center [723, 355] width 865 height 39
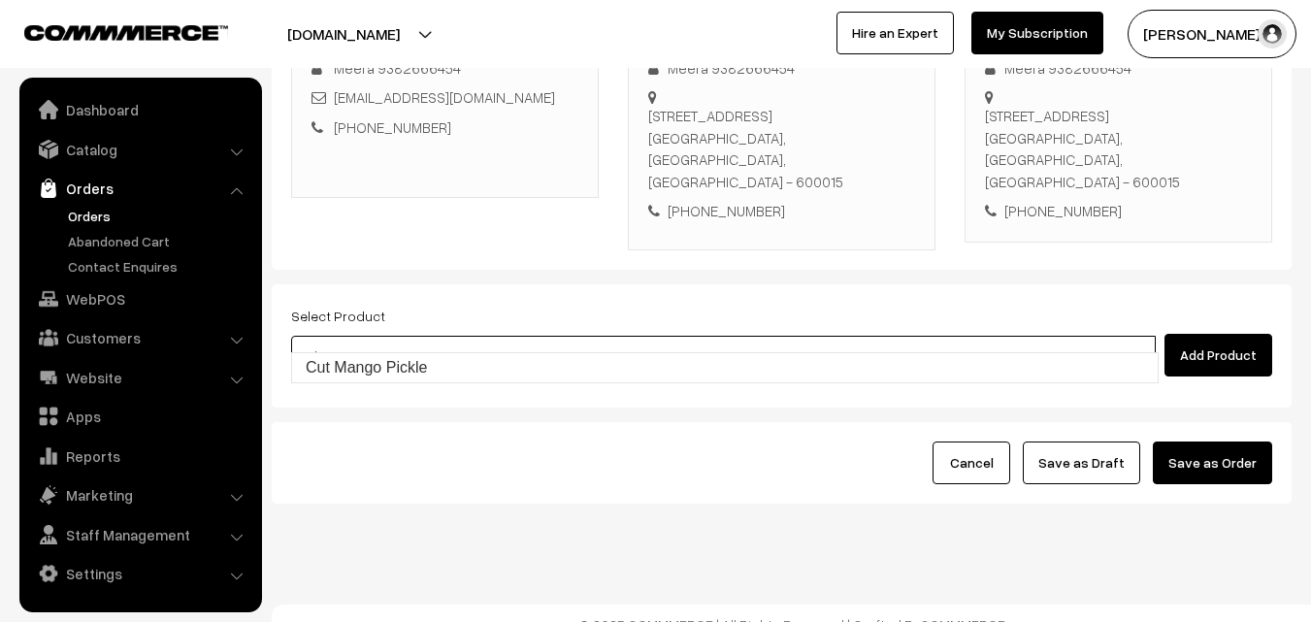
type input "Cut Mango Pickle"
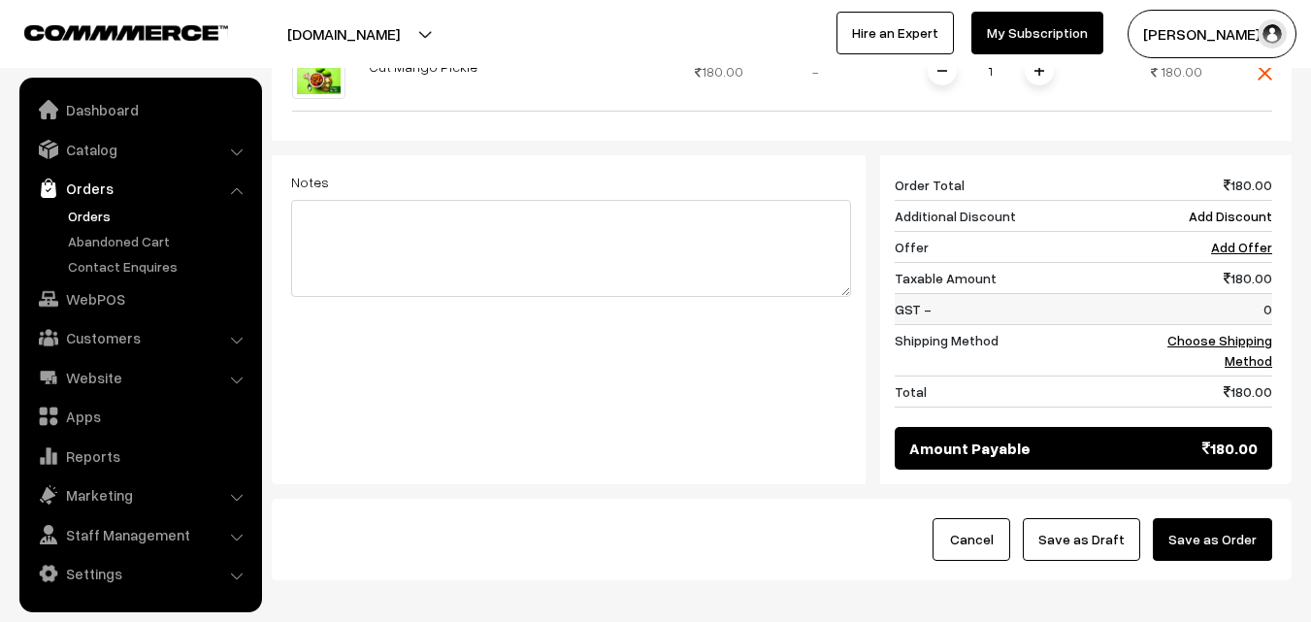
scroll to position [784, 0]
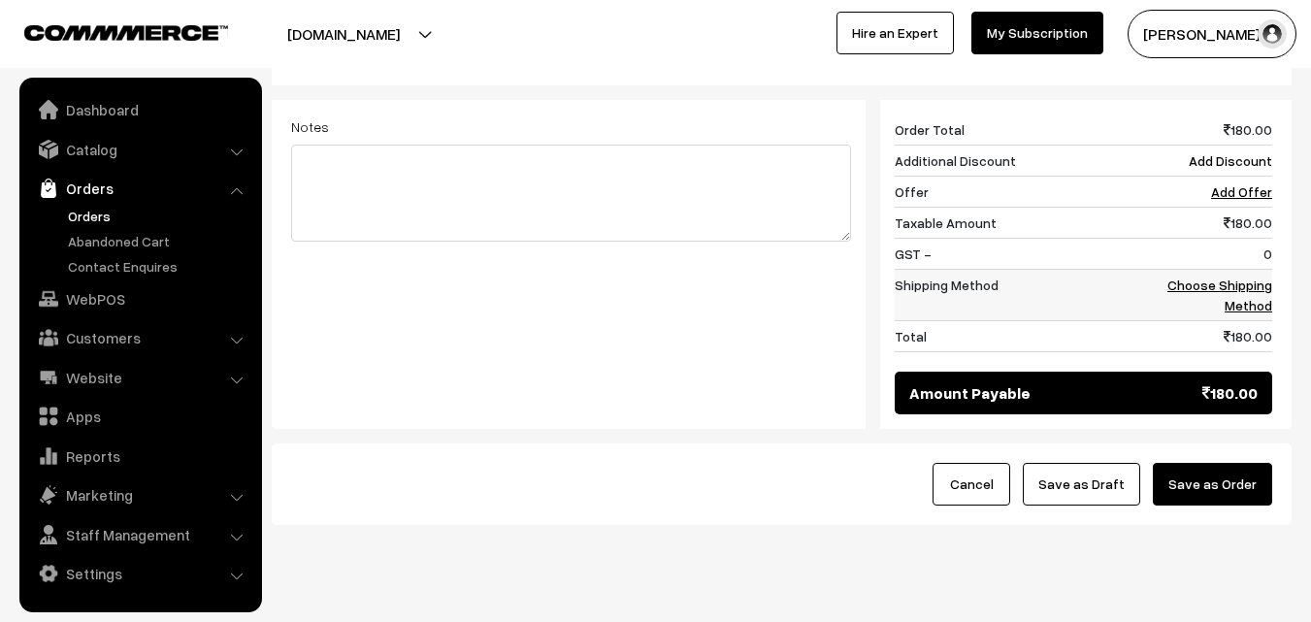
click at [1270, 277] on link "Choose Shipping Method" at bounding box center [1220, 295] width 105 height 37
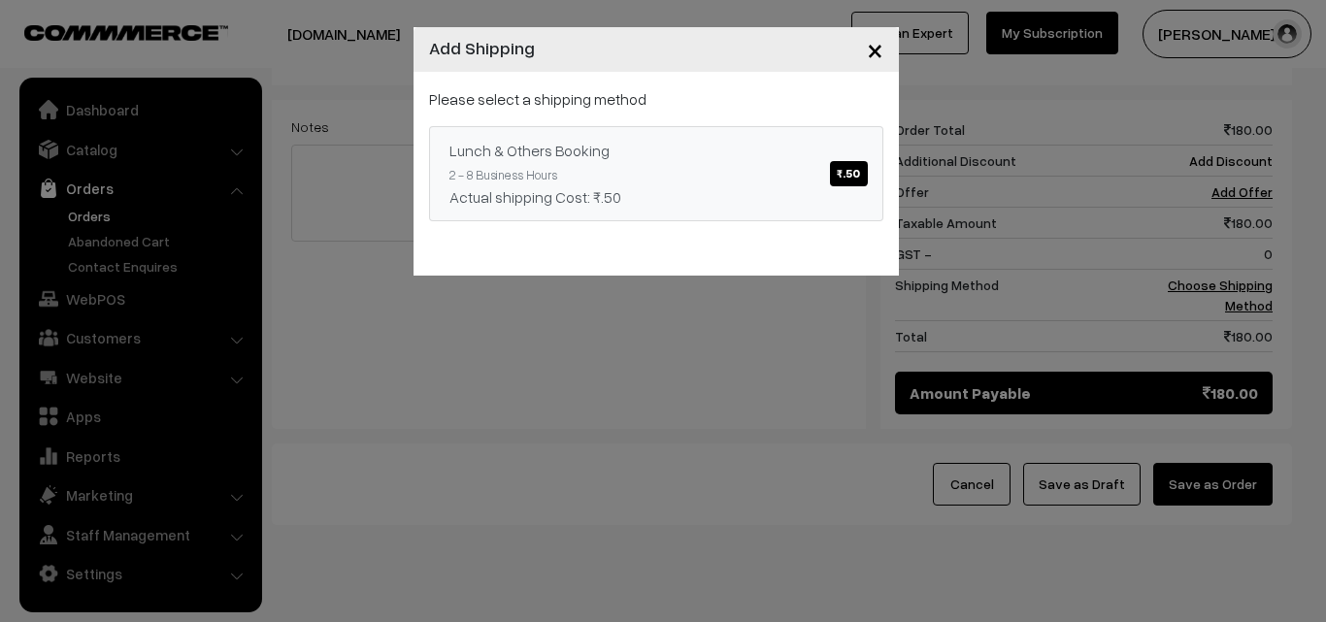
click at [860, 172] on span "₹.50" at bounding box center [848, 173] width 37 height 25
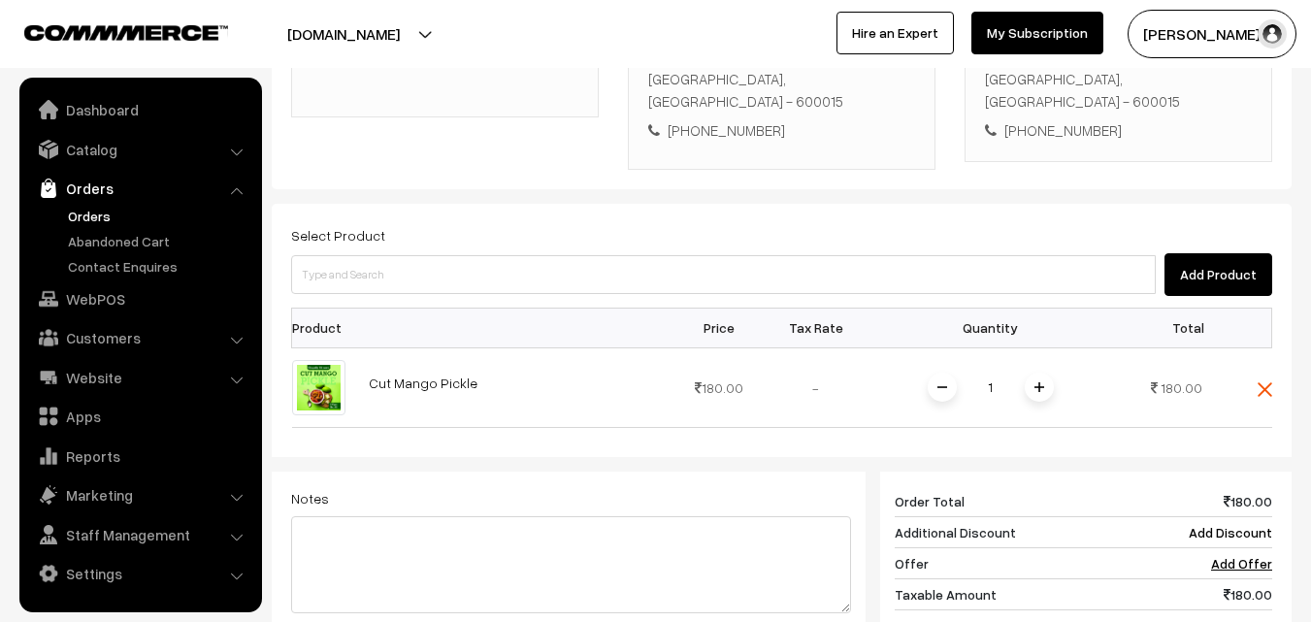
scroll to position [396, 0]
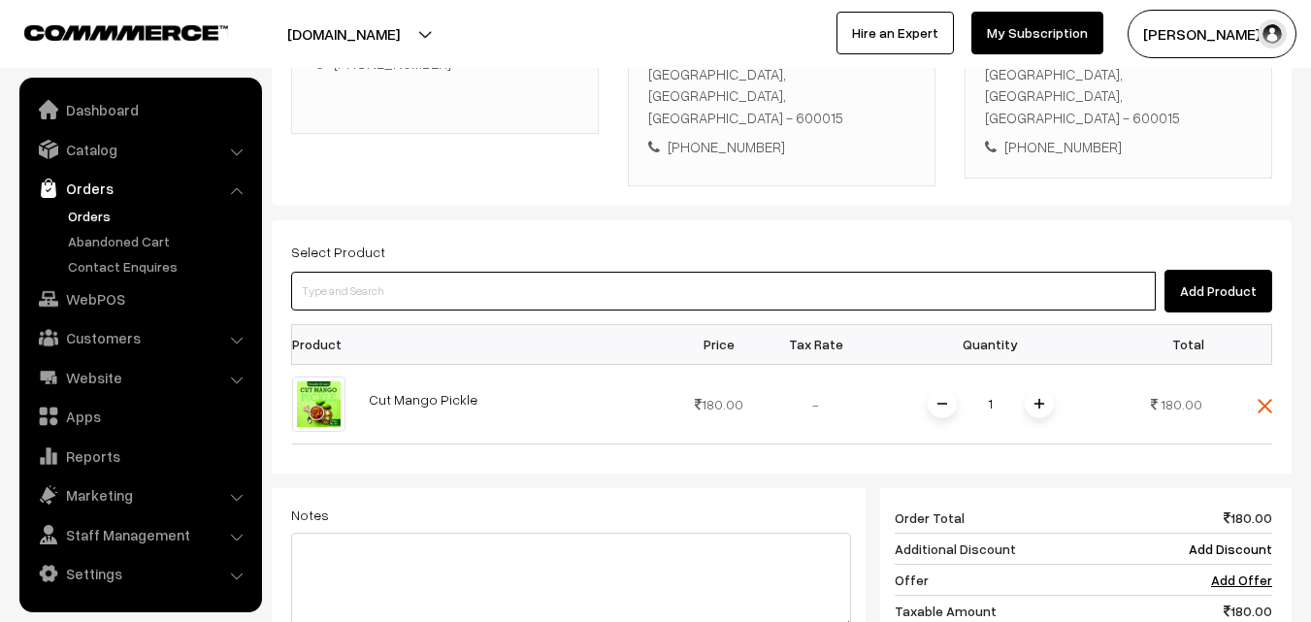
click at [886, 272] on input at bounding box center [723, 291] width 865 height 39
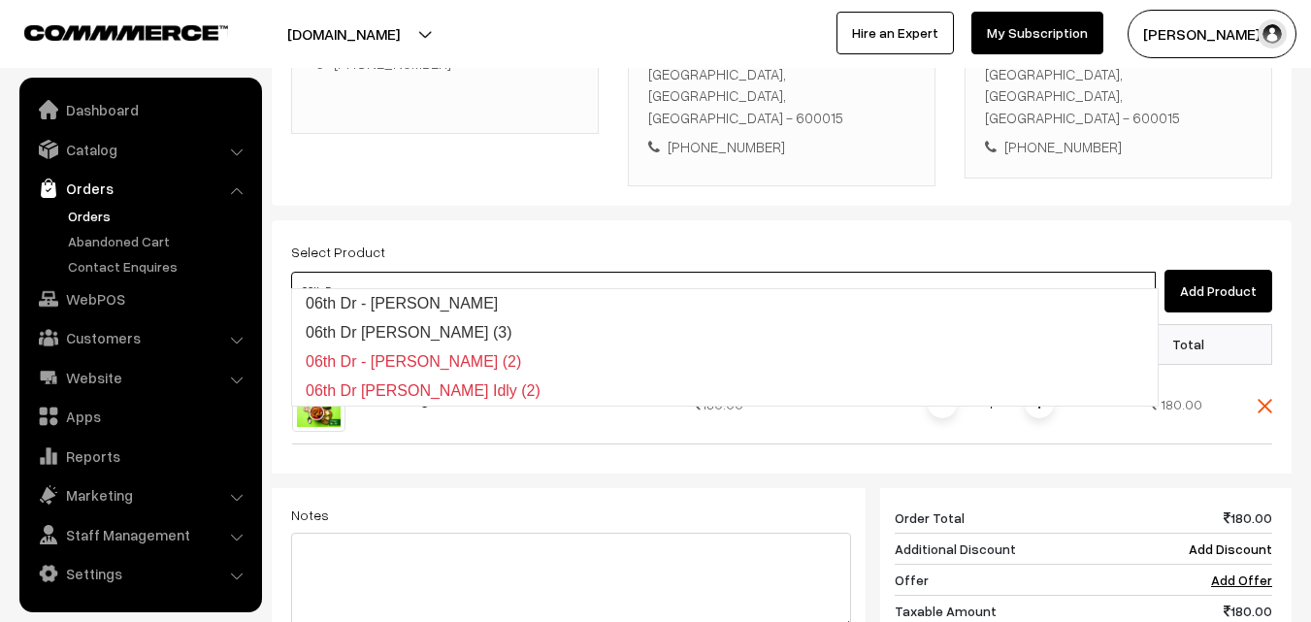
type input "06th Dr - [PERSON_NAME]"
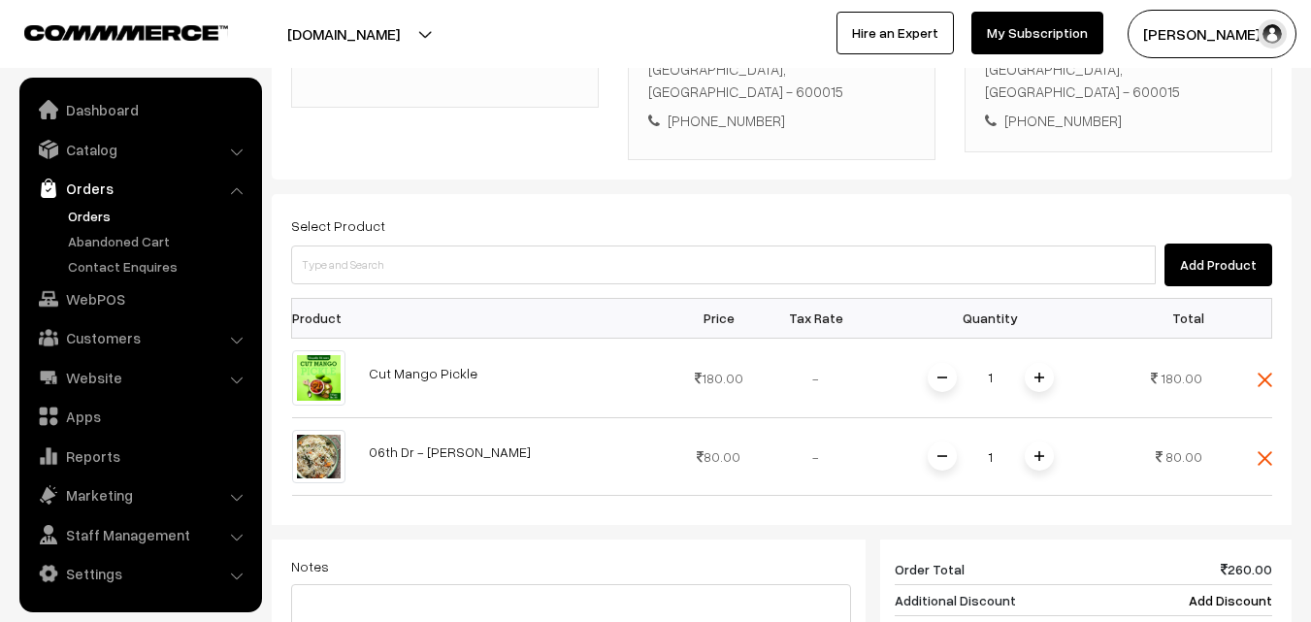
scroll to position [493, 0]
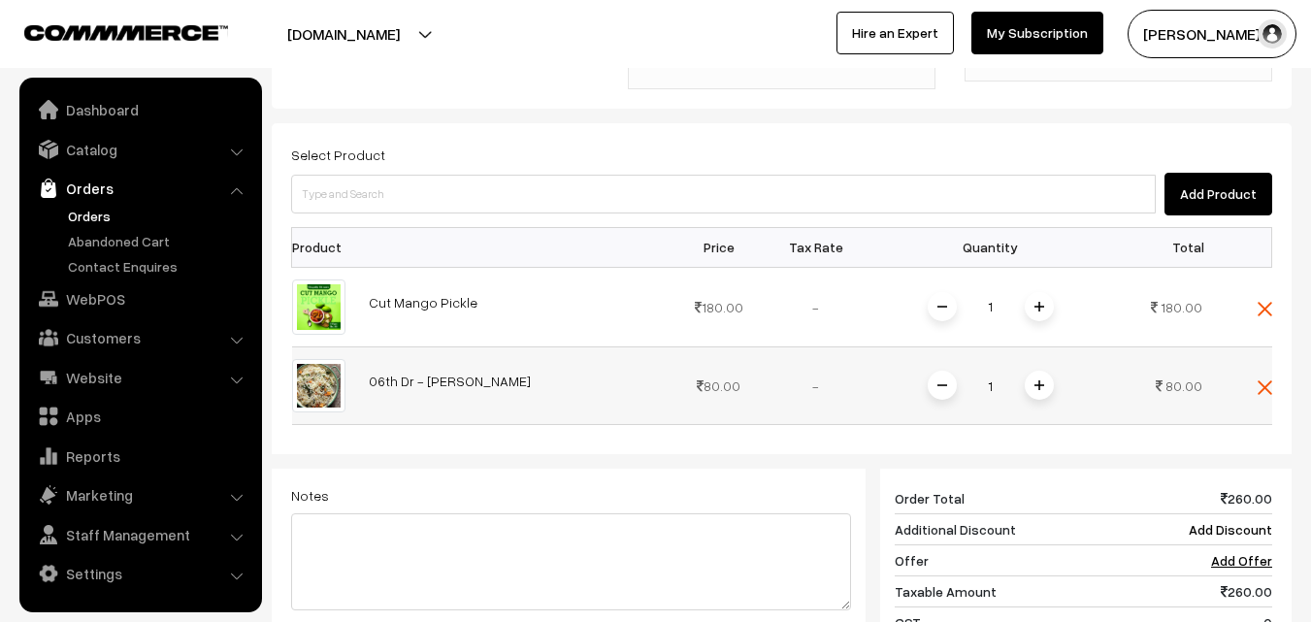
click at [1030, 371] on span at bounding box center [1039, 385] width 29 height 29
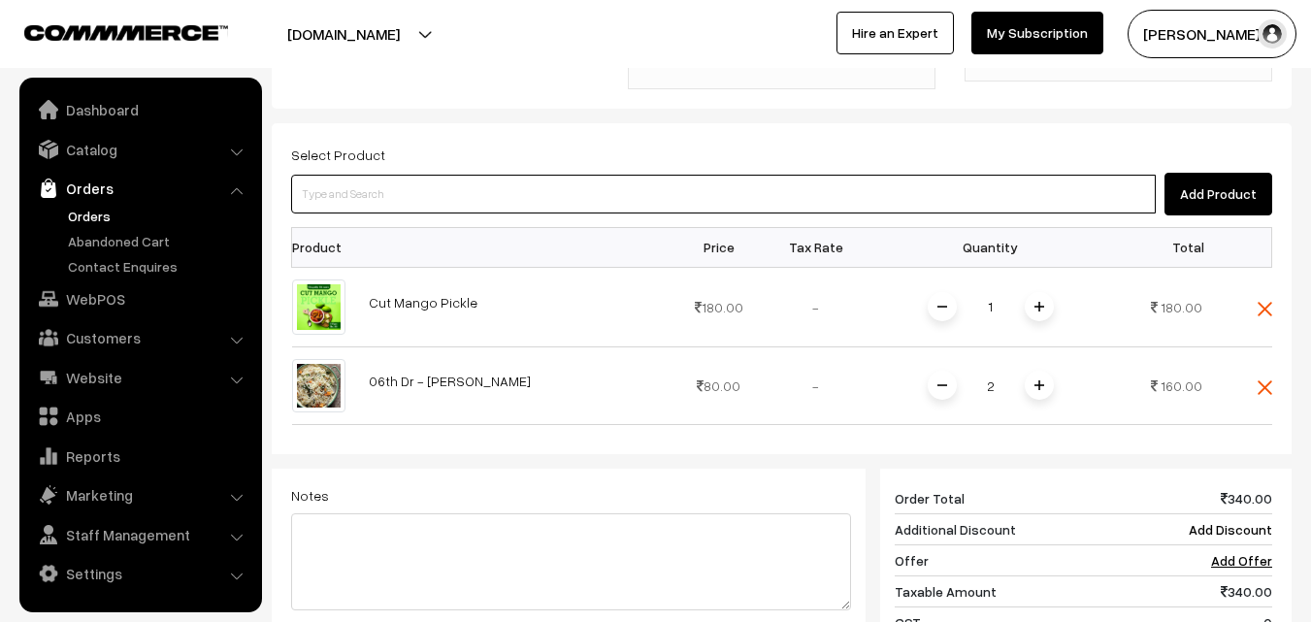
click at [942, 175] on input at bounding box center [723, 194] width 865 height 39
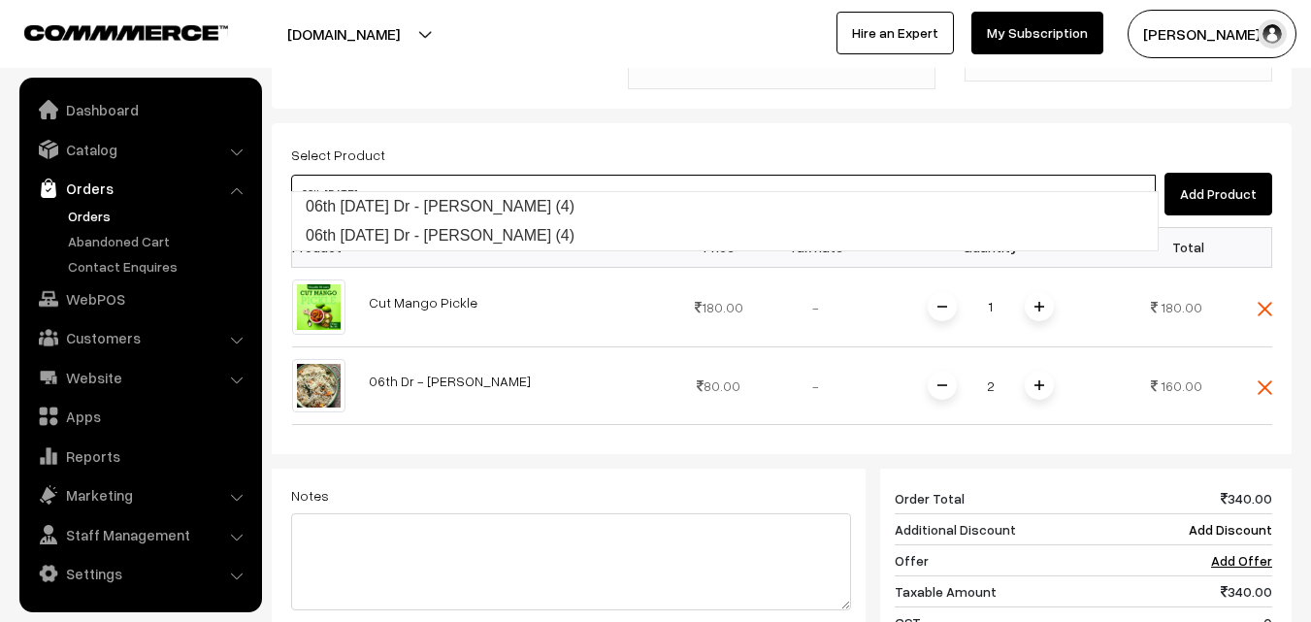
type input "06th [DATE] Dr - [PERSON_NAME] (4)"
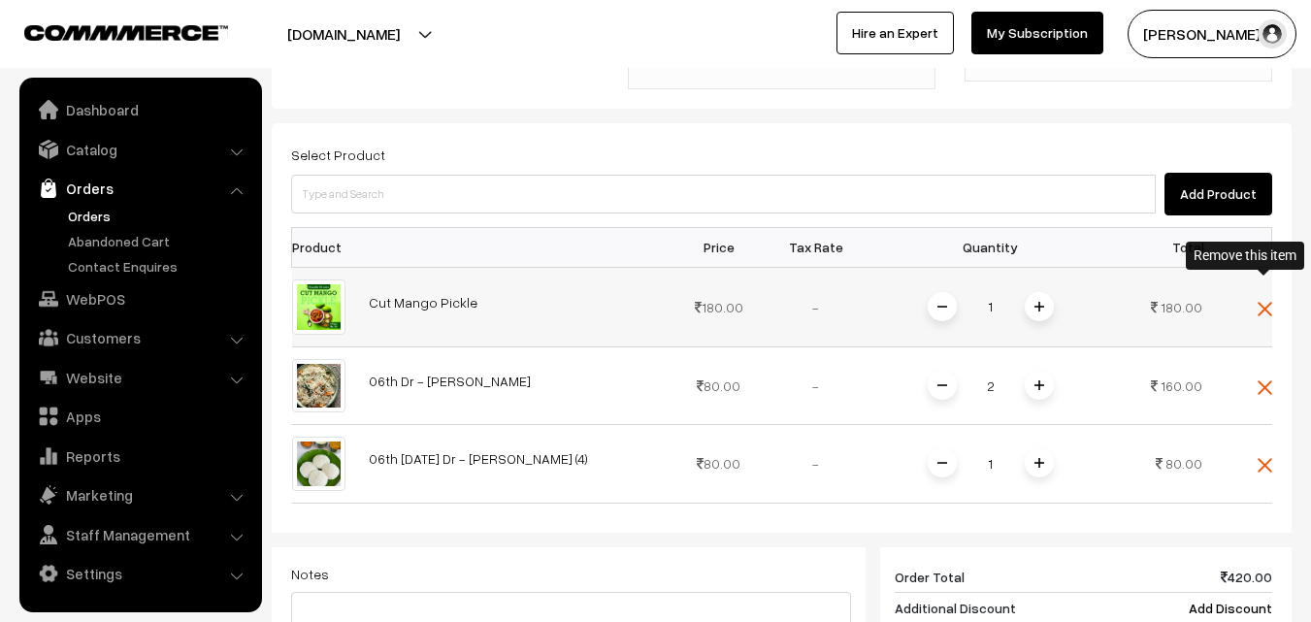
click at [1267, 302] on img at bounding box center [1265, 309] width 15 height 15
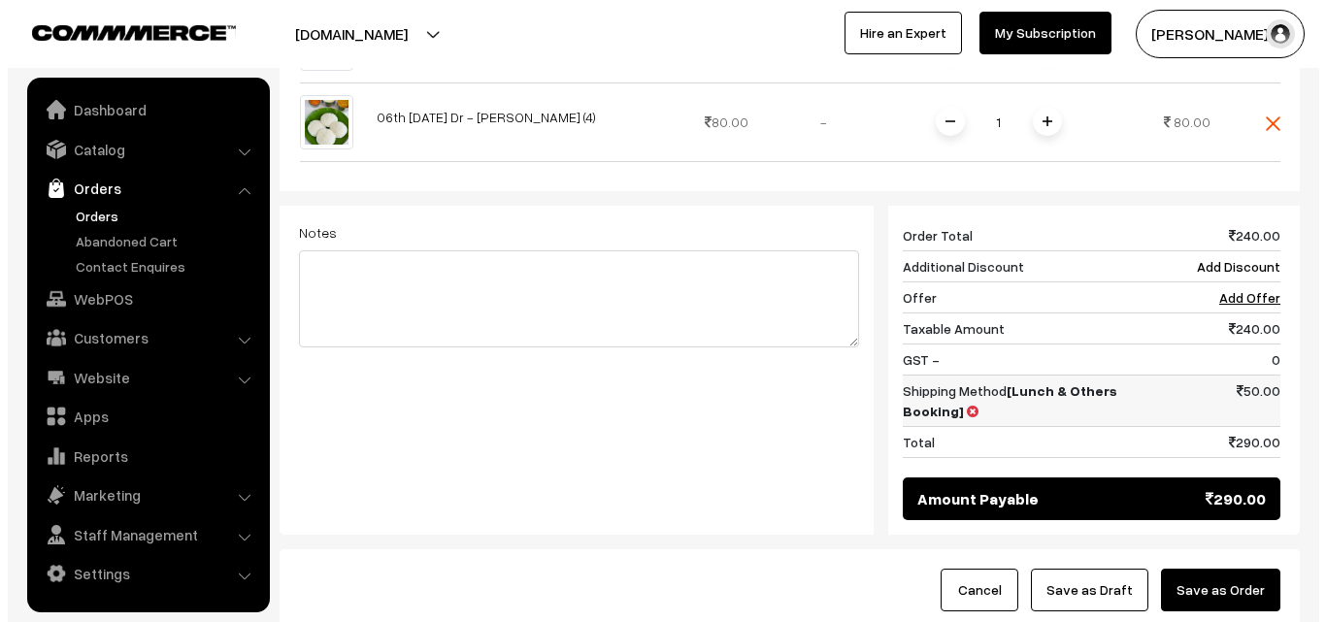
scroll to position [784, 0]
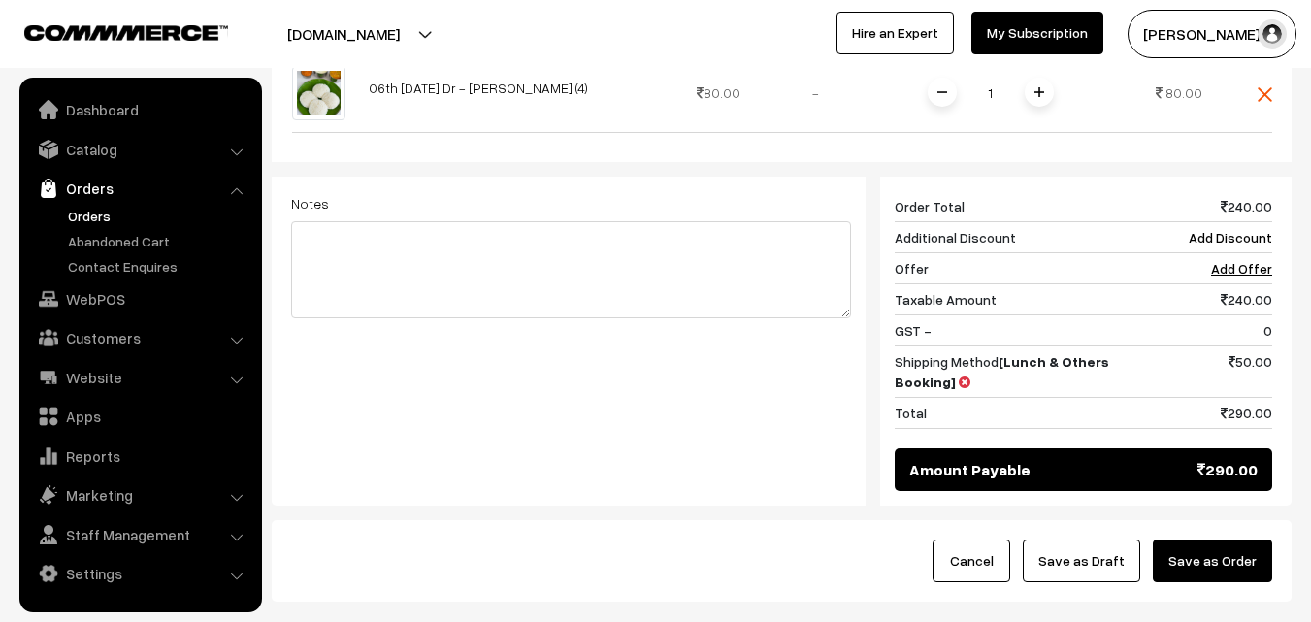
click at [1202, 540] on button "Save as Order" at bounding box center [1212, 561] width 119 height 43
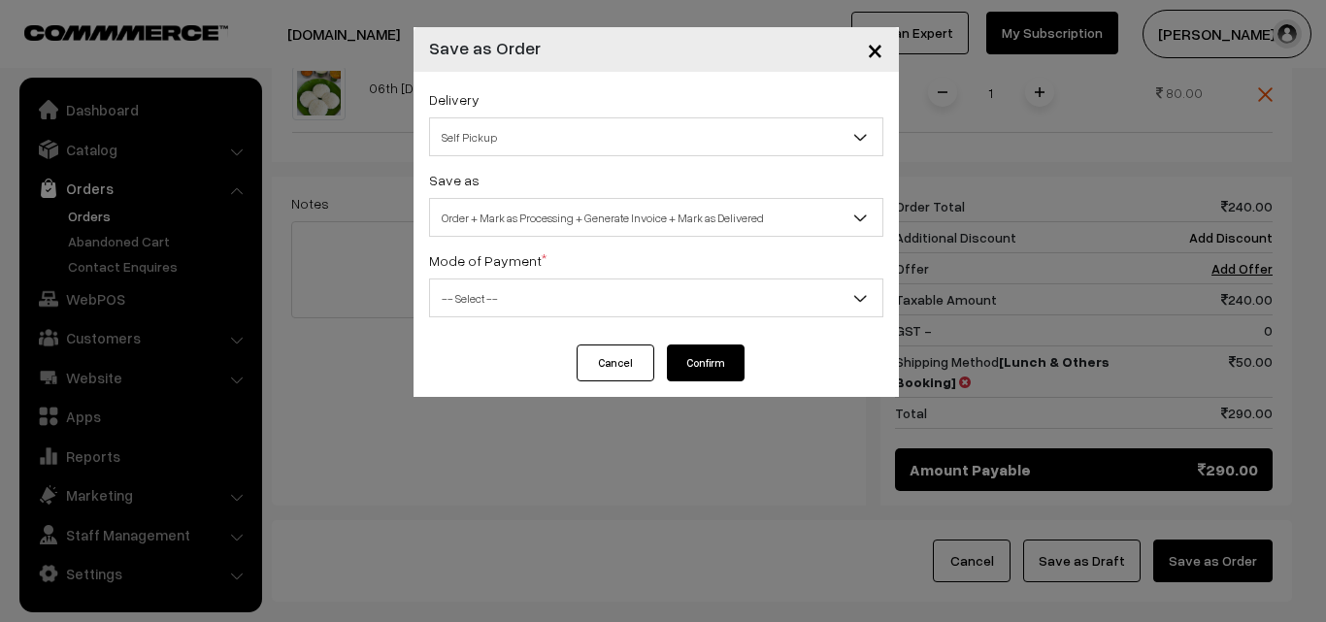
click at [576, 106] on div "Delivery Self Pickup Self Pickup" at bounding box center [656, 121] width 454 height 69
click at [581, 140] on span "Self Pickup" at bounding box center [656, 137] width 452 height 34
click at [575, 217] on span "Order + Mark as Processing + Generate Invoice + Mark as Delivered" at bounding box center [656, 218] width 452 height 34
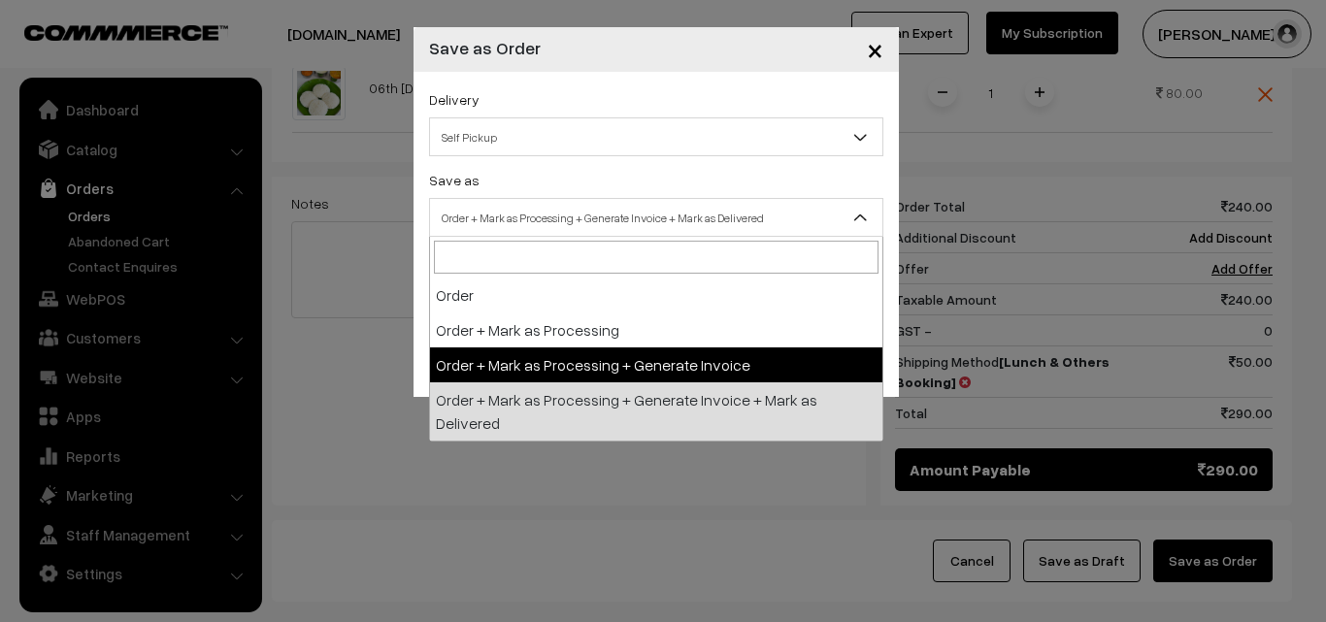
select select "3"
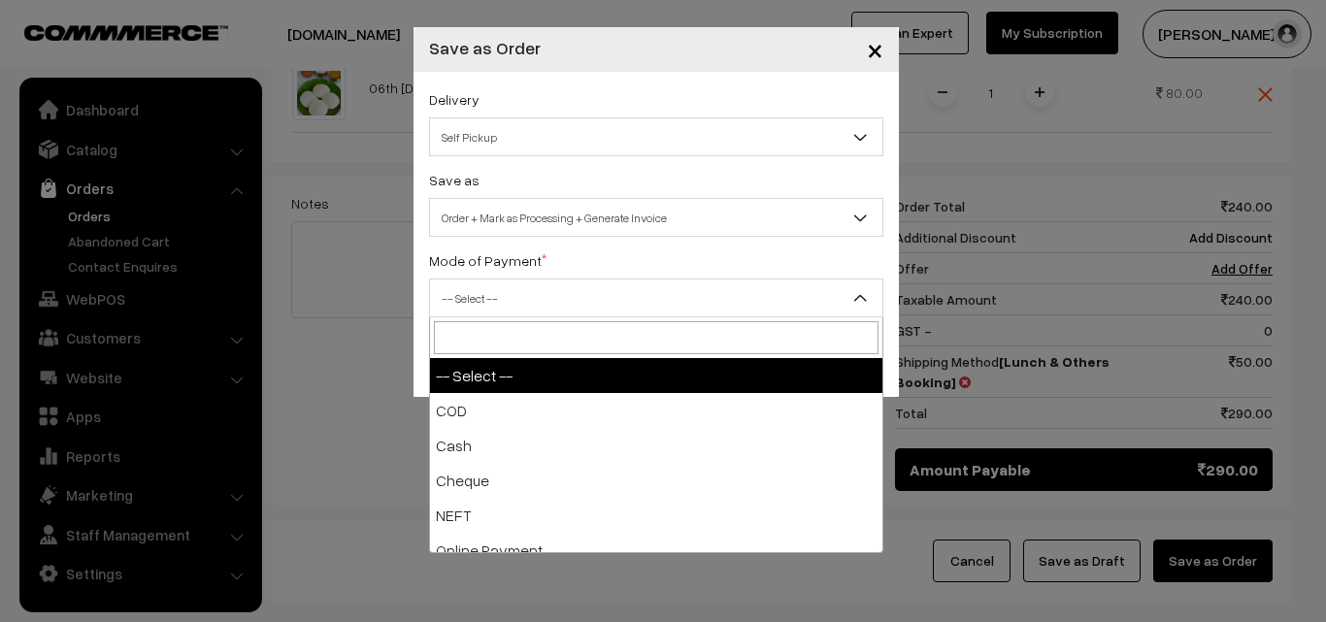
click at [638, 305] on span "-- Select --" at bounding box center [656, 299] width 452 height 34
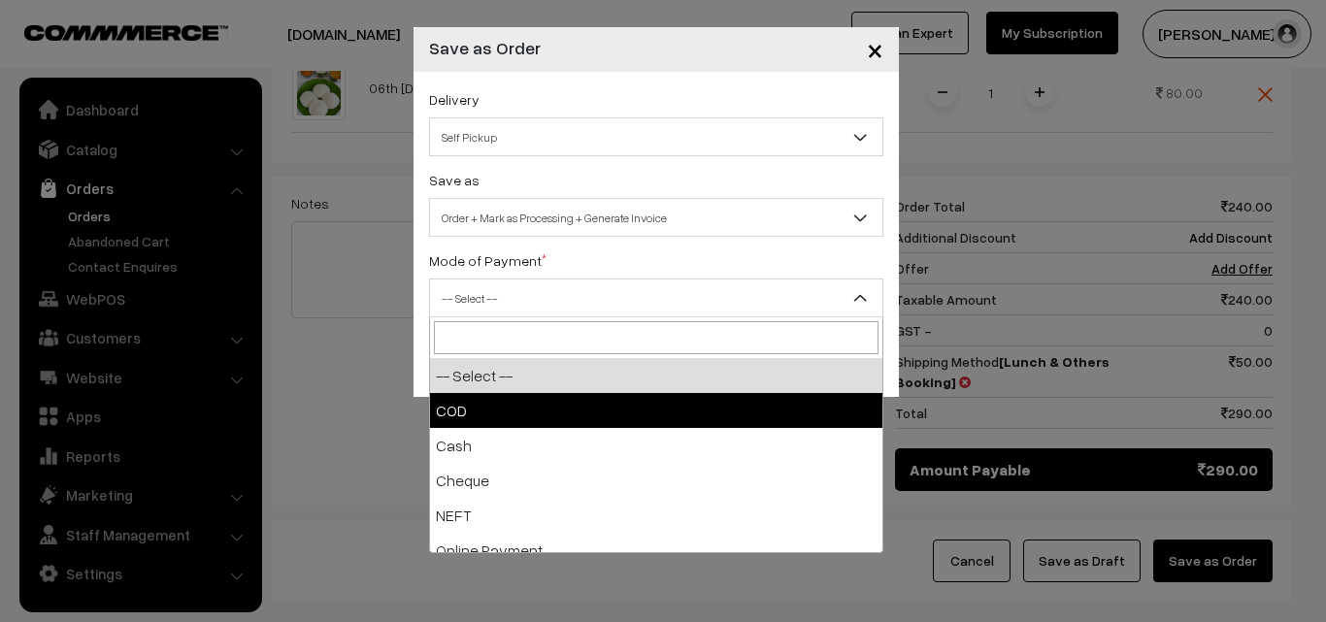
select select "1"
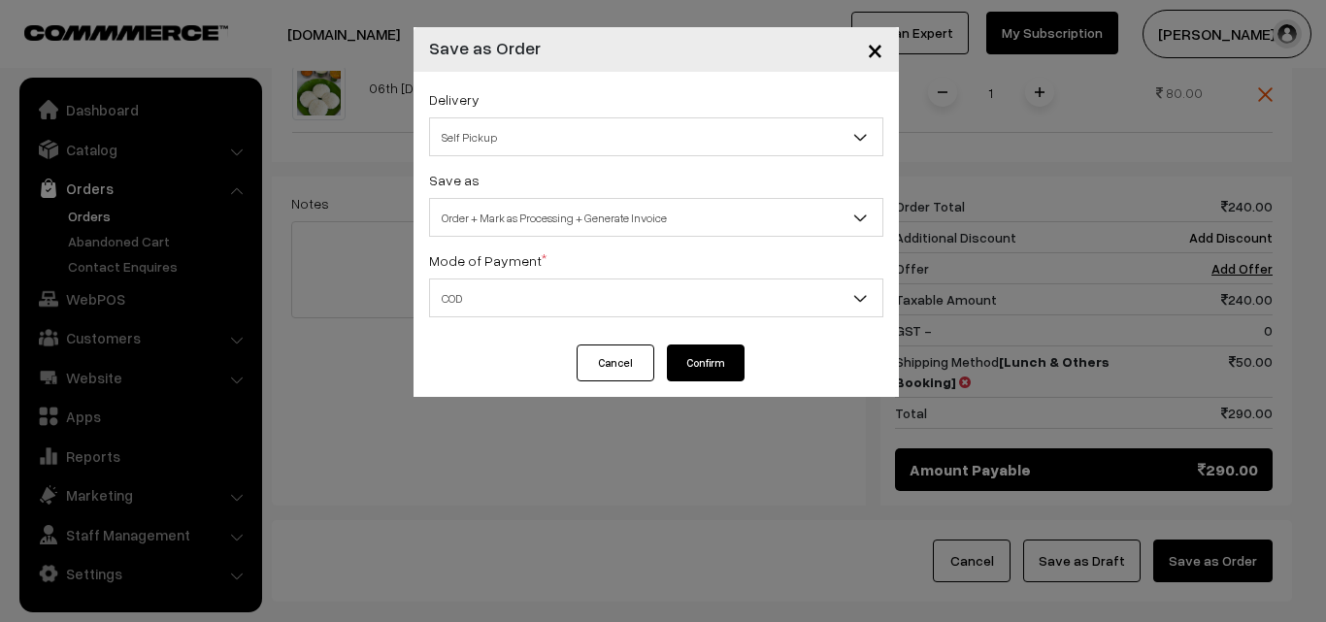
drag, startPoint x: 699, startPoint y: 363, endPoint x: 689, endPoint y: 356, distance: 11.8
click at [697, 364] on button "Confirm" at bounding box center [706, 363] width 78 height 37
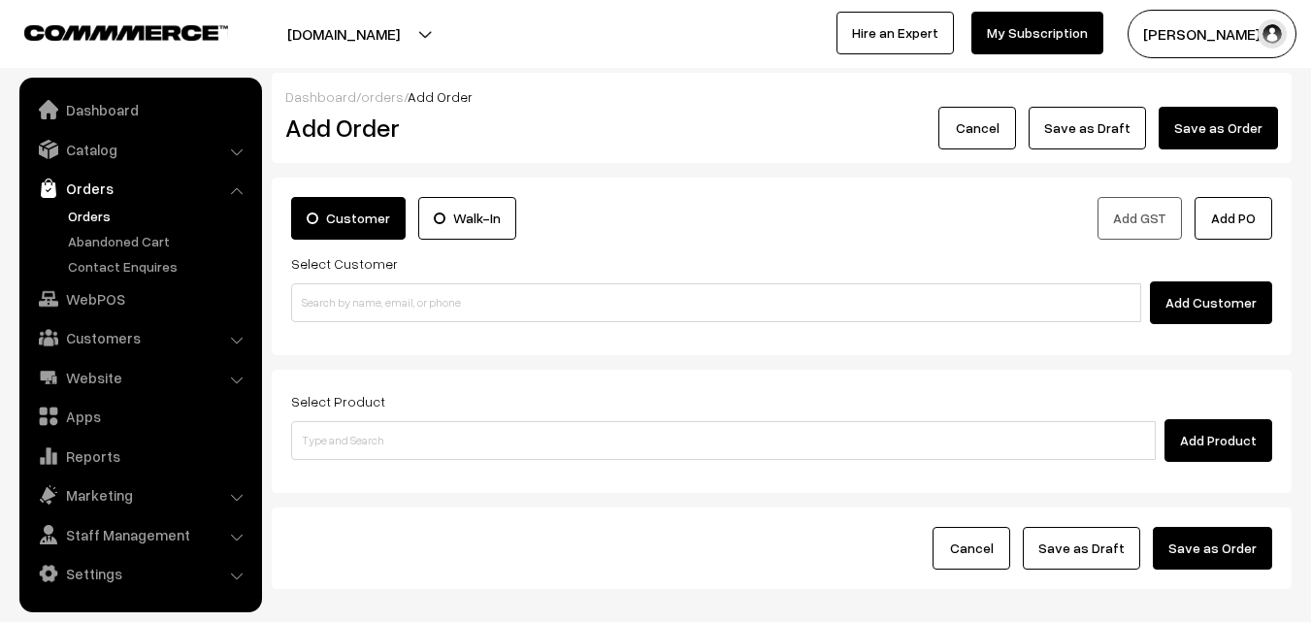
click at [92, 221] on link "Orders" at bounding box center [159, 216] width 192 height 20
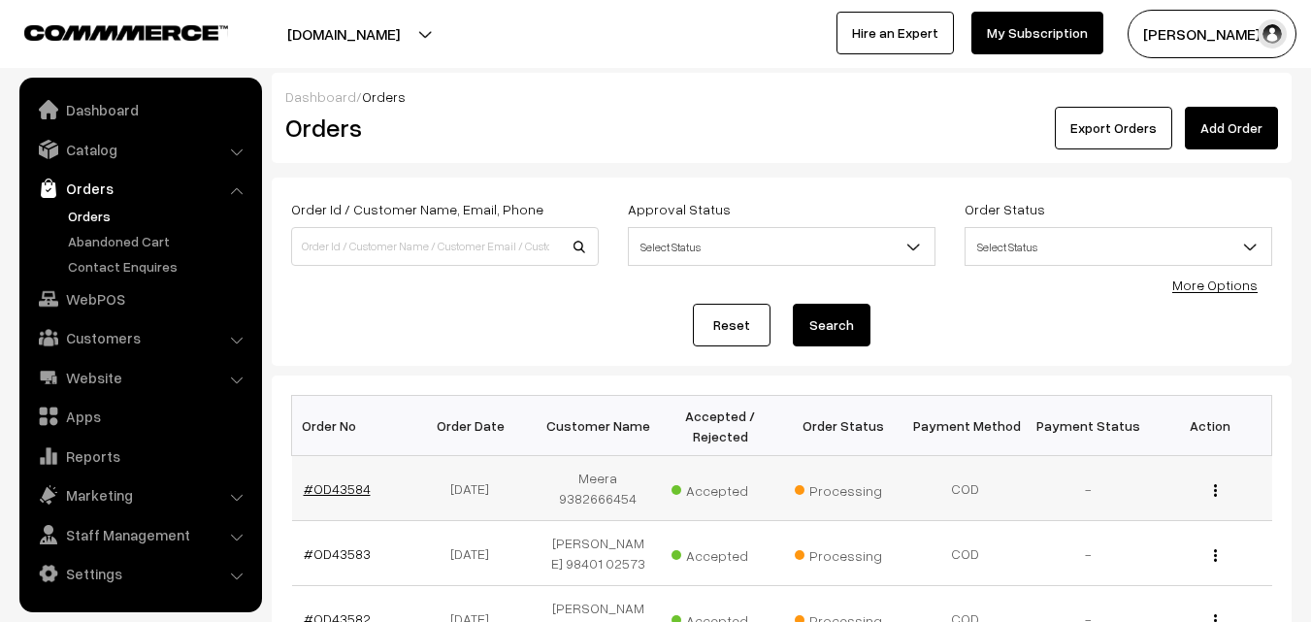
click at [342, 484] on link "#OD43584" at bounding box center [337, 489] width 67 height 17
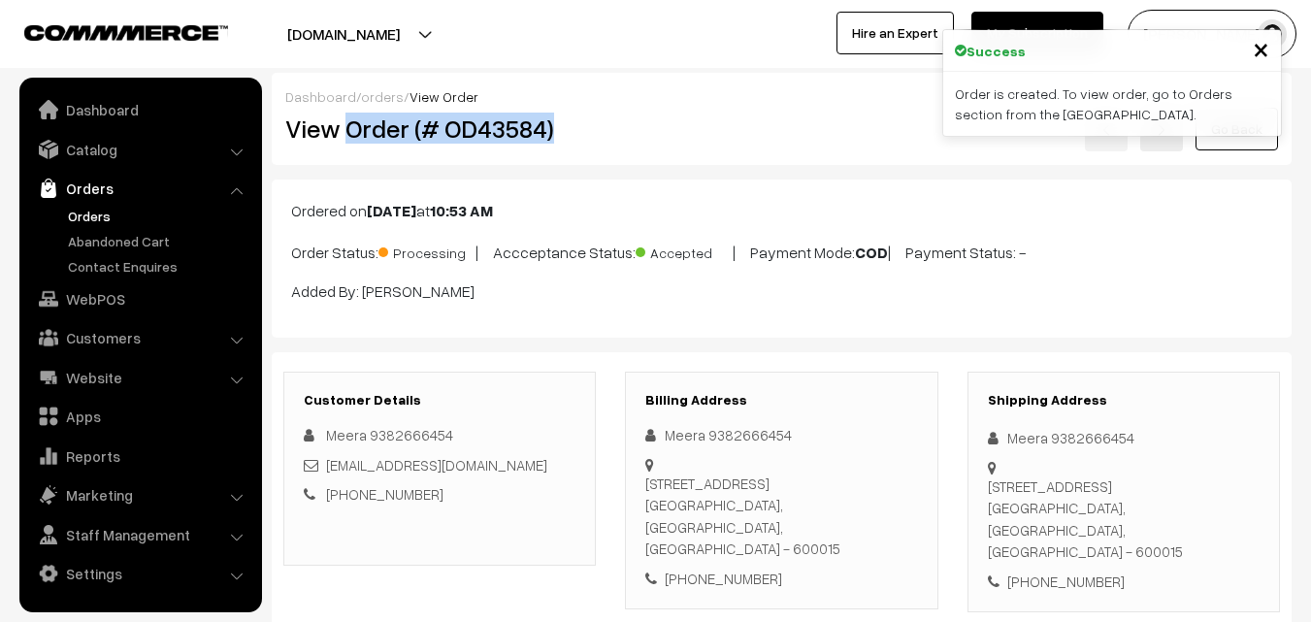
drag, startPoint x: 347, startPoint y: 135, endPoint x: 564, endPoint y: 136, distance: 217.4
click at [564, 136] on h2 "View Order (# OD43584)" at bounding box center [441, 129] width 312 height 30
copy h2 "Order (# OD43584)"
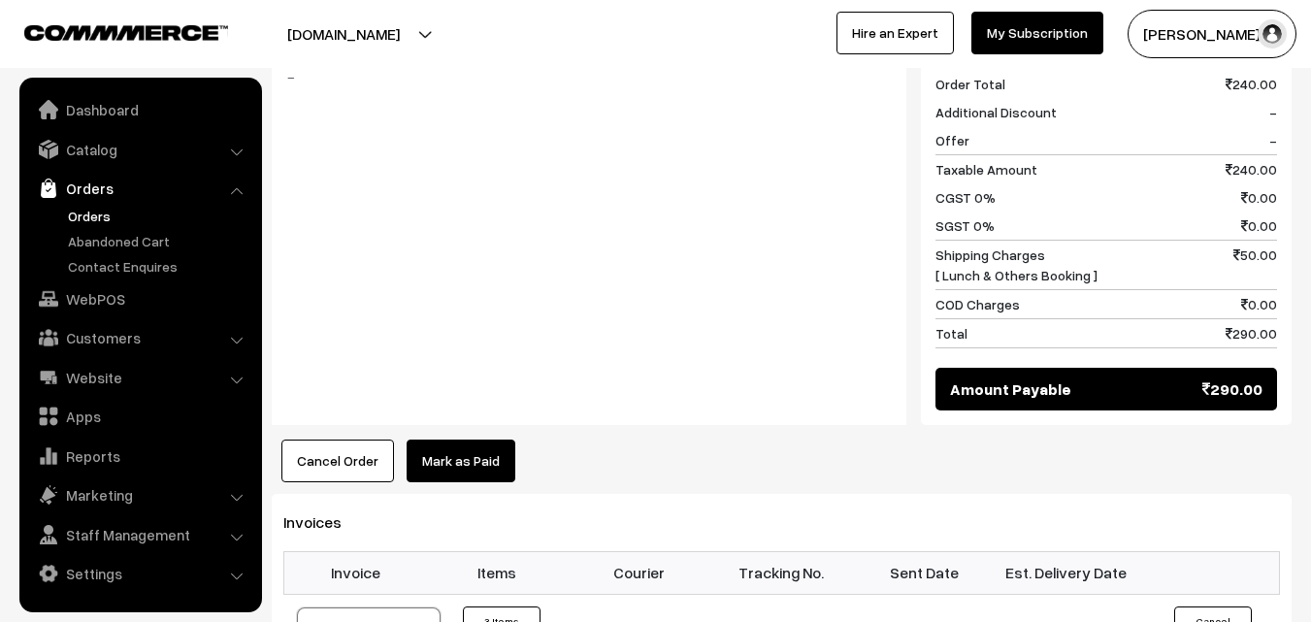
scroll to position [1165, 0]
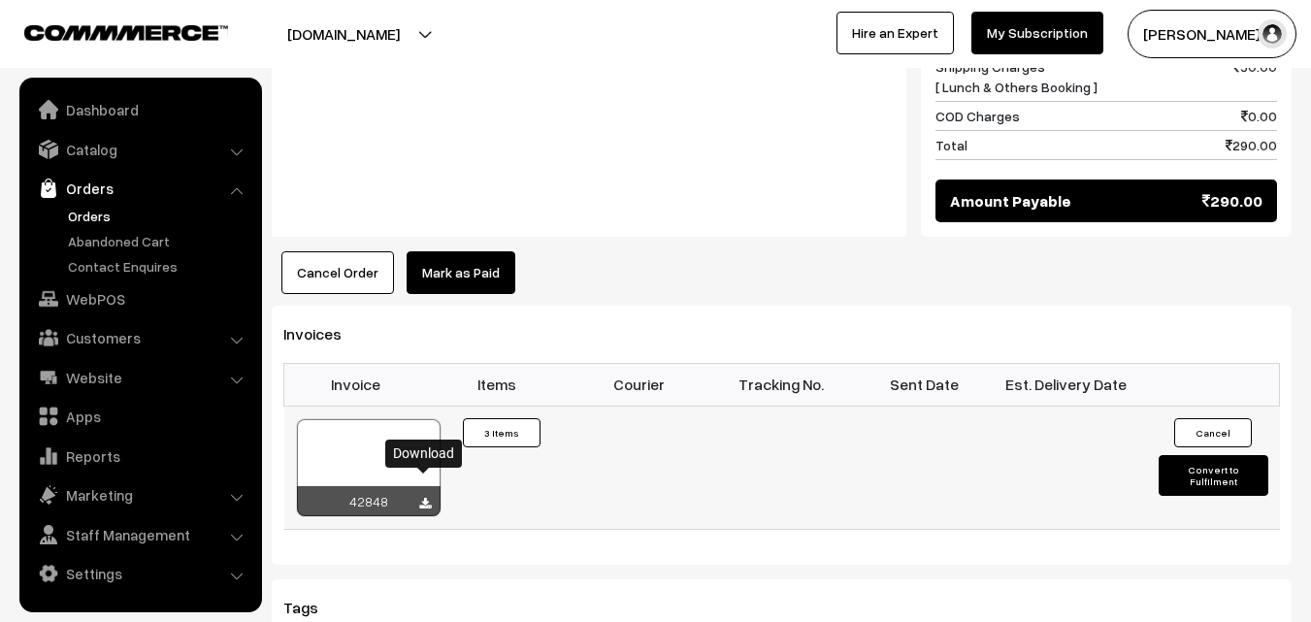
click at [422, 498] on icon at bounding box center [425, 504] width 12 height 13
click at [94, 206] on link "Orders" at bounding box center [159, 216] width 192 height 20
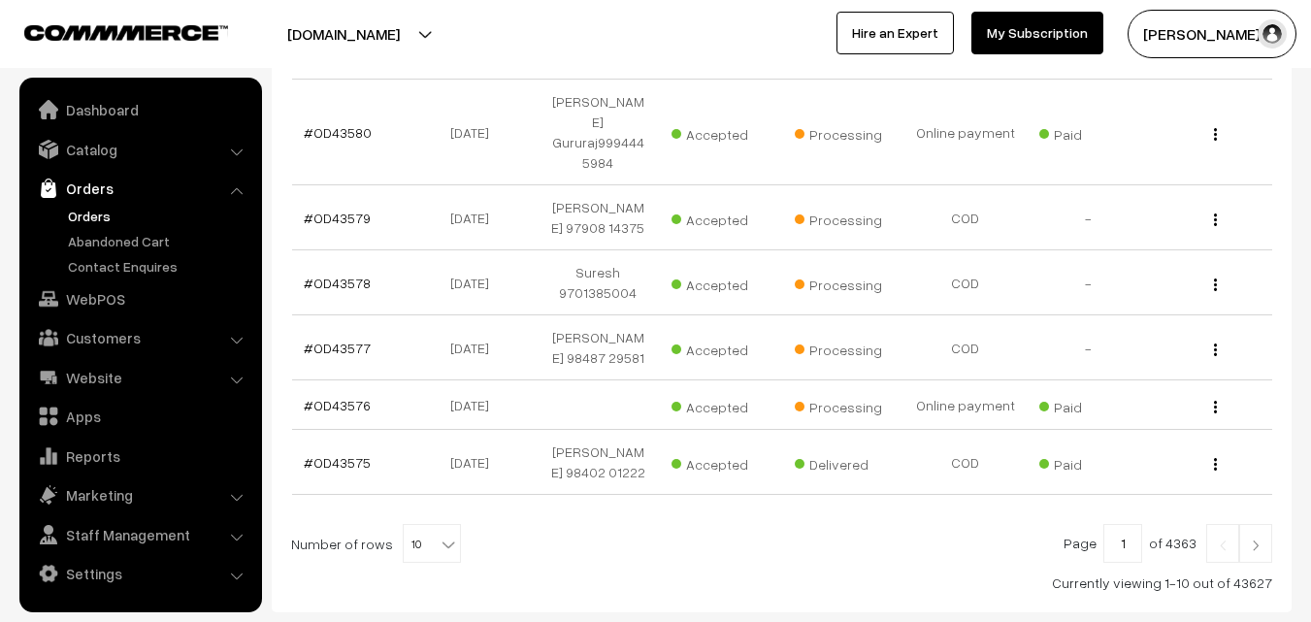
scroll to position [679, 0]
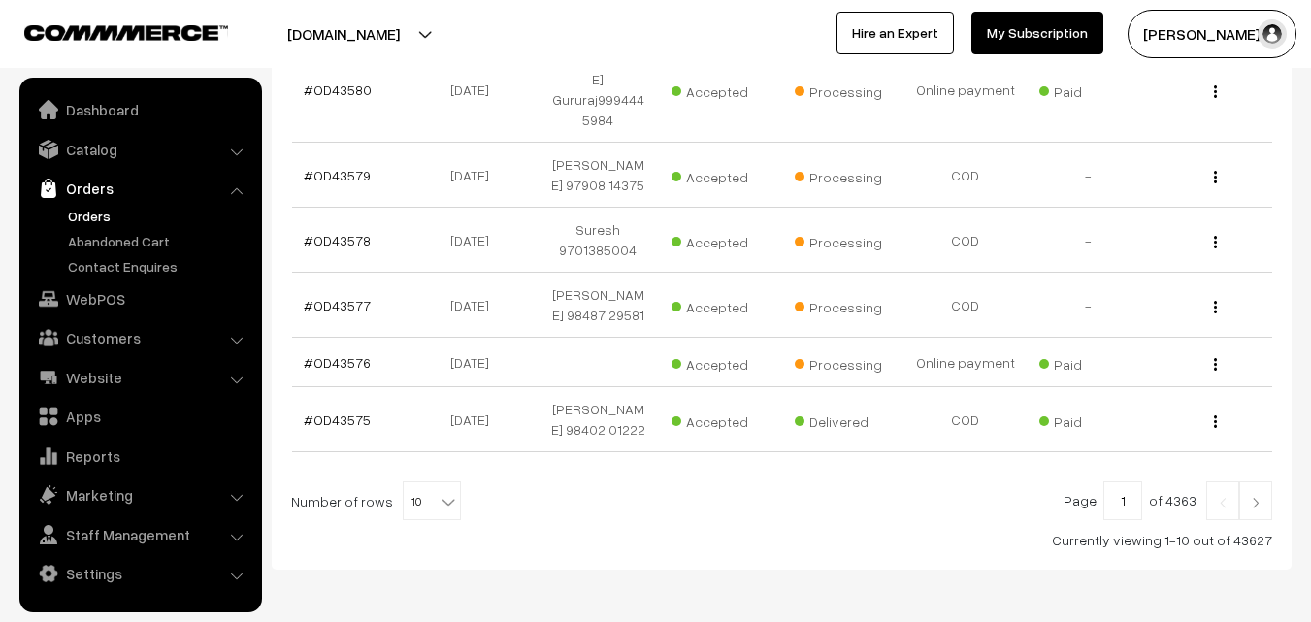
click at [1262, 497] on img at bounding box center [1255, 503] width 17 height 12
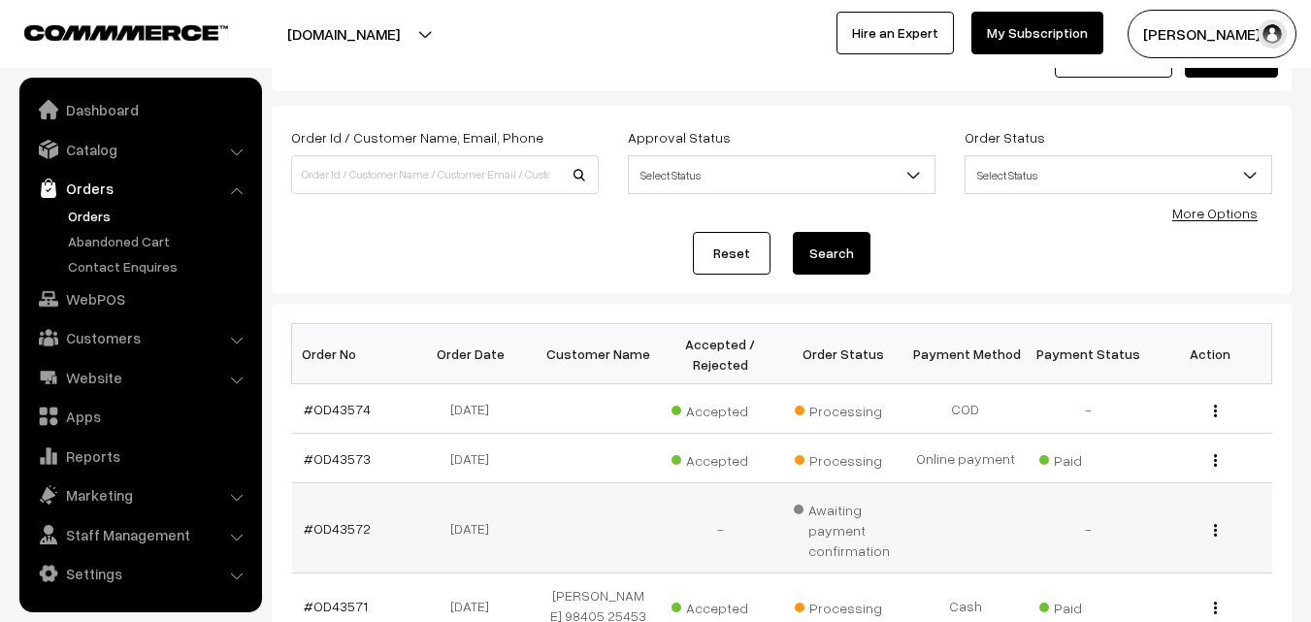
scroll to position [291, 0]
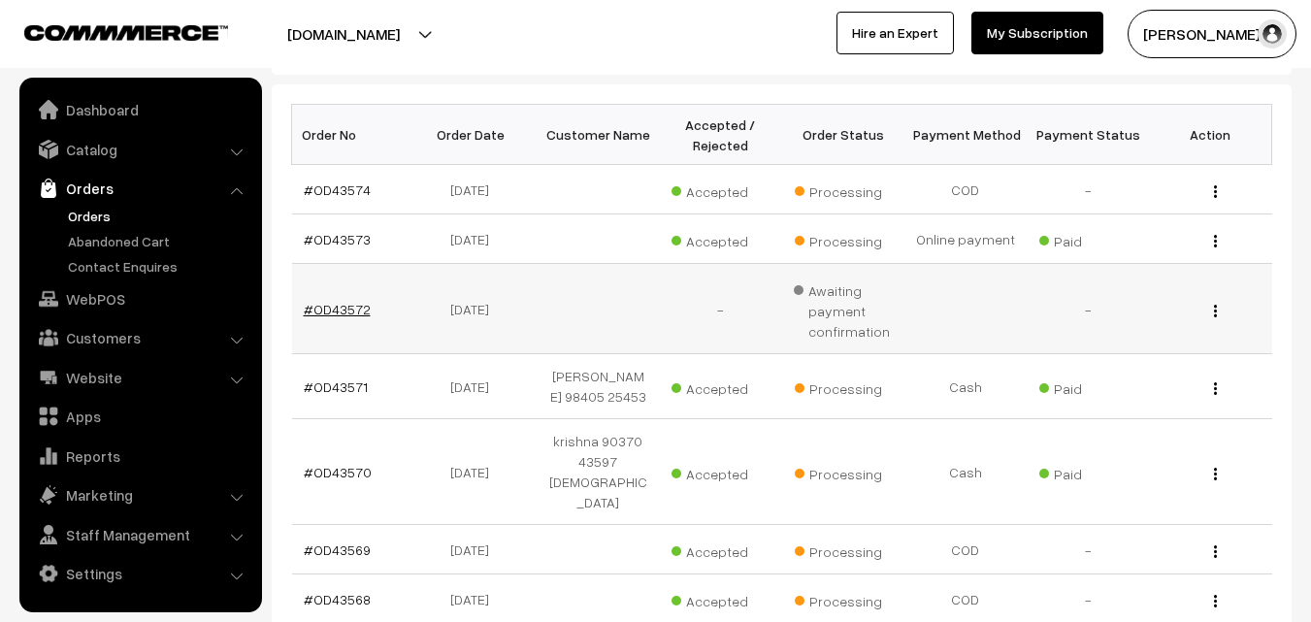
click at [363, 311] on link "#OD43572" at bounding box center [337, 309] width 67 height 17
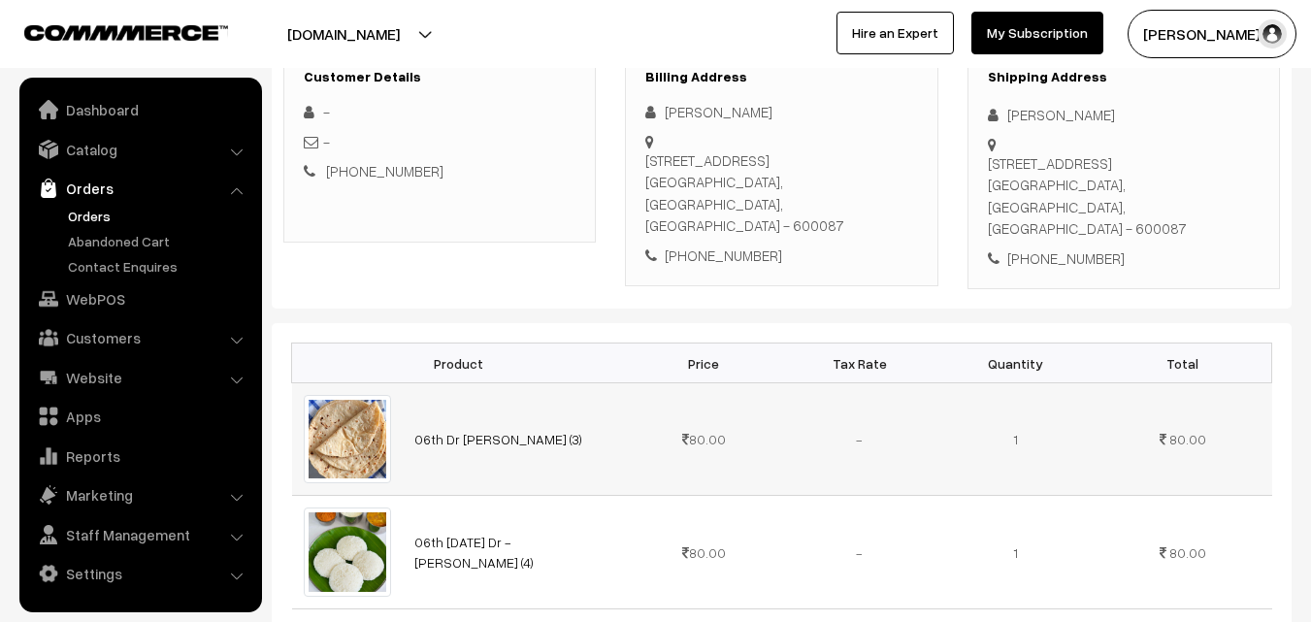
scroll to position [388, 0]
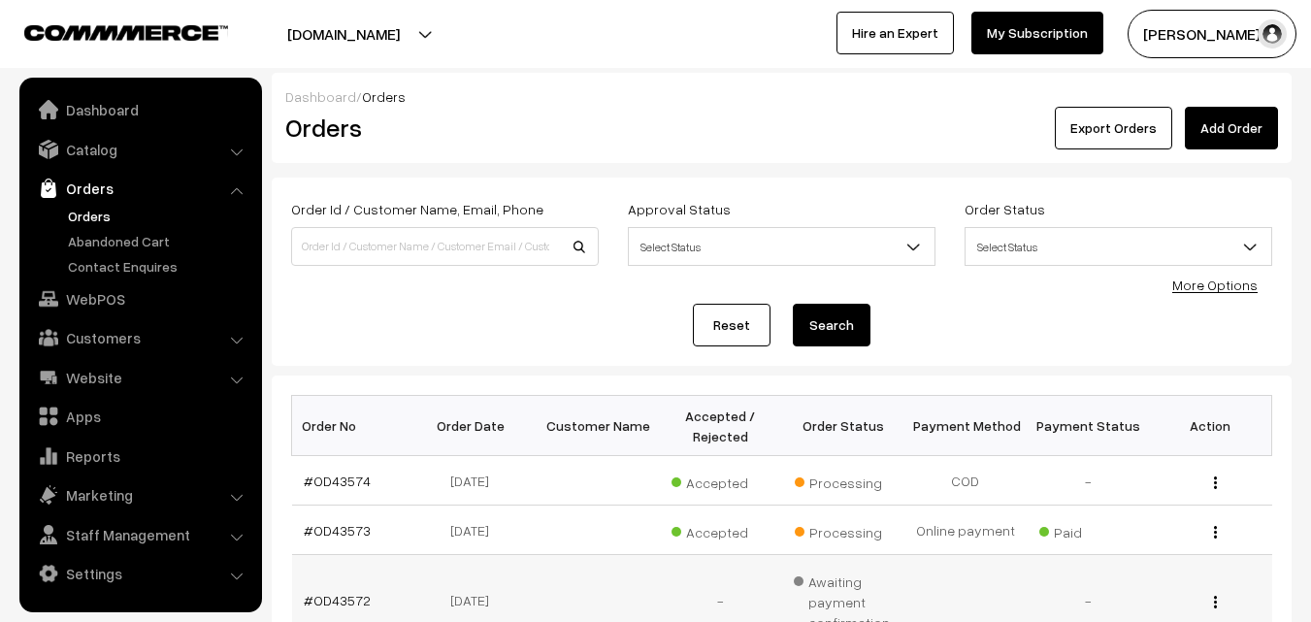
scroll to position [291, 0]
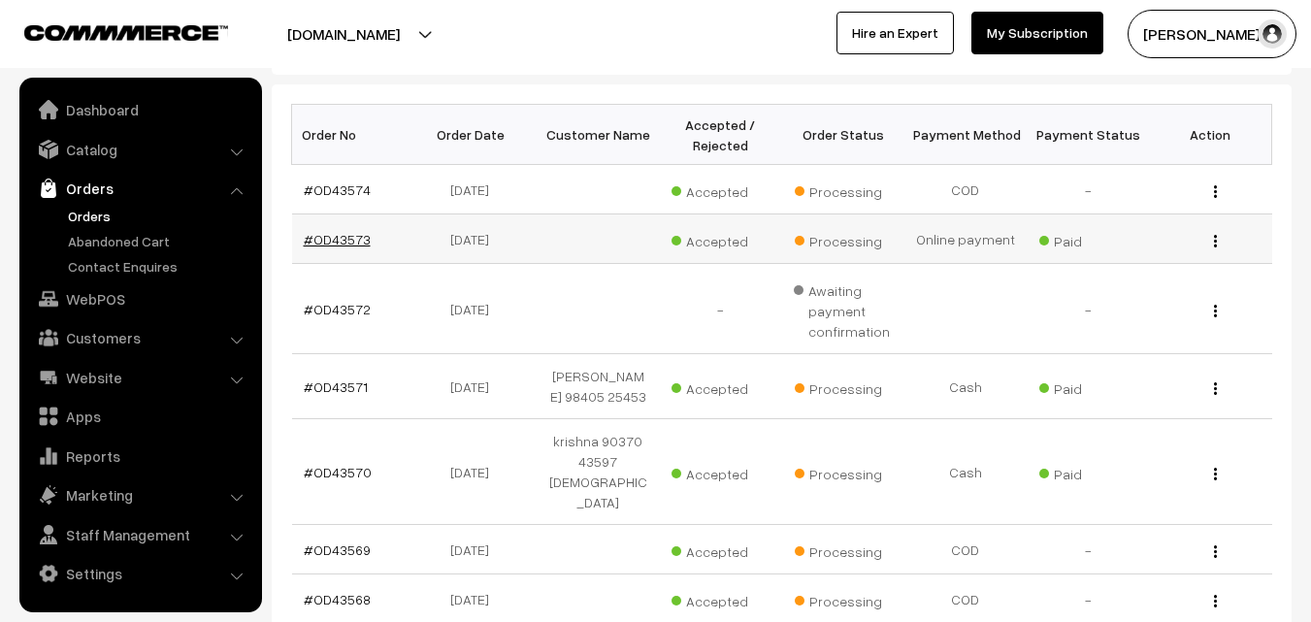
click at [351, 243] on link "#OD43573" at bounding box center [337, 239] width 67 height 17
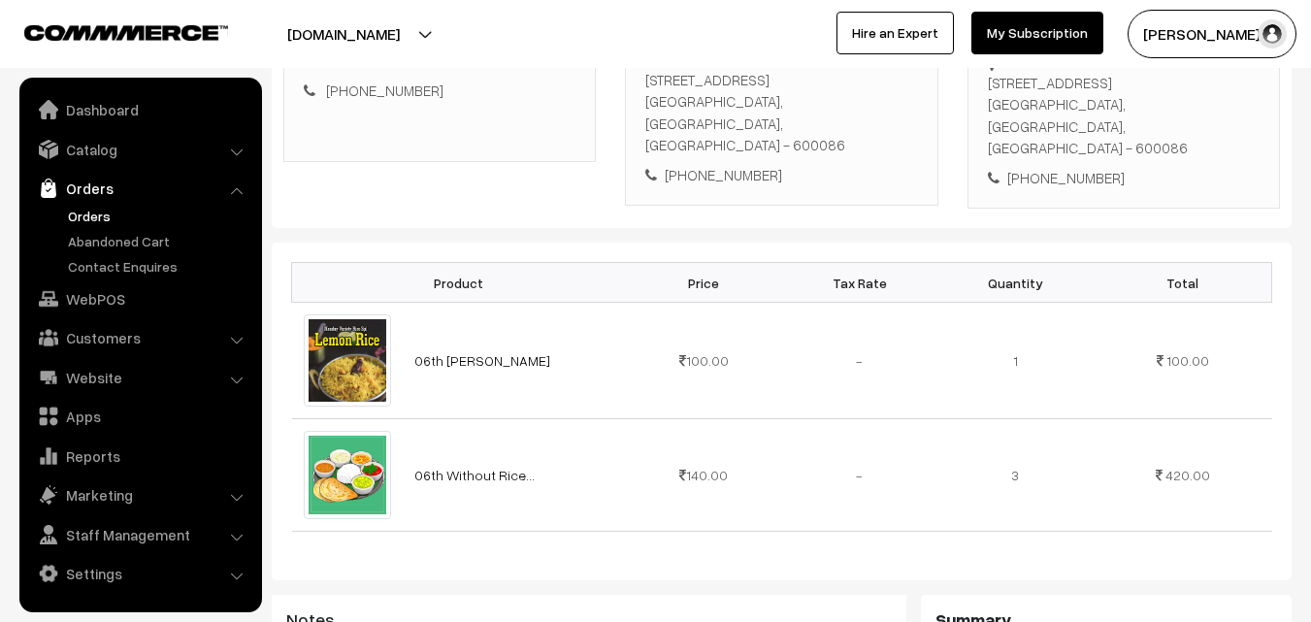
scroll to position [485, 0]
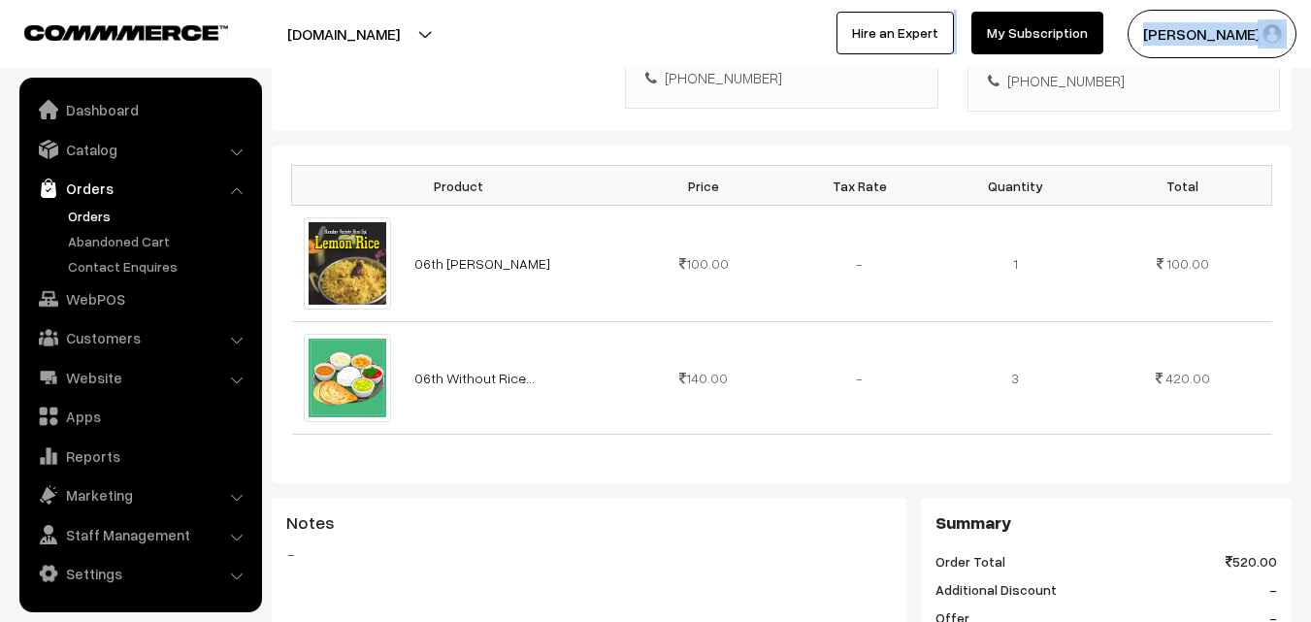
drag, startPoint x: 22, startPoint y: 44, endPoint x: 219, endPoint y: -84, distance: 235.1
click at [739, 543] on blockquote "-" at bounding box center [589, 554] width 606 height 23
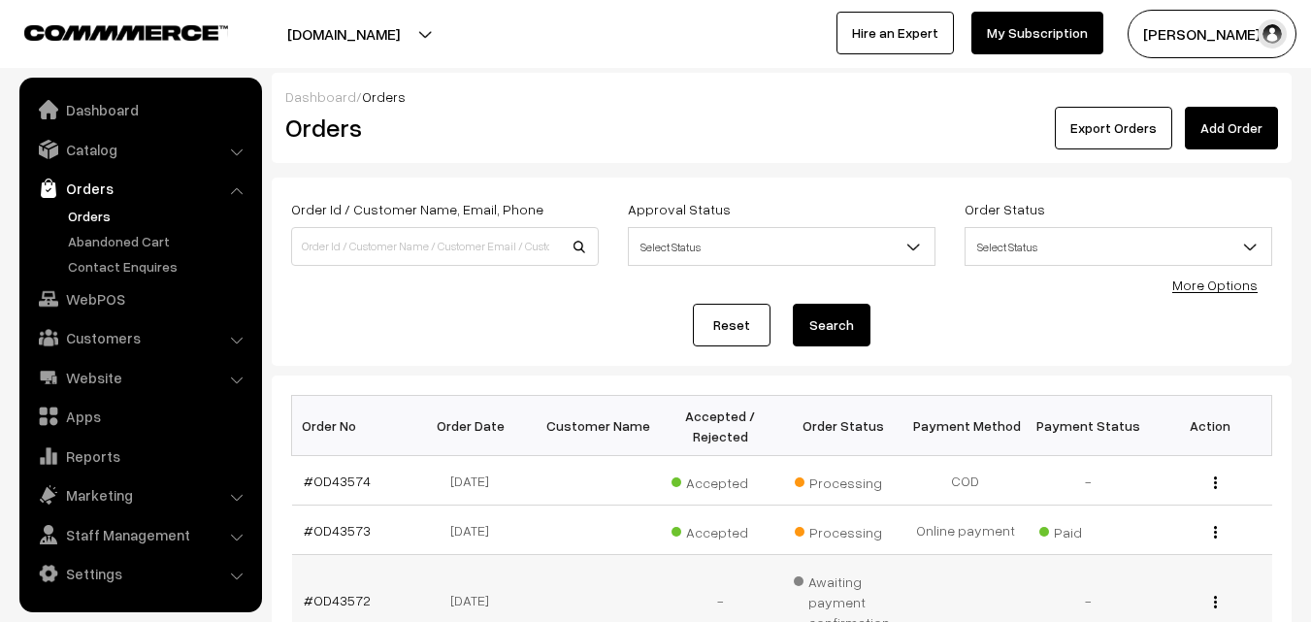
scroll to position [291, 0]
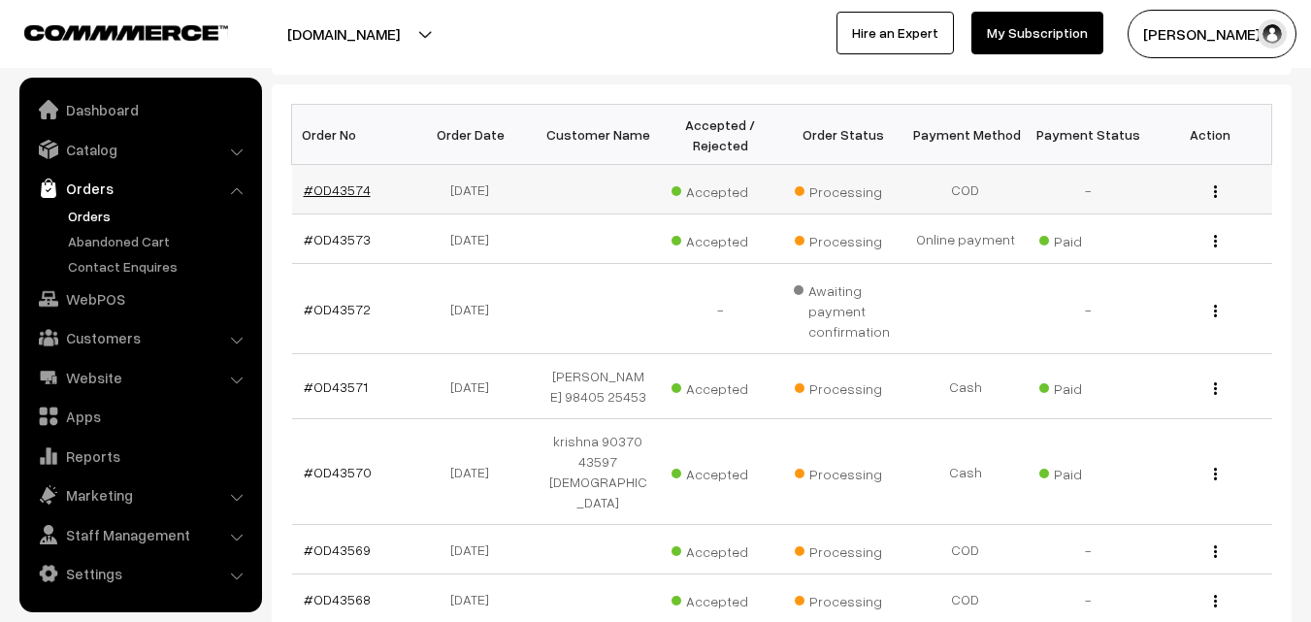
click at [339, 194] on link "#OD43574" at bounding box center [337, 190] width 67 height 17
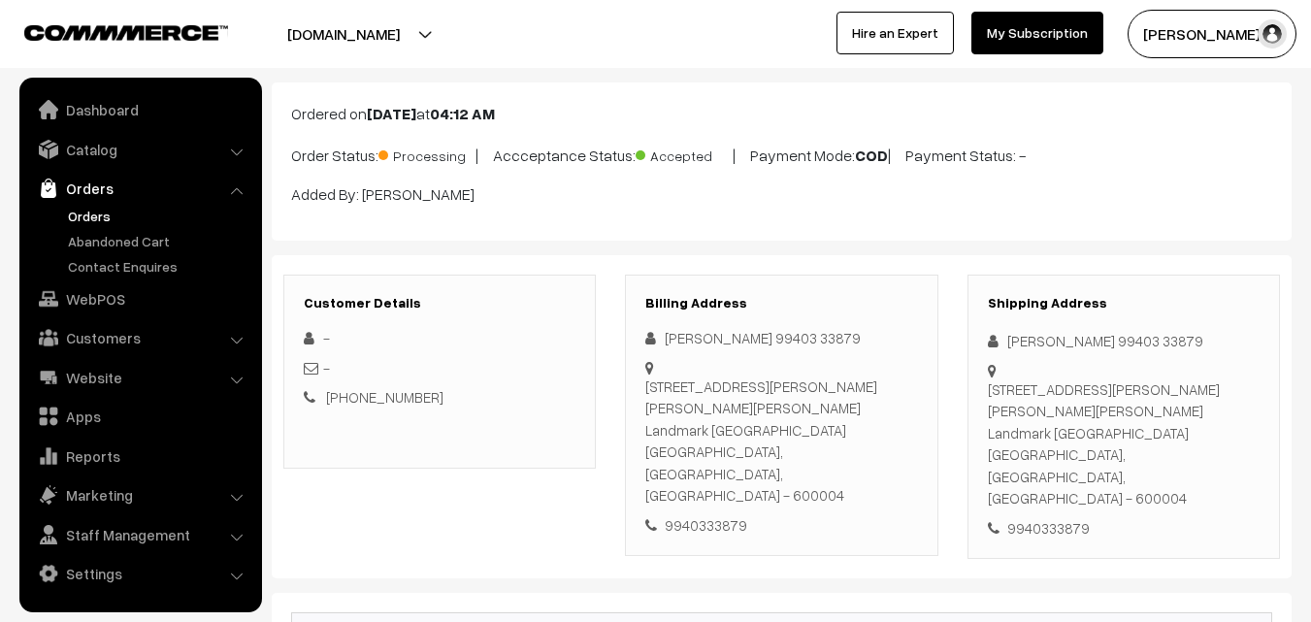
scroll to position [485, 0]
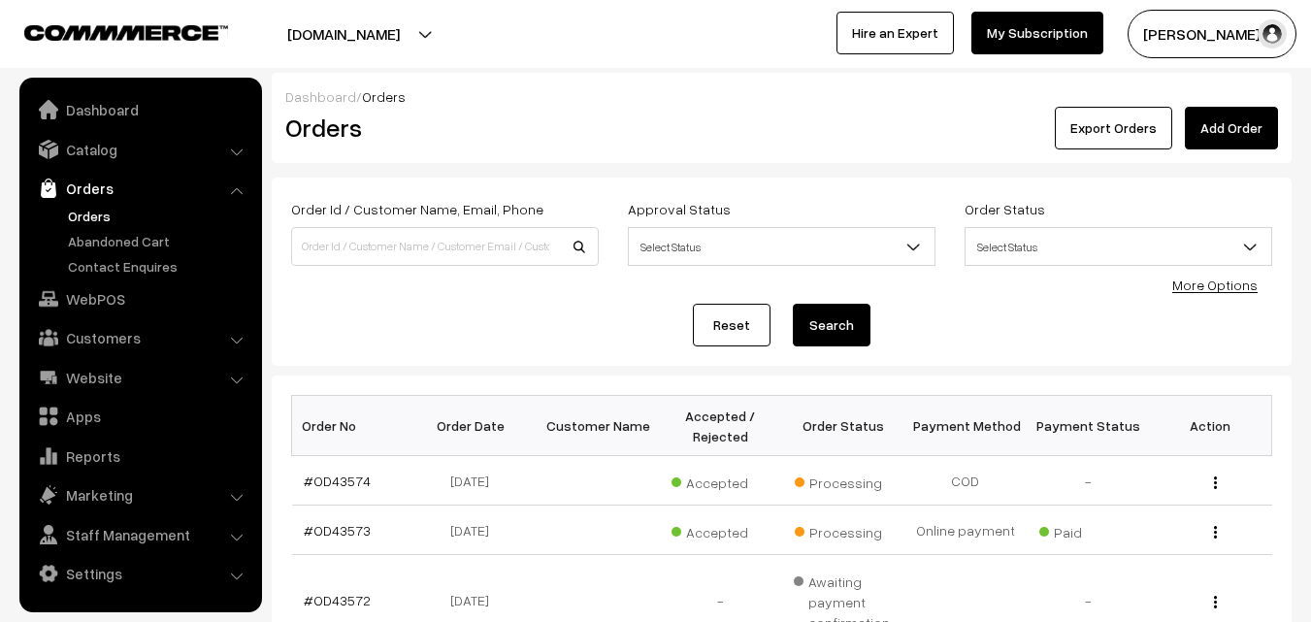
scroll to position [291, 0]
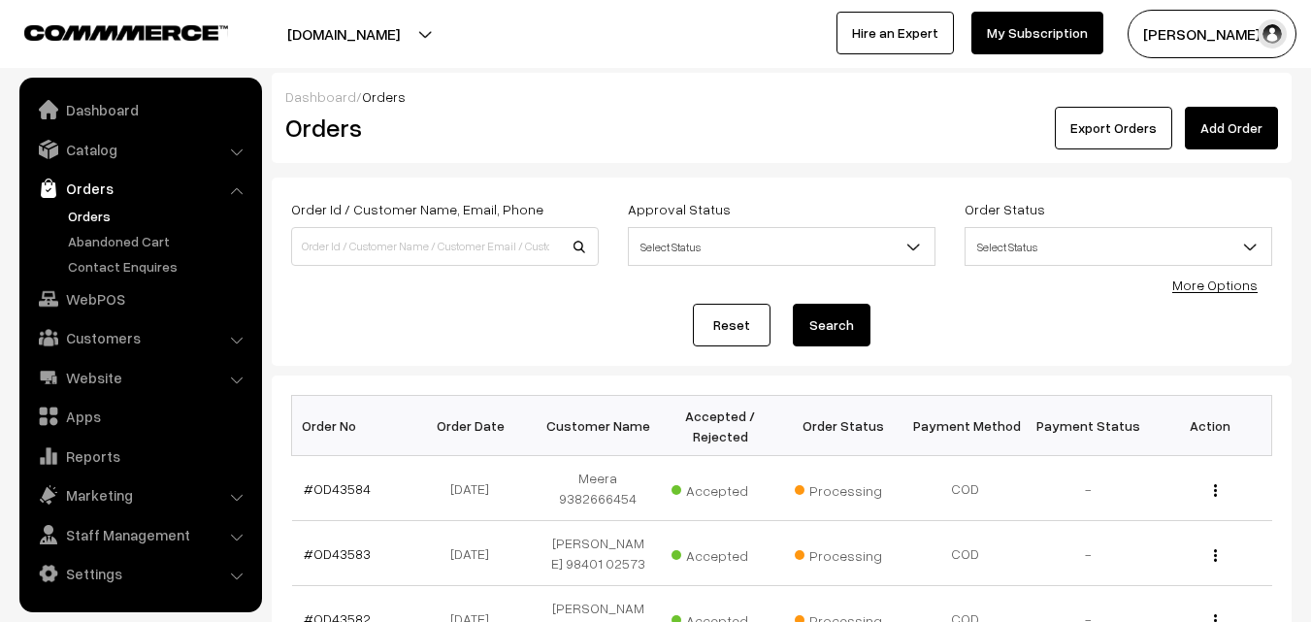
scroll to position [733, 0]
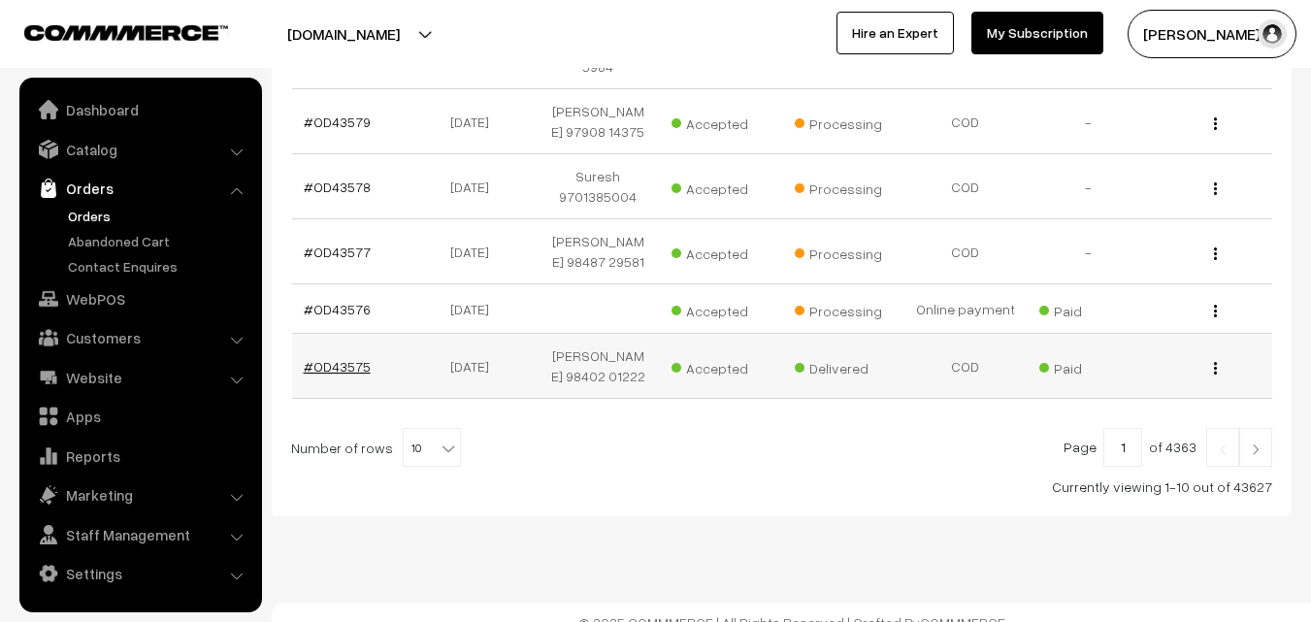
click at [344, 358] on link "#OD43575" at bounding box center [337, 366] width 67 height 17
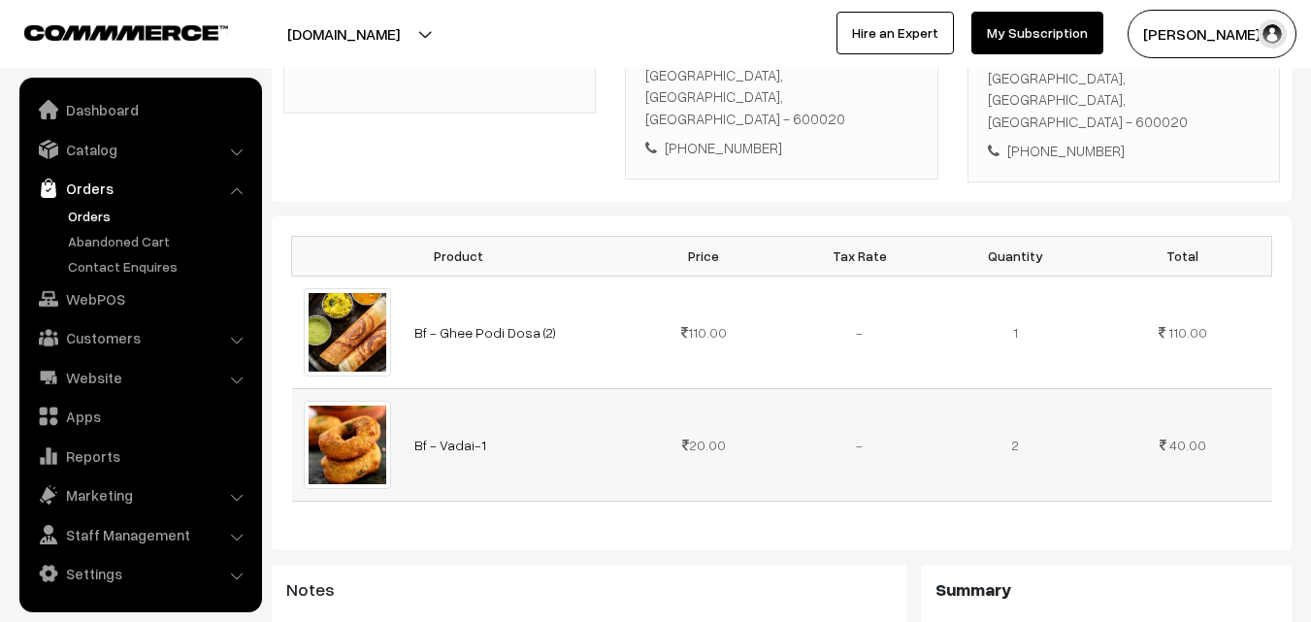
scroll to position [485, 0]
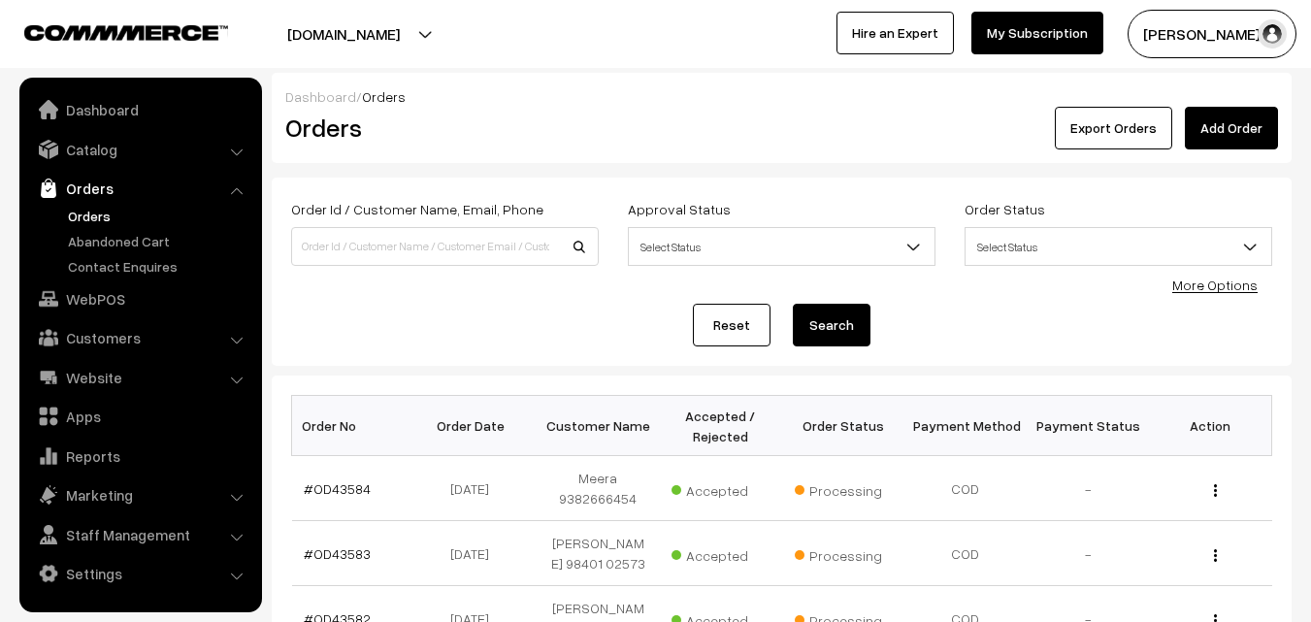
scroll to position [733, 0]
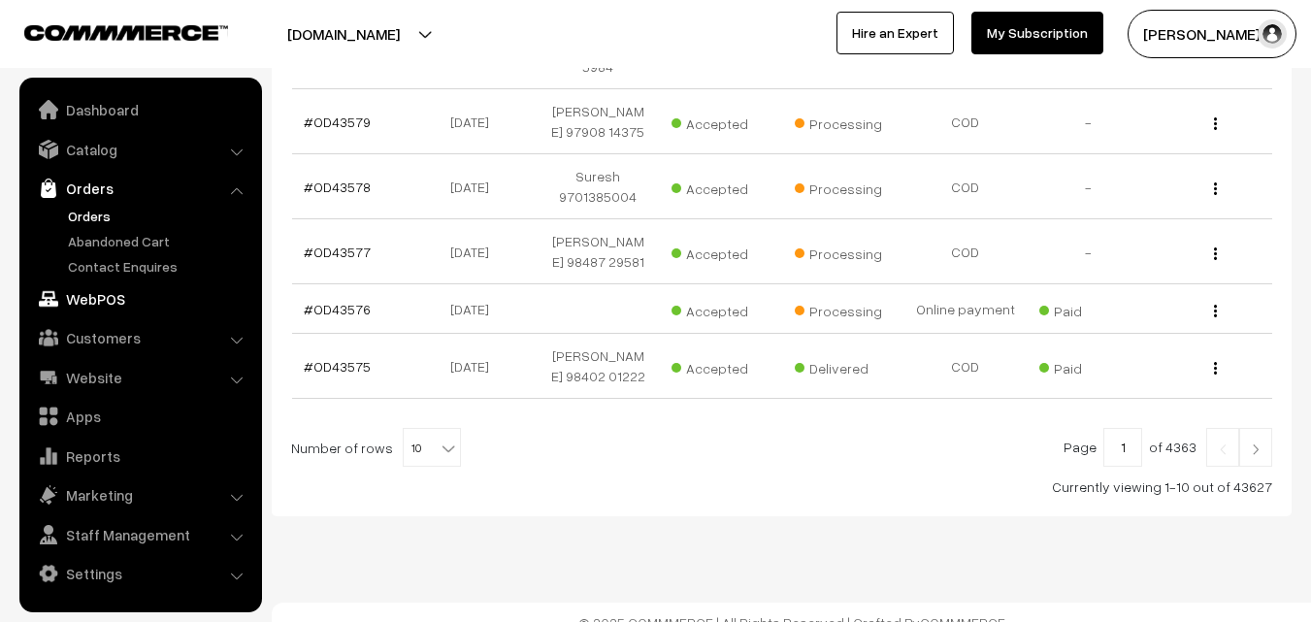
click at [98, 303] on link "WebPOS" at bounding box center [139, 299] width 231 height 35
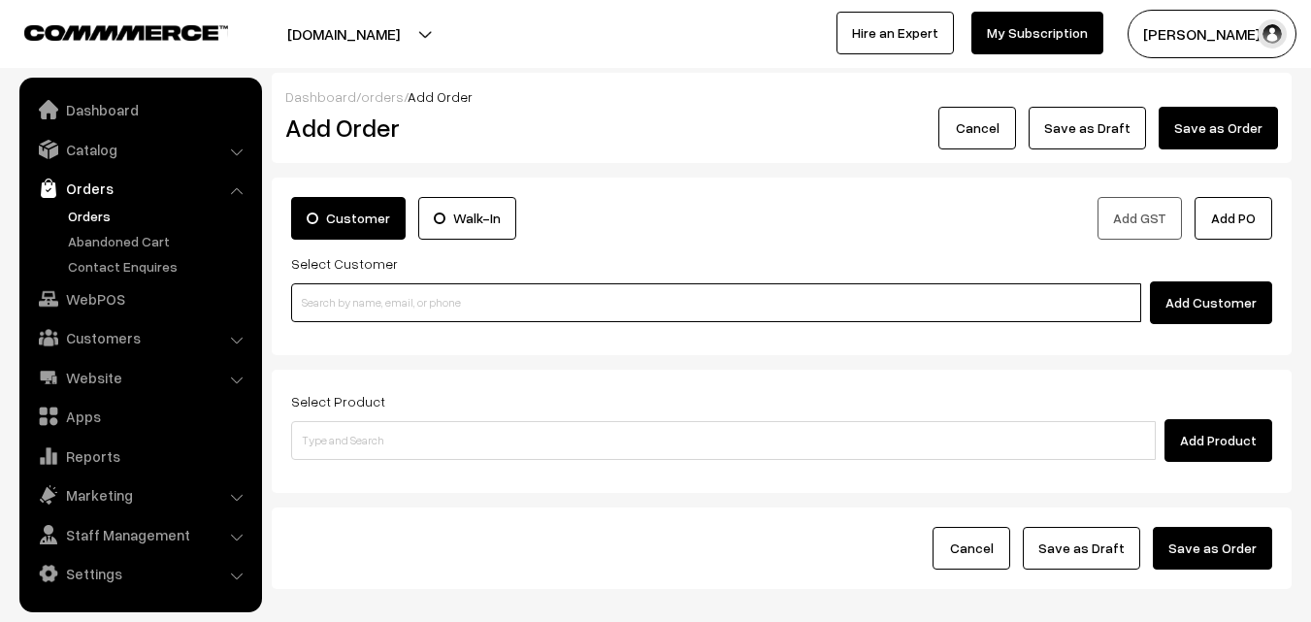
click at [441, 304] on input at bounding box center [716, 302] width 850 height 39
paste input "+91 73055 94177"
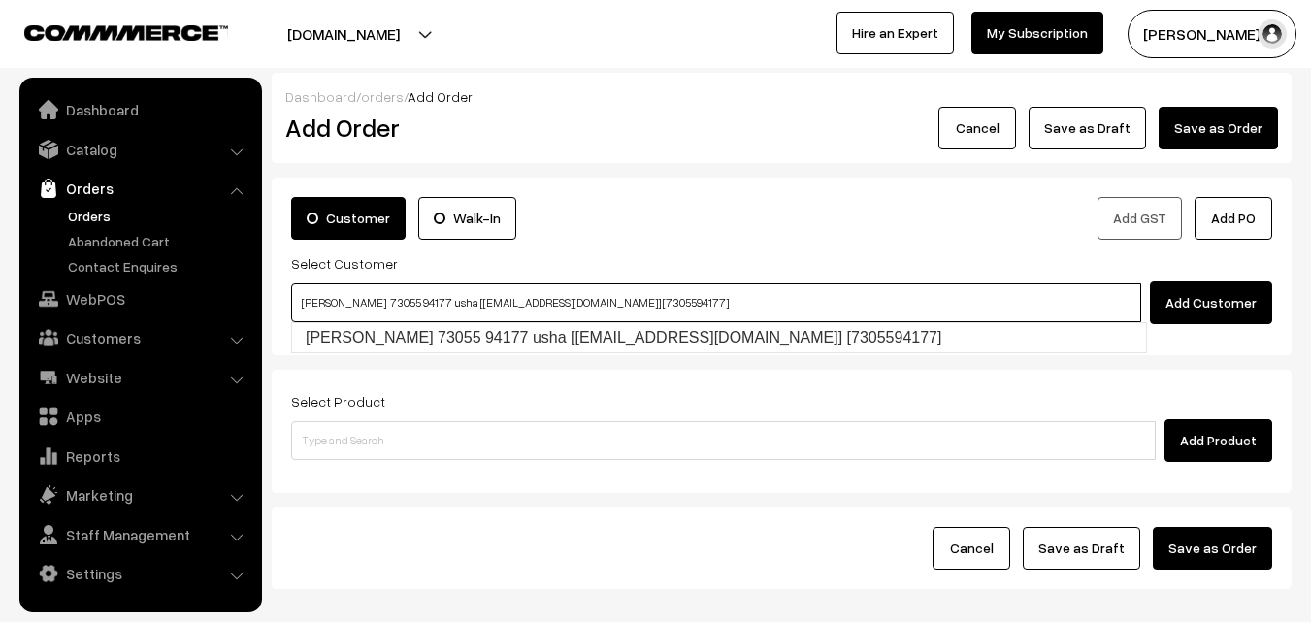
type input "usha shankar 73055 94177 usha [Annams14@gmail.com] [7305594177]"
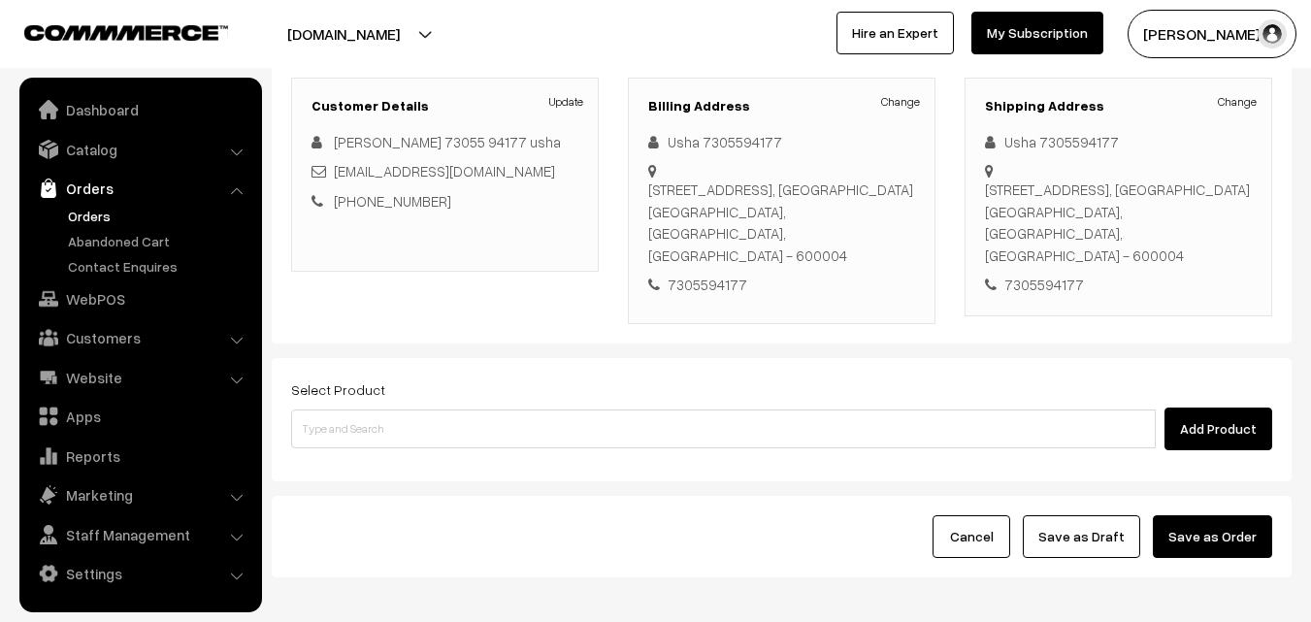
scroll to position [291, 0]
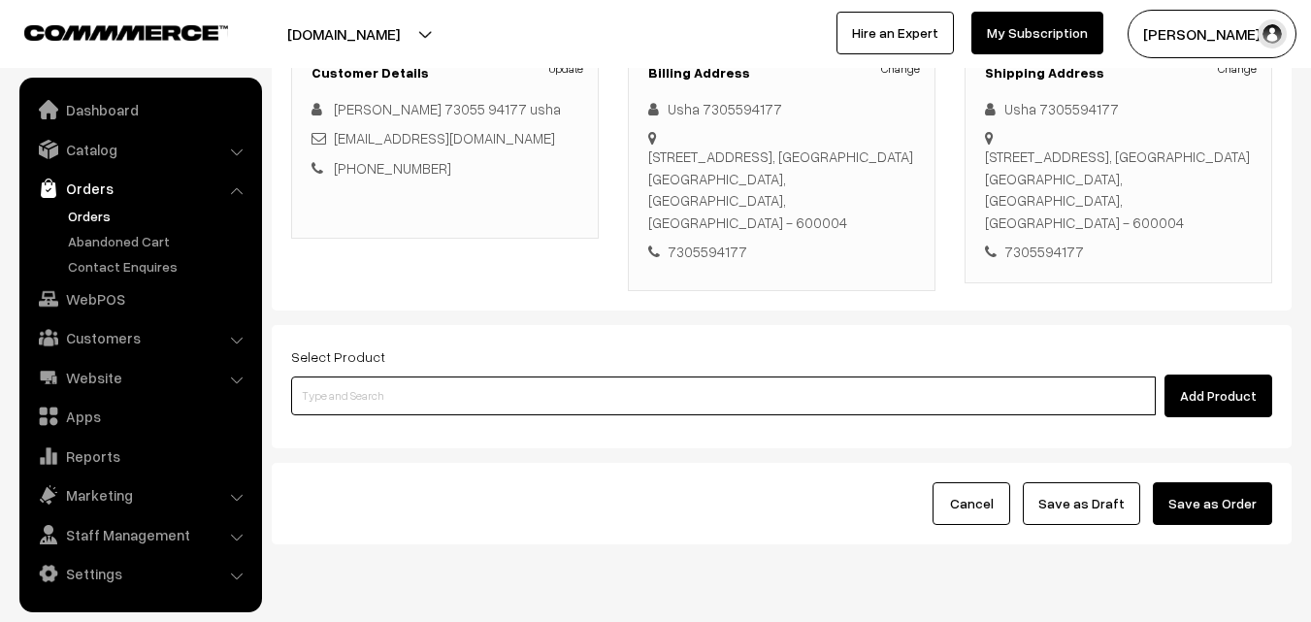
click at [541, 377] on input at bounding box center [723, 396] width 865 height 39
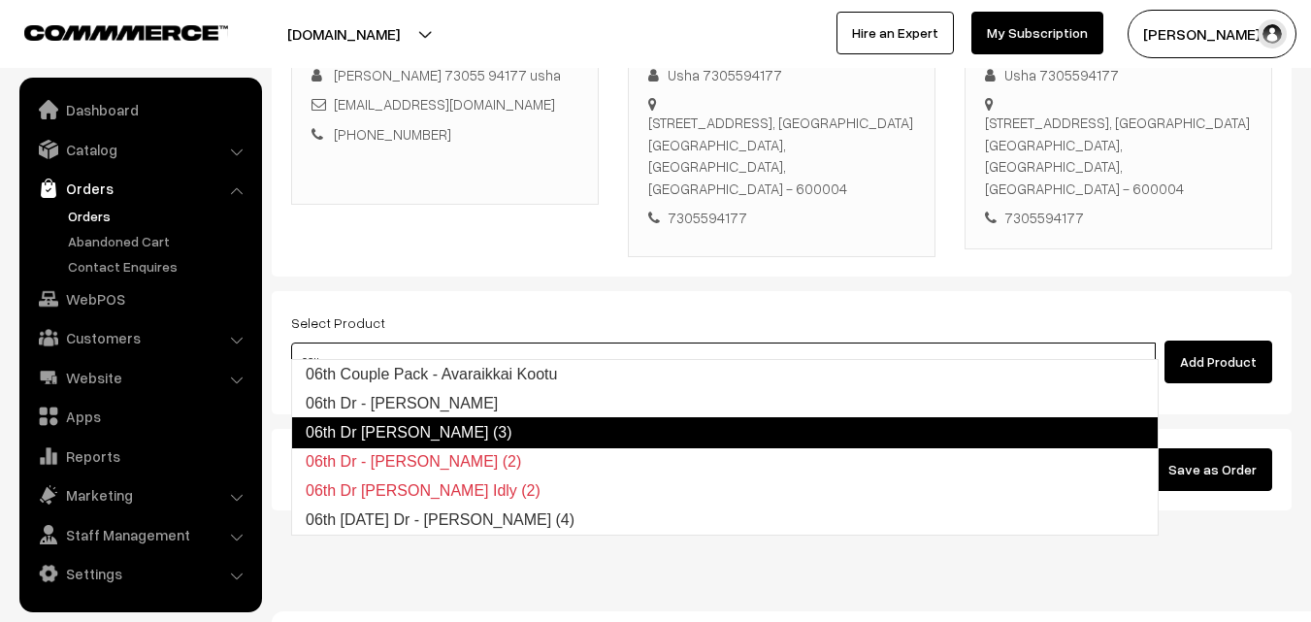
scroll to position [332, 0]
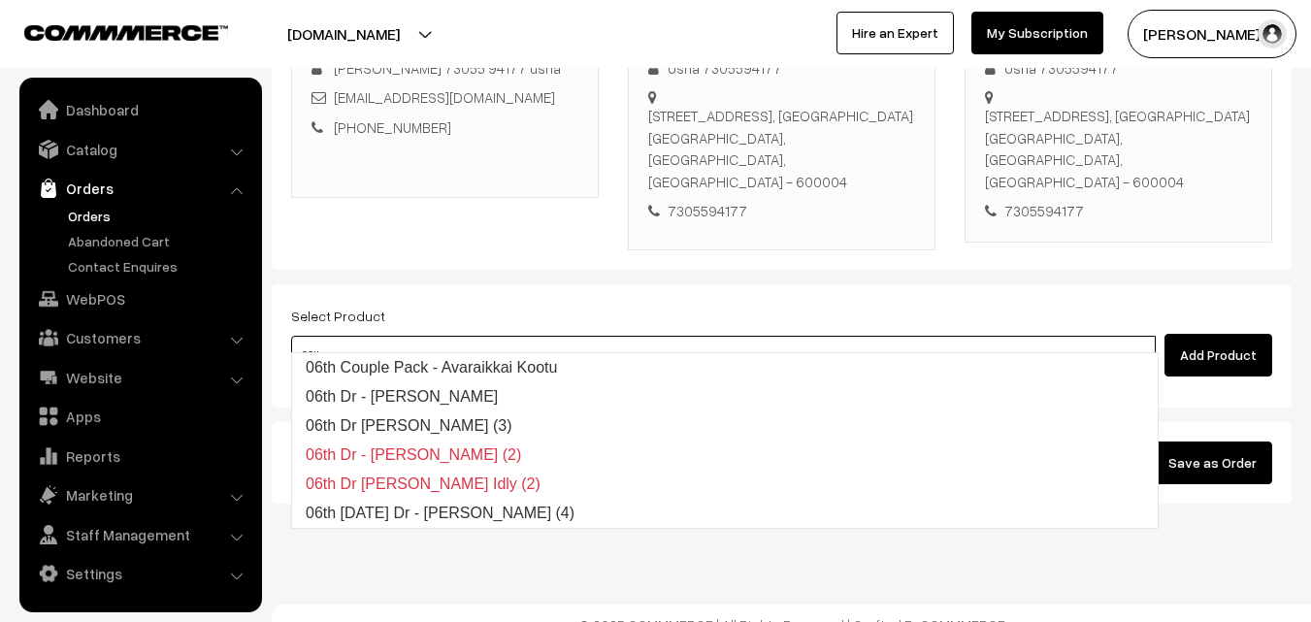
type input "06th"
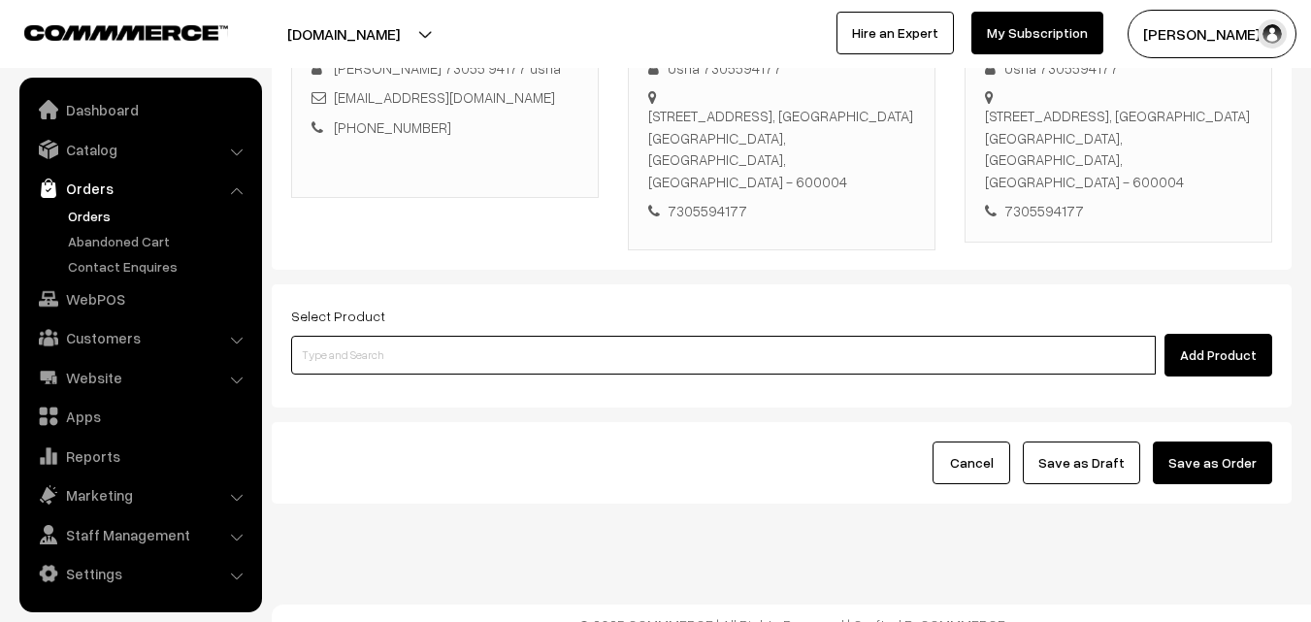
click at [610, 350] on input at bounding box center [723, 355] width 865 height 39
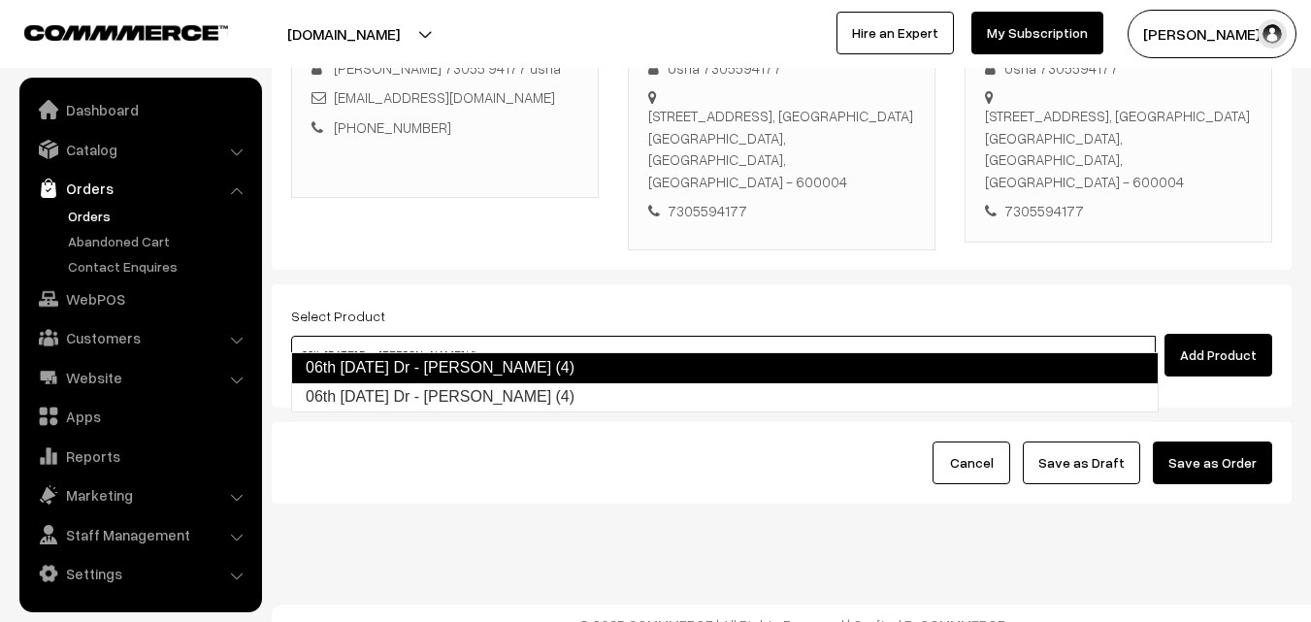
type input "06th Monday Dr - Idiyappam (4)"
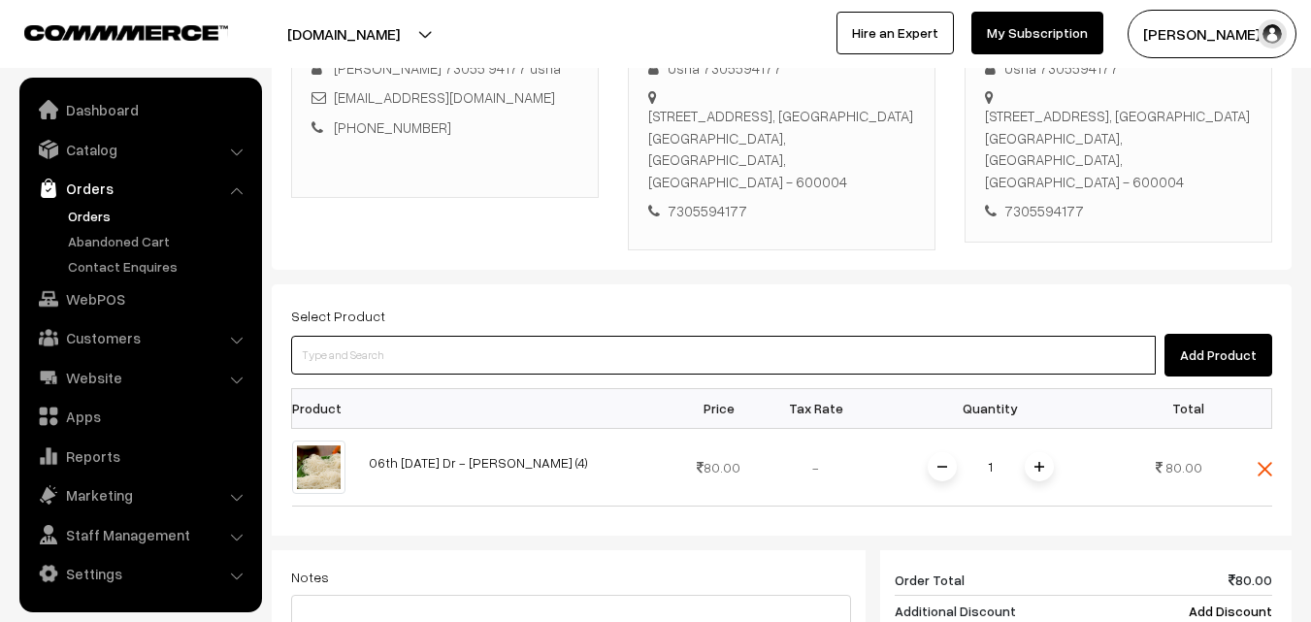
click at [629, 336] on input at bounding box center [723, 355] width 865 height 39
click at [591, 336] on input at bounding box center [723, 355] width 865 height 39
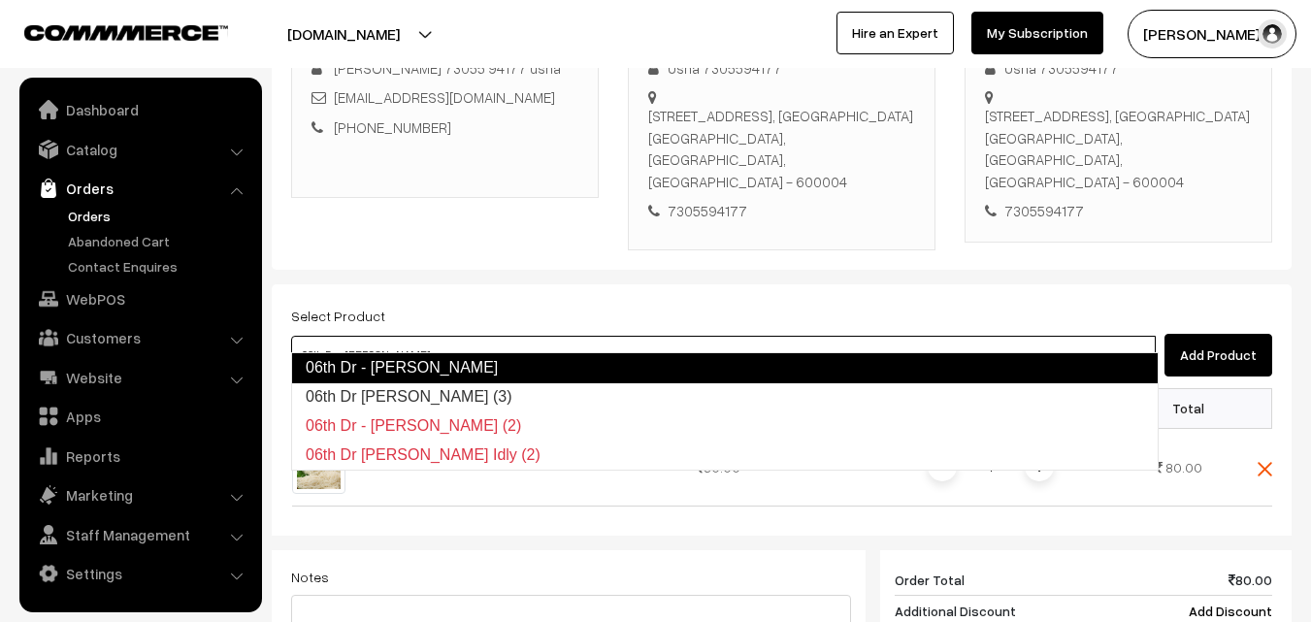
type input "06th Dr Chappathi (3)"
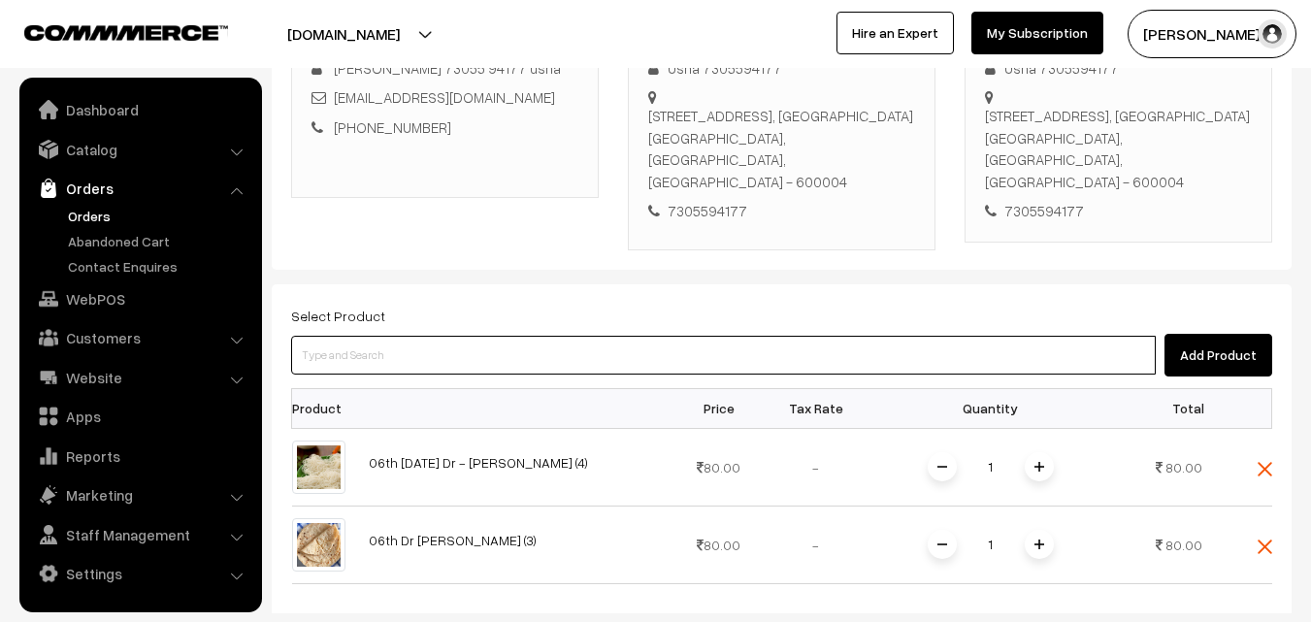
click at [625, 336] on input at bounding box center [723, 355] width 865 height 39
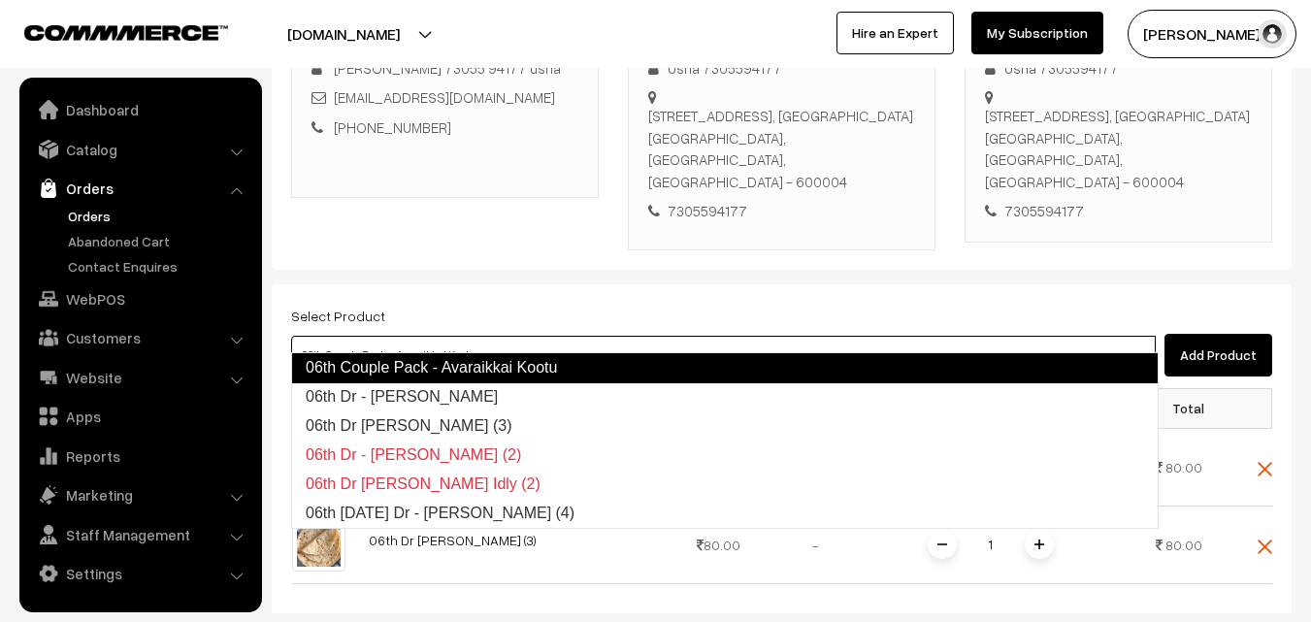
type input "06th Dr - Semiya Kichadi"
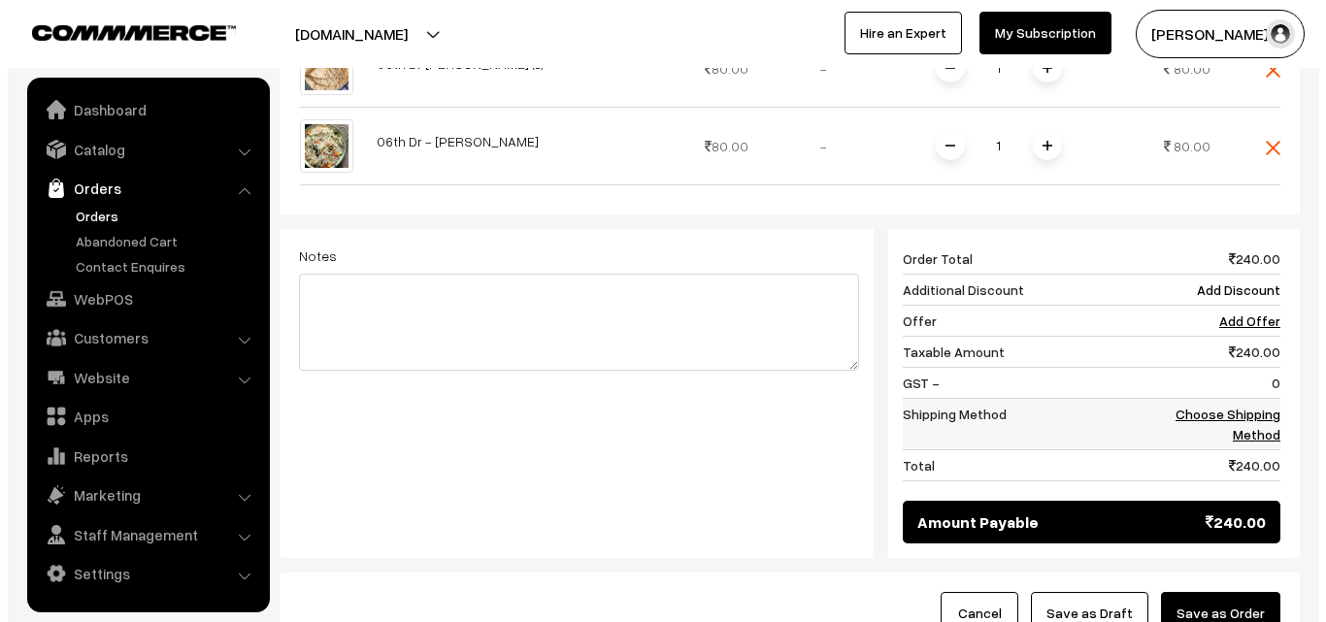
scroll to position [914, 0]
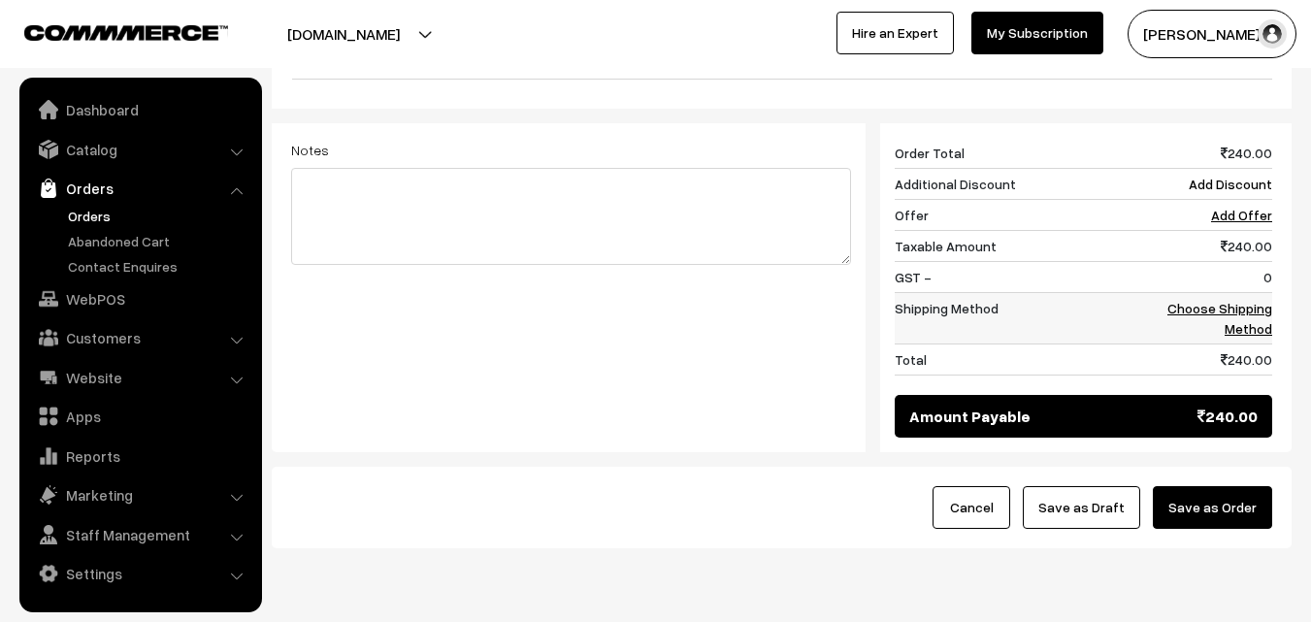
click at [1239, 300] on link "Choose Shipping Method" at bounding box center [1220, 318] width 105 height 37
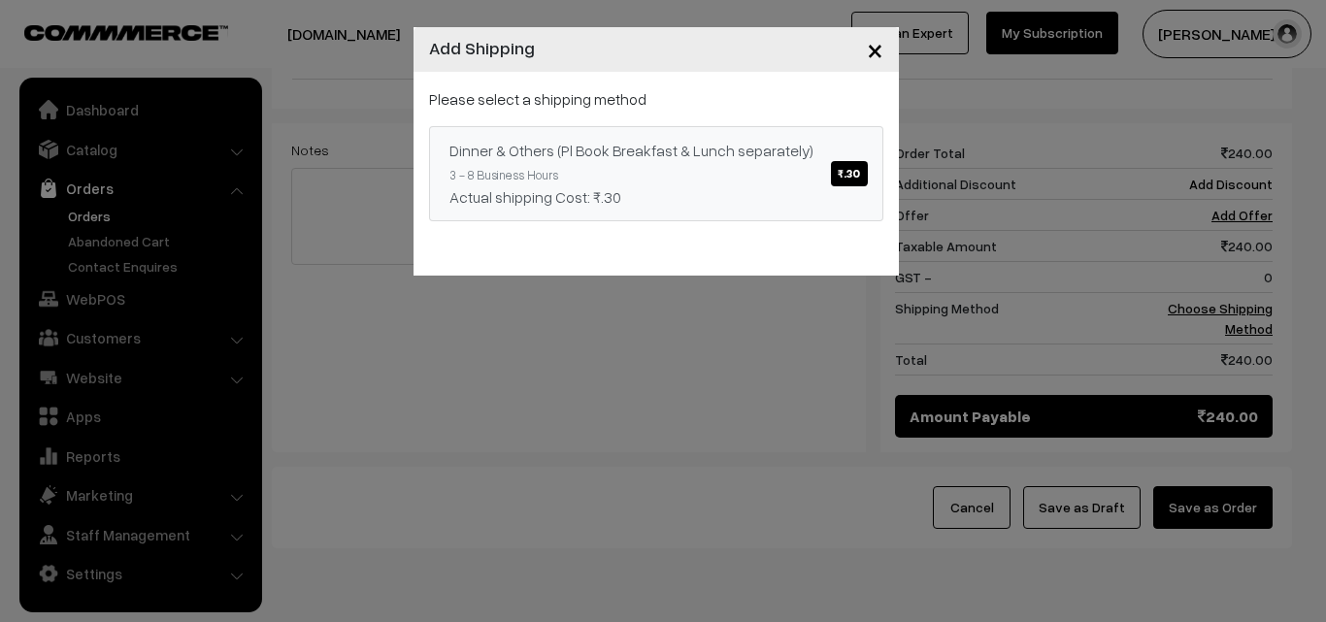
click at [839, 172] on span "₹.30" at bounding box center [849, 173] width 36 height 25
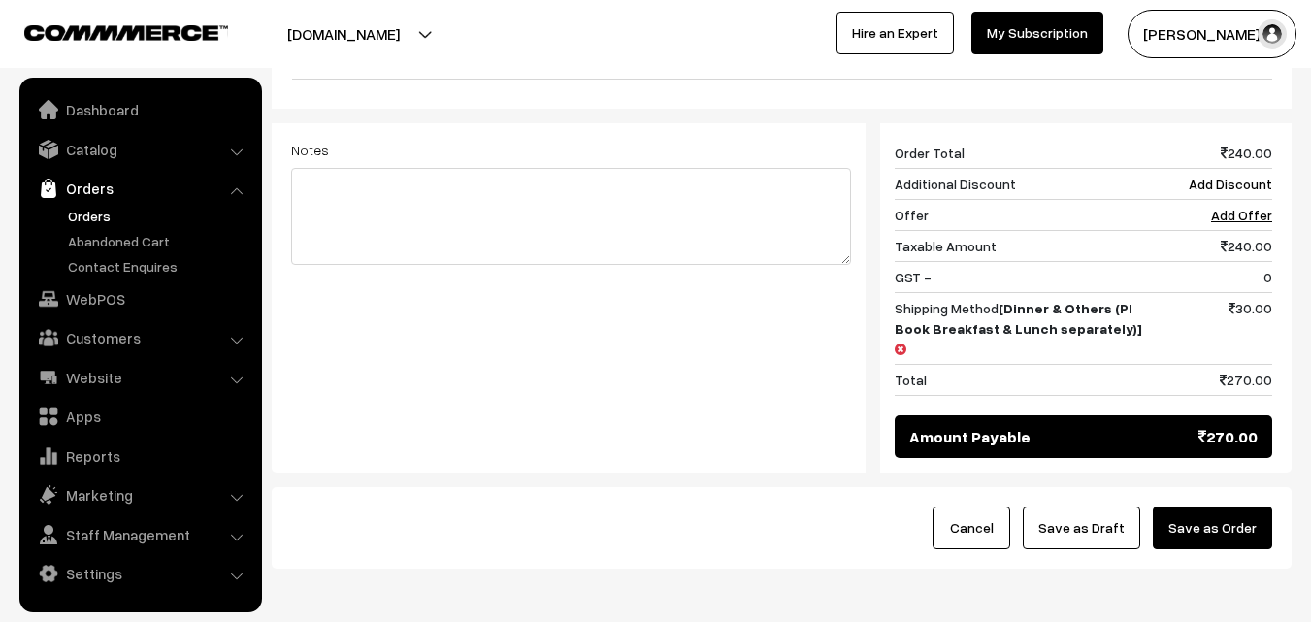
click at [1218, 507] on button "Save as Order" at bounding box center [1212, 528] width 119 height 43
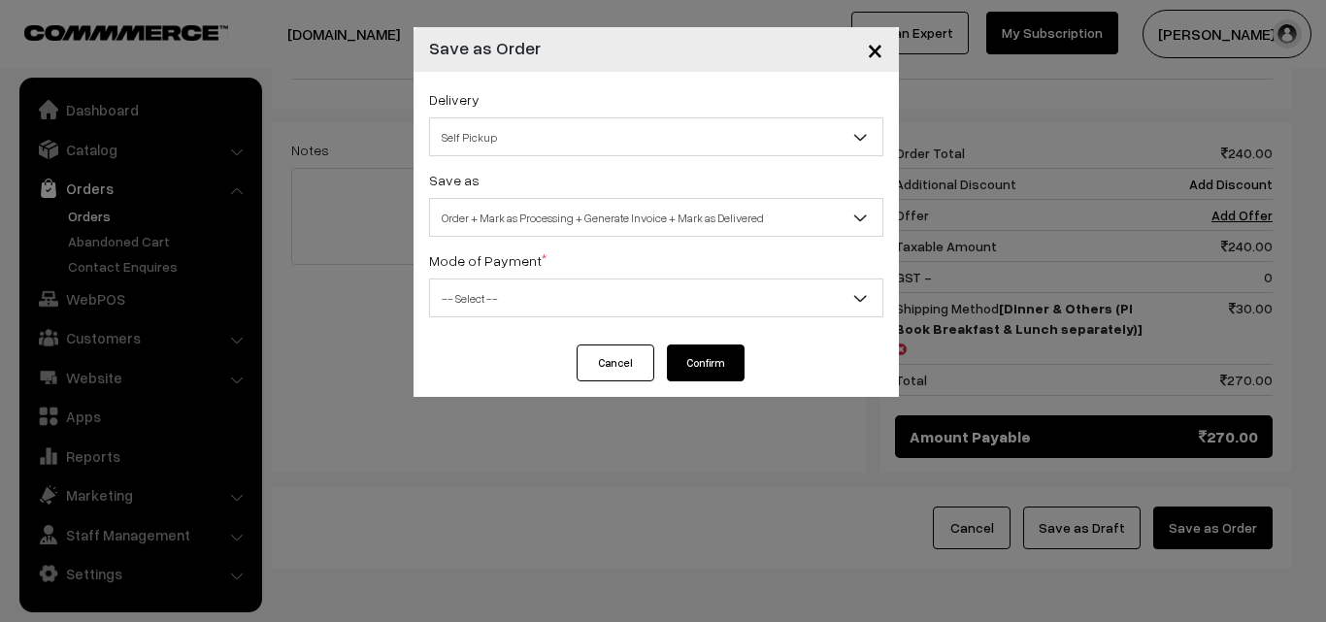
click at [690, 133] on span "Self Pickup" at bounding box center [656, 137] width 452 height 34
select select "DOP1"
select select "3"
click at [734, 303] on span "-- Select --" at bounding box center [656, 299] width 452 height 34
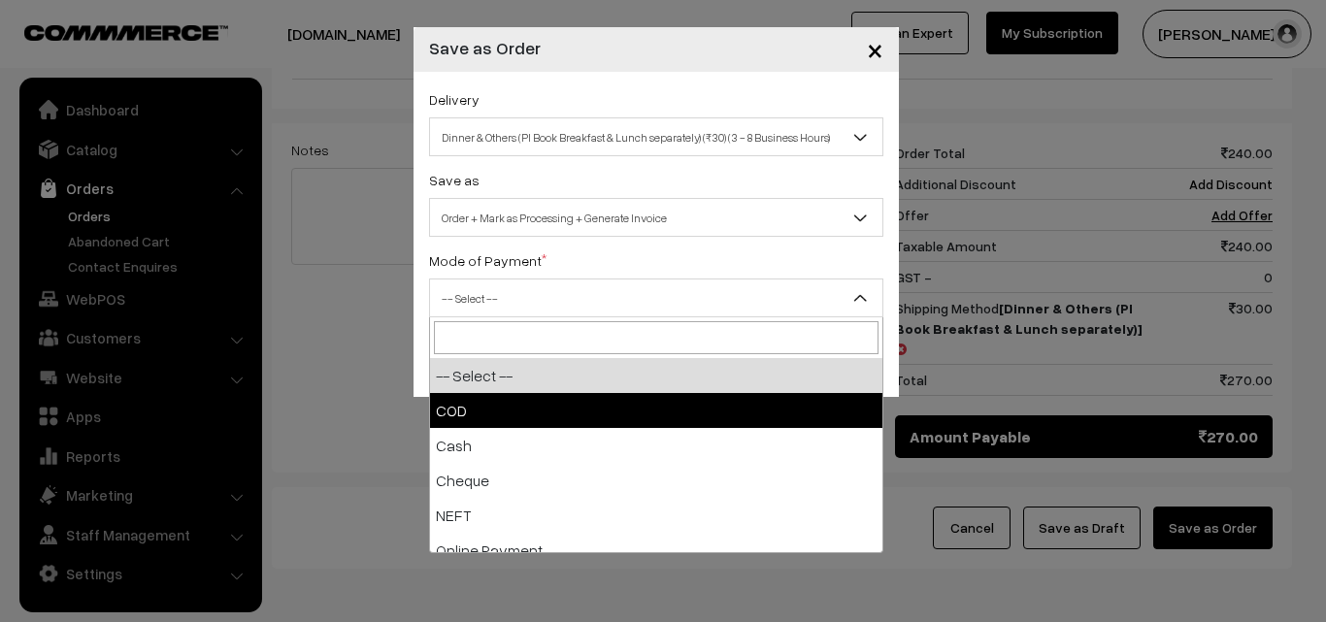
select select "1"
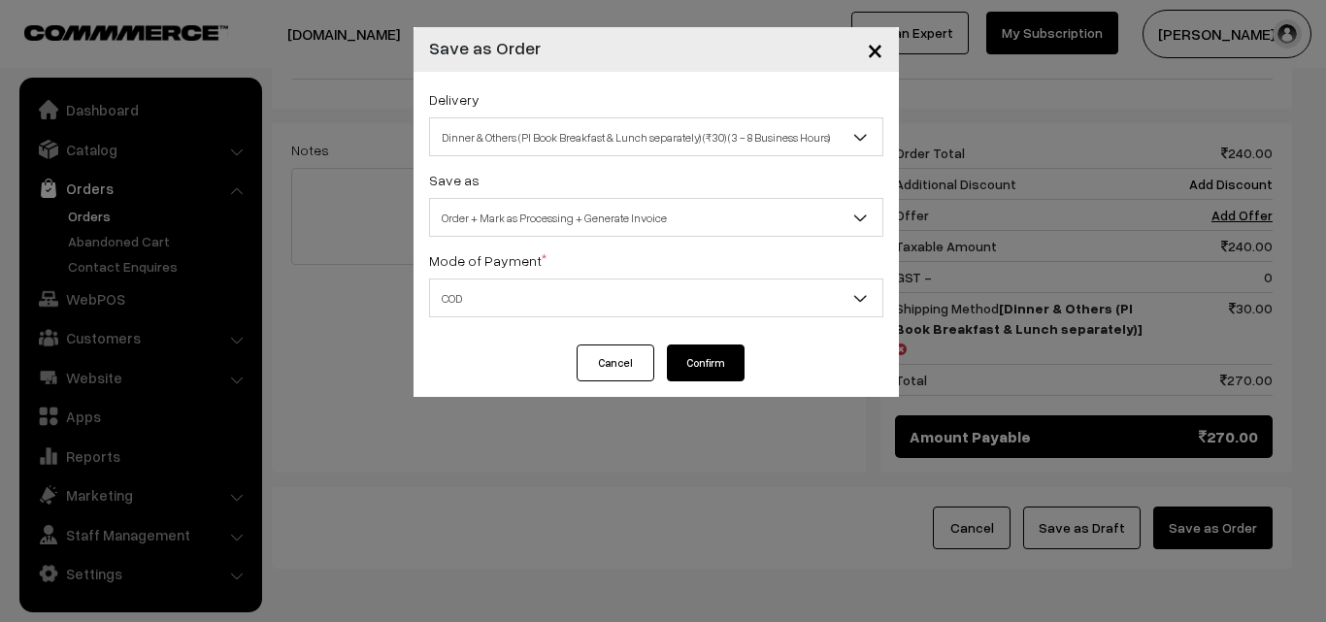
click at [729, 347] on button "Confirm" at bounding box center [706, 363] width 78 height 37
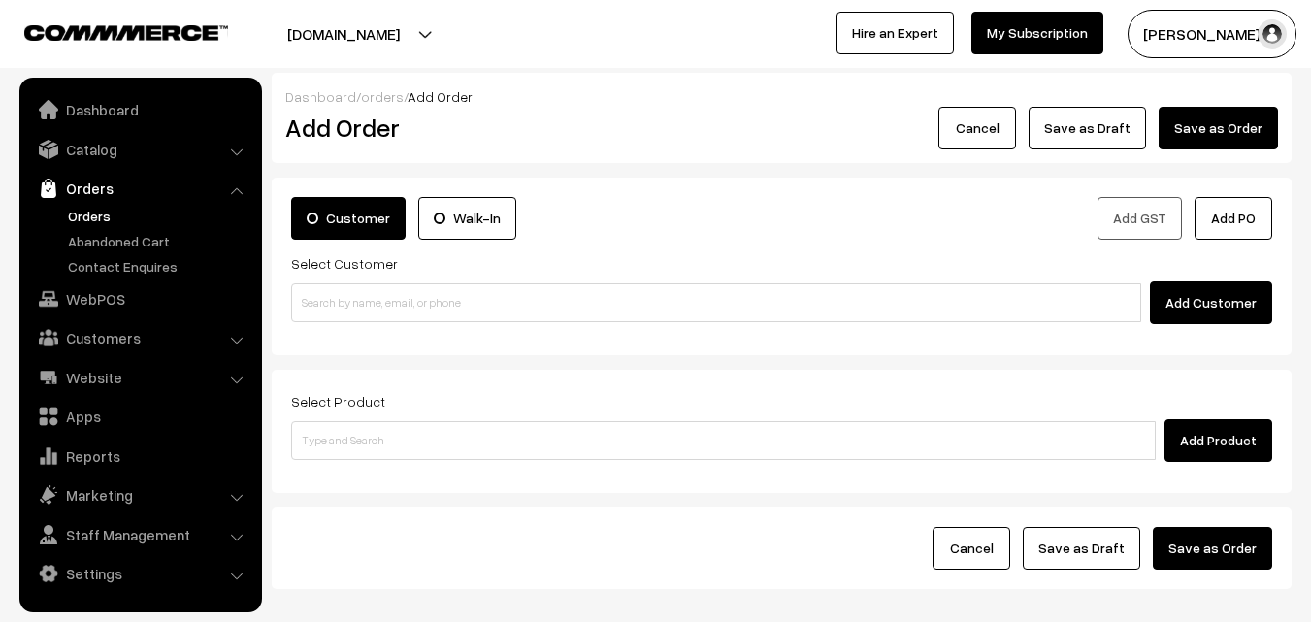
click at [91, 211] on link "Orders" at bounding box center [159, 216] width 192 height 20
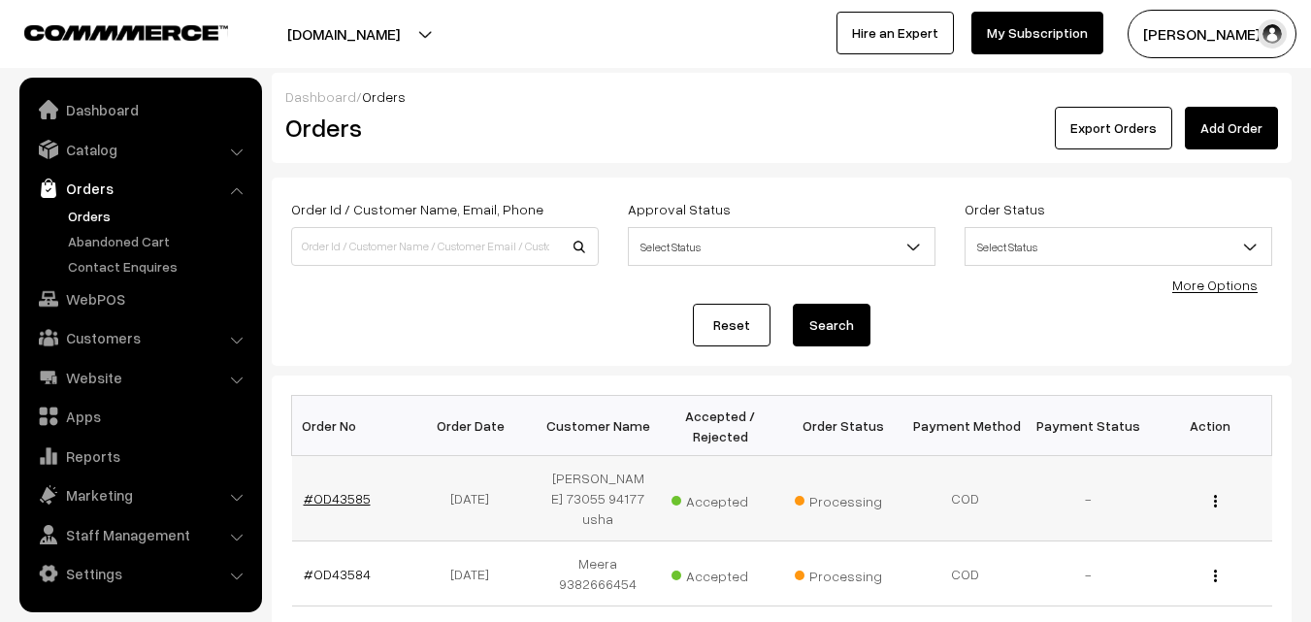
click at [344, 506] on link "#OD43585" at bounding box center [337, 498] width 67 height 17
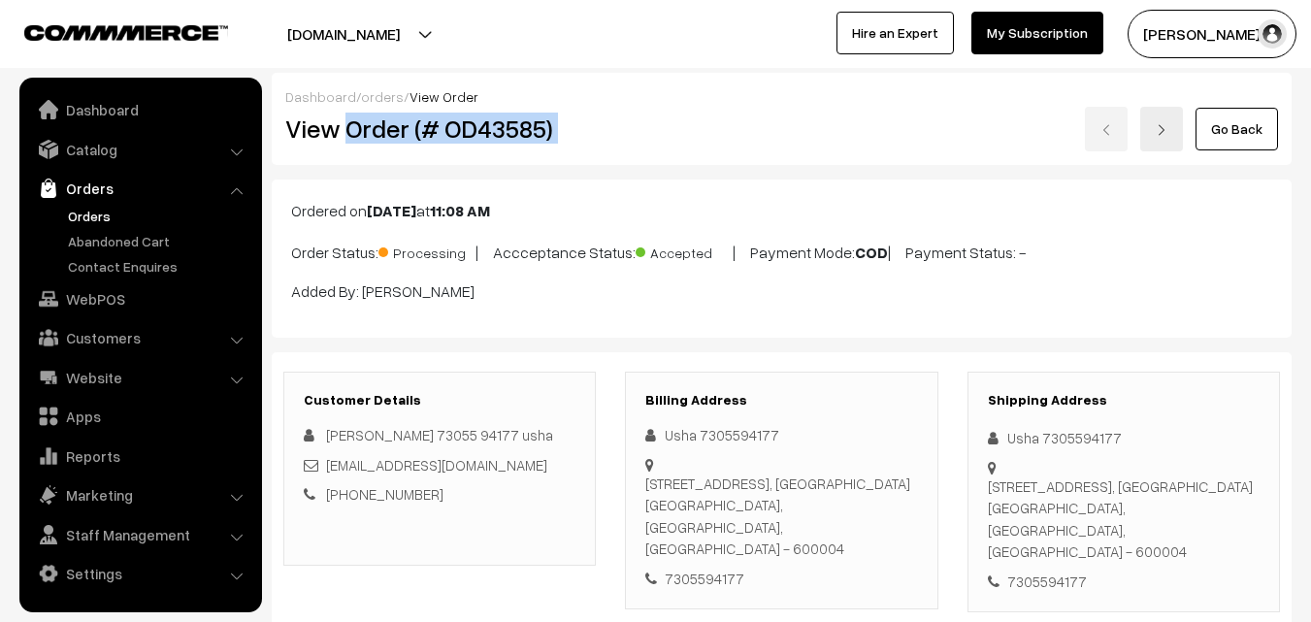
drag, startPoint x: 350, startPoint y: 125, endPoint x: 1060, endPoint y: 140, distance: 709.7
click at [1060, 140] on div "View Order (# OD43585) Go Back" at bounding box center [782, 129] width 1022 height 45
copy div "Order (# OD43585)"
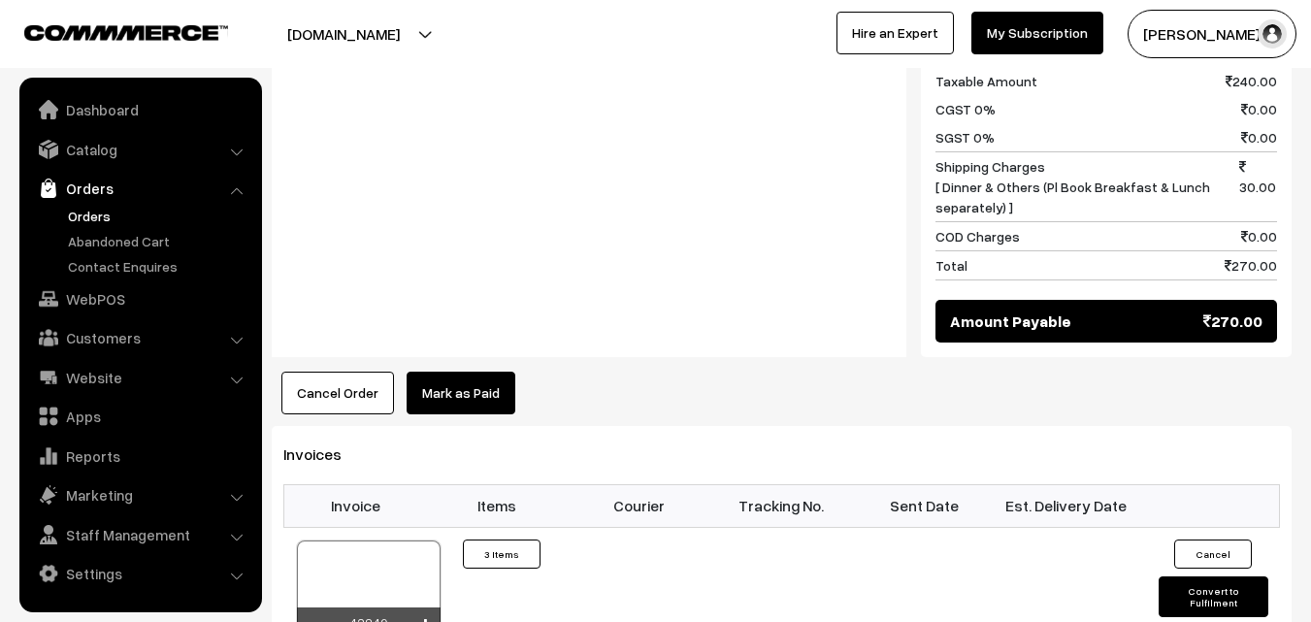
scroll to position [1359, 0]
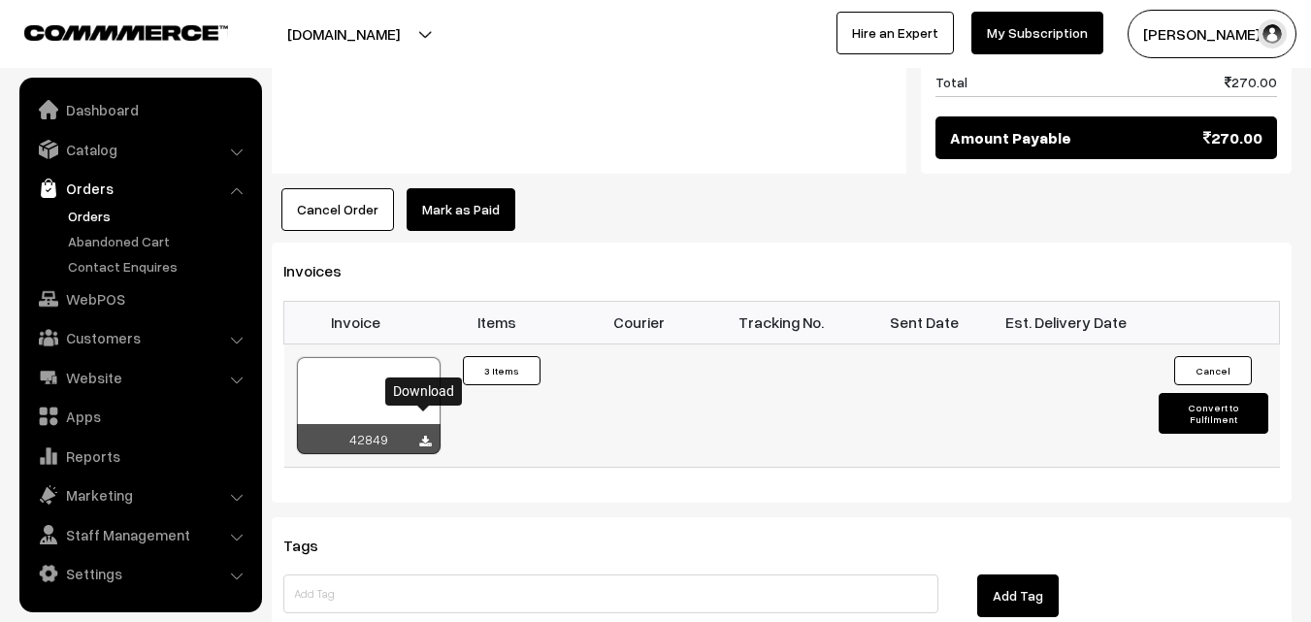
click at [422, 436] on icon at bounding box center [425, 442] width 12 height 13
click at [97, 216] on link "Orders" at bounding box center [159, 216] width 192 height 20
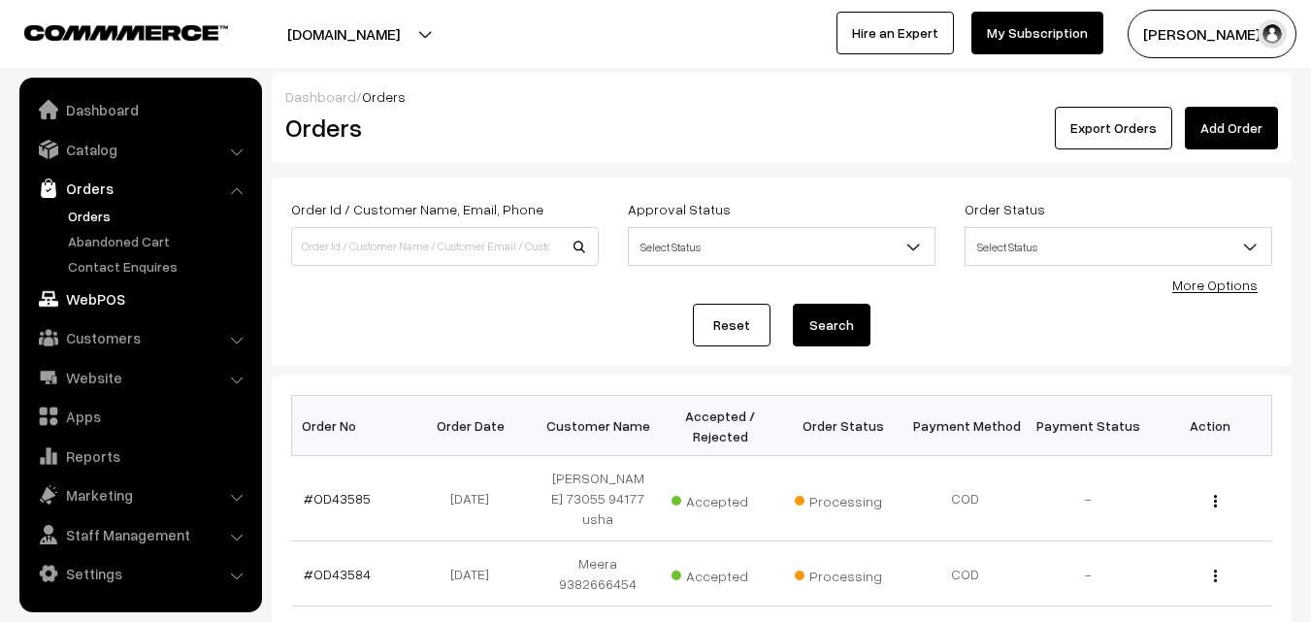
click at [89, 304] on link "WebPOS" at bounding box center [139, 299] width 231 height 35
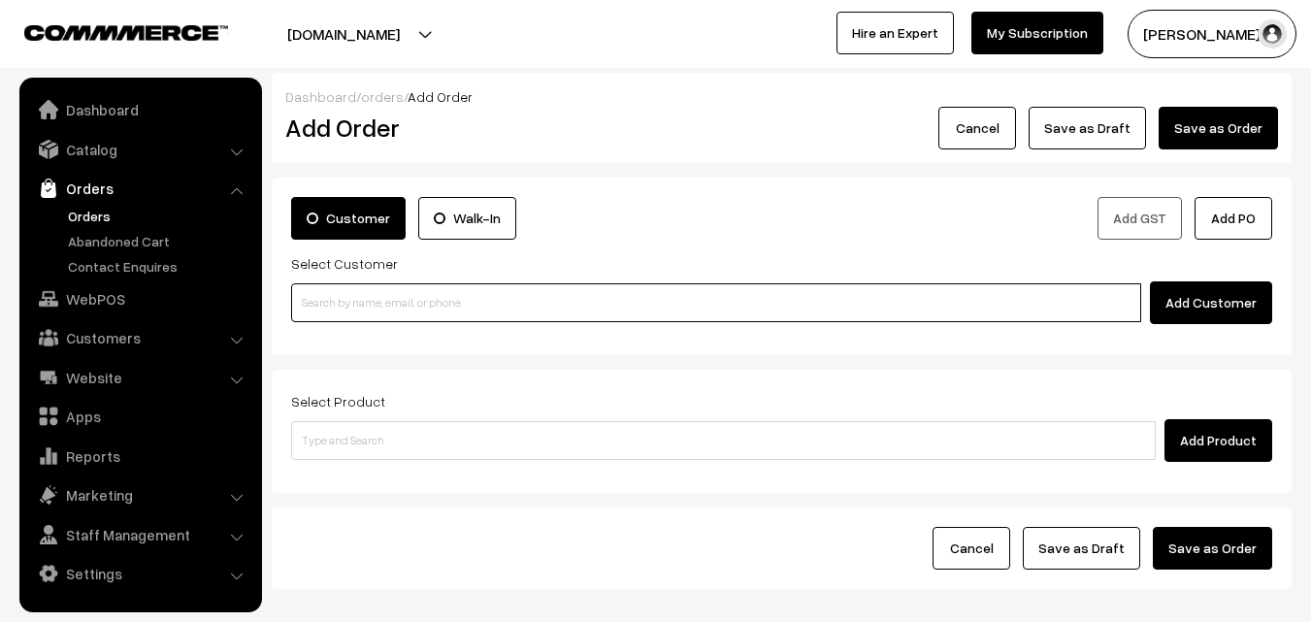
click at [449, 316] on input at bounding box center [716, 302] width 850 height 39
paste input "+91 94449 44483"
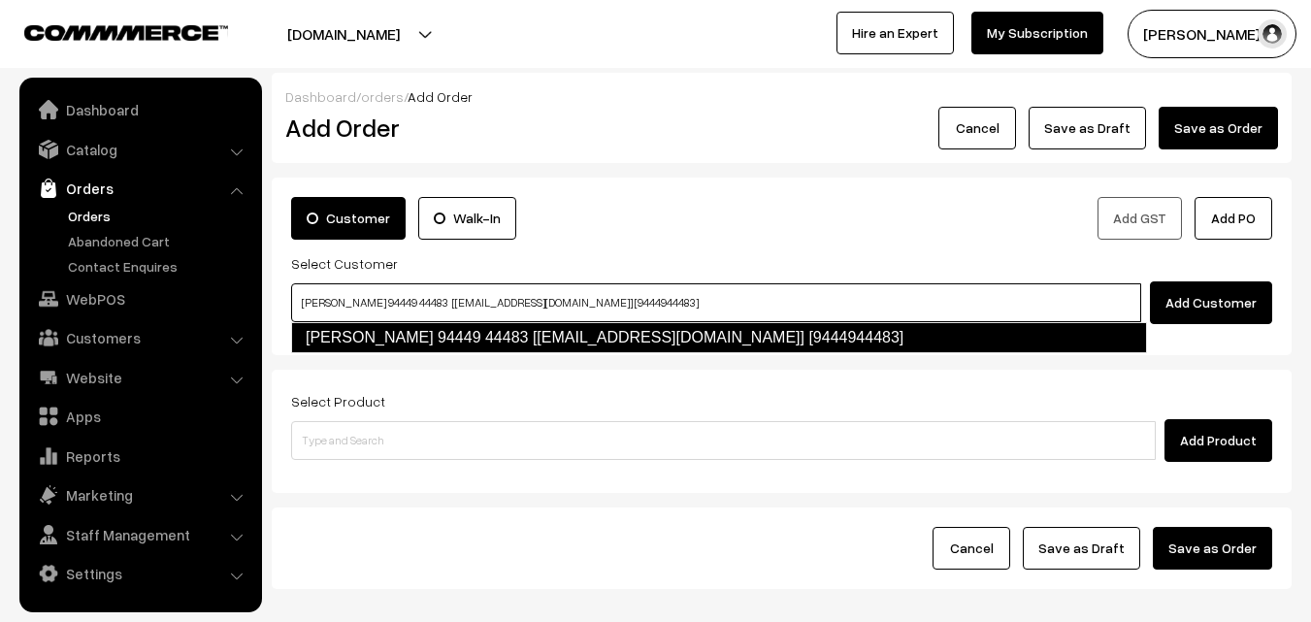
type input "Ranganathan 94449 44483 [Anna30@gmail.com] [9444944483]"
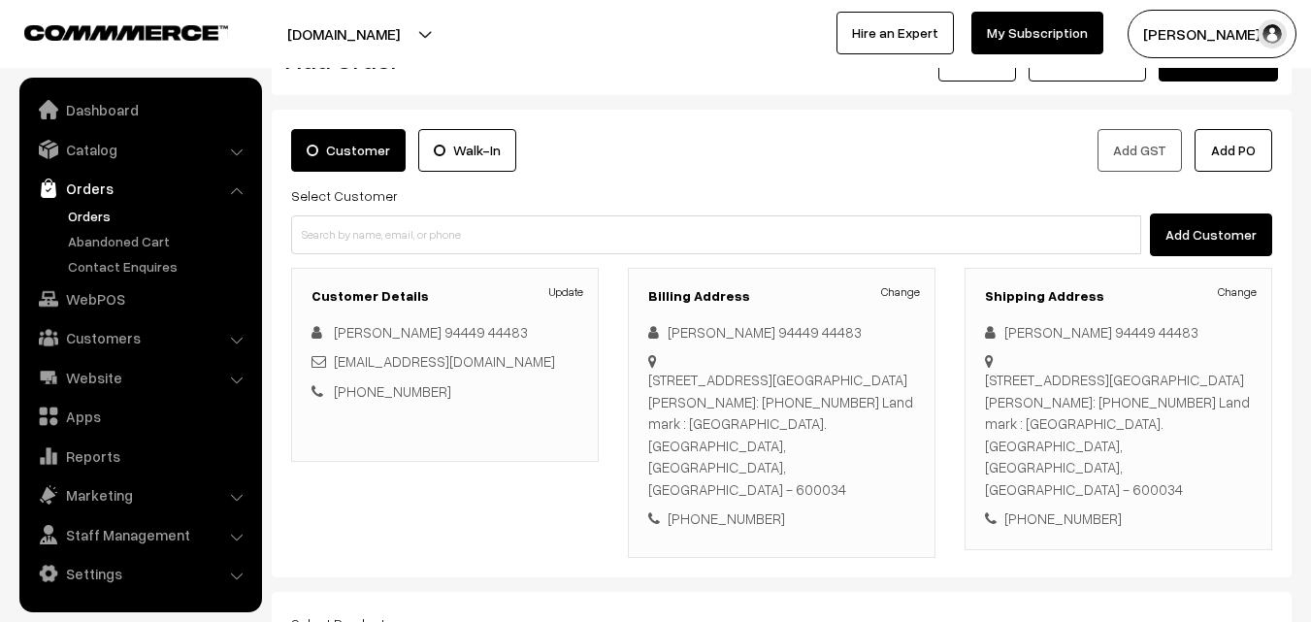
scroll to position [194, 0]
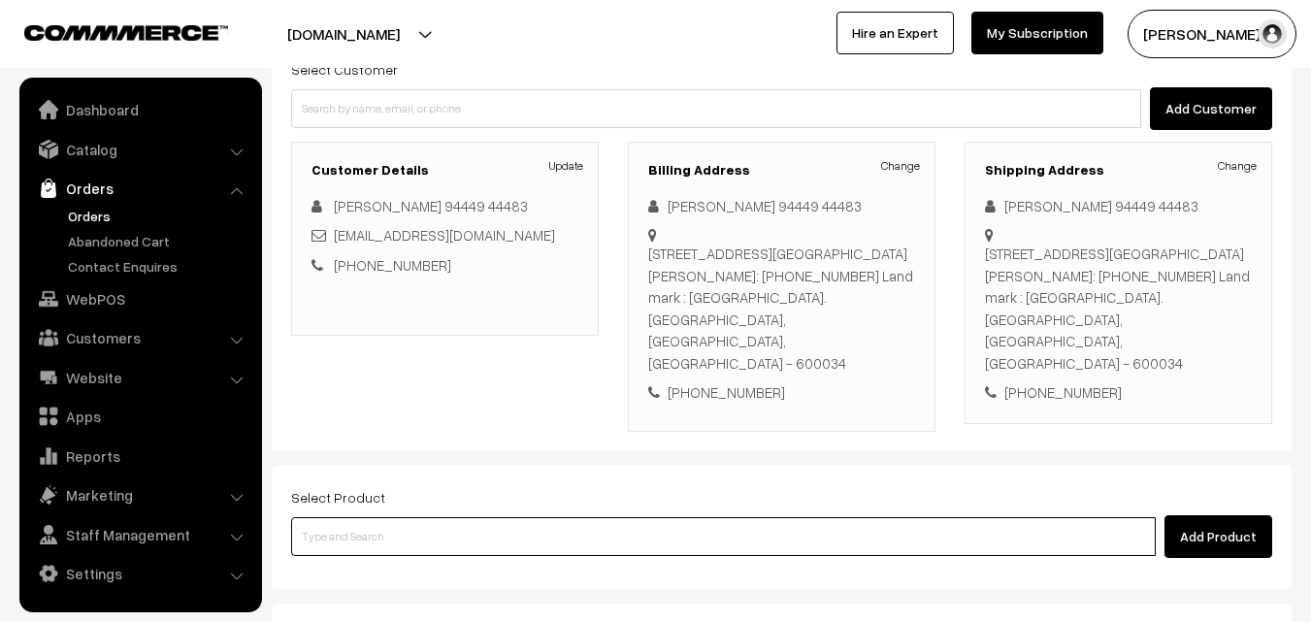
click at [705, 517] on input at bounding box center [723, 536] width 865 height 39
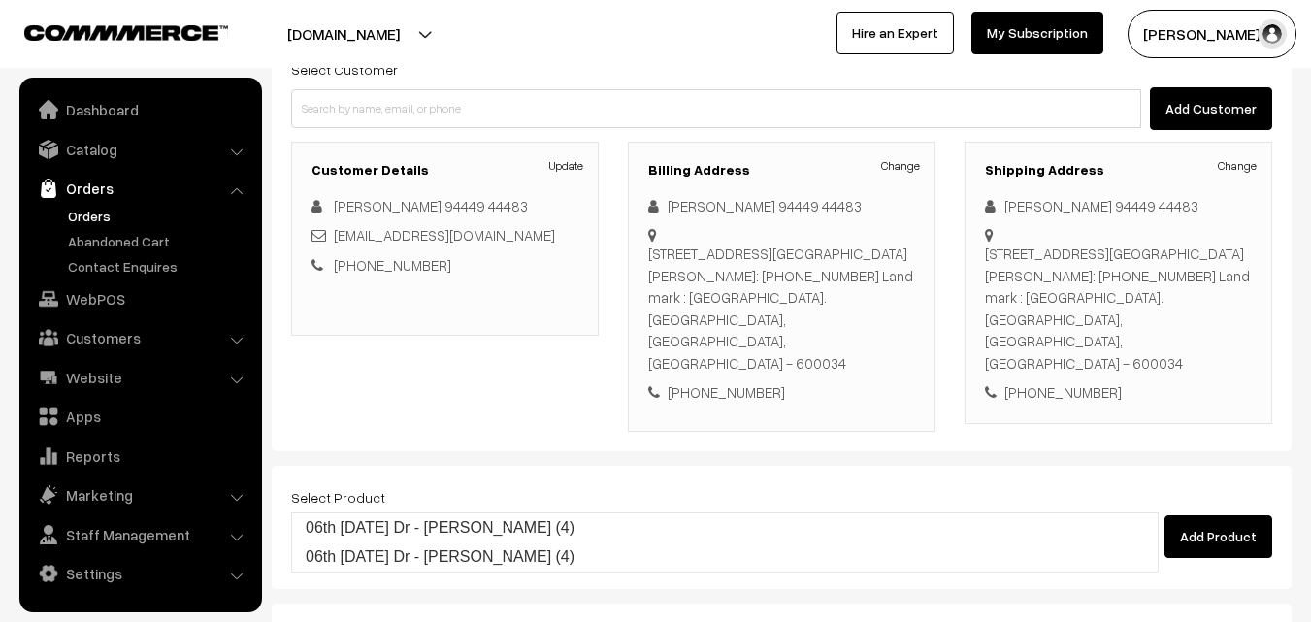
type input "06th [DATE] Dr - [PERSON_NAME] (4)"
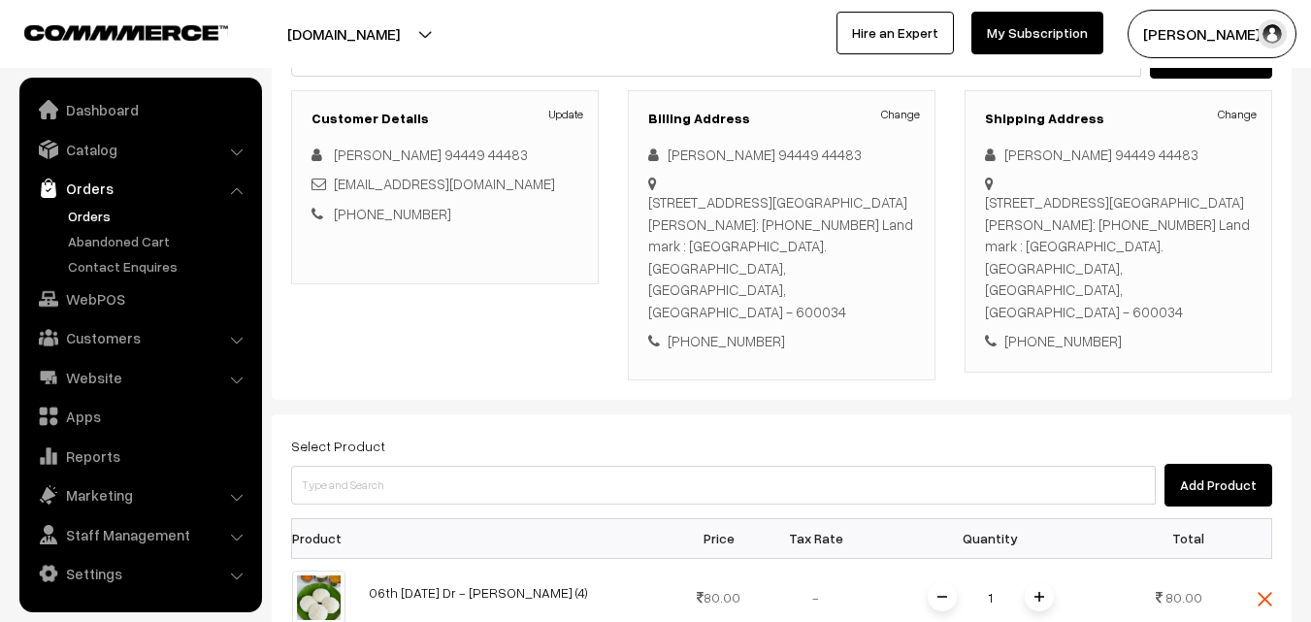
scroll to position [291, 0]
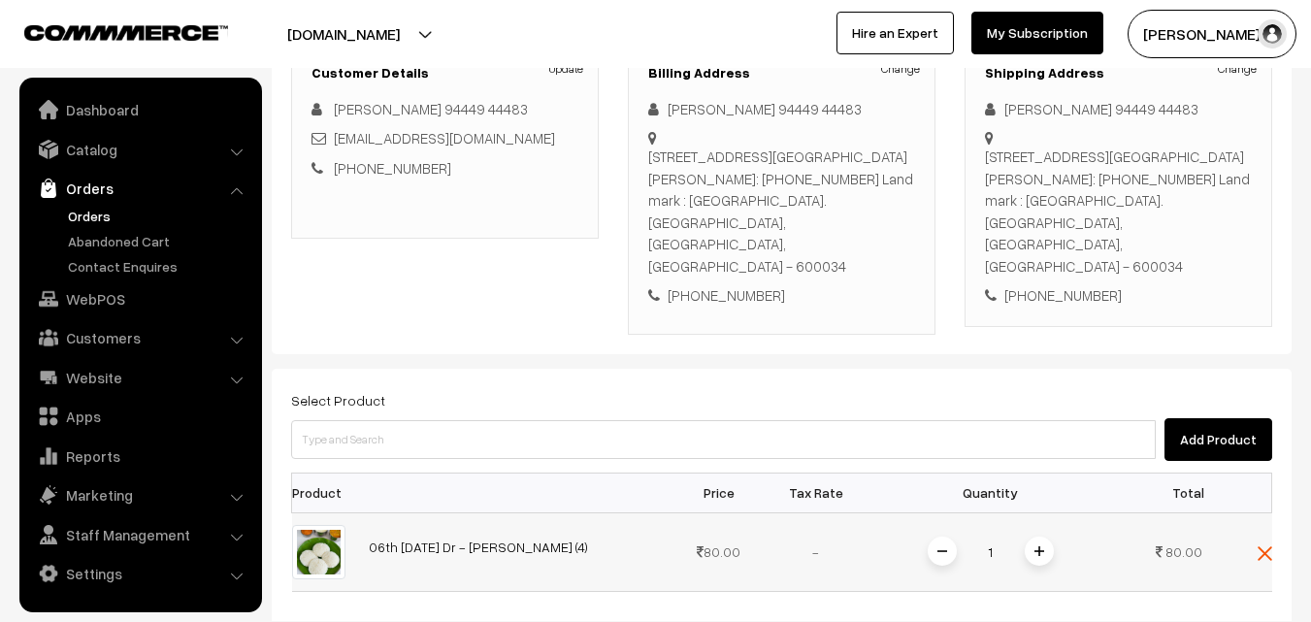
click at [1037, 547] on img at bounding box center [1040, 552] width 10 height 10
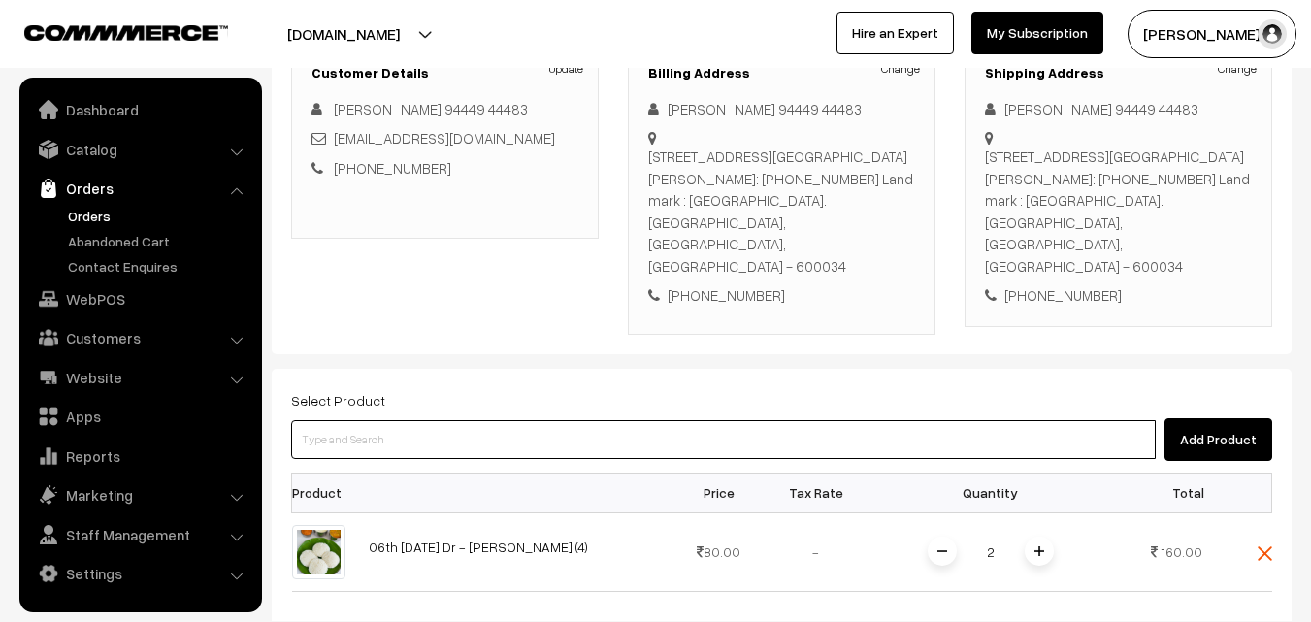
click at [586, 420] on input at bounding box center [723, 439] width 865 height 39
type input ")"
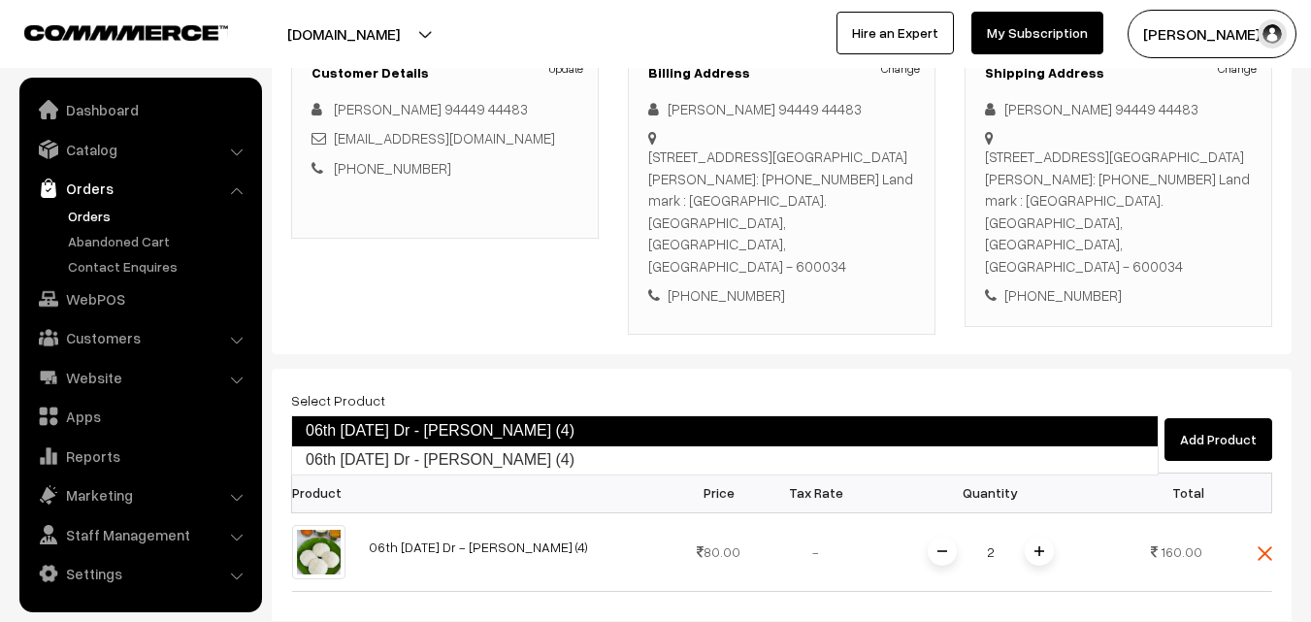
type input "06th Monday Dr - Idiyappam (4)"
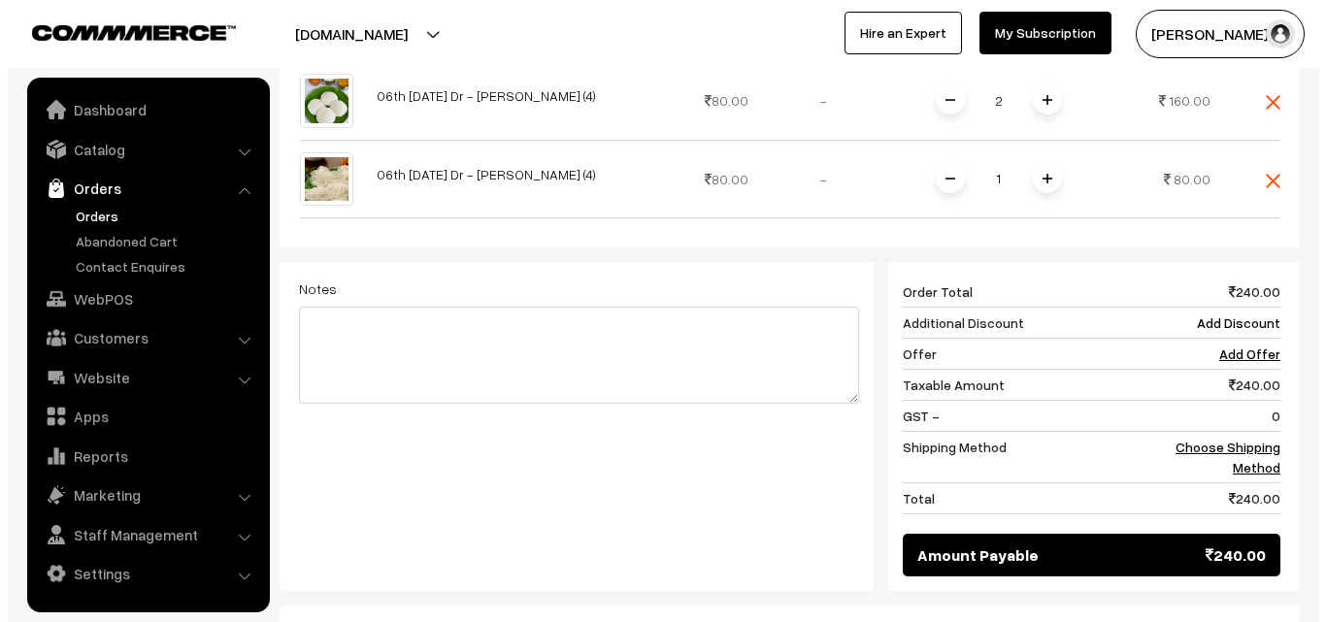
scroll to position [777, 0]
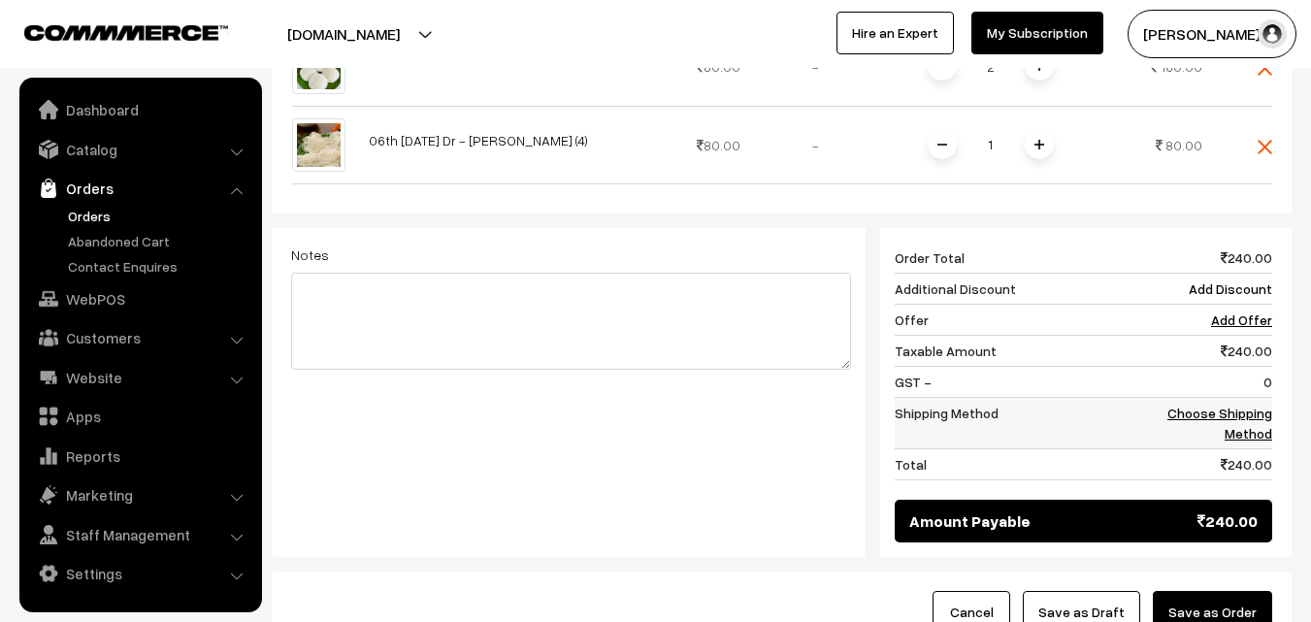
click at [1258, 405] on link "Choose Shipping Method" at bounding box center [1220, 423] width 105 height 37
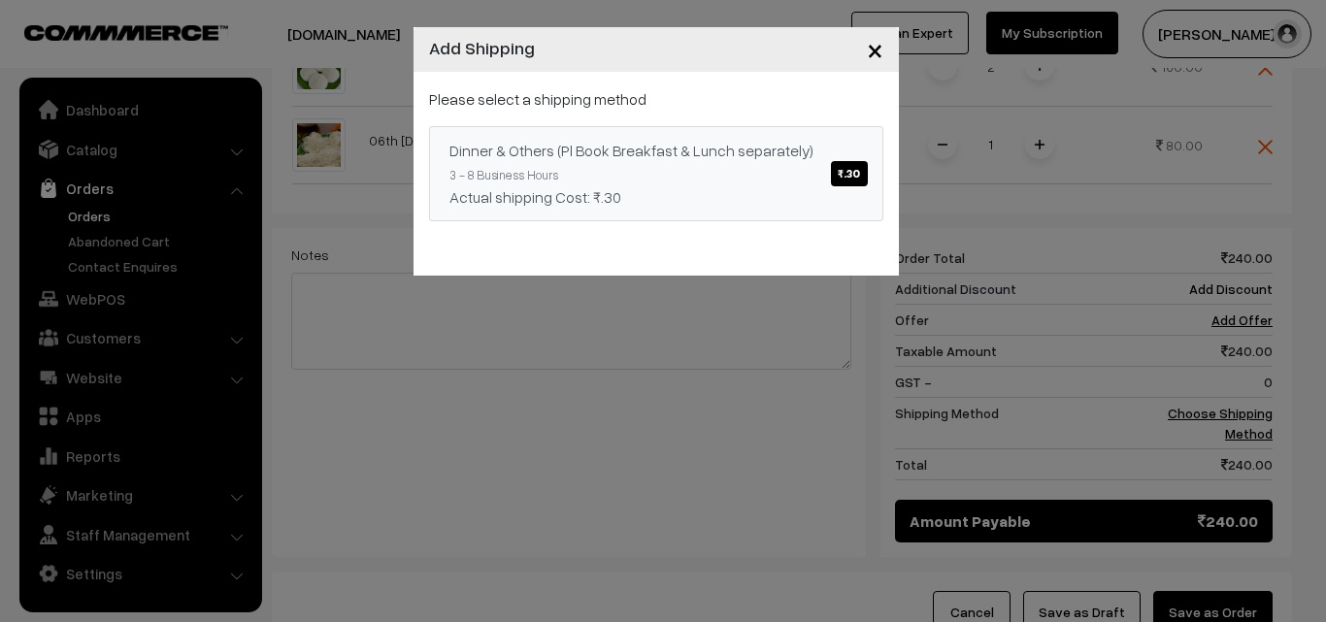
click at [842, 168] on span "₹.30" at bounding box center [849, 173] width 36 height 25
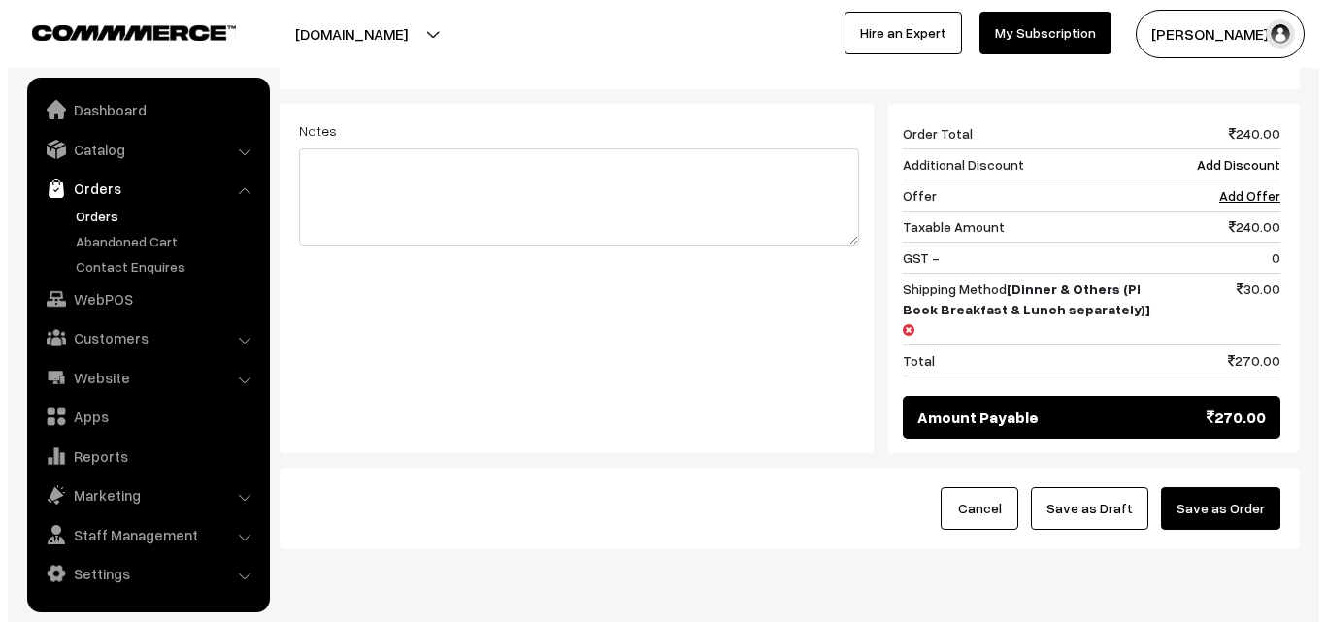
scroll to position [905, 0]
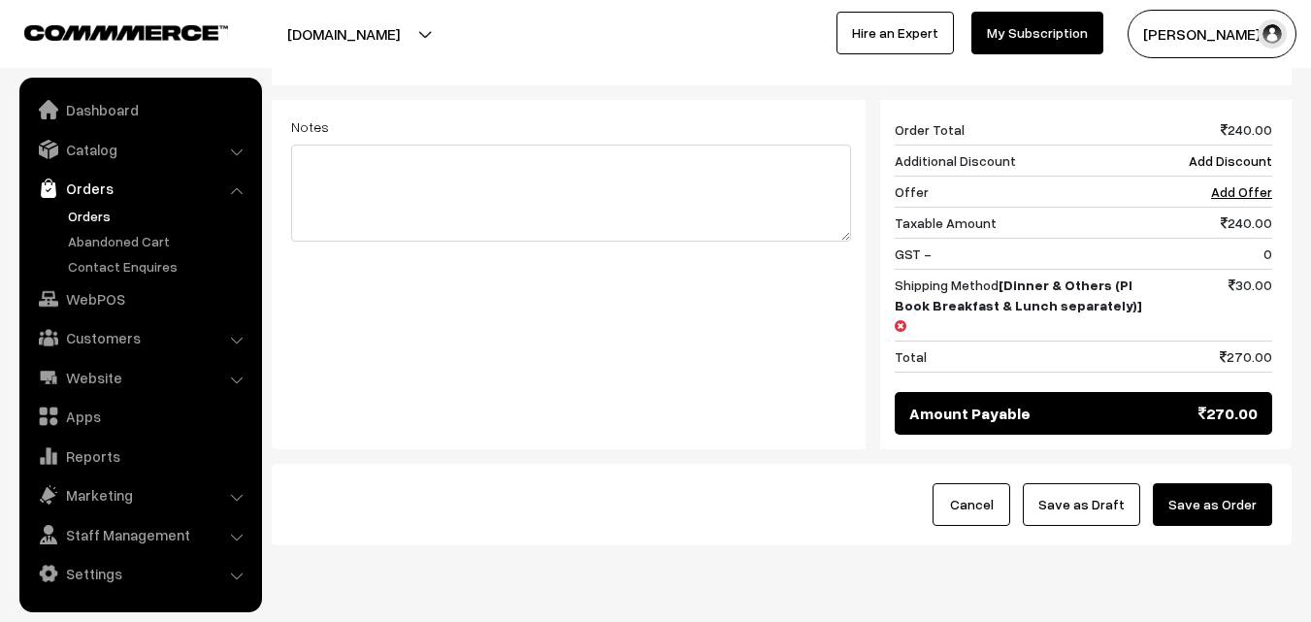
click at [1212, 483] on button "Save as Order" at bounding box center [1212, 504] width 119 height 43
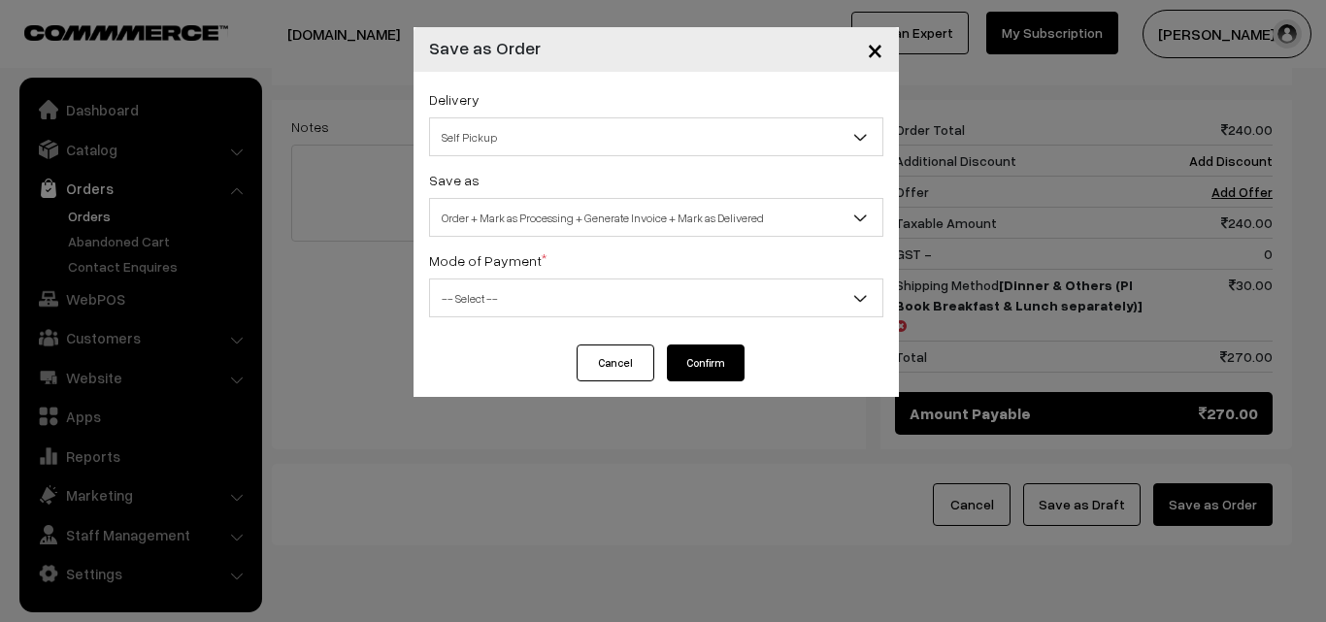
click at [664, 144] on span "Self Pickup" at bounding box center [656, 137] width 452 height 34
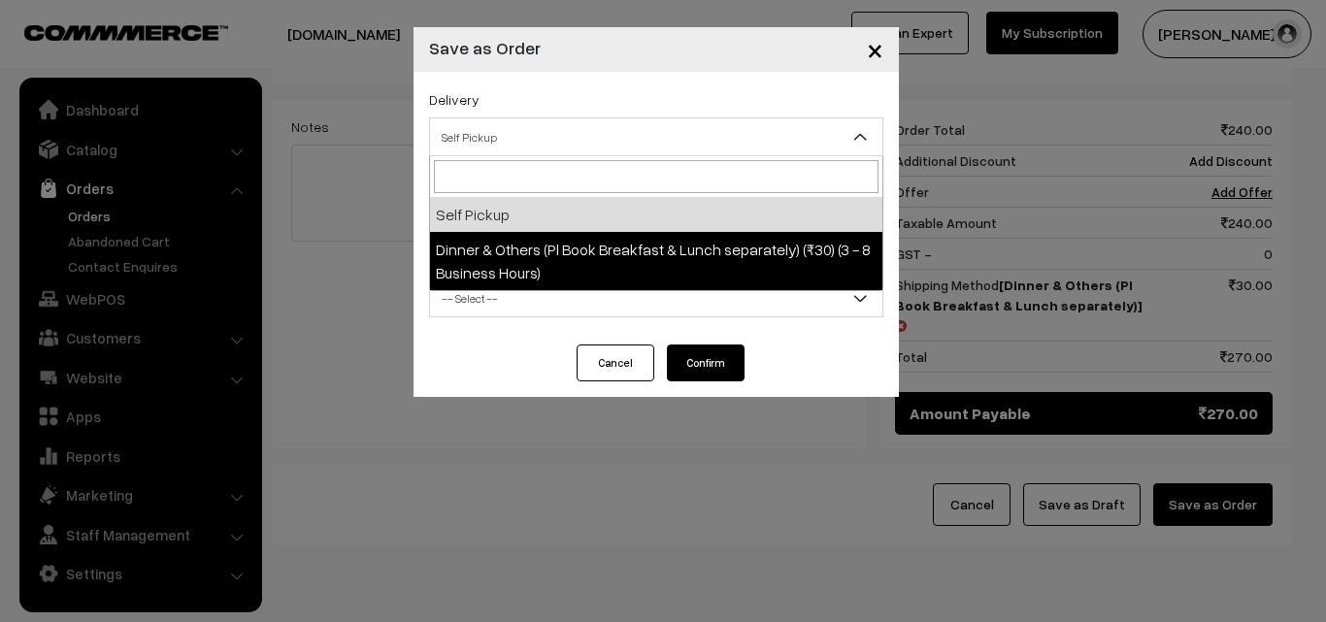
select select "DOP1"
select select "3"
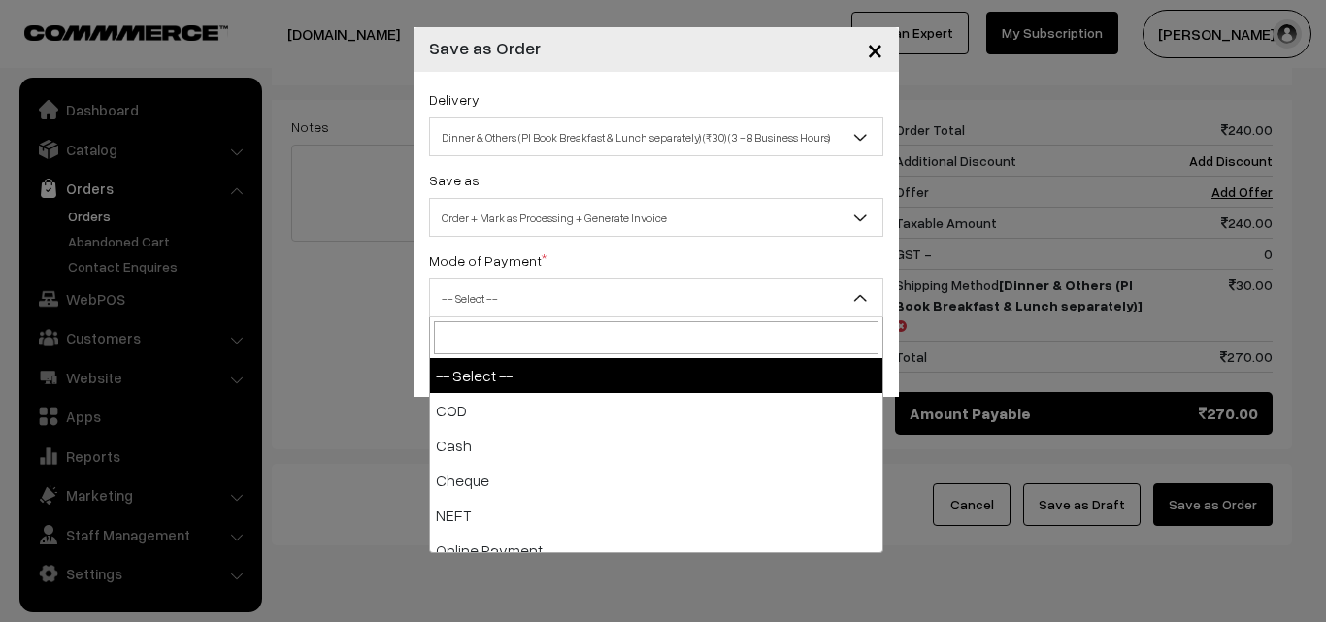
click at [672, 283] on span "-- Select --" at bounding box center [656, 299] width 452 height 34
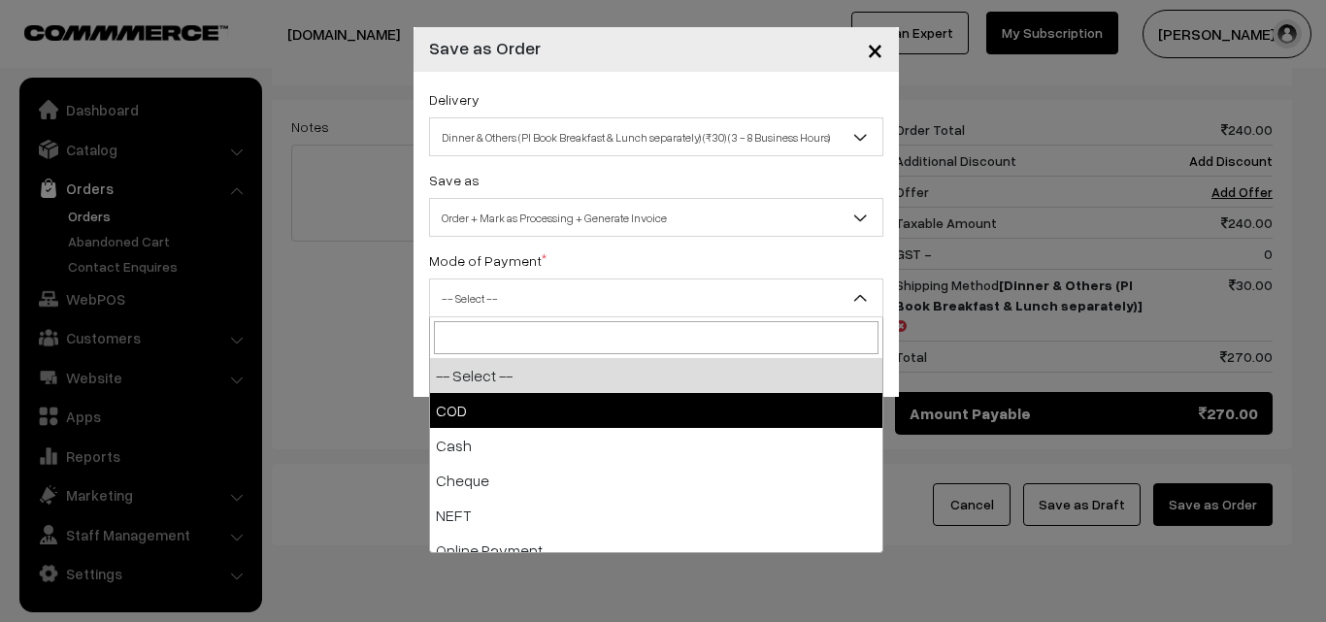
select select "1"
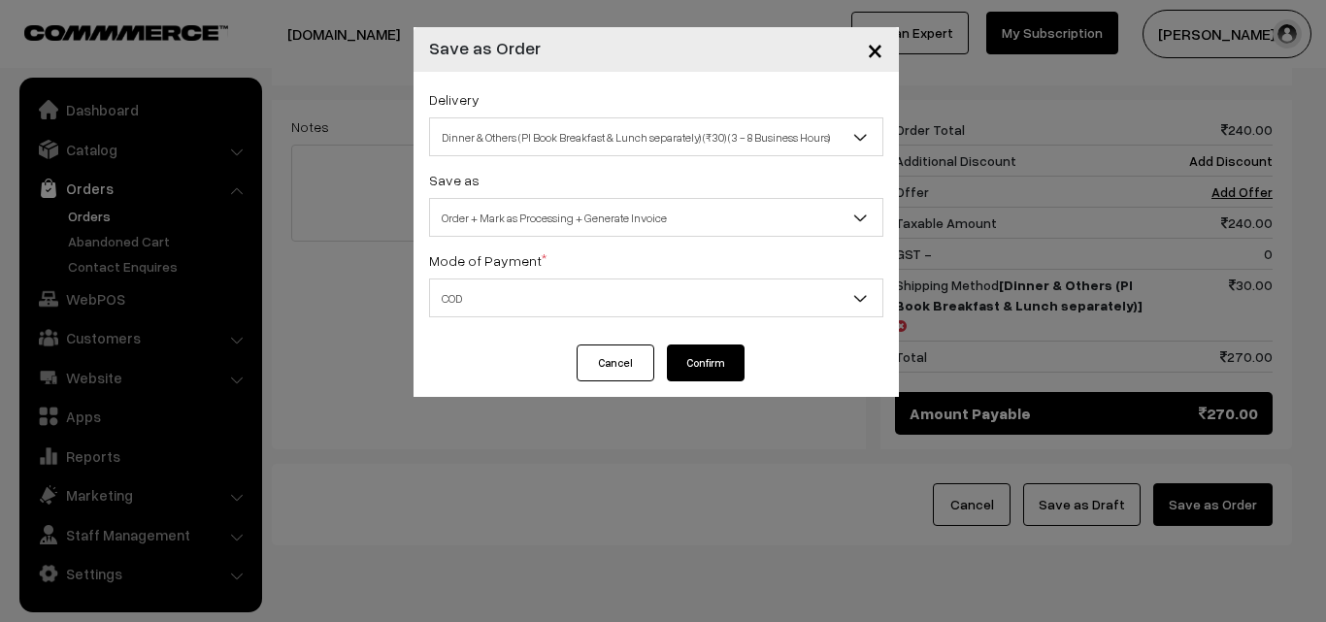
click at [691, 356] on button "Confirm" at bounding box center [706, 363] width 78 height 37
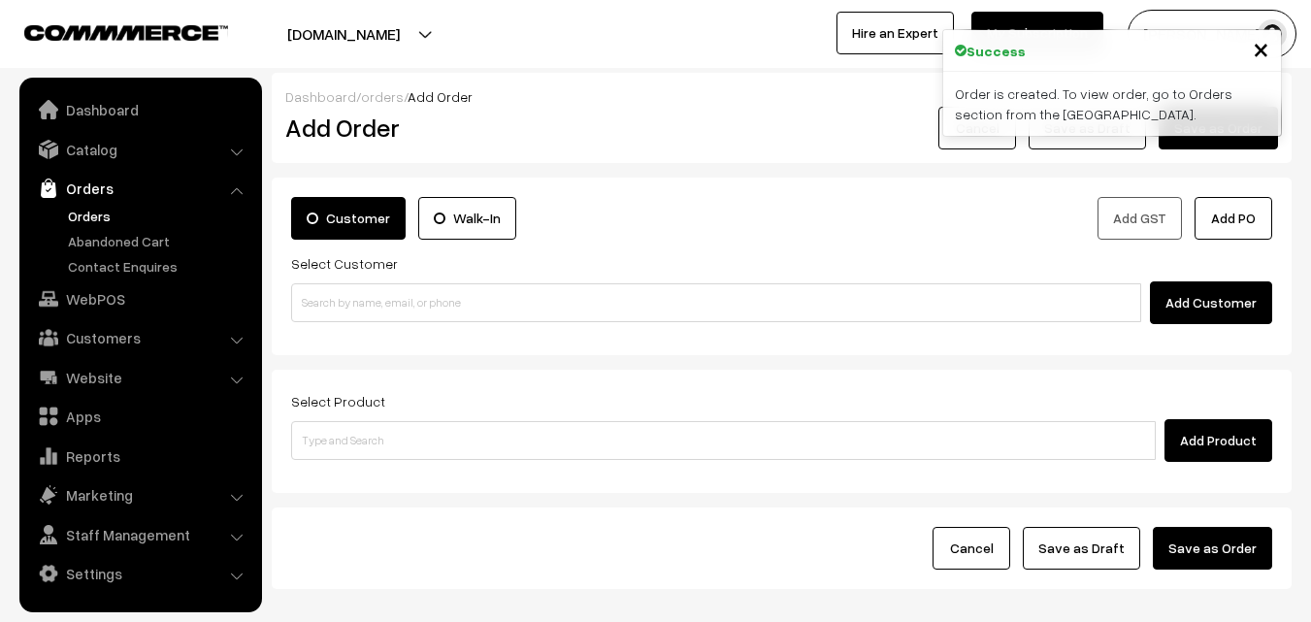
click at [73, 215] on link "Orders" at bounding box center [159, 216] width 192 height 20
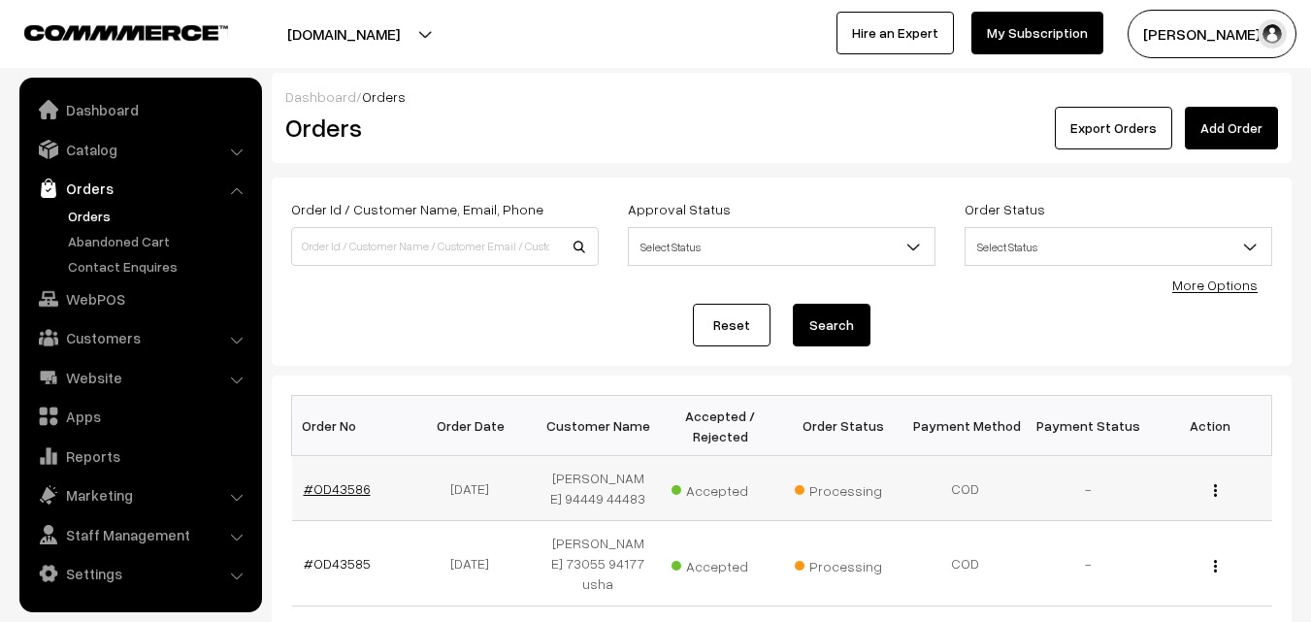
click at [332, 482] on link "#OD43586" at bounding box center [337, 489] width 67 height 17
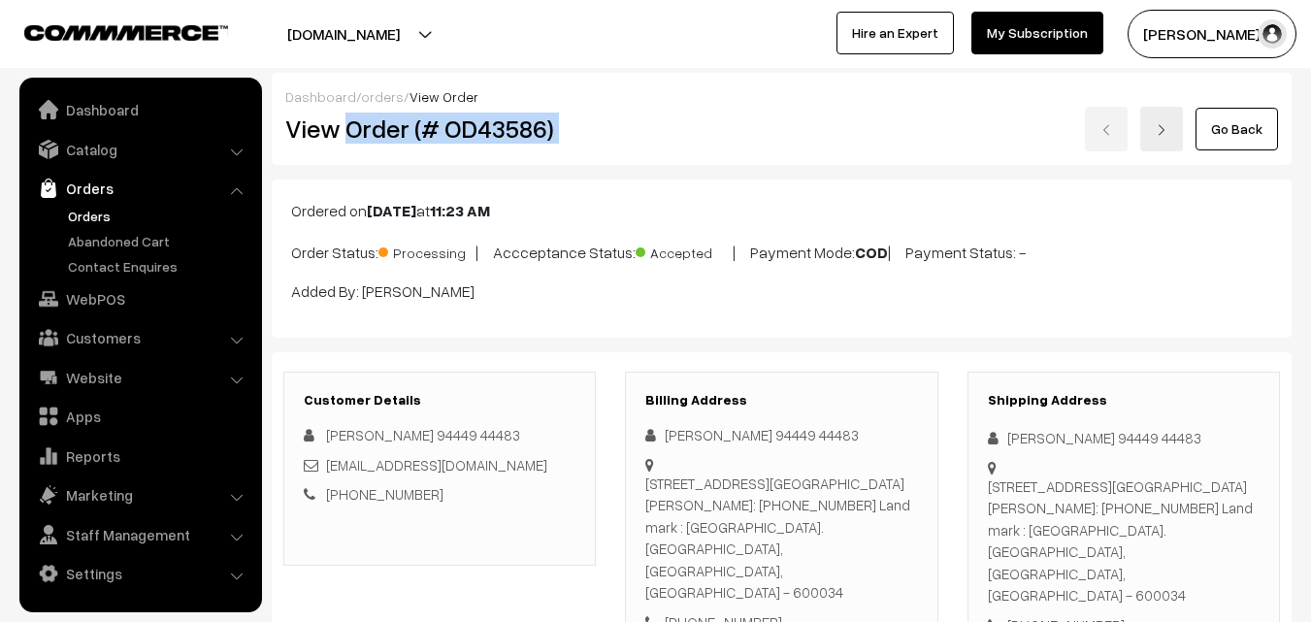
drag, startPoint x: 348, startPoint y: 130, endPoint x: 779, endPoint y: 130, distance: 430.0
click at [779, 130] on div "View Order (# OD43586) Go Back" at bounding box center [782, 129] width 1022 height 45
copy div "Order (# OD43586)"
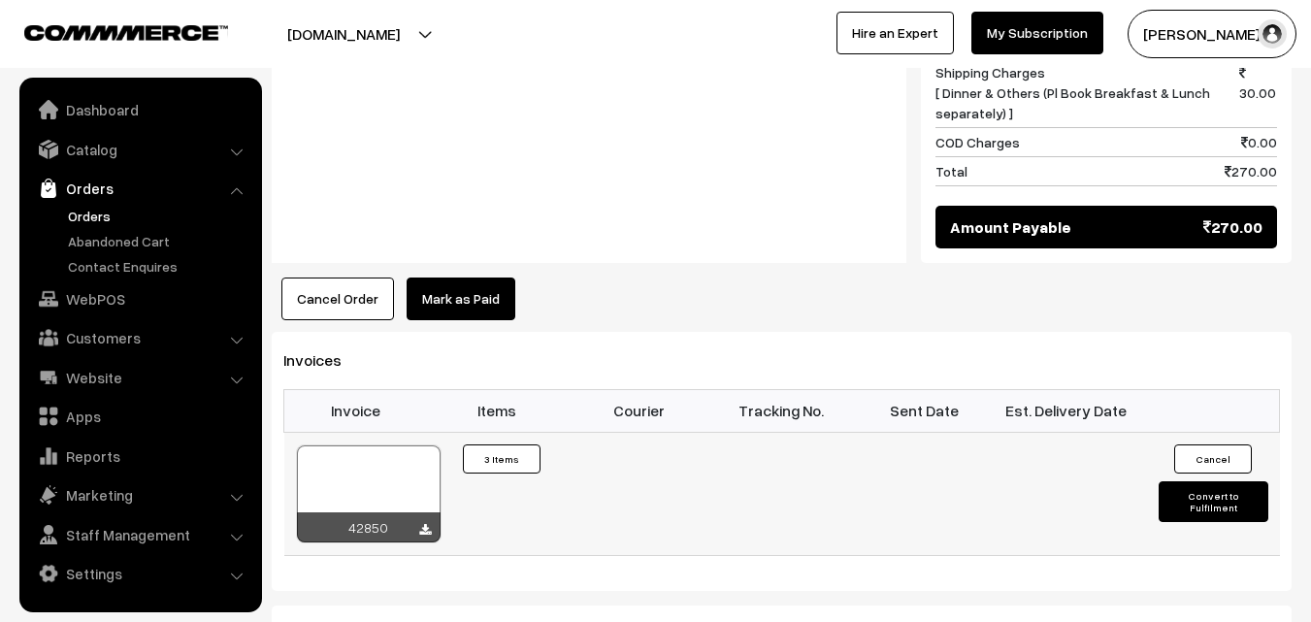
scroll to position [1262, 0]
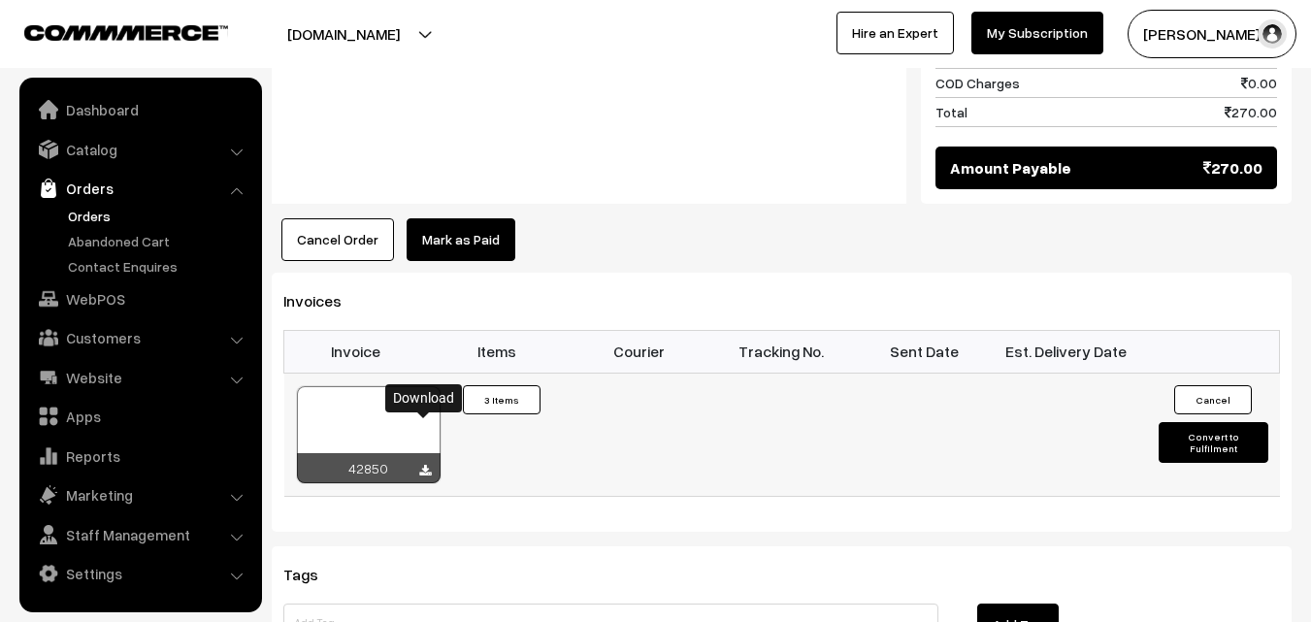
click at [420, 465] on icon at bounding box center [425, 471] width 12 height 13
click at [80, 206] on link "Orders" at bounding box center [159, 216] width 192 height 20
